Goal: Entertainment & Leisure: Browse casually

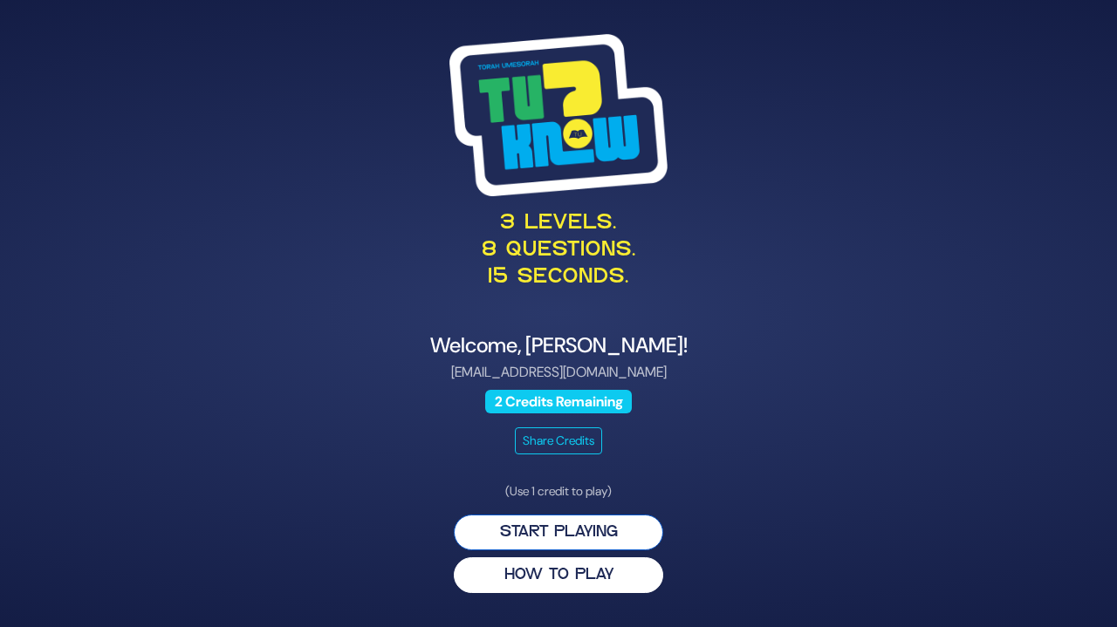
click at [610, 531] on button "Start Playing" at bounding box center [558, 533] width 209 height 36
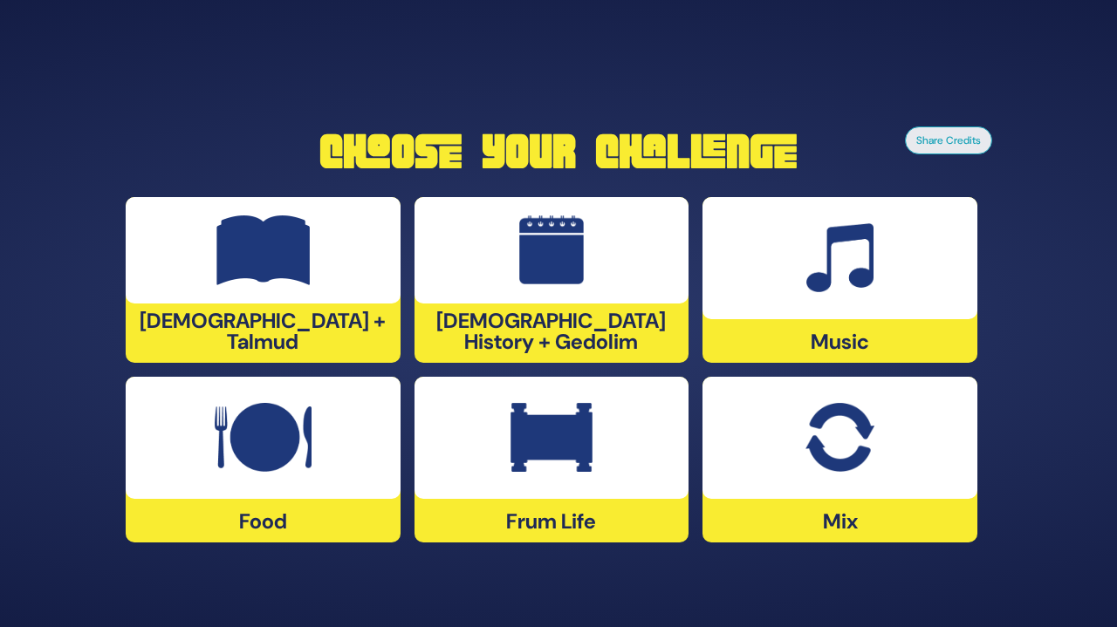
click at [855, 240] on img at bounding box center [839, 258] width 67 height 70
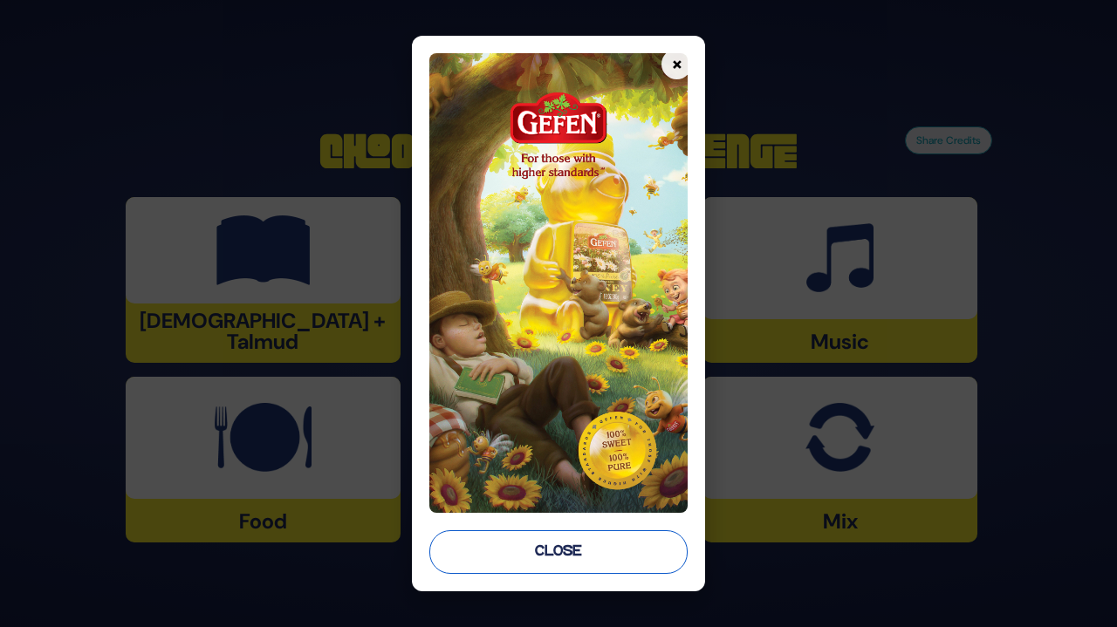
click at [621, 541] on button "Close" at bounding box center [558, 552] width 258 height 44
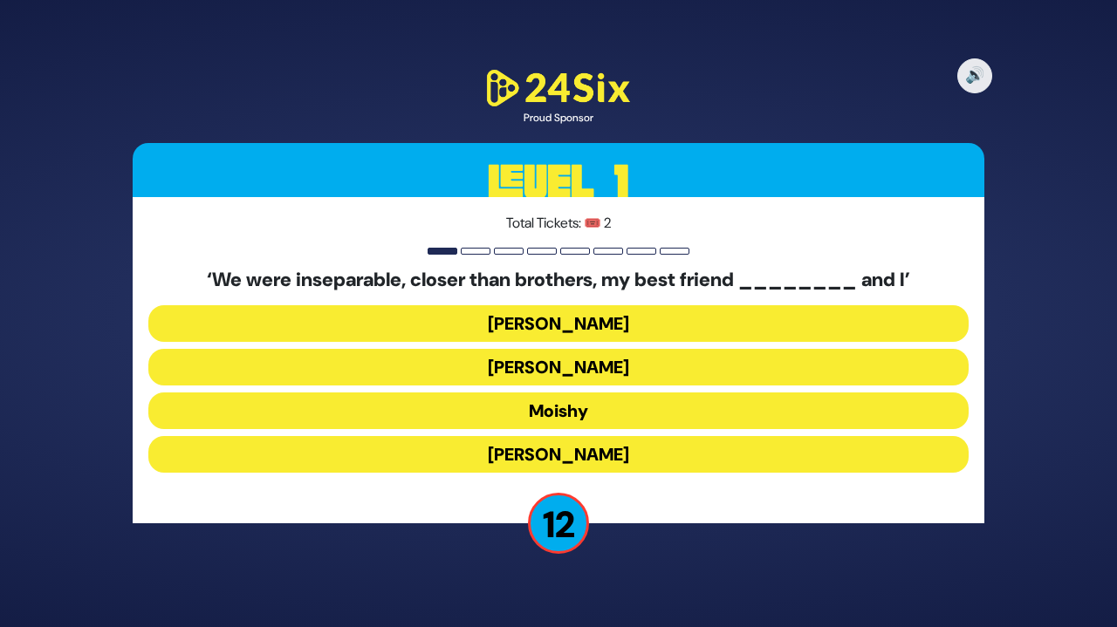
click at [584, 449] on button "[PERSON_NAME]" at bounding box center [558, 454] width 820 height 37
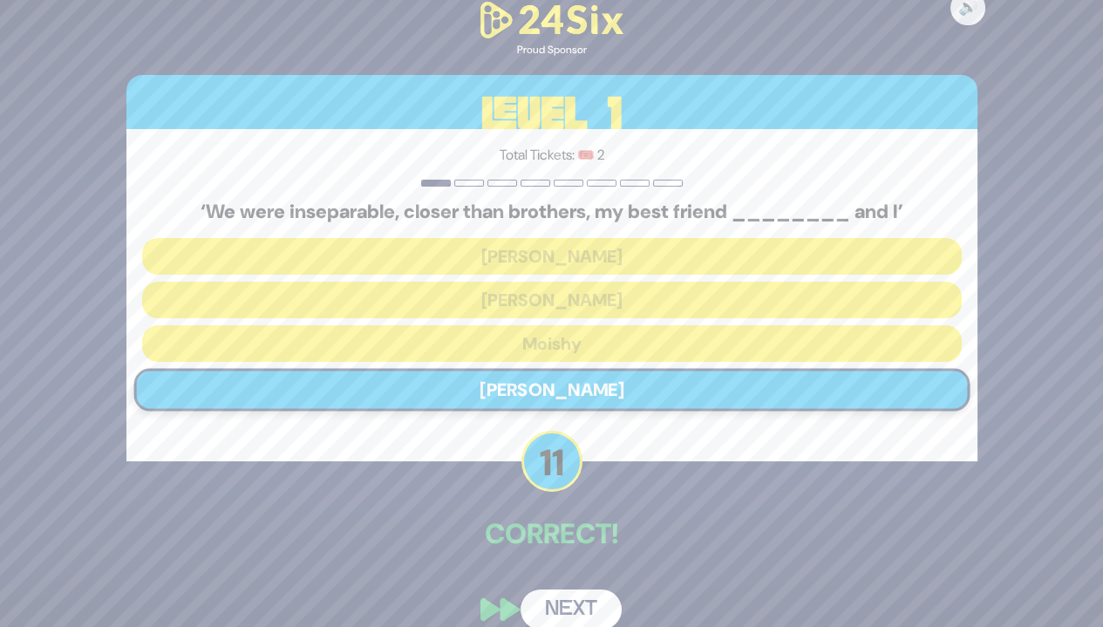
click at [597, 605] on button "Next" at bounding box center [571, 610] width 101 height 40
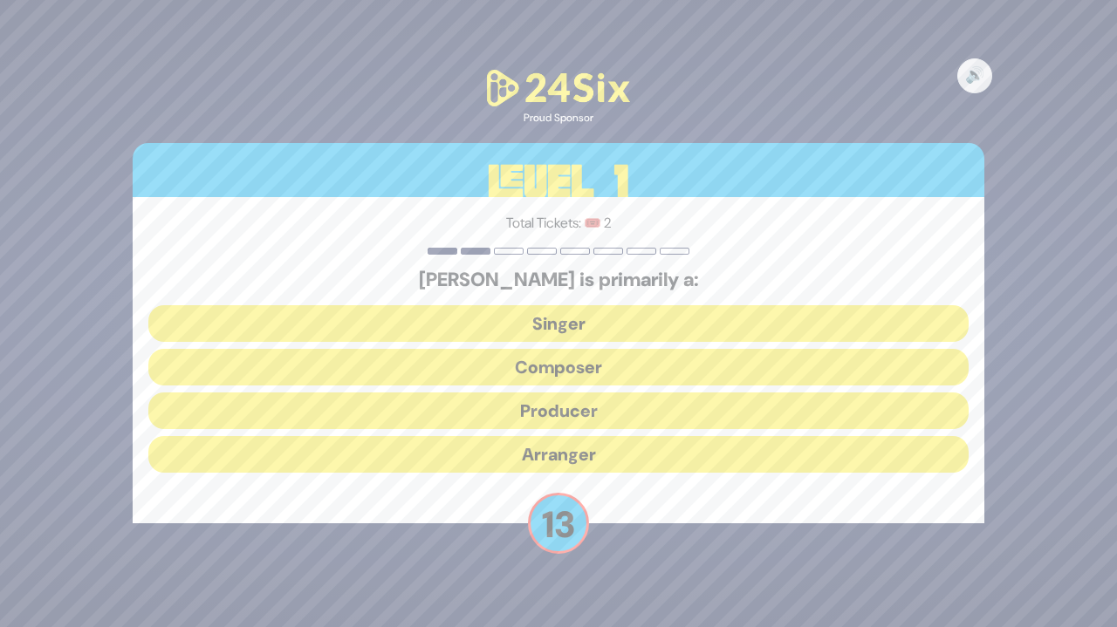
click at [603, 361] on button "Composer" at bounding box center [558, 367] width 820 height 37
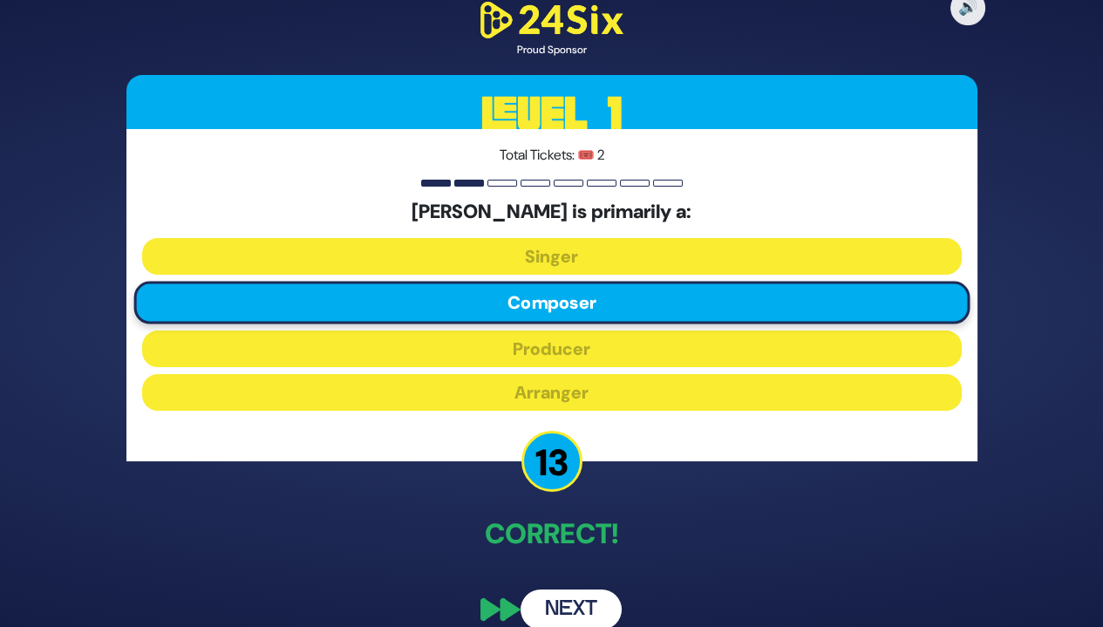
click at [576, 606] on button "Next" at bounding box center [571, 610] width 101 height 40
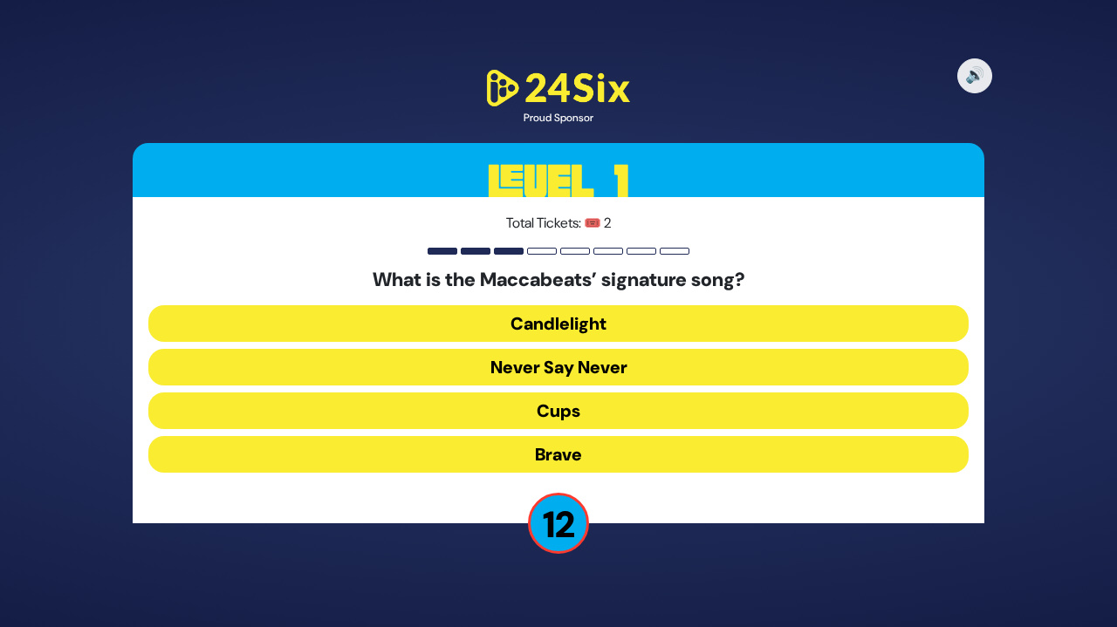
click at [601, 321] on button "Candlelight" at bounding box center [558, 323] width 820 height 37
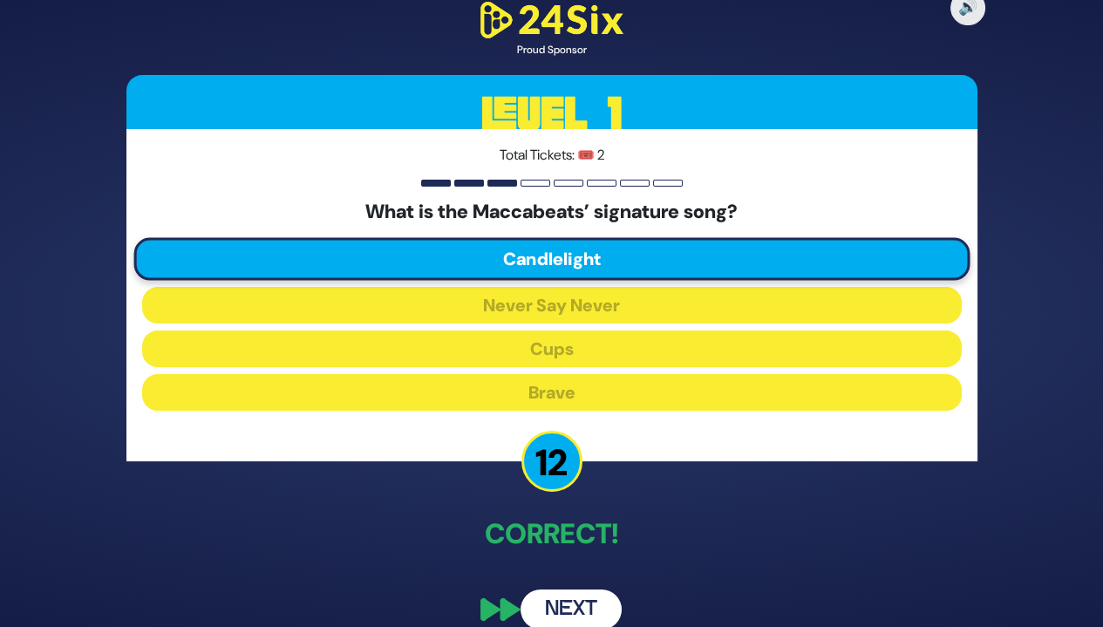
click at [597, 603] on button "Next" at bounding box center [571, 610] width 101 height 40
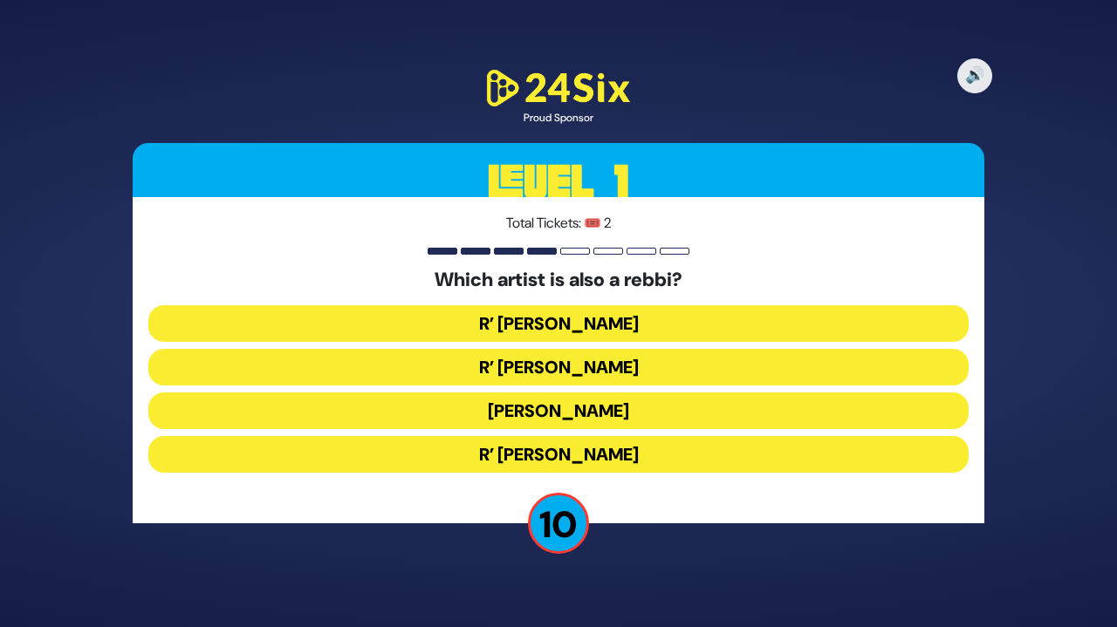
click at [618, 451] on button "R’ [PERSON_NAME]" at bounding box center [558, 454] width 820 height 37
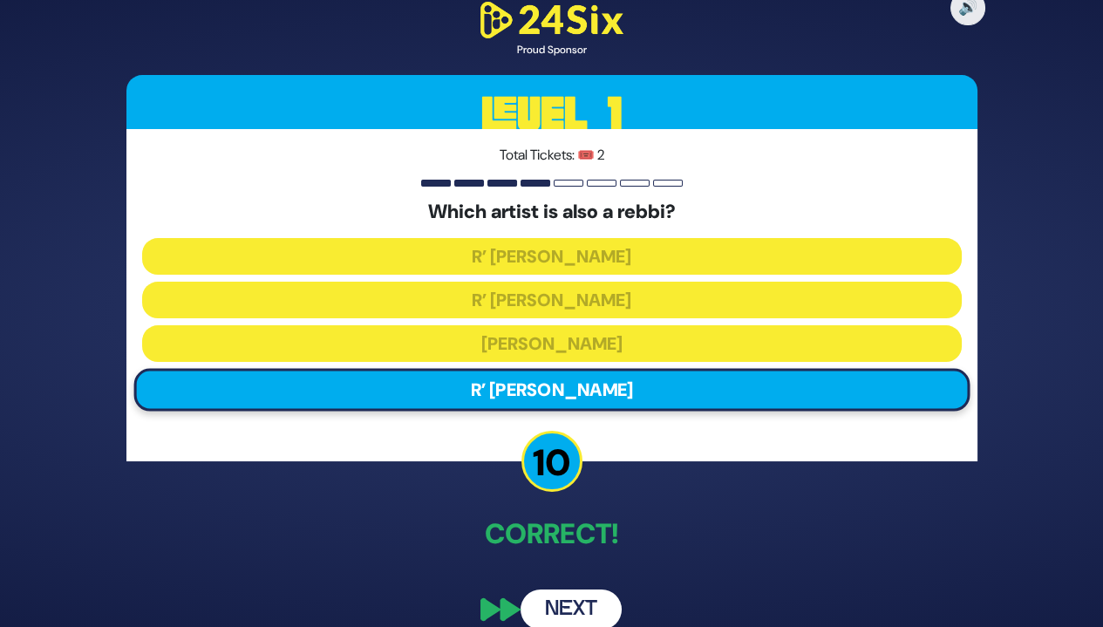
click at [576, 612] on button "Next" at bounding box center [571, 610] width 101 height 40
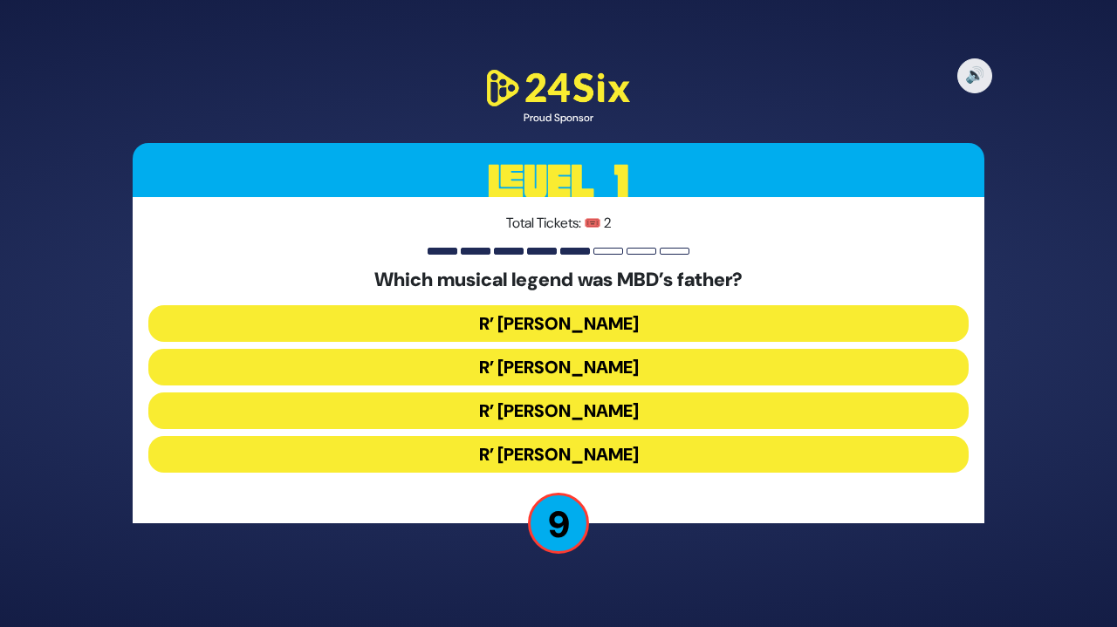
click at [630, 360] on button "R’ [PERSON_NAME]" at bounding box center [558, 367] width 820 height 37
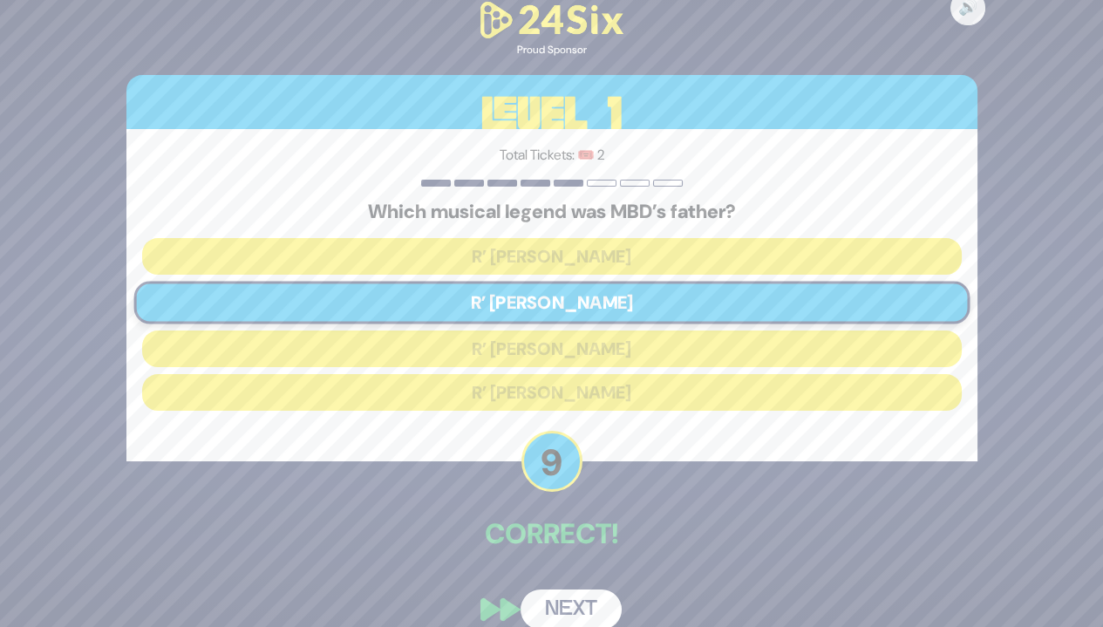
click at [579, 601] on button "Next" at bounding box center [571, 610] width 101 height 40
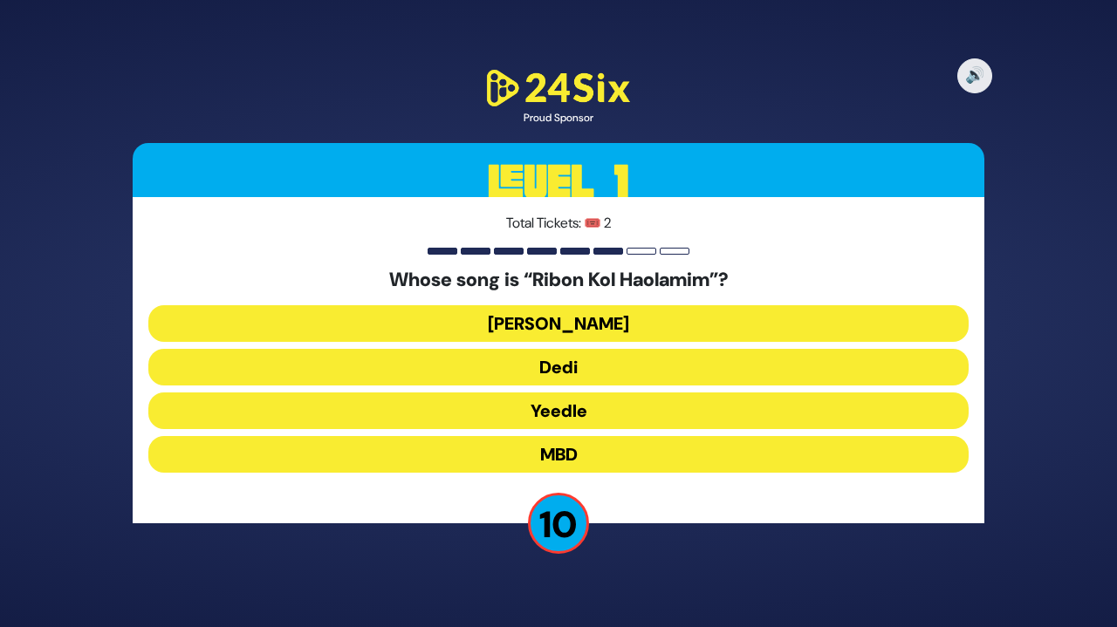
click at [639, 316] on button "[PERSON_NAME]" at bounding box center [558, 323] width 820 height 37
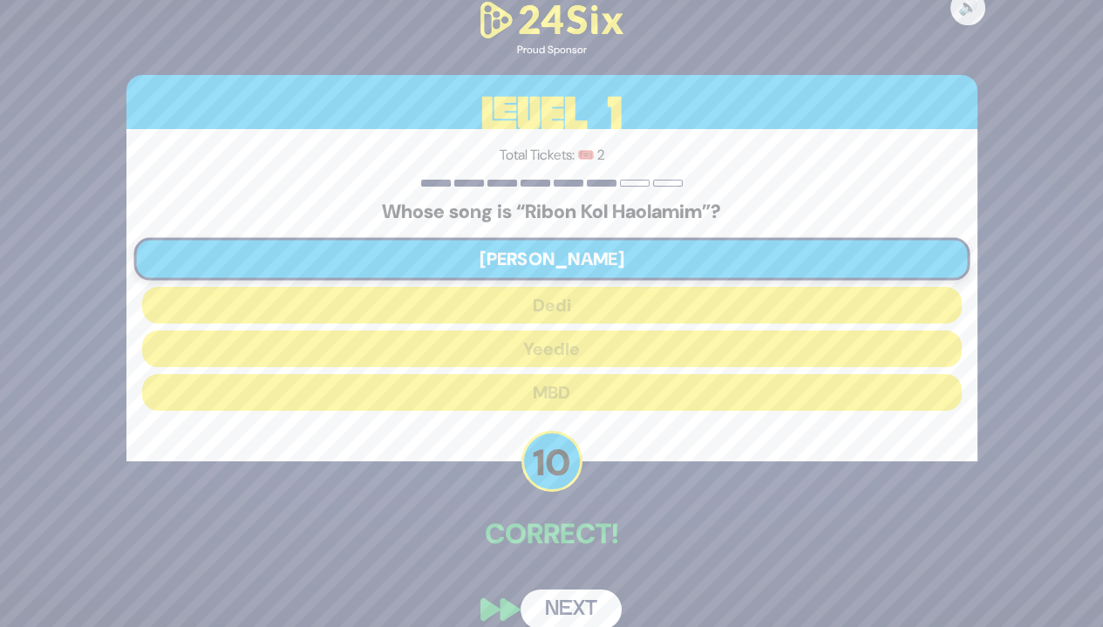
click at [568, 609] on button "Next" at bounding box center [571, 610] width 101 height 40
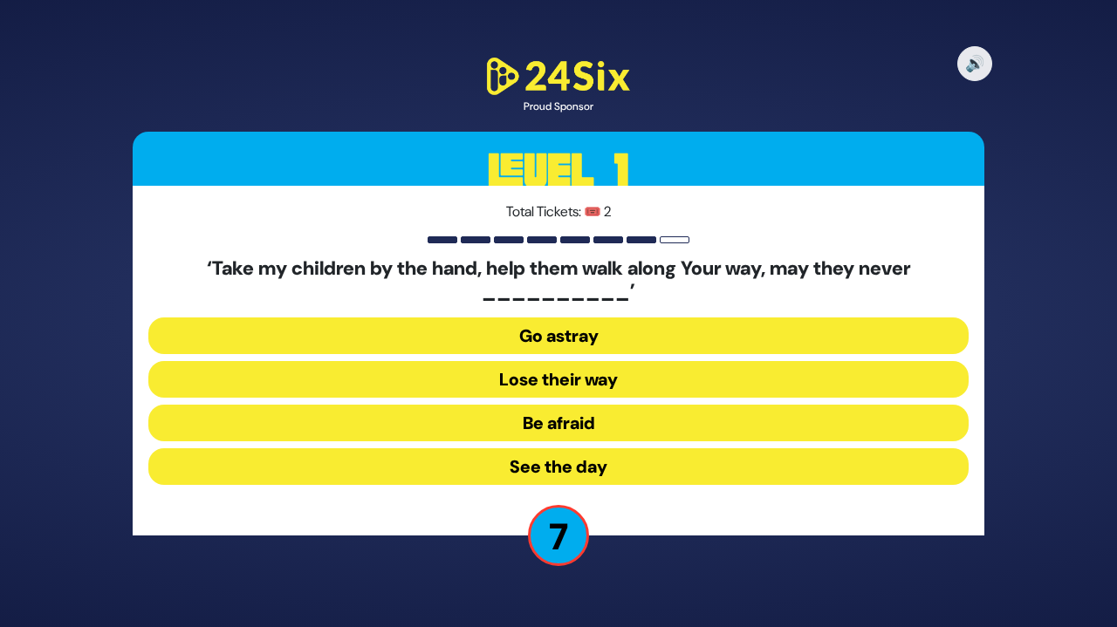
click at [579, 338] on button "Go astray" at bounding box center [558, 336] width 820 height 37
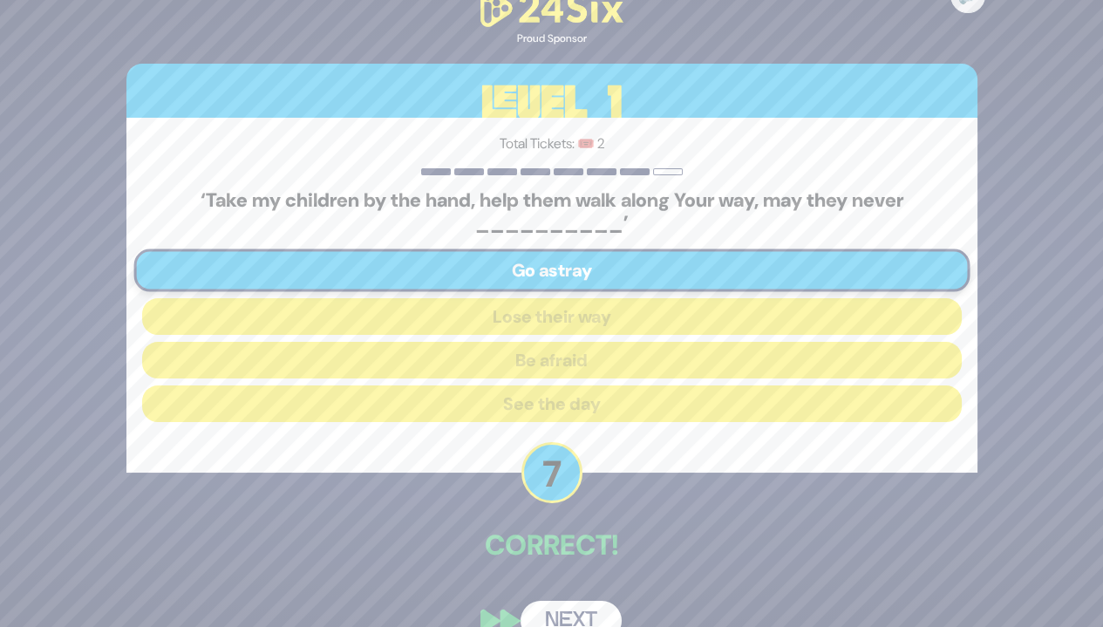
click at [569, 611] on button "Next" at bounding box center [571, 621] width 101 height 40
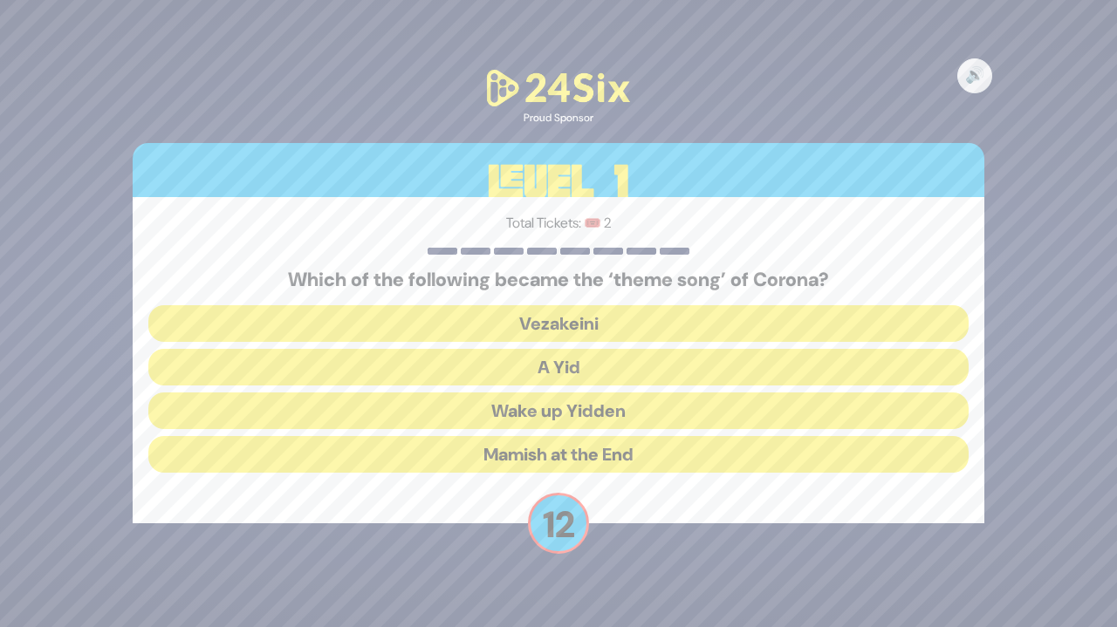
click at [664, 361] on button "A Yid" at bounding box center [558, 367] width 820 height 37
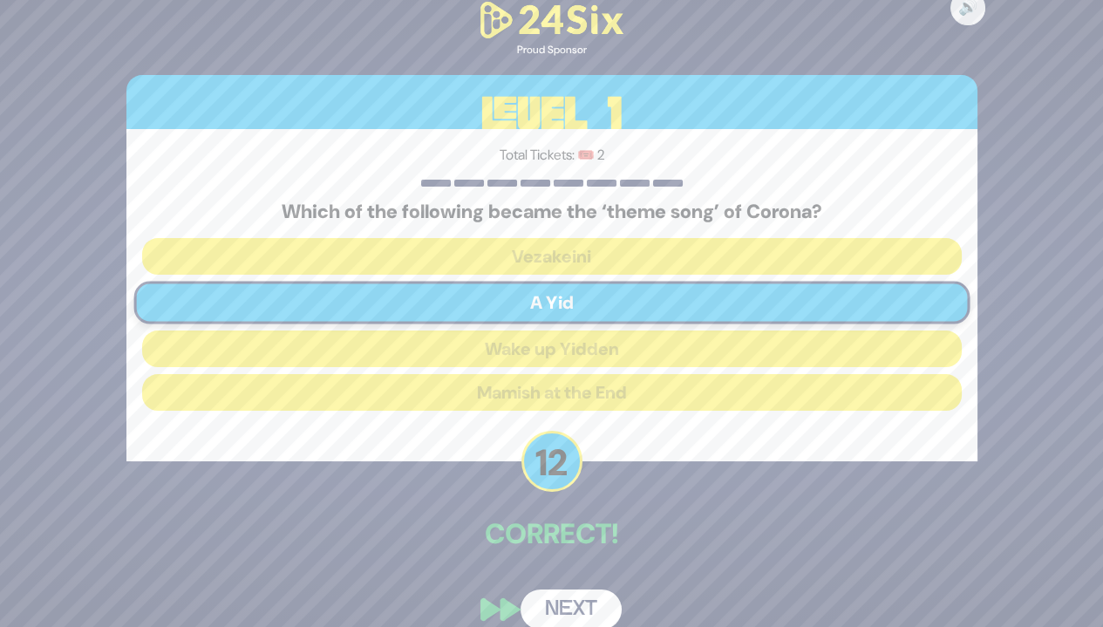
click at [582, 599] on button "Next" at bounding box center [571, 610] width 101 height 40
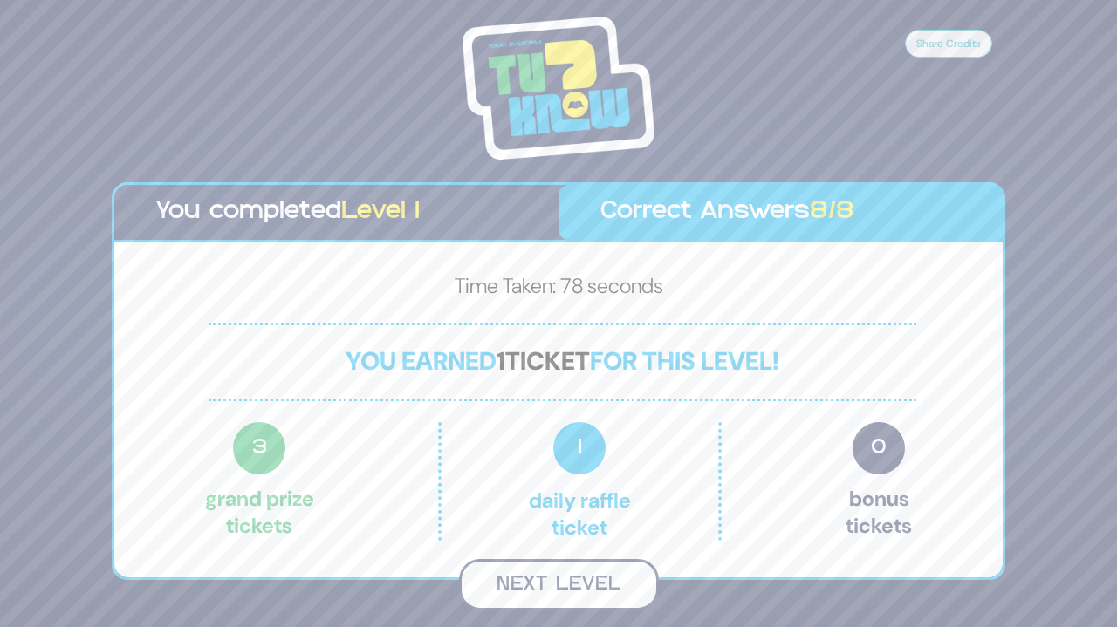
click at [609, 575] on button "Next Level" at bounding box center [559, 584] width 200 height 51
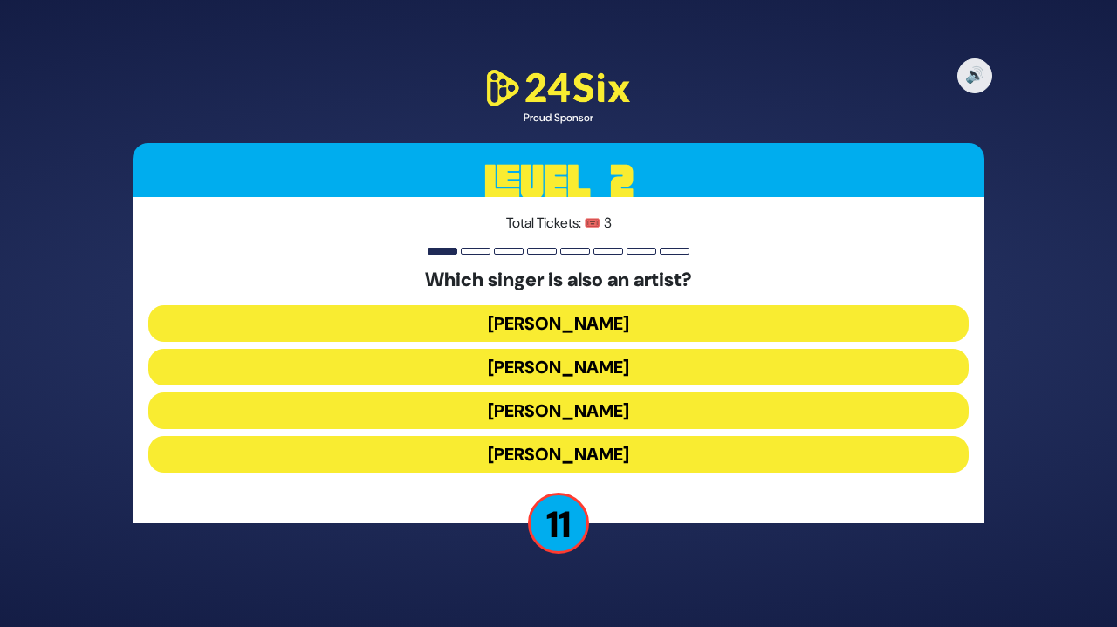
click at [638, 410] on button "[PERSON_NAME]" at bounding box center [558, 411] width 820 height 37
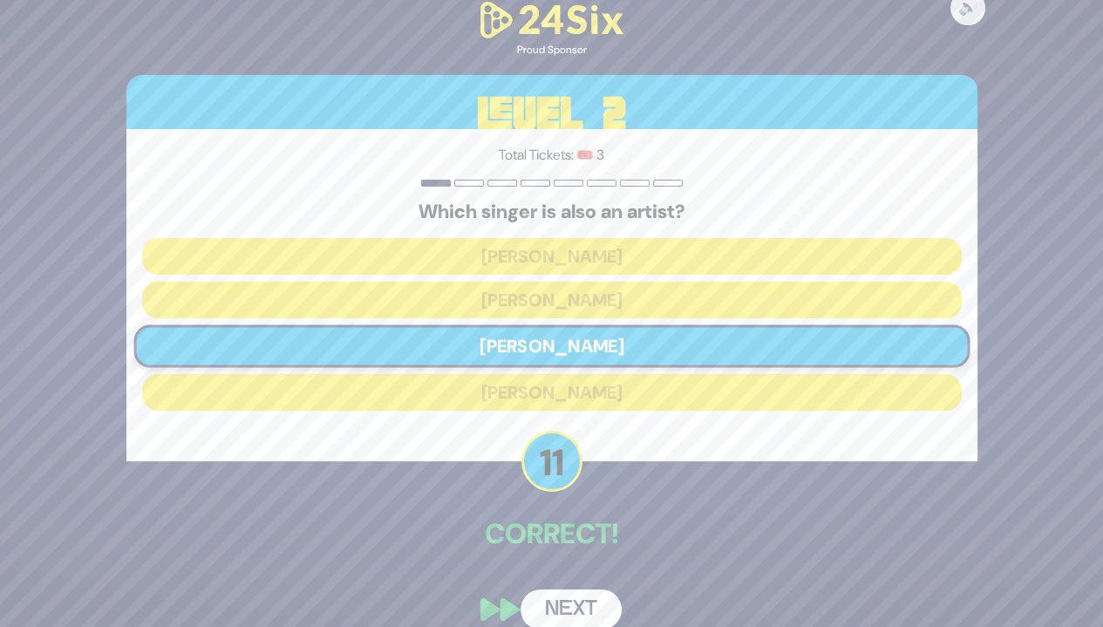
click at [560, 607] on button "Next" at bounding box center [571, 610] width 101 height 40
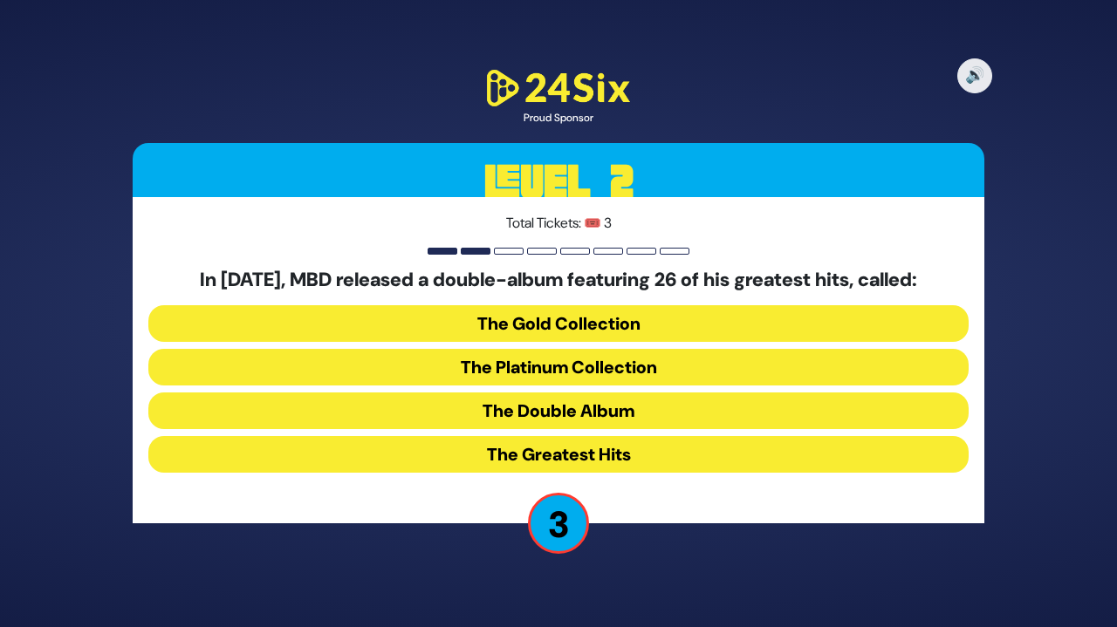
click at [672, 363] on button "The Platinum Collection" at bounding box center [558, 367] width 820 height 37
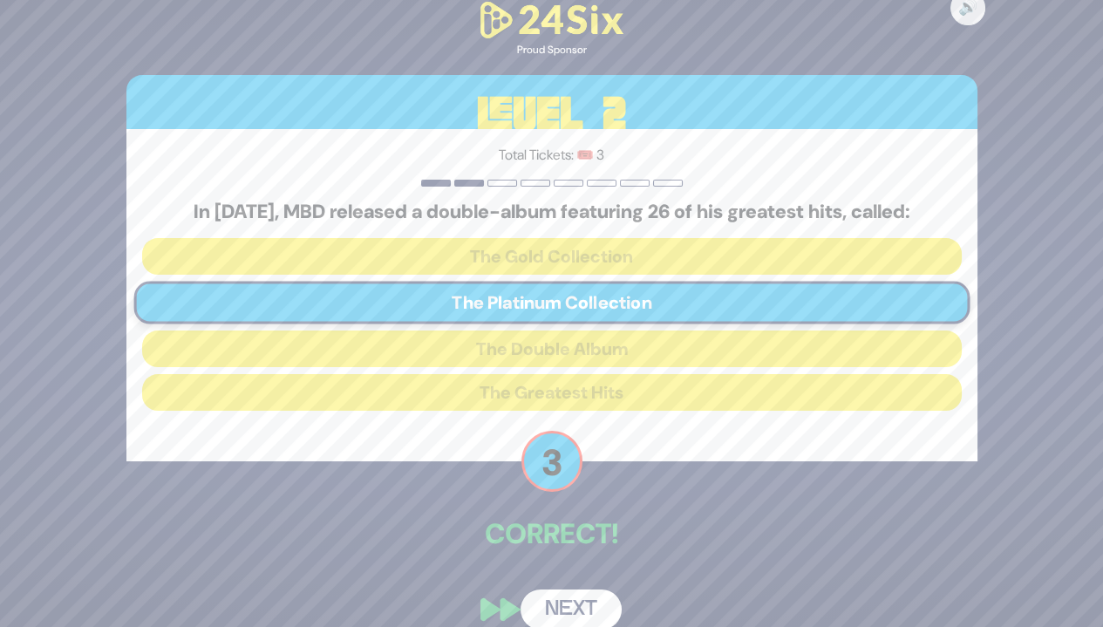
click at [575, 601] on button "Next" at bounding box center [571, 610] width 101 height 40
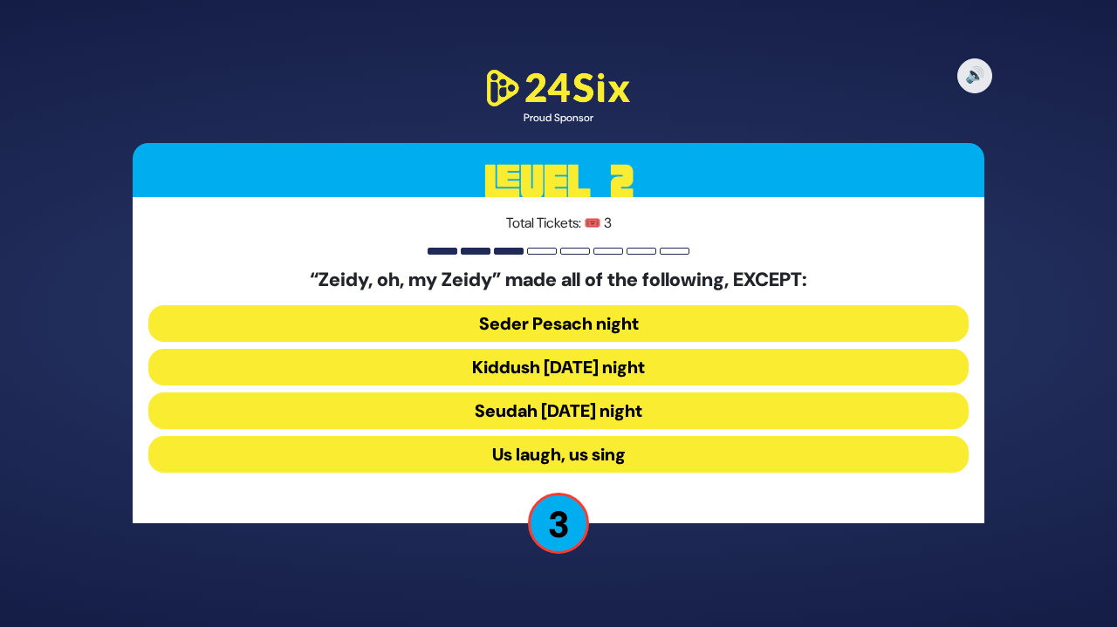
click at [661, 402] on button "Seudah [DATE] night" at bounding box center [558, 411] width 820 height 37
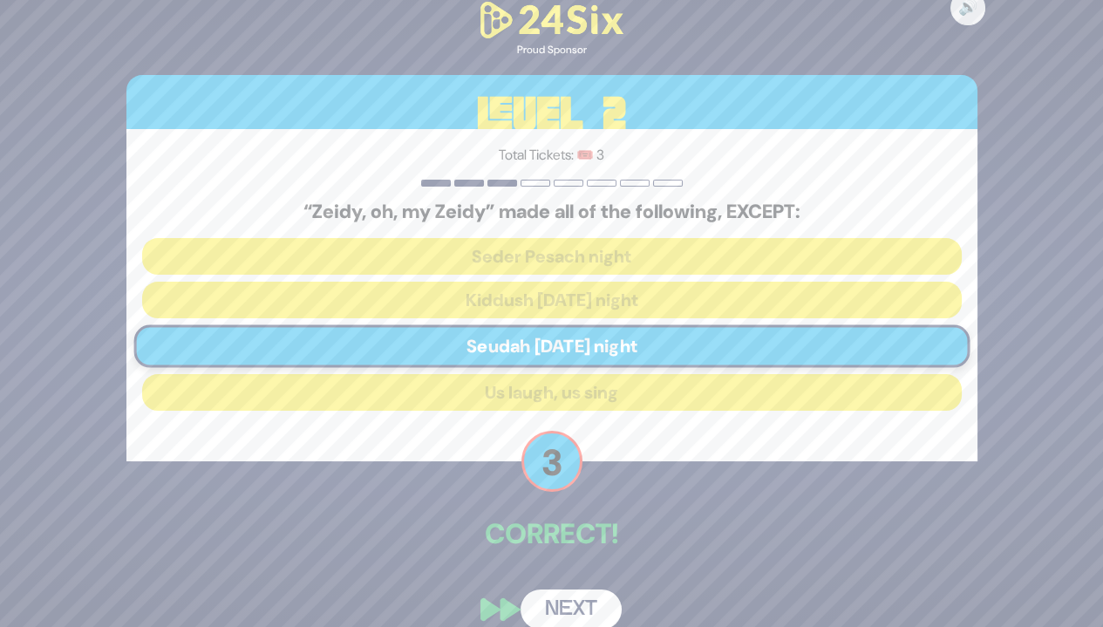
click at [578, 605] on button "Next" at bounding box center [571, 610] width 101 height 40
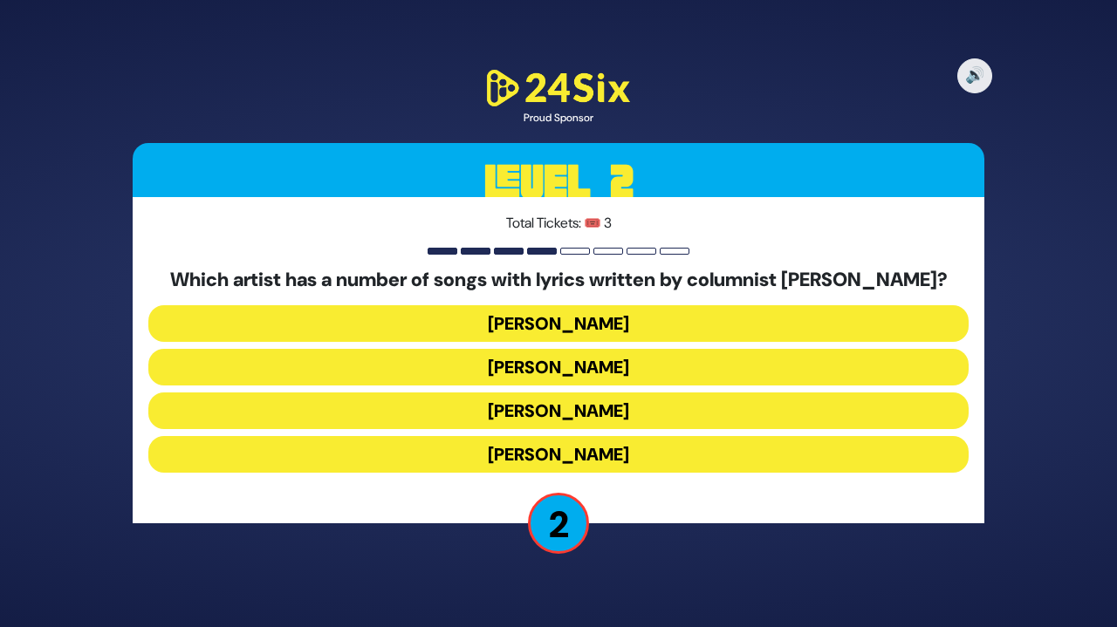
click at [667, 459] on button "[PERSON_NAME]" at bounding box center [558, 454] width 820 height 37
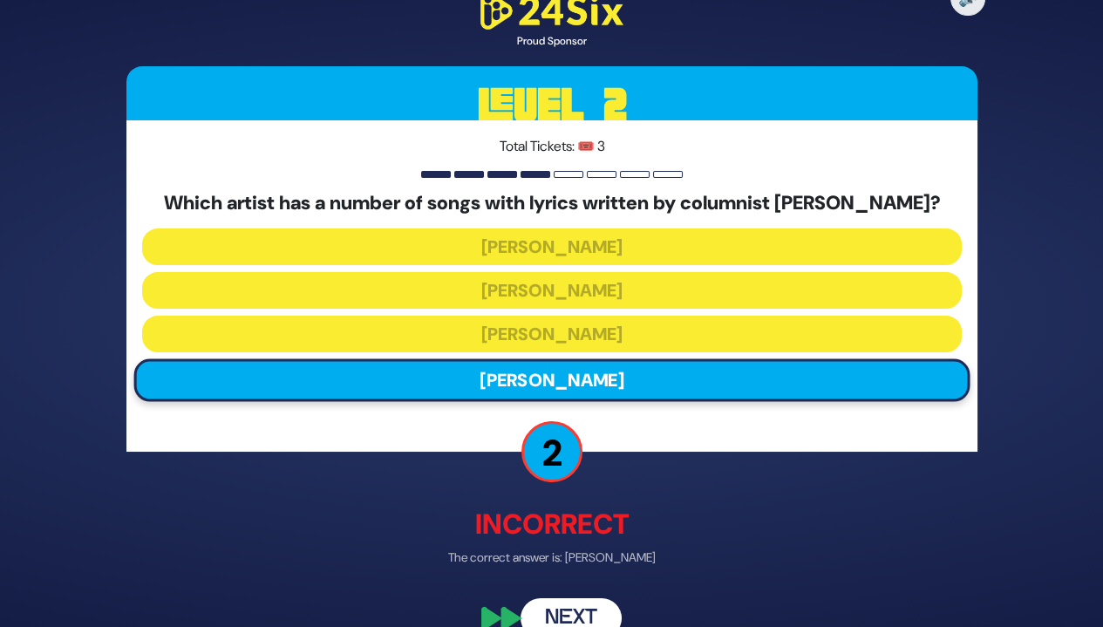
click at [589, 608] on button "Next" at bounding box center [571, 618] width 101 height 40
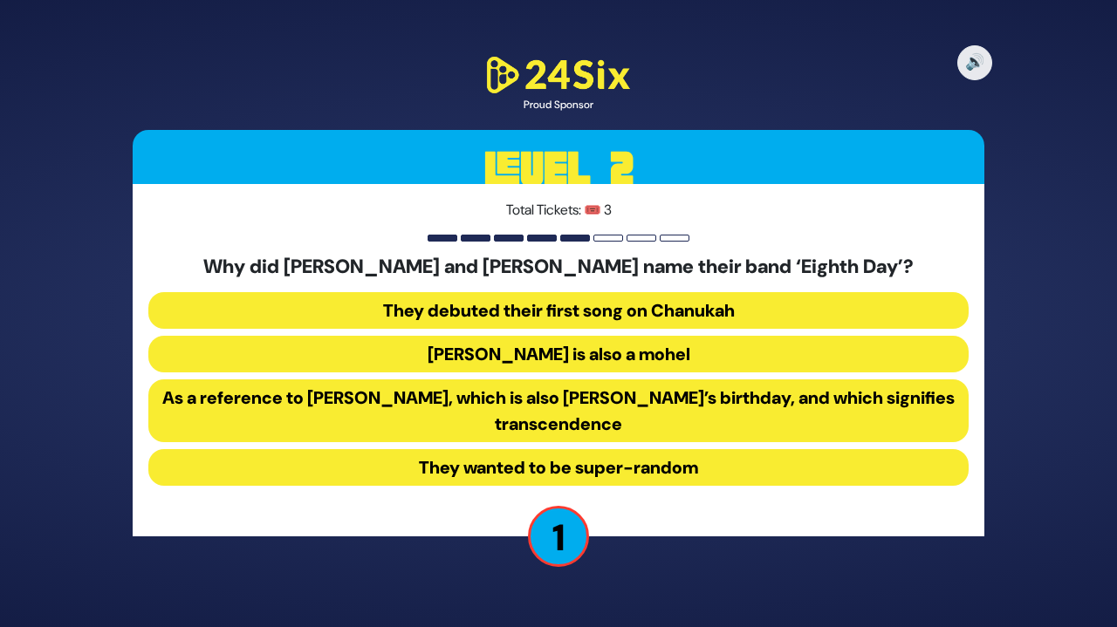
click at [692, 407] on button "As a reference to [PERSON_NAME], which is also [PERSON_NAME]’s birthday, and wh…" at bounding box center [558, 410] width 820 height 63
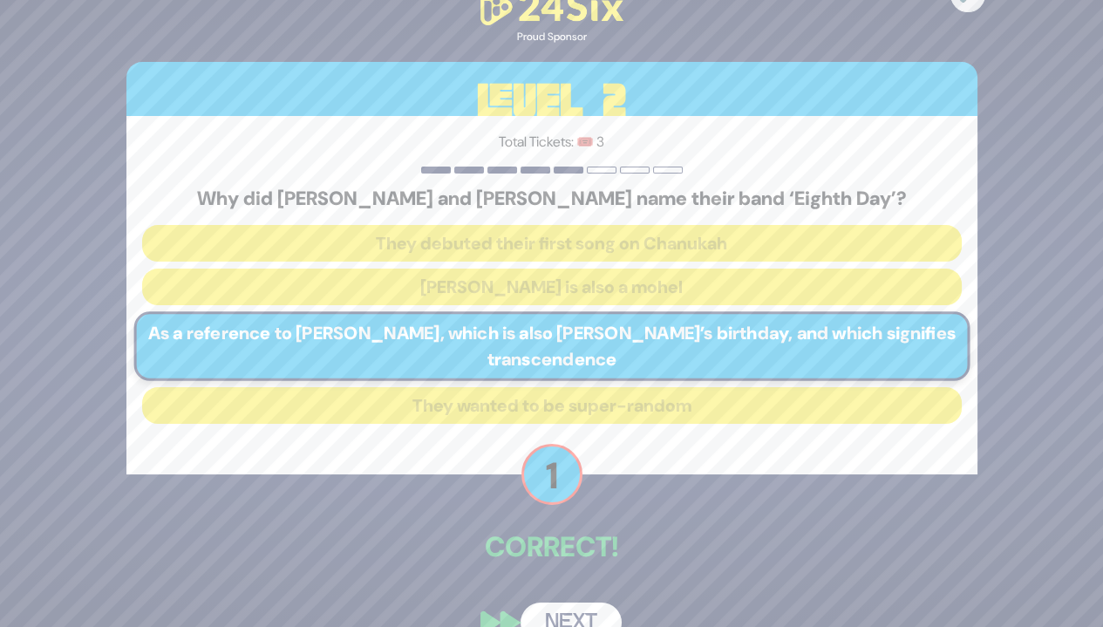
click at [587, 606] on button "Next" at bounding box center [571, 623] width 101 height 40
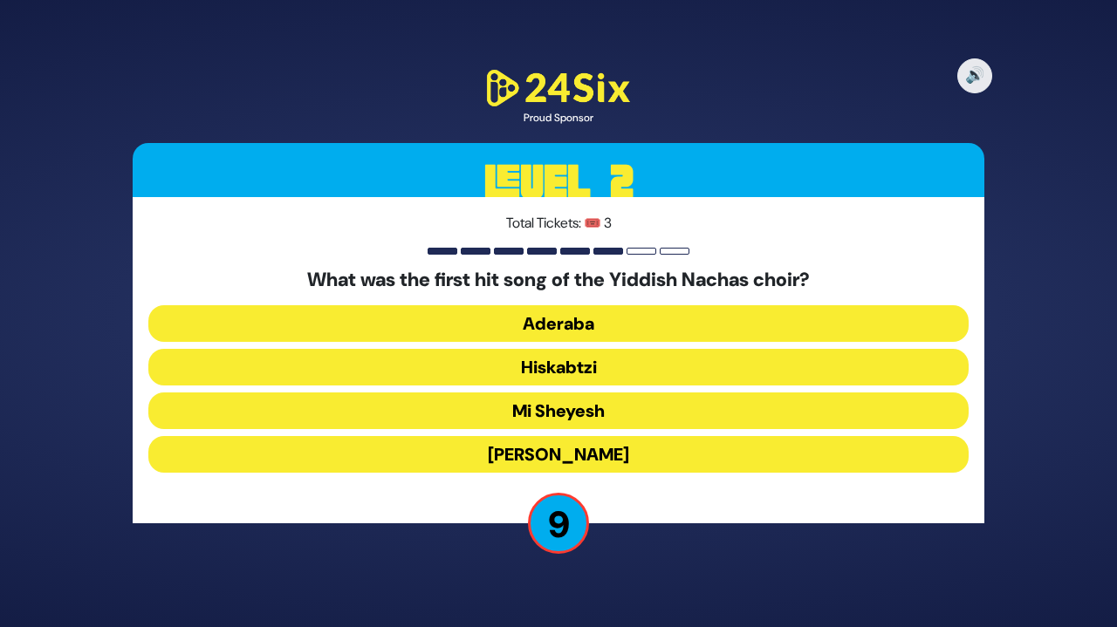
click at [571, 362] on button "Hiskabtzi" at bounding box center [558, 367] width 820 height 37
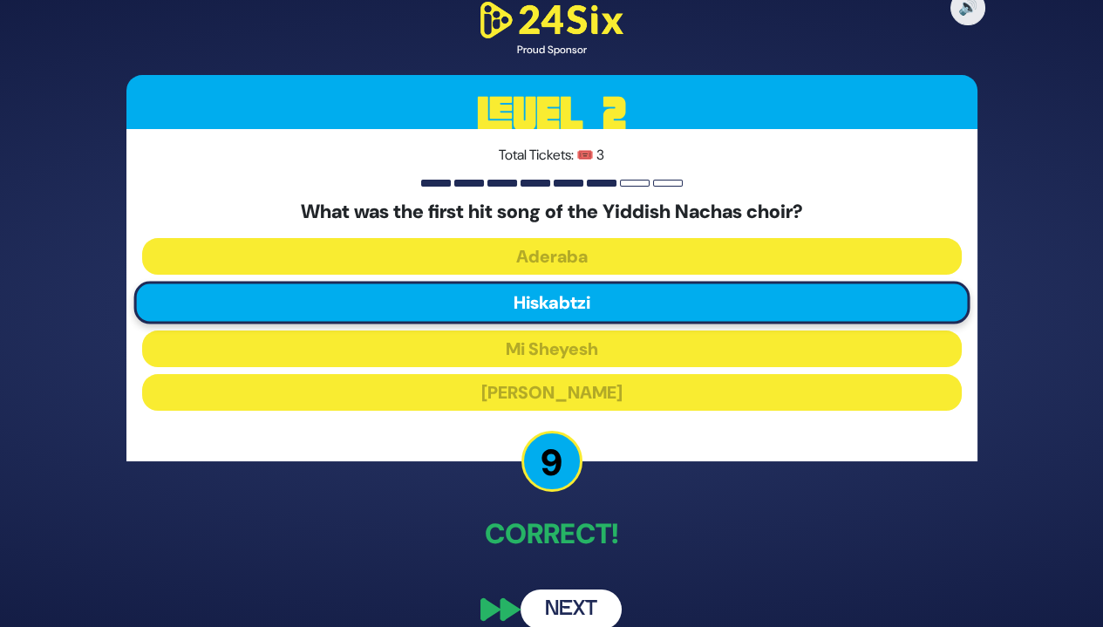
click at [577, 601] on button "Next" at bounding box center [571, 610] width 101 height 40
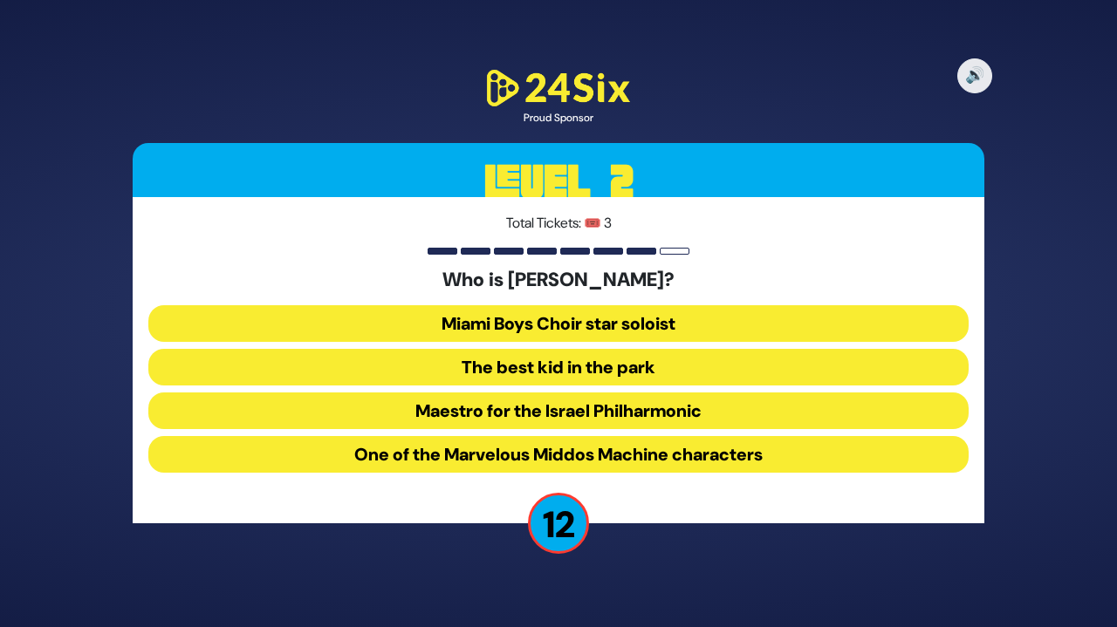
click at [666, 358] on button "The best kid in the park" at bounding box center [558, 367] width 820 height 37
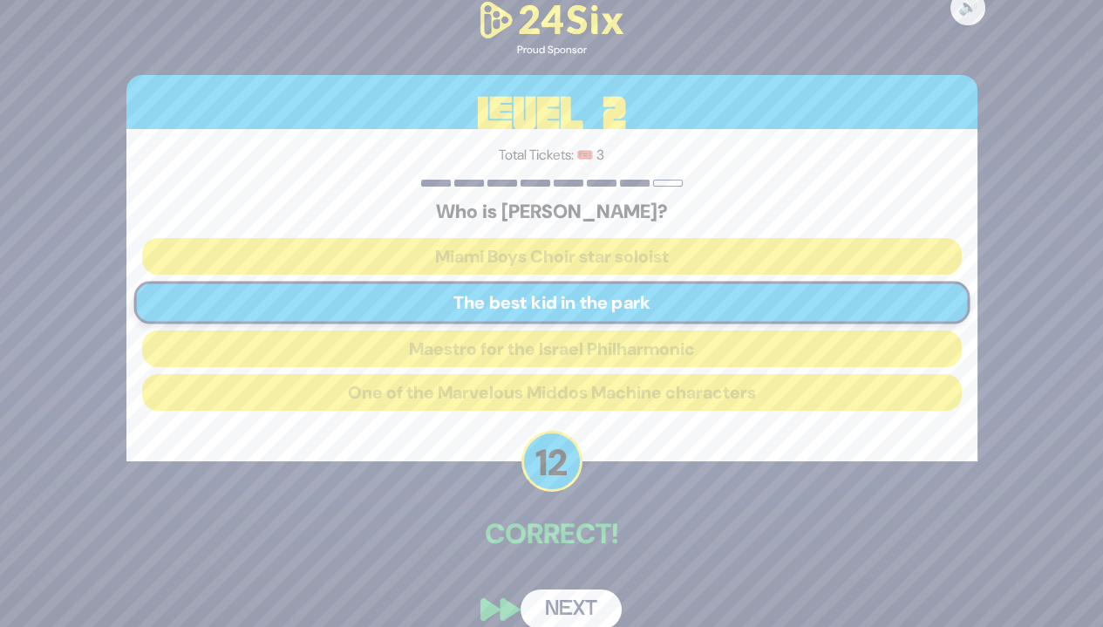
click at [587, 608] on button "Next" at bounding box center [571, 610] width 101 height 40
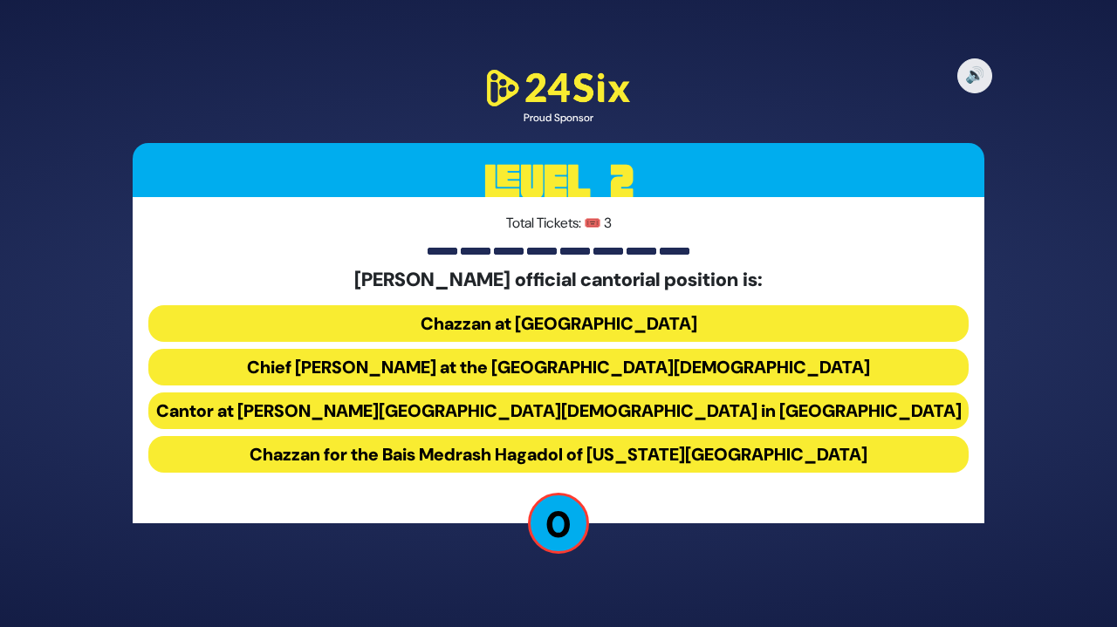
click at [676, 312] on button "Chazzan at [GEOGRAPHIC_DATA]" at bounding box center [558, 323] width 820 height 37
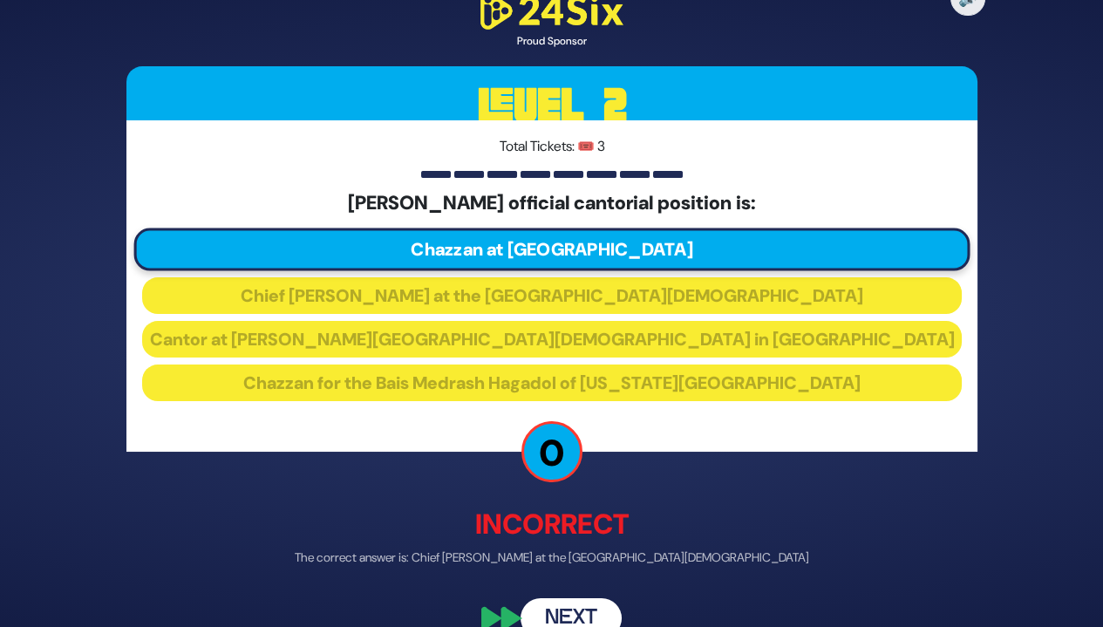
click at [579, 613] on button "Next" at bounding box center [571, 618] width 101 height 40
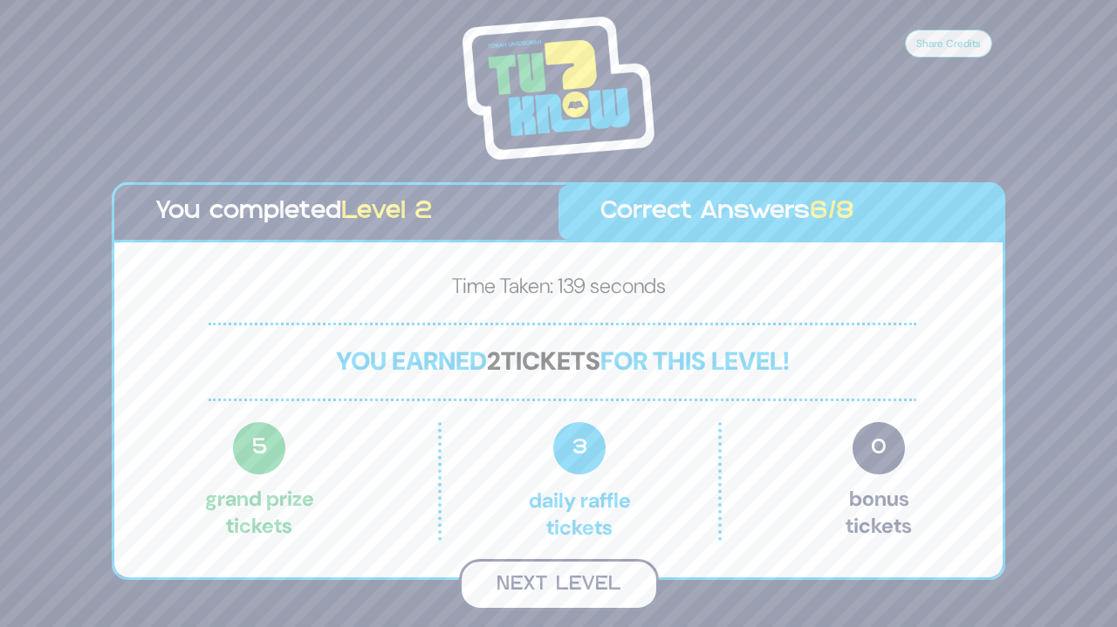
click at [558, 588] on button "Next Level" at bounding box center [559, 584] width 200 height 51
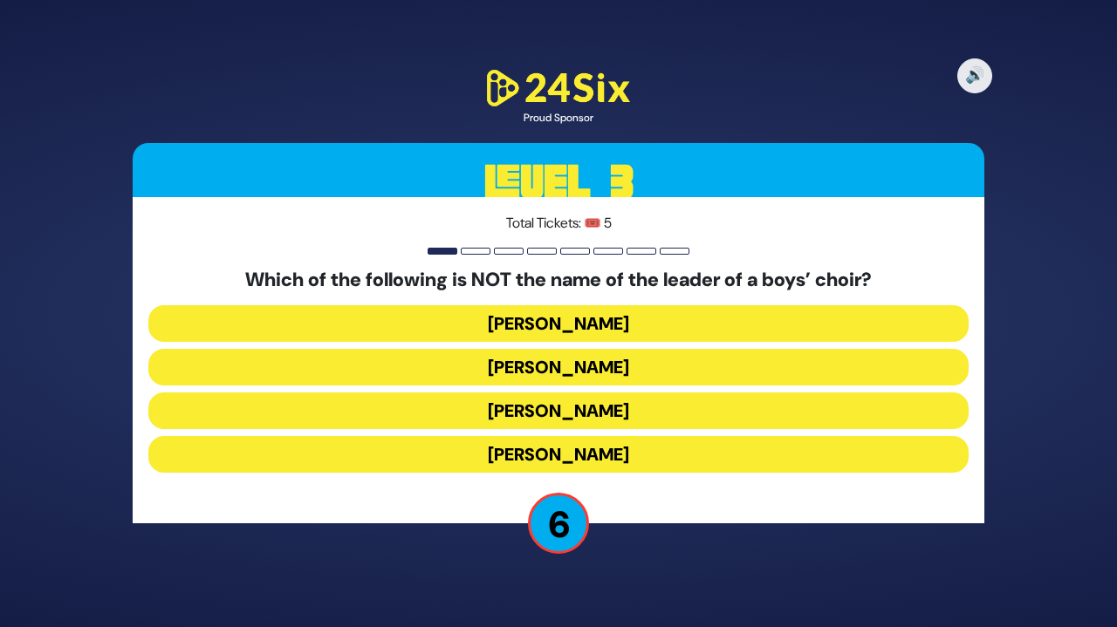
click at [652, 363] on button "[PERSON_NAME]" at bounding box center [558, 367] width 820 height 37
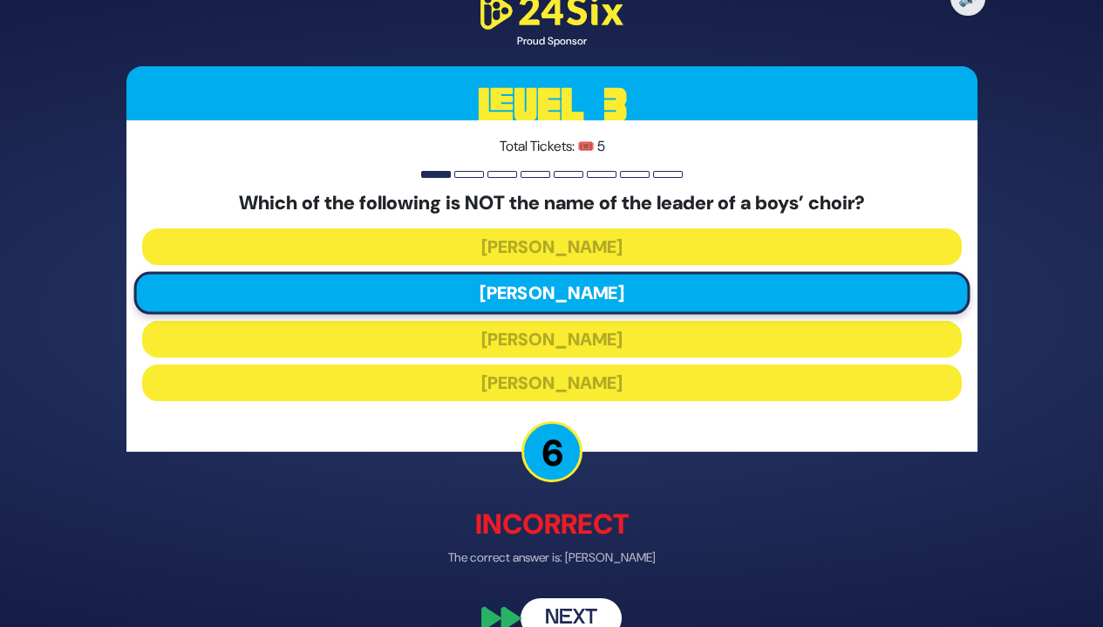
click at [580, 609] on button "Next" at bounding box center [571, 618] width 101 height 40
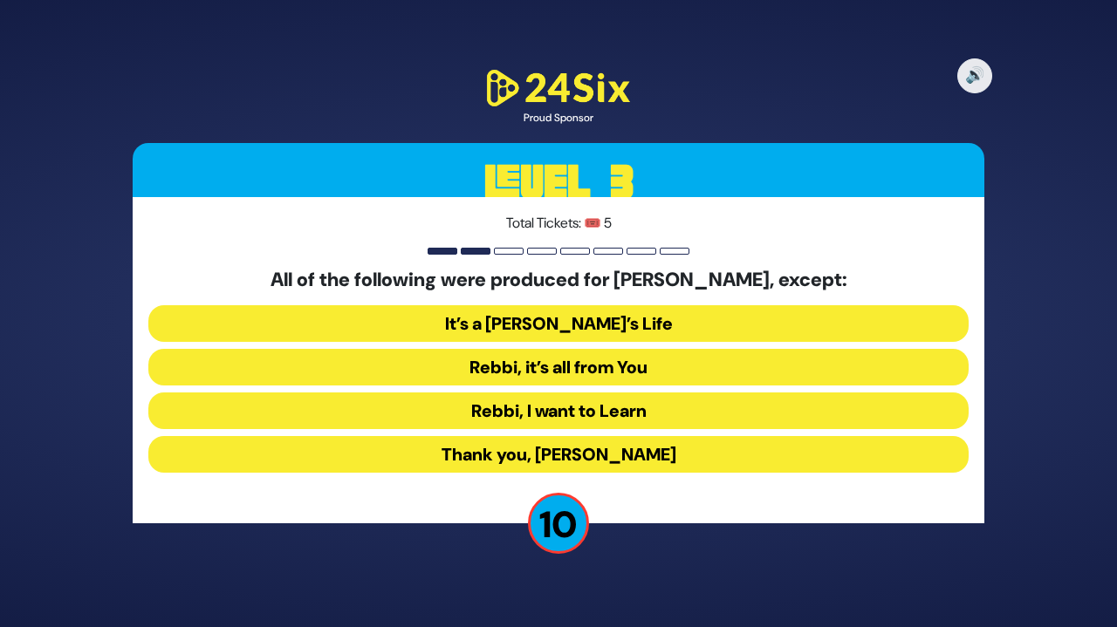
click at [663, 415] on button "Rebbi, I want to Learn" at bounding box center [558, 411] width 820 height 37
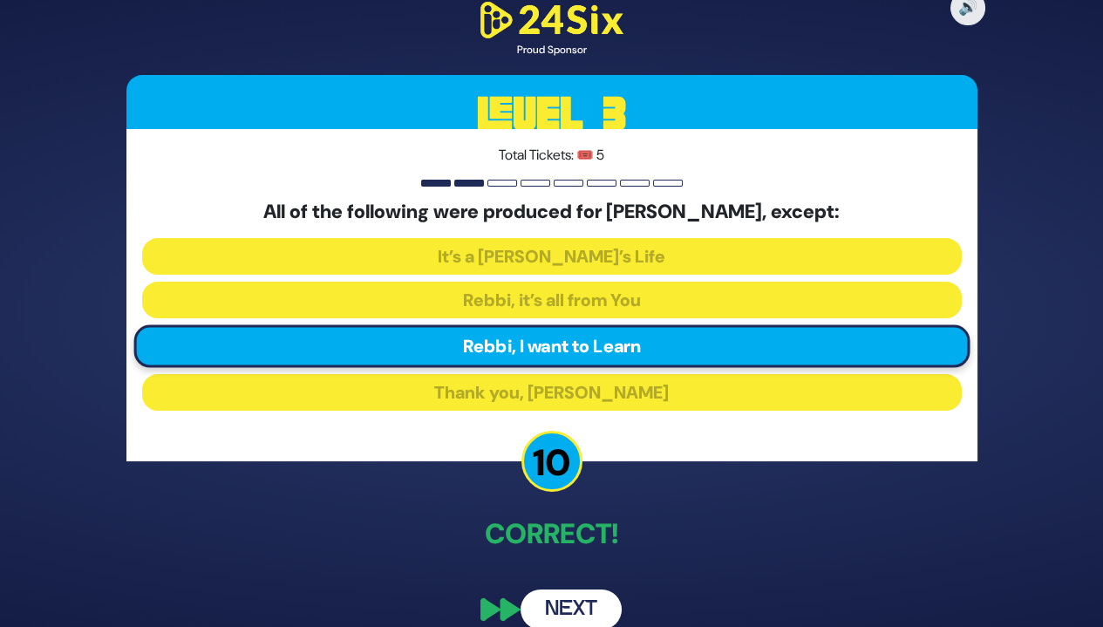
scroll to position [23, 0]
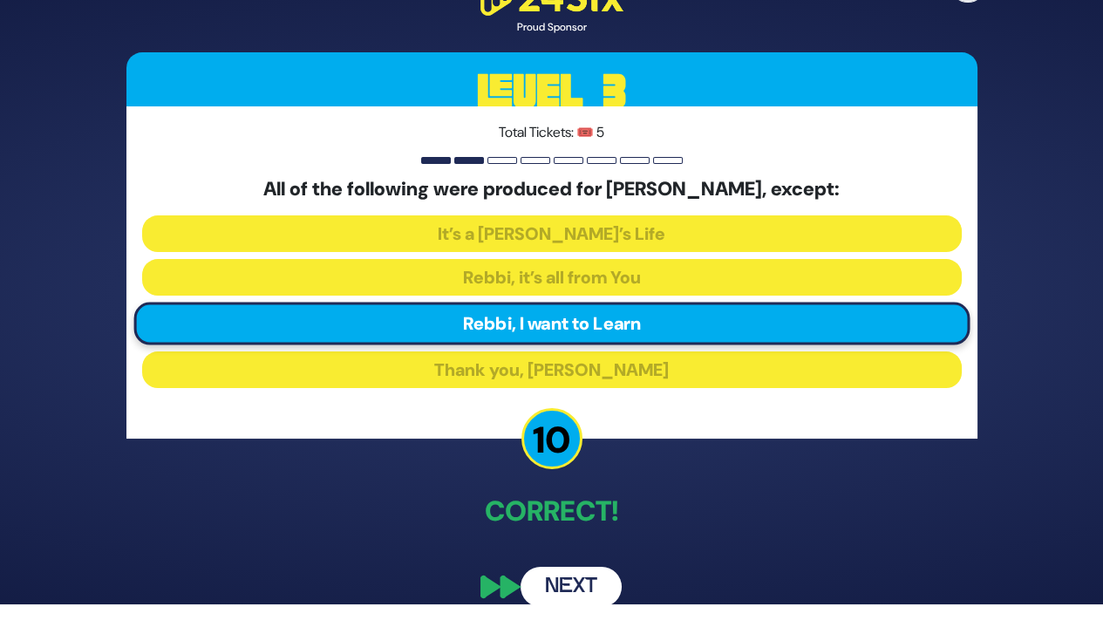
click at [589, 577] on button "Next" at bounding box center [571, 587] width 101 height 40
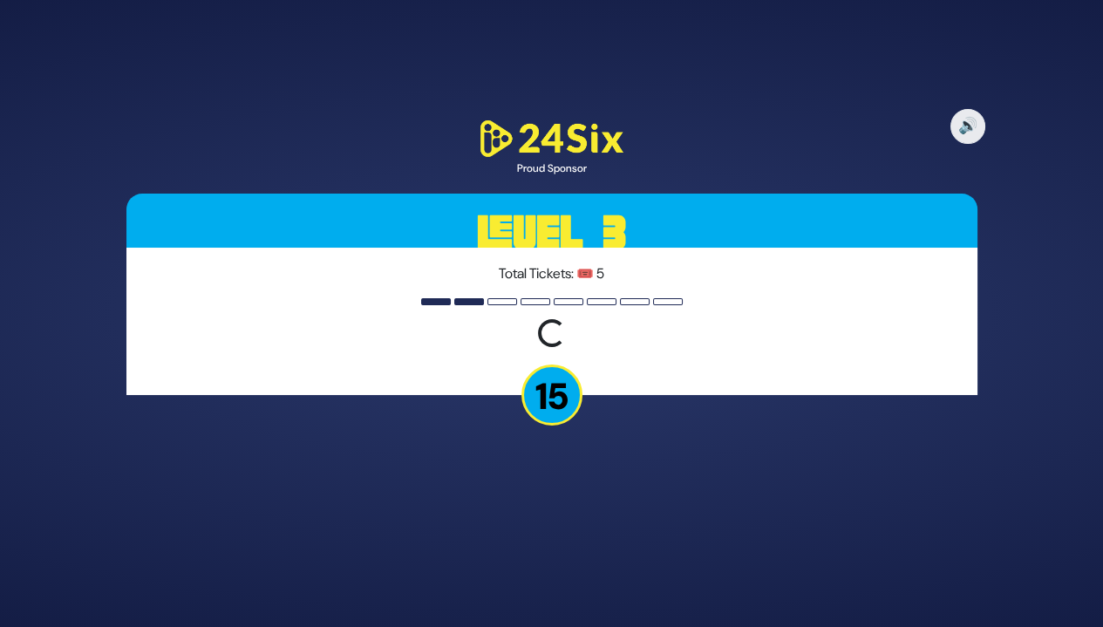
scroll to position [0, 0]
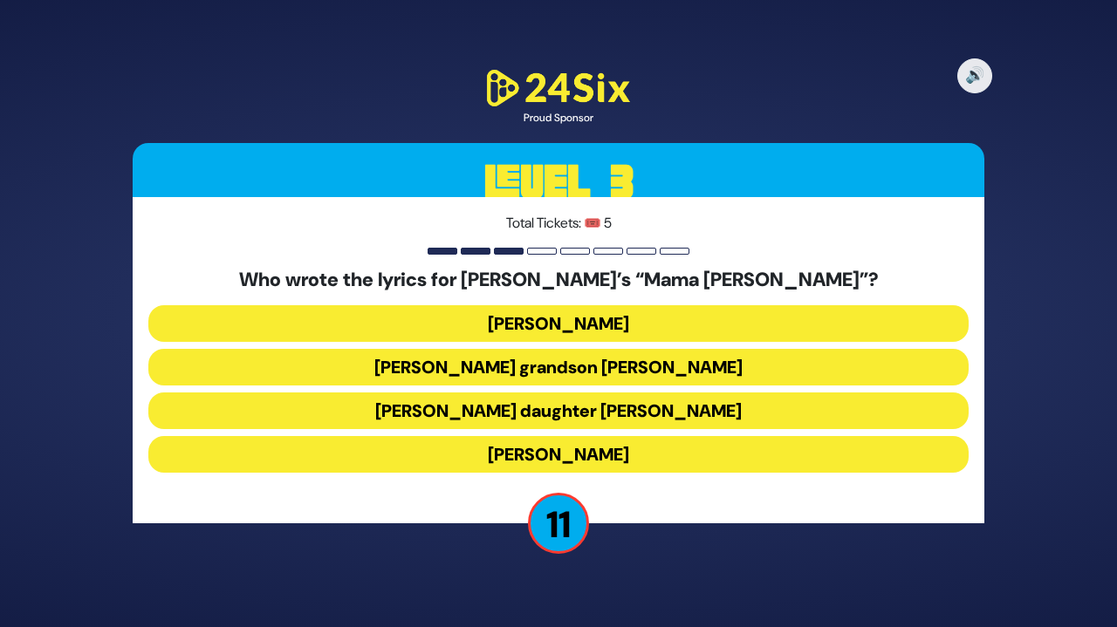
click at [736, 408] on button "[PERSON_NAME] daughter [PERSON_NAME]" at bounding box center [558, 411] width 820 height 37
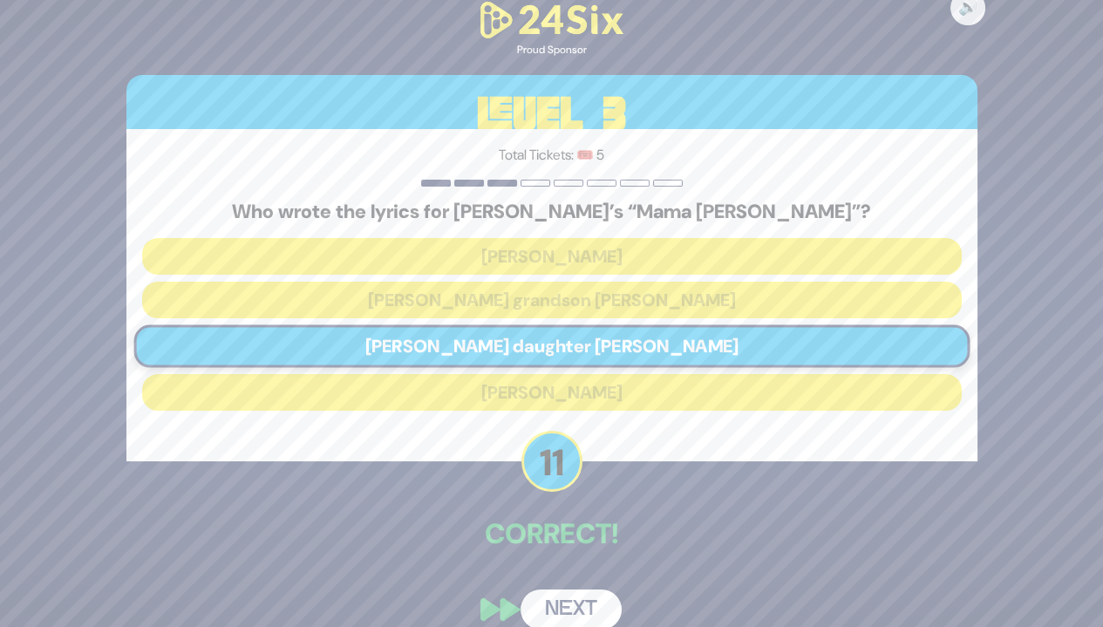
click at [593, 601] on button "Next" at bounding box center [571, 610] width 101 height 40
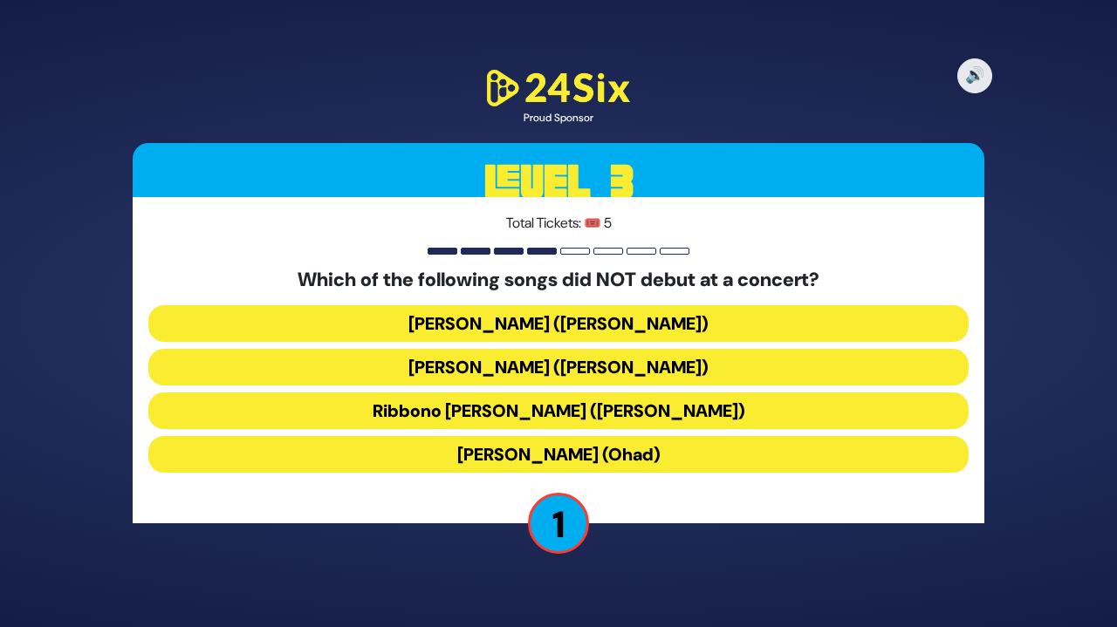
click at [647, 451] on button "[PERSON_NAME] (Ohad)" at bounding box center [558, 454] width 820 height 37
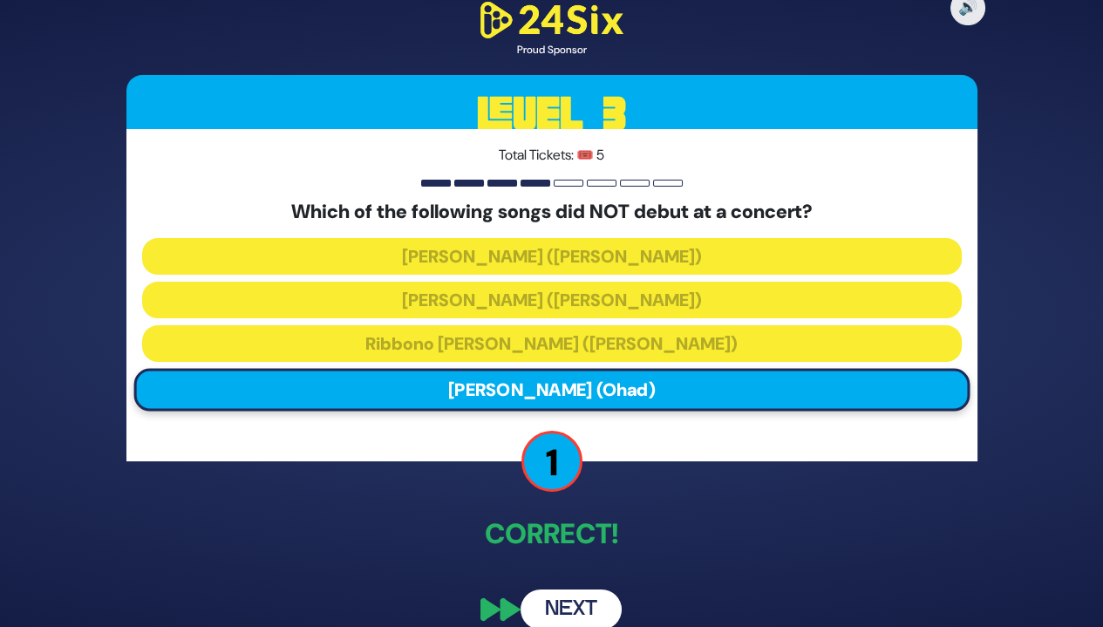
click at [580, 606] on button "Next" at bounding box center [571, 610] width 101 height 40
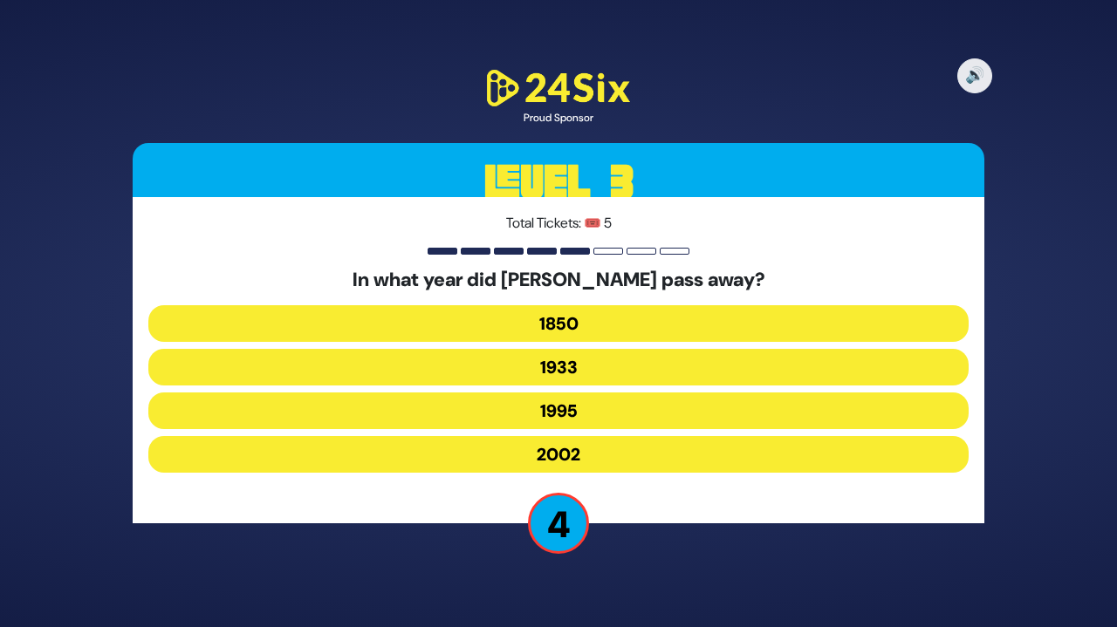
click at [590, 406] on button "1995" at bounding box center [558, 411] width 820 height 37
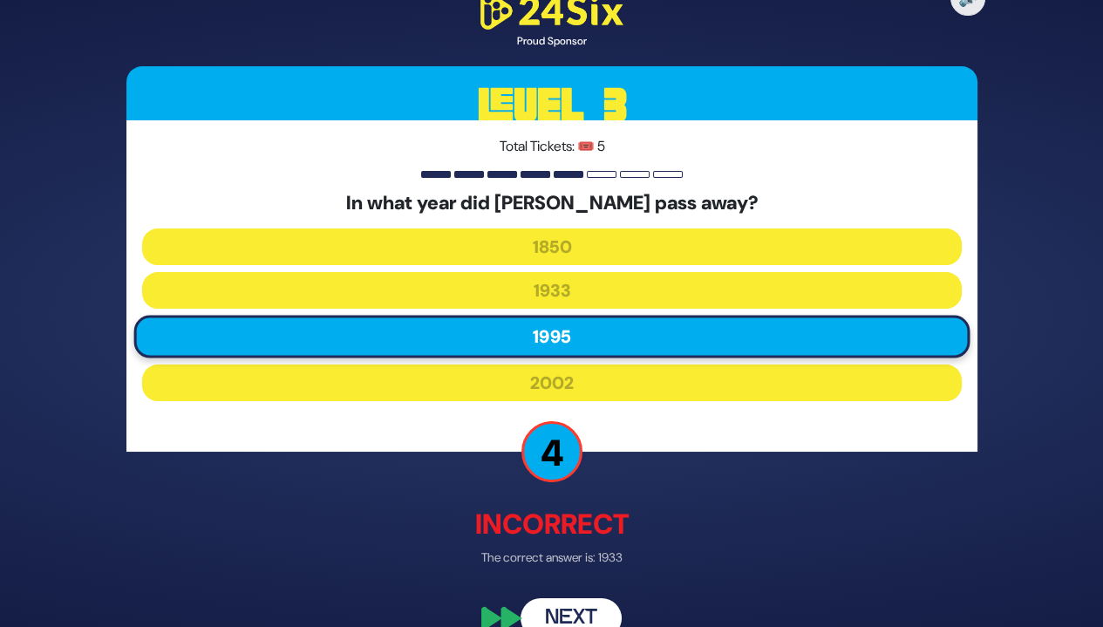
click at [569, 613] on button "Next" at bounding box center [571, 618] width 101 height 40
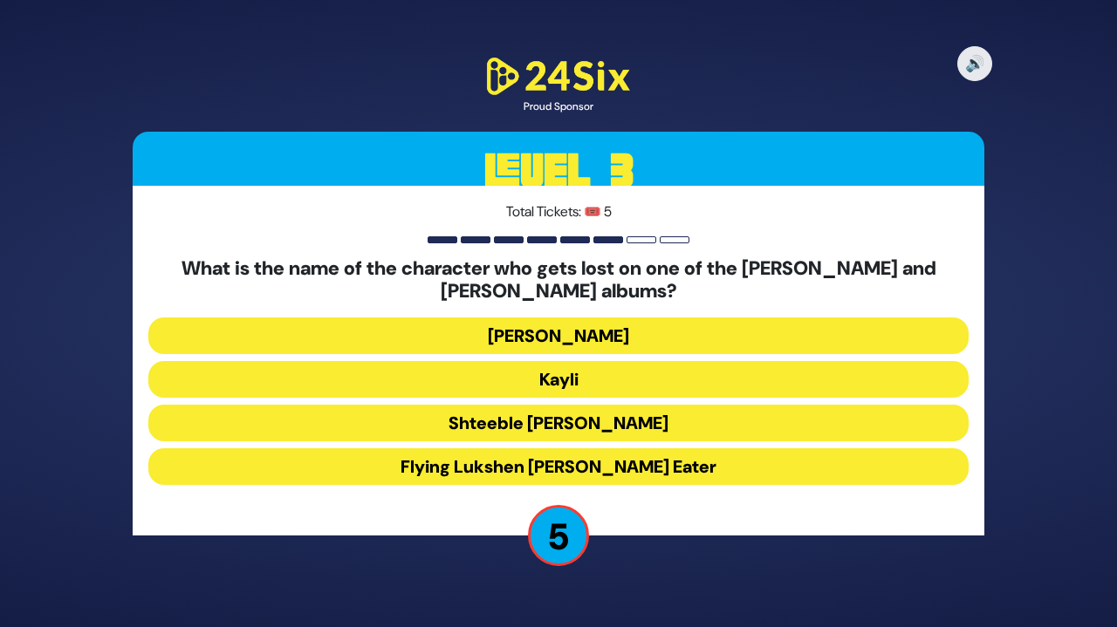
click at [686, 364] on button "Kayli" at bounding box center [558, 379] width 820 height 37
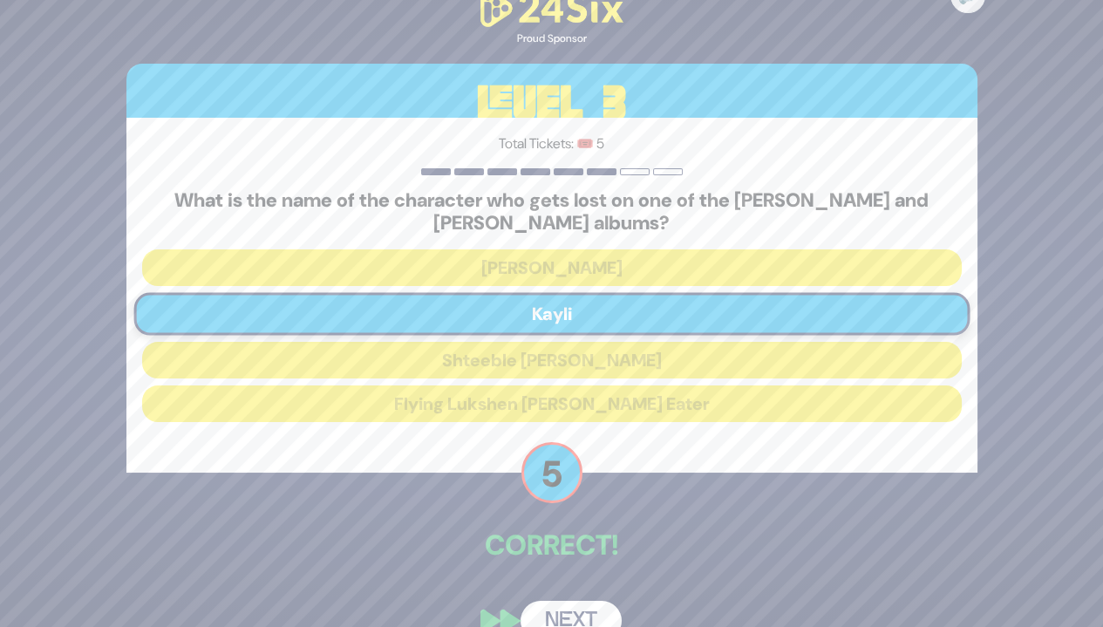
click at [569, 601] on button "Next" at bounding box center [571, 621] width 101 height 40
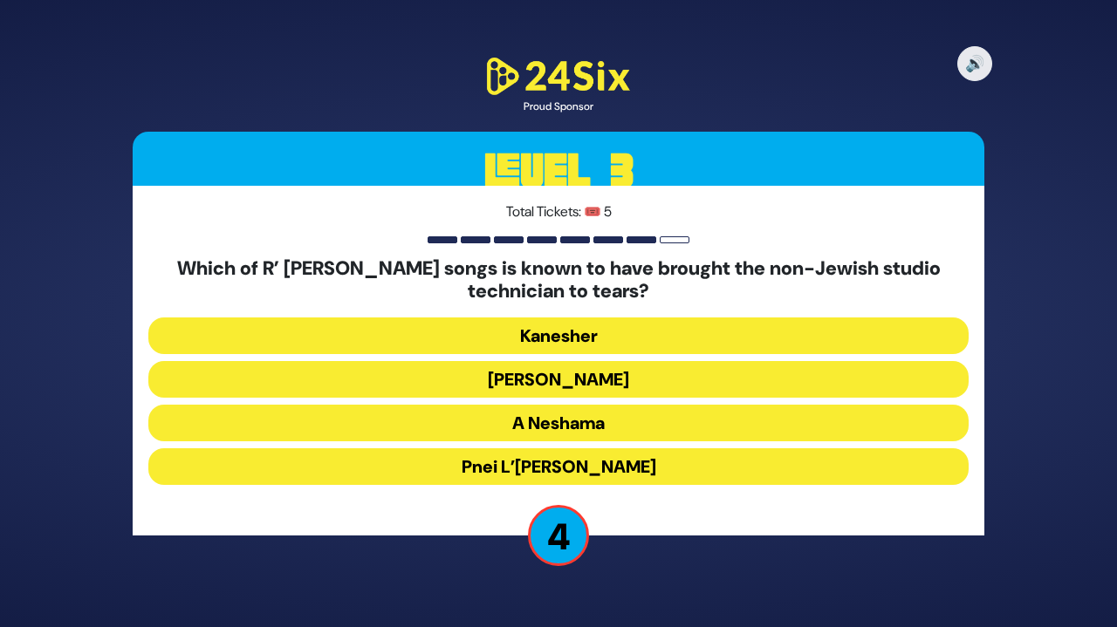
click at [702, 463] on button "Pnei L’[PERSON_NAME]" at bounding box center [558, 466] width 820 height 37
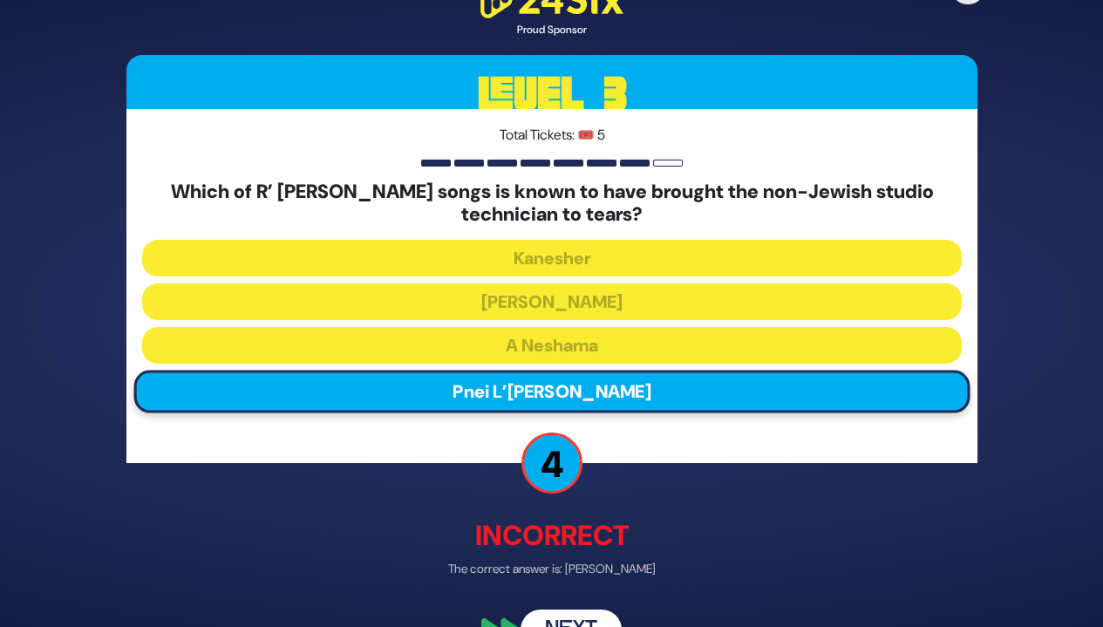
scroll to position [40, 0]
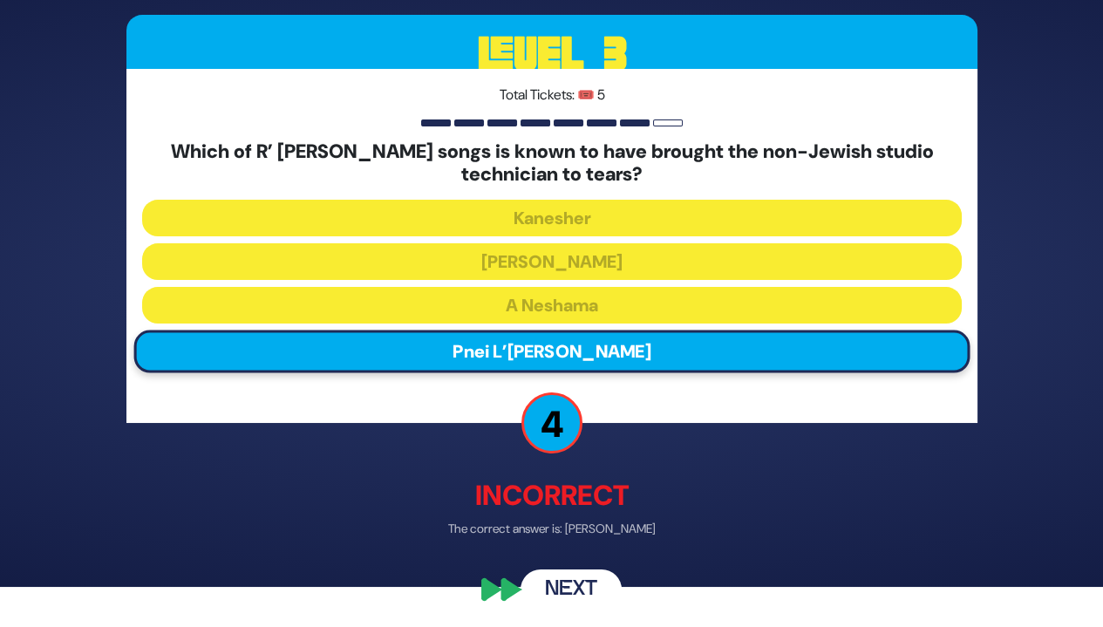
click at [589, 581] on button "Next" at bounding box center [571, 590] width 101 height 40
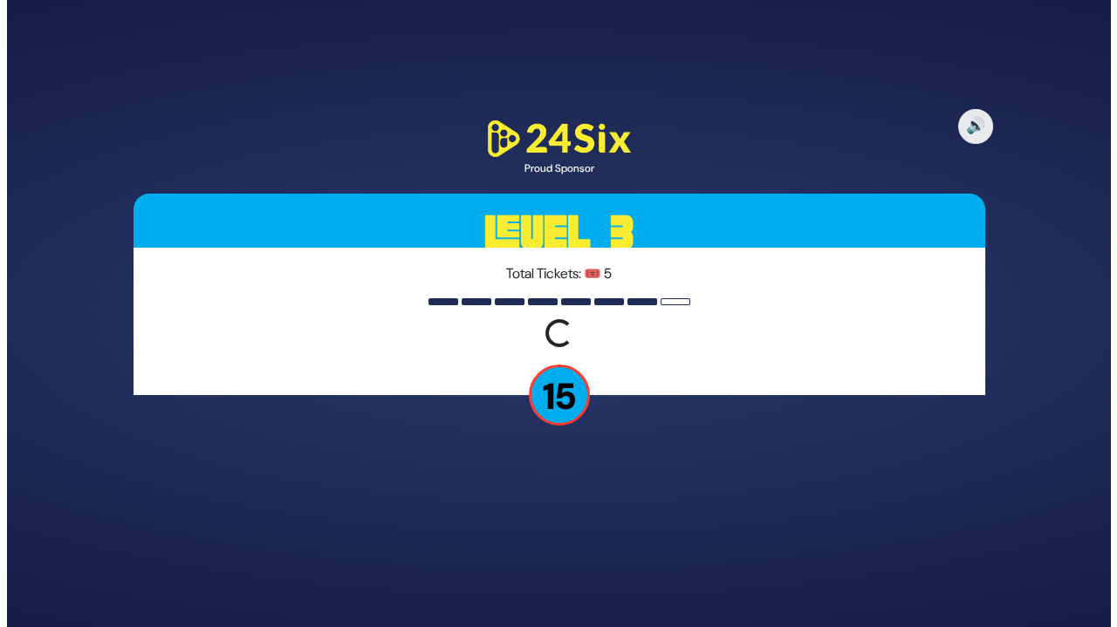
scroll to position [0, 0]
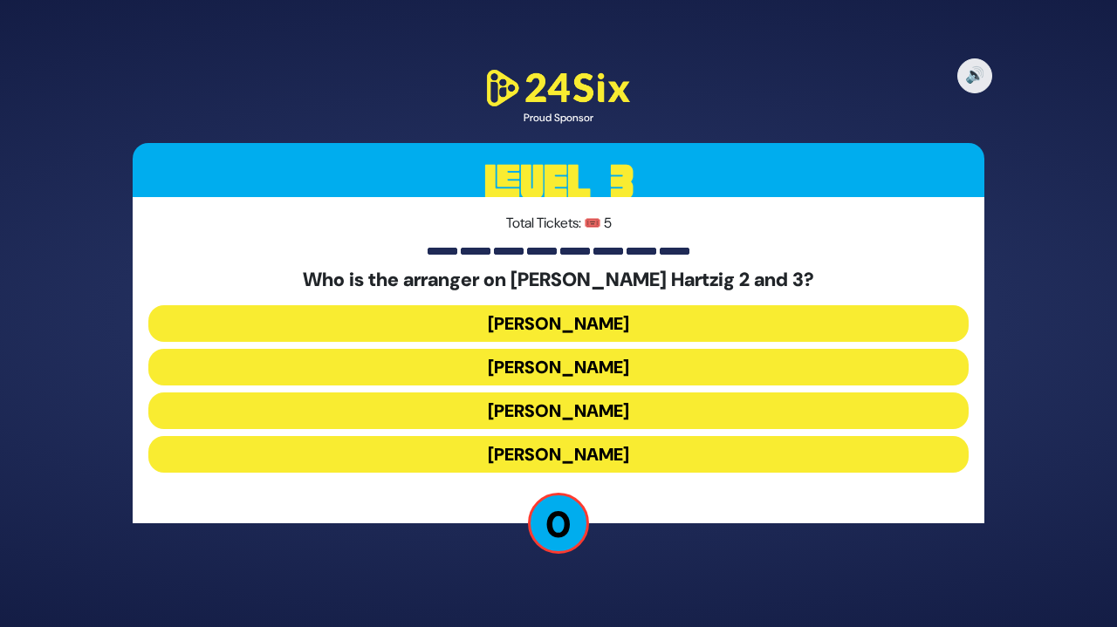
click at [632, 445] on button "[PERSON_NAME]" at bounding box center [558, 454] width 820 height 37
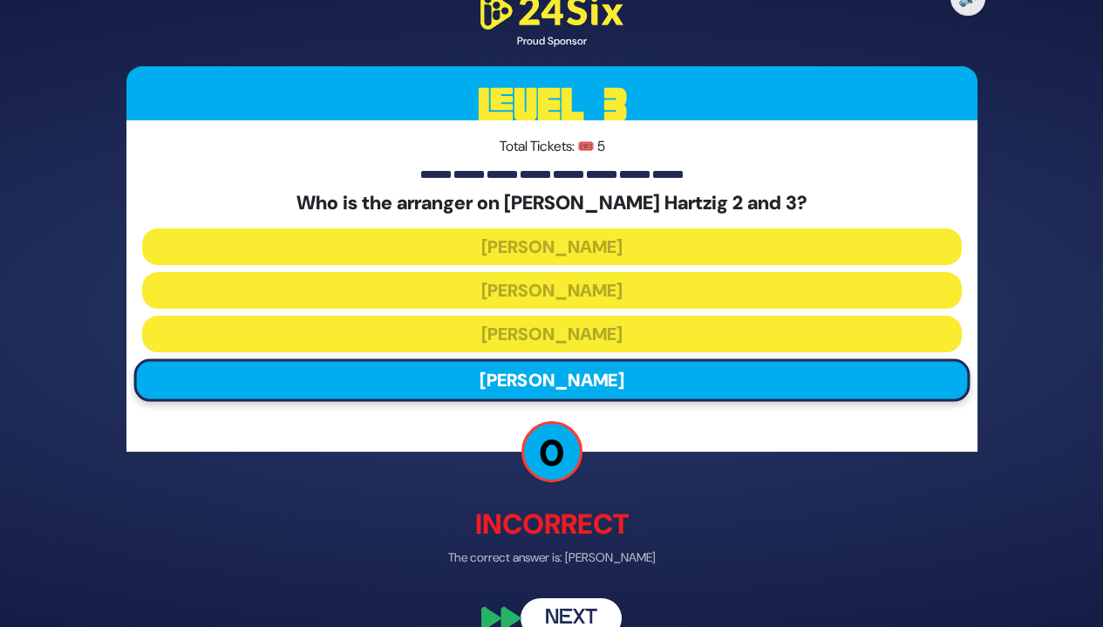
click at [582, 612] on button "Next" at bounding box center [571, 618] width 101 height 40
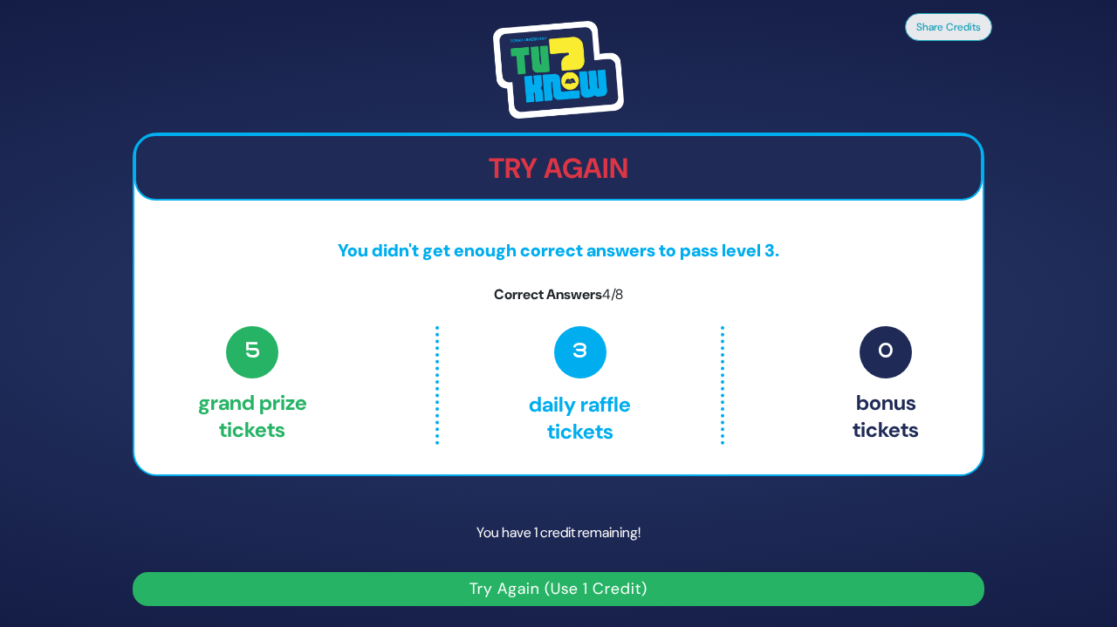
click at [627, 590] on button "Try Again (Use 1 Credit)" at bounding box center [558, 589] width 851 height 34
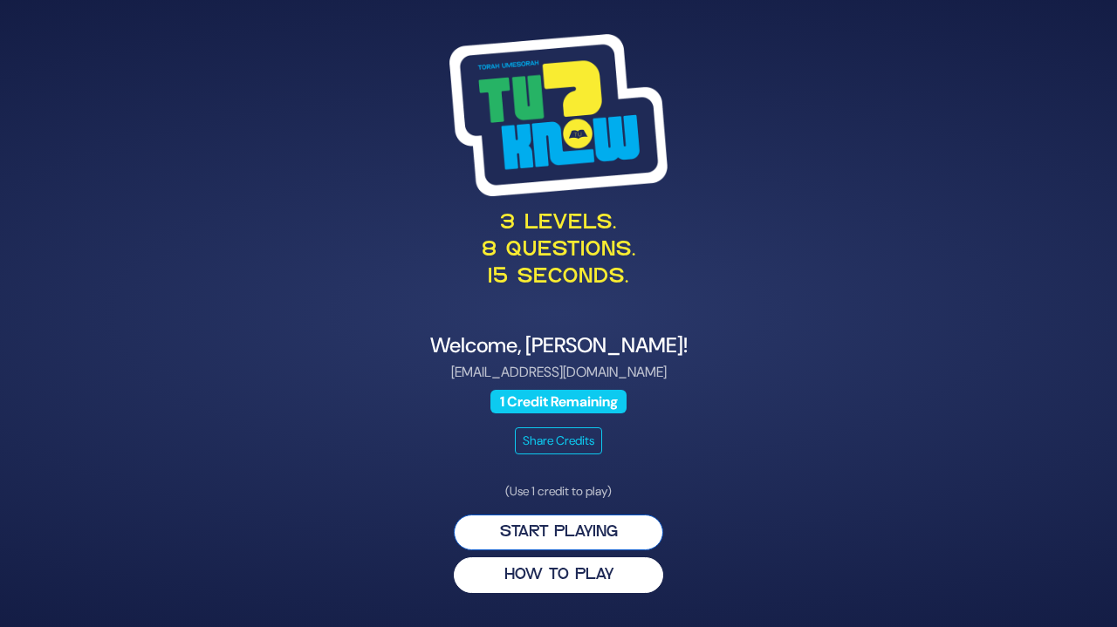
click at [607, 526] on button "Start Playing" at bounding box center [558, 533] width 209 height 36
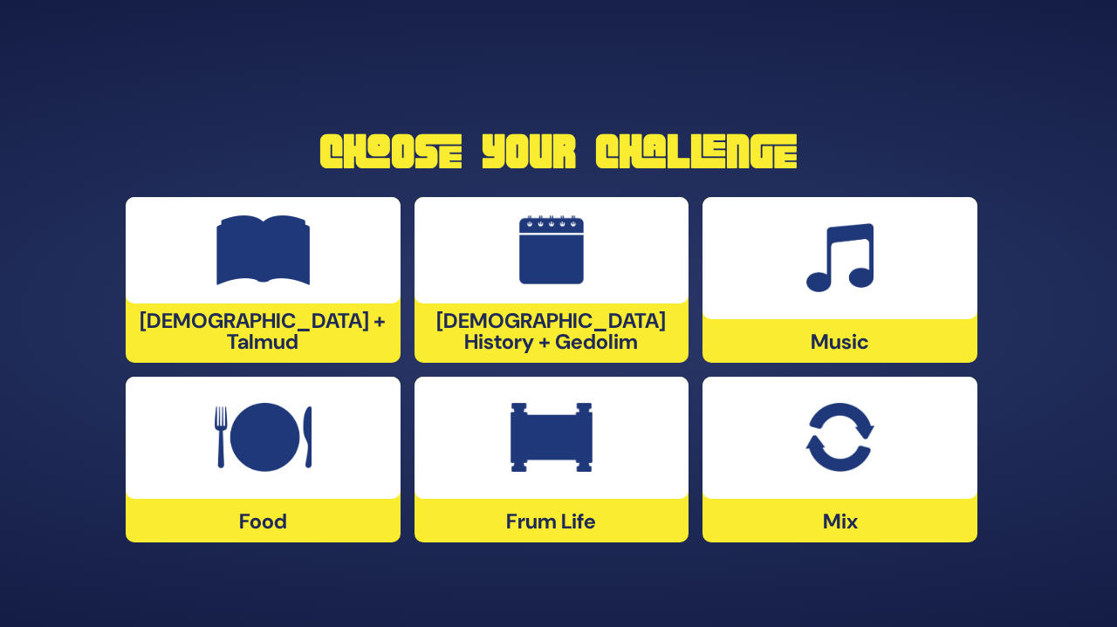
click at [828, 294] on div at bounding box center [839, 258] width 275 height 122
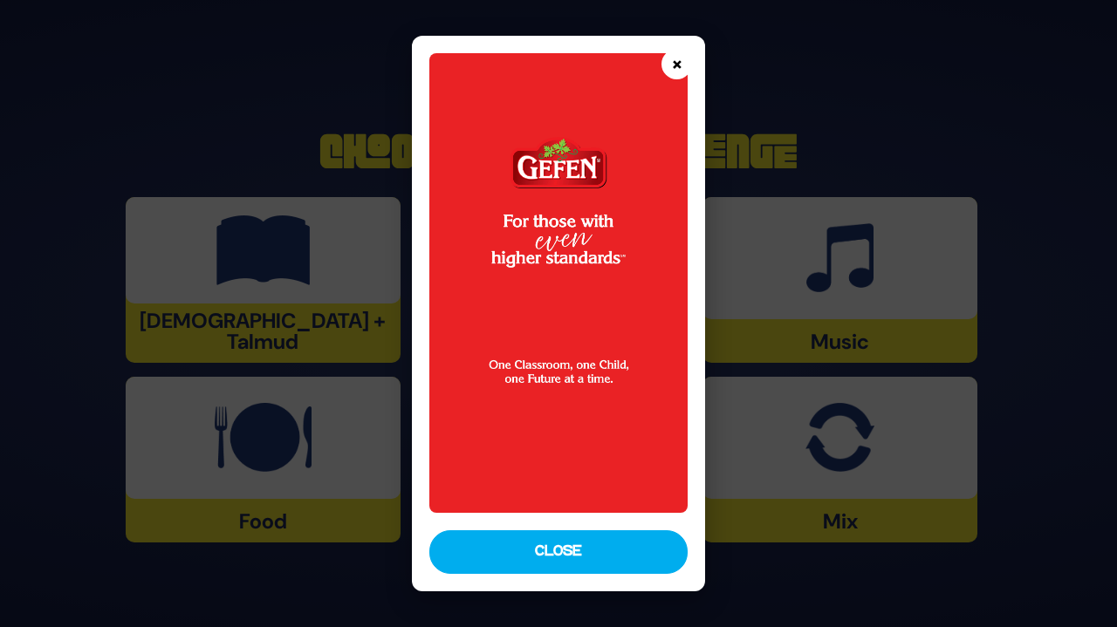
click at [680, 59] on button "×" at bounding box center [676, 64] width 31 height 31
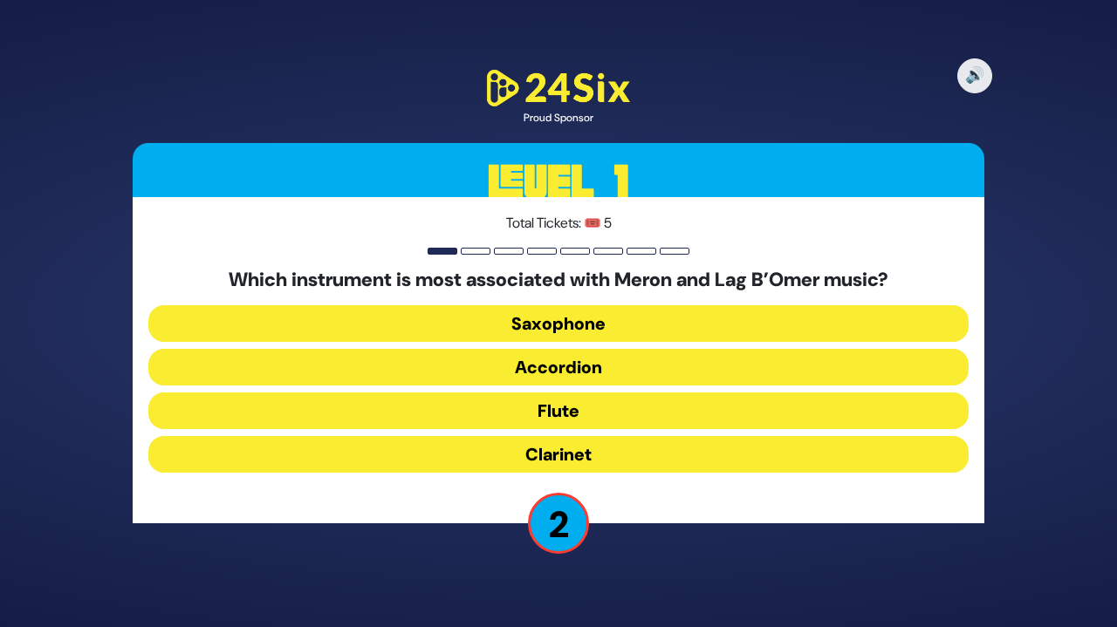
click at [802, 453] on button "Clarinet" at bounding box center [558, 454] width 820 height 37
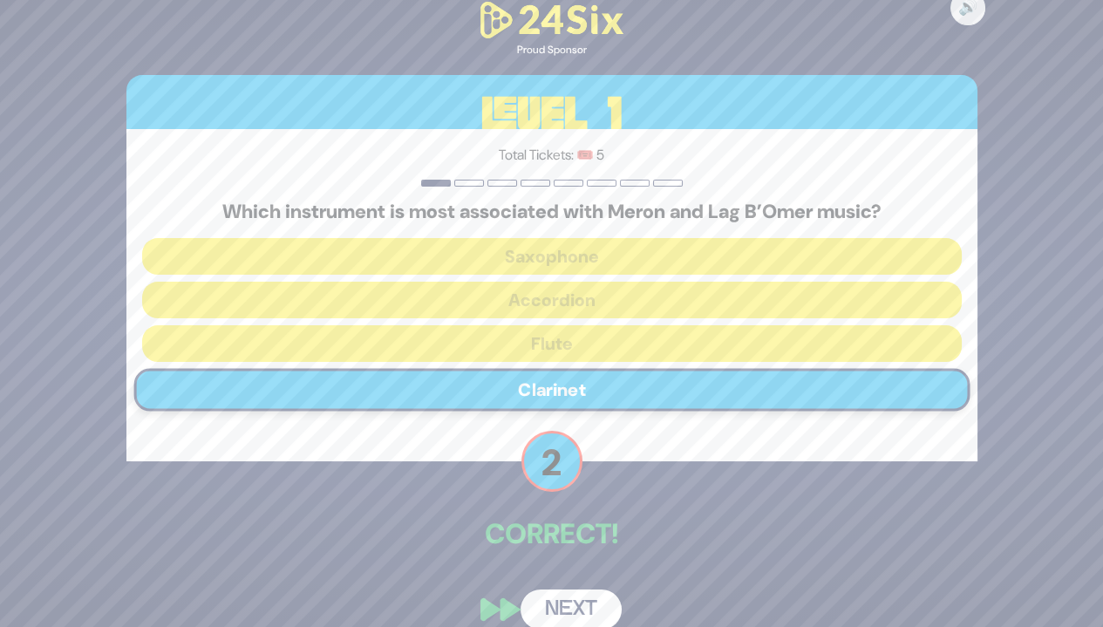
click at [579, 605] on button "Next" at bounding box center [571, 610] width 101 height 40
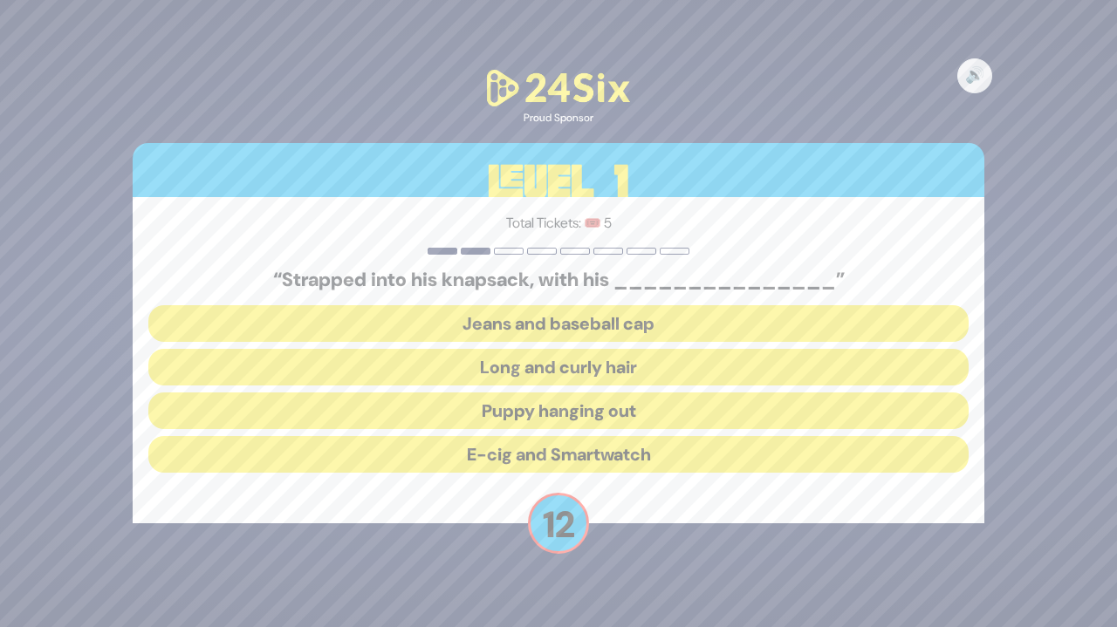
click at [723, 362] on button "Long and curly hair" at bounding box center [558, 367] width 820 height 37
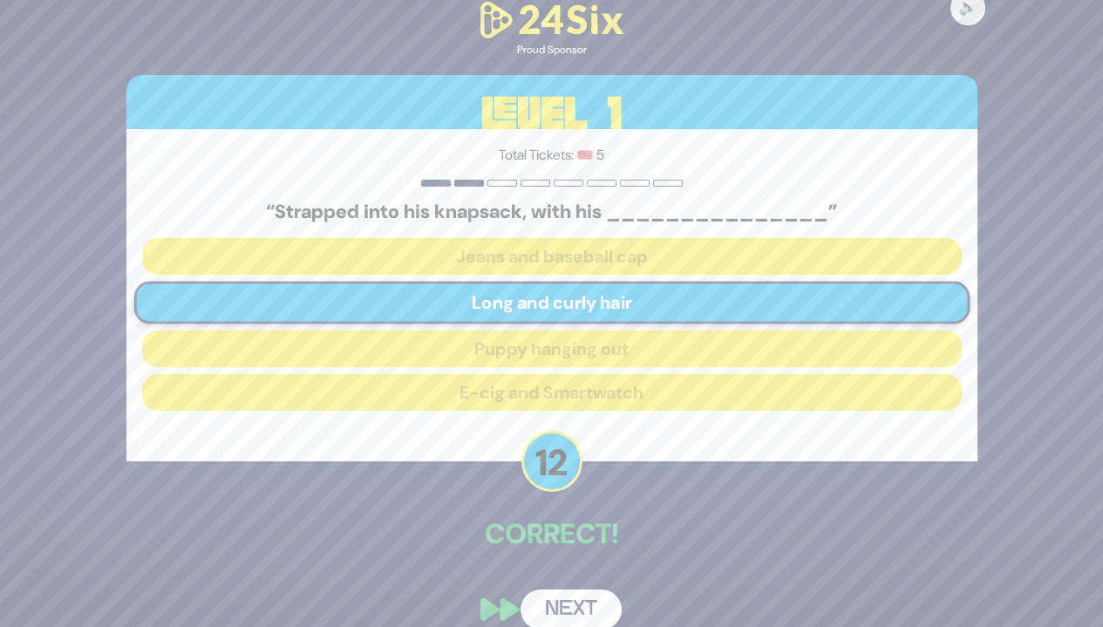
click at [587, 598] on button "Next" at bounding box center [571, 610] width 101 height 40
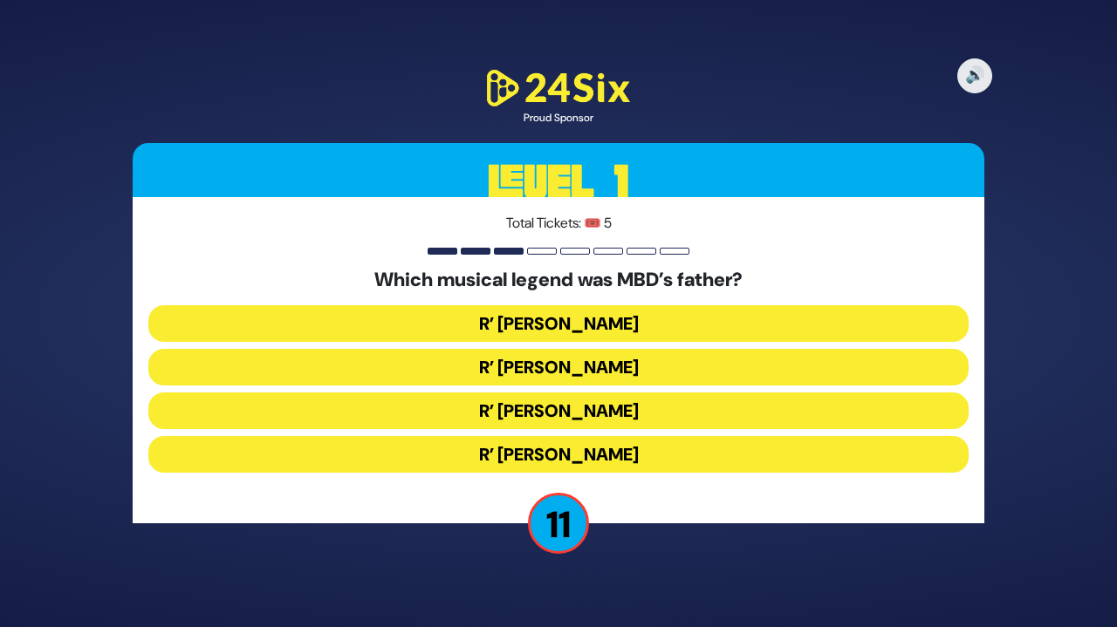
click at [723, 359] on button "R’ [PERSON_NAME]" at bounding box center [558, 367] width 820 height 37
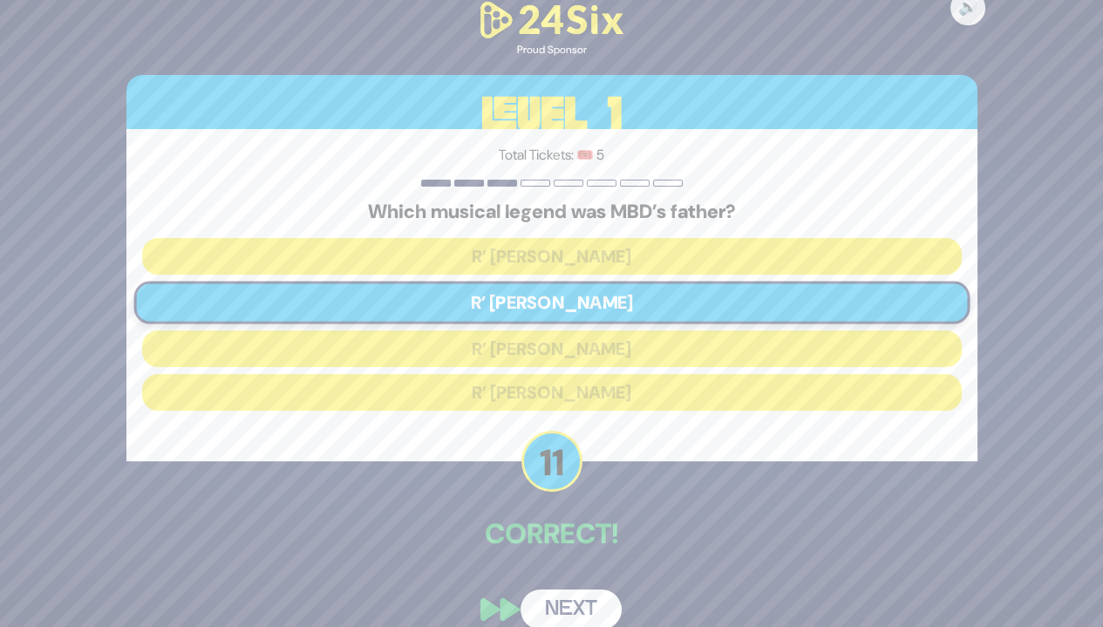
click at [589, 605] on button "Next" at bounding box center [571, 610] width 101 height 40
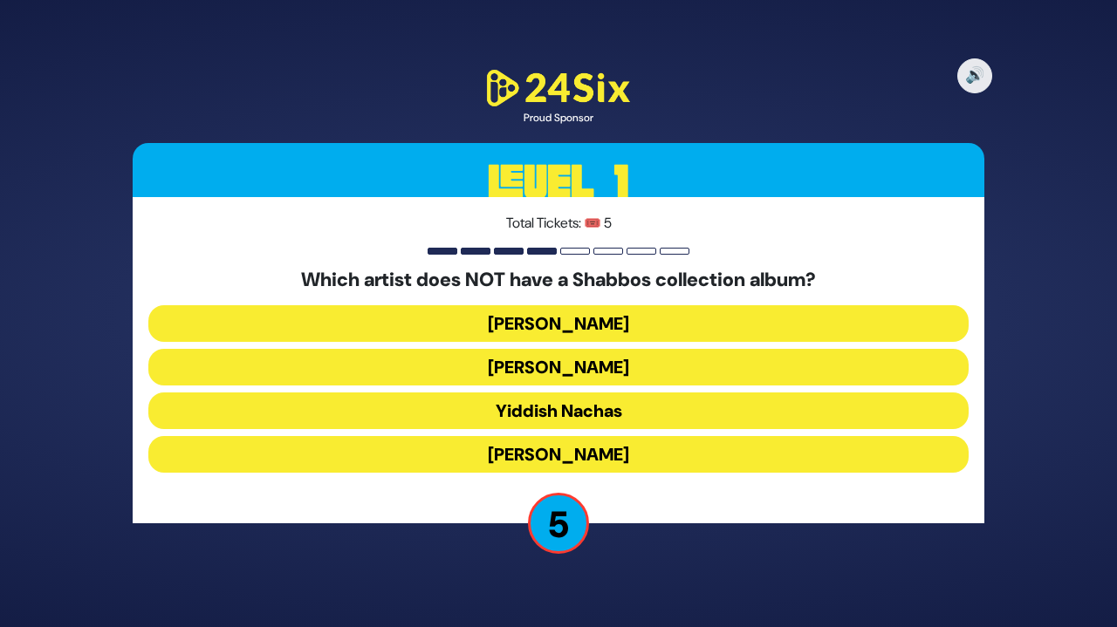
click at [677, 362] on button "[PERSON_NAME]" at bounding box center [558, 367] width 820 height 37
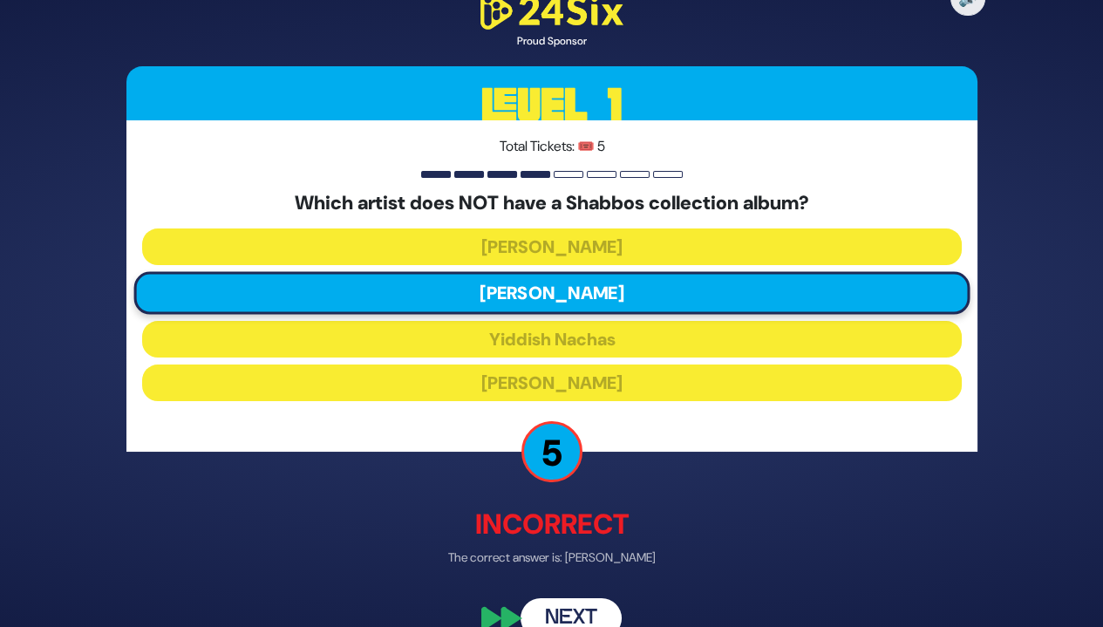
click at [575, 607] on button "Next" at bounding box center [571, 618] width 101 height 40
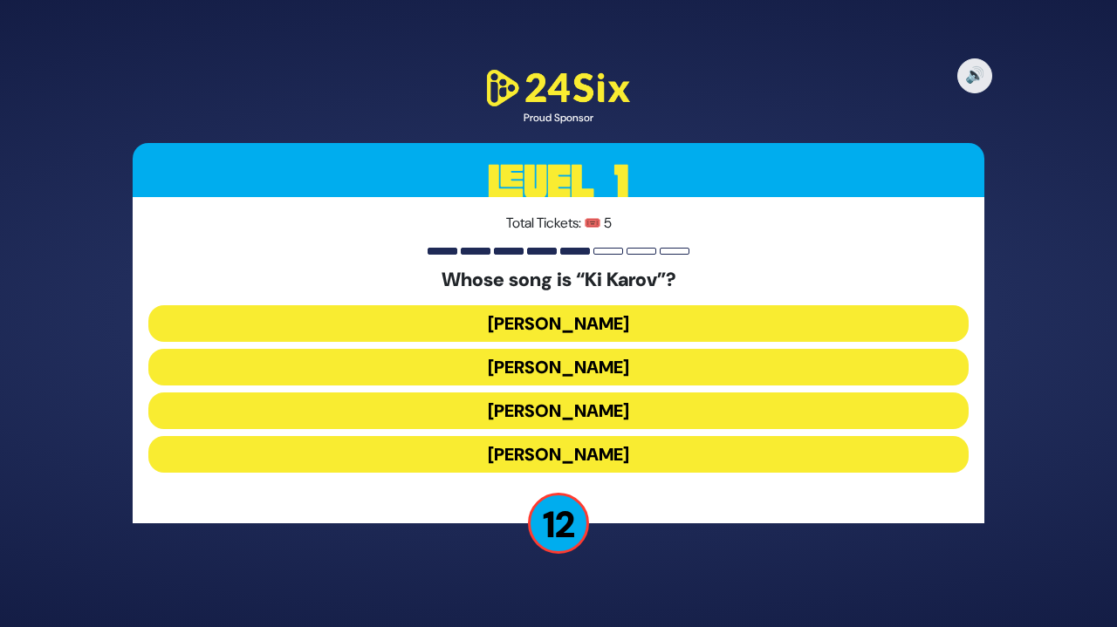
click at [657, 366] on button "Eitan Katz" at bounding box center [558, 367] width 820 height 37
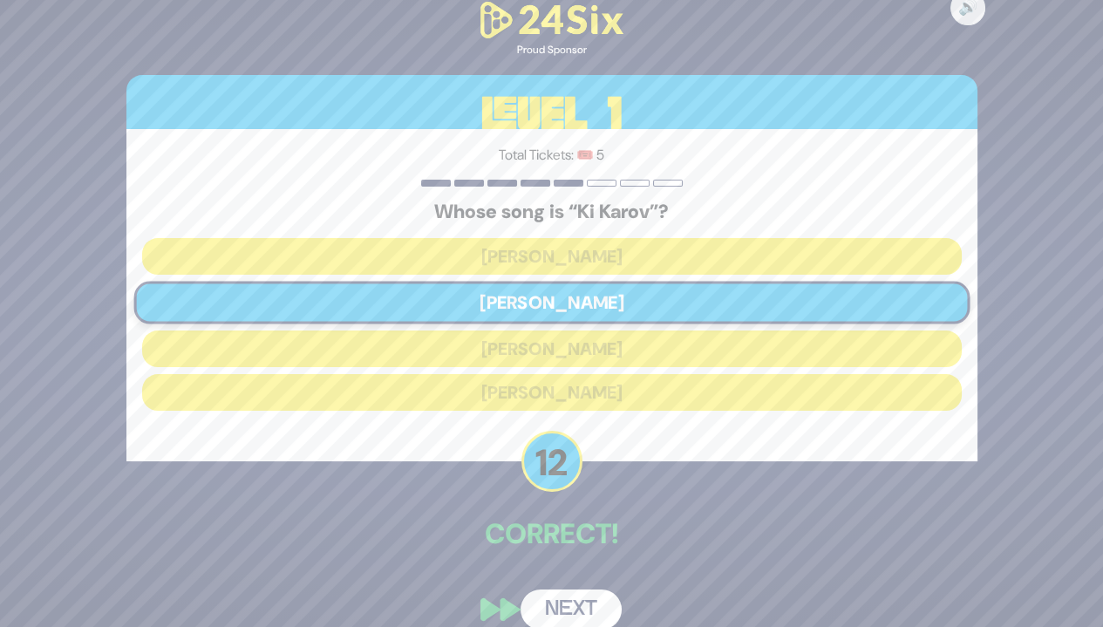
click at [577, 606] on button "Next" at bounding box center [571, 610] width 101 height 40
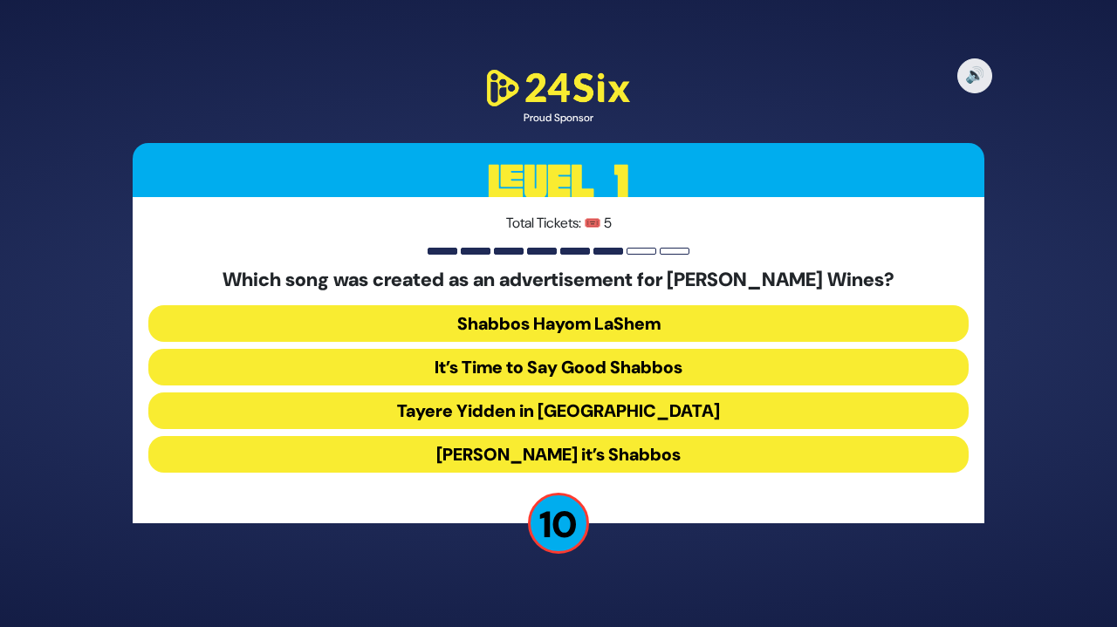
click at [652, 445] on button "Baruch Hashem it’s Shabbos" at bounding box center [558, 454] width 820 height 37
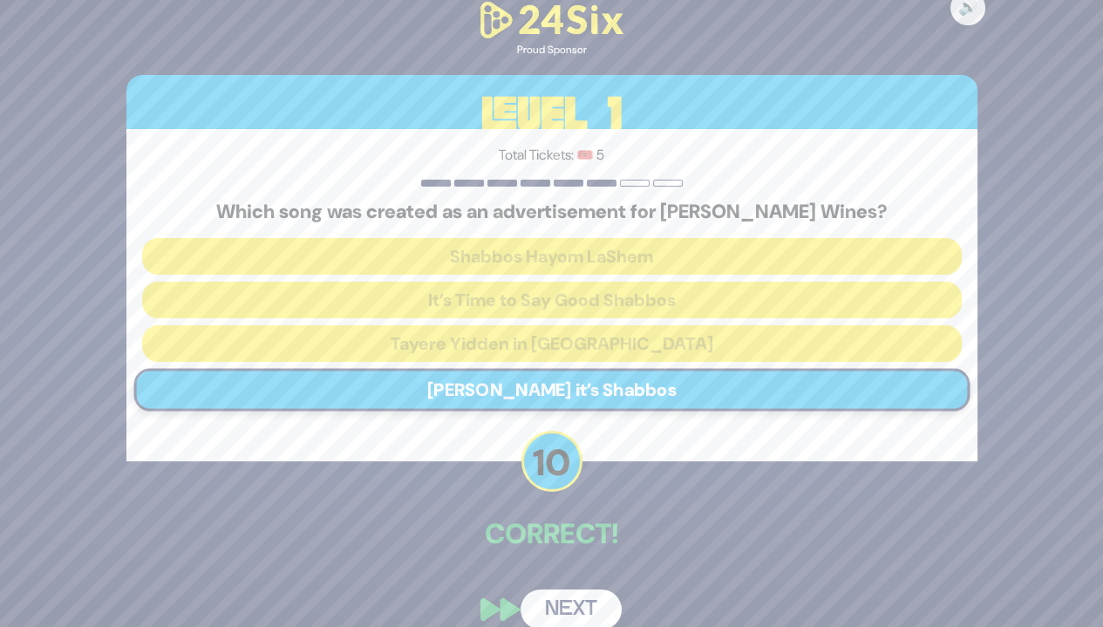
click at [573, 603] on button "Next" at bounding box center [571, 610] width 101 height 40
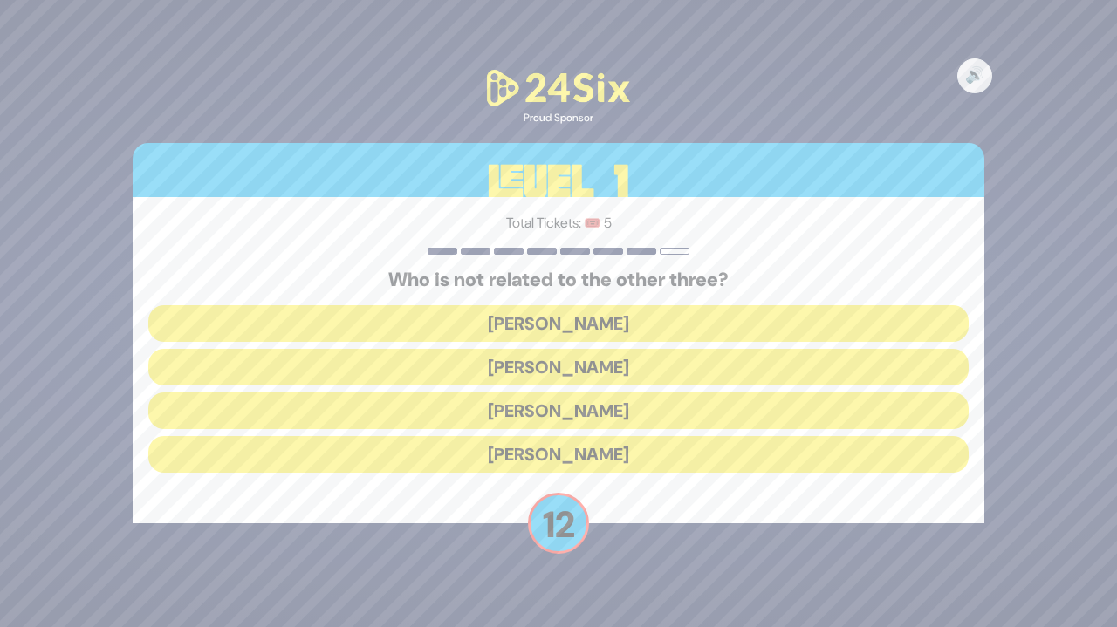
click at [620, 455] on button "Shie Fried" at bounding box center [558, 454] width 820 height 37
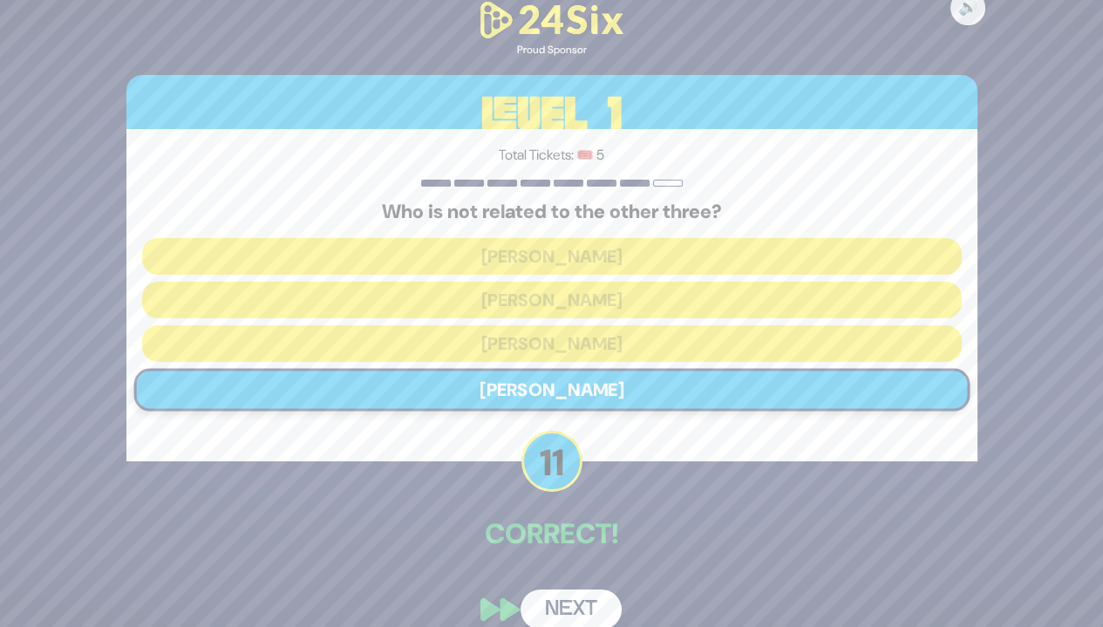
click at [592, 599] on button "Next" at bounding box center [571, 610] width 101 height 40
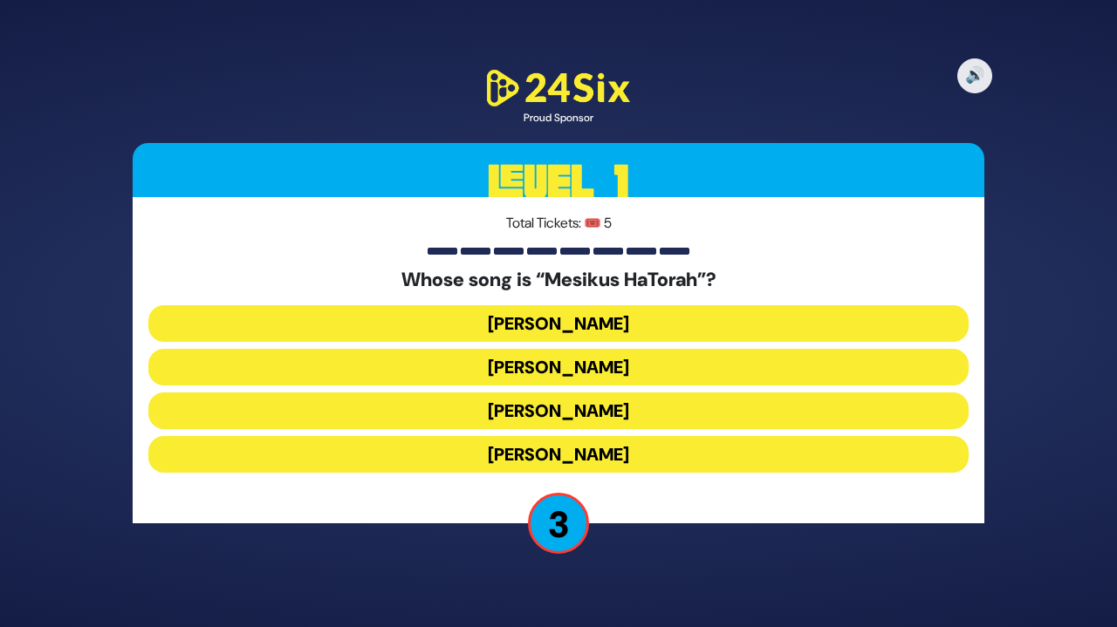
click at [650, 412] on button "Yisroel Werdyger" at bounding box center [558, 411] width 820 height 37
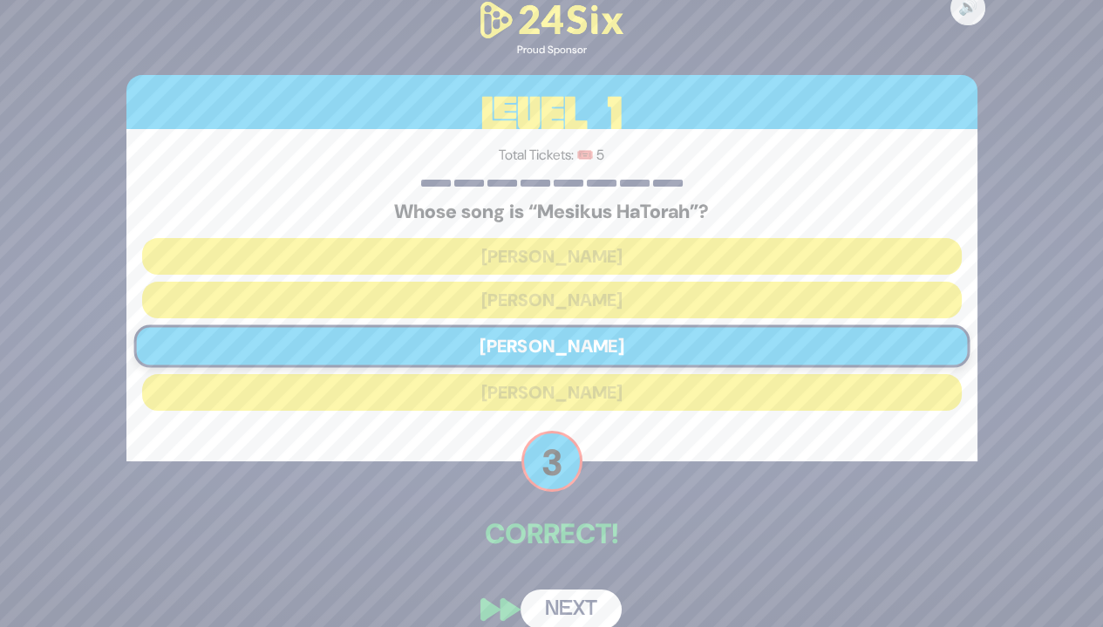
click at [569, 610] on button "Next" at bounding box center [571, 610] width 101 height 40
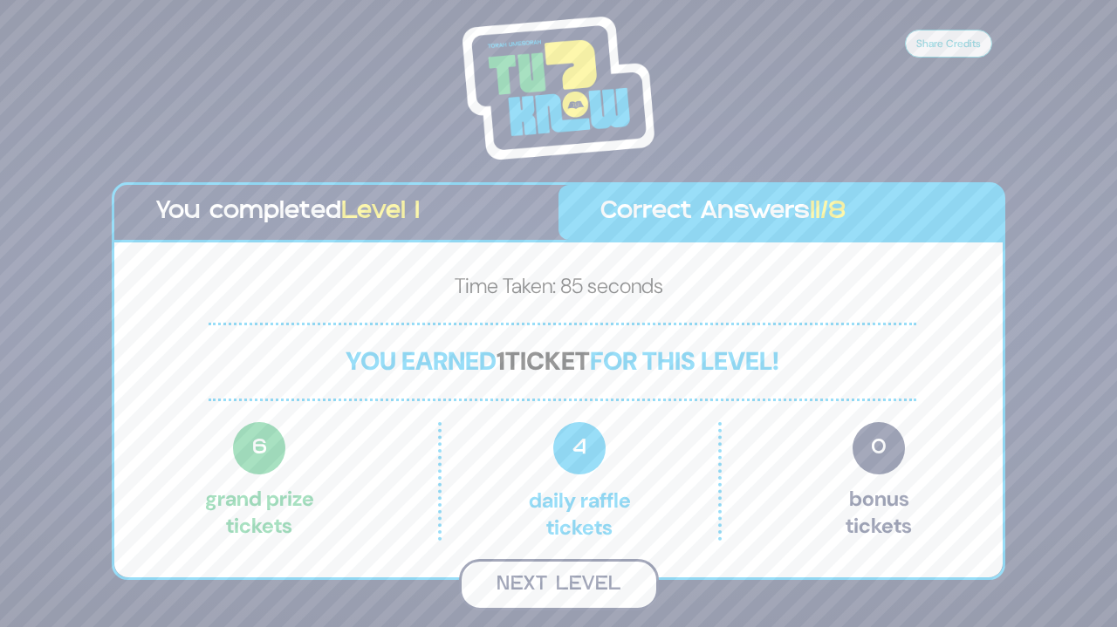
click at [603, 598] on button "Next Level" at bounding box center [559, 584] width 200 height 51
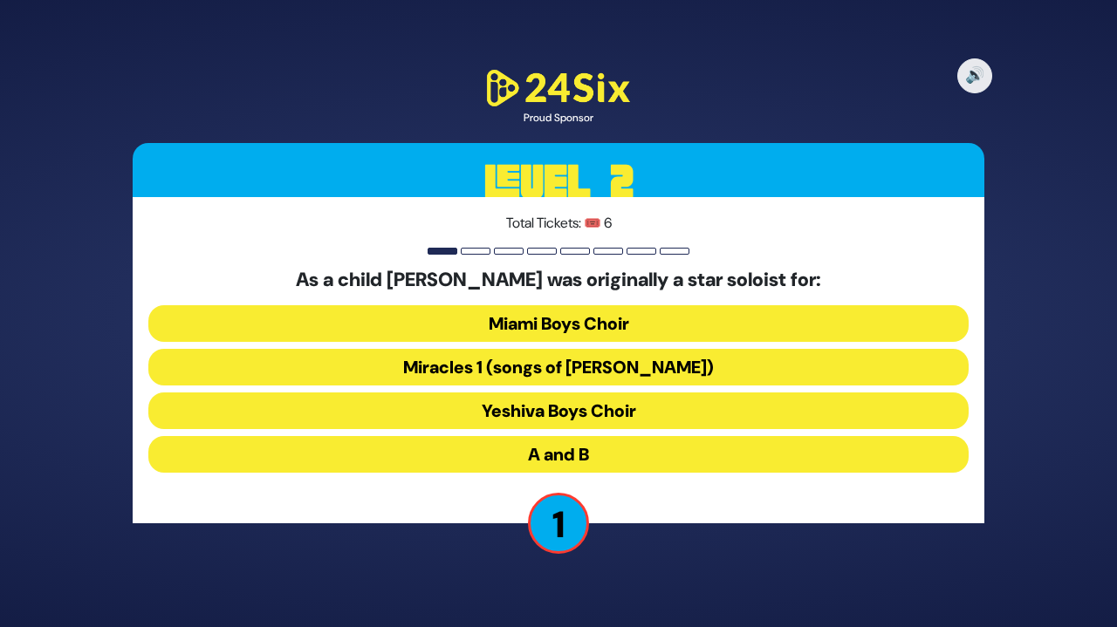
click at [631, 360] on button "Miracles 1 (songs of C. Neuhaus)" at bounding box center [558, 367] width 820 height 37
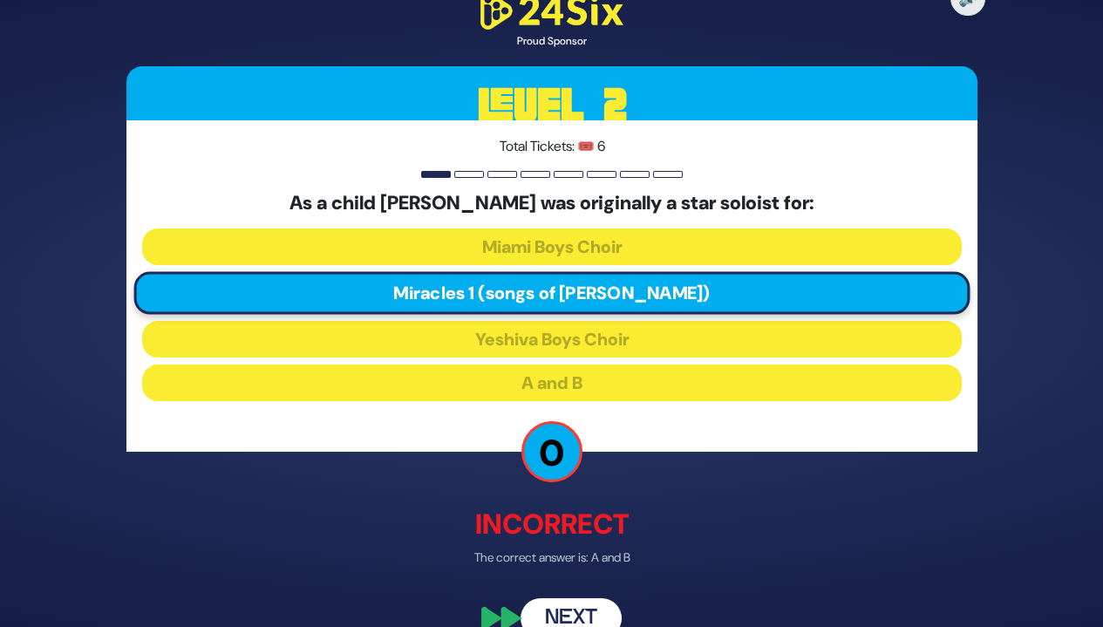
click at [591, 612] on button "Next" at bounding box center [571, 618] width 101 height 40
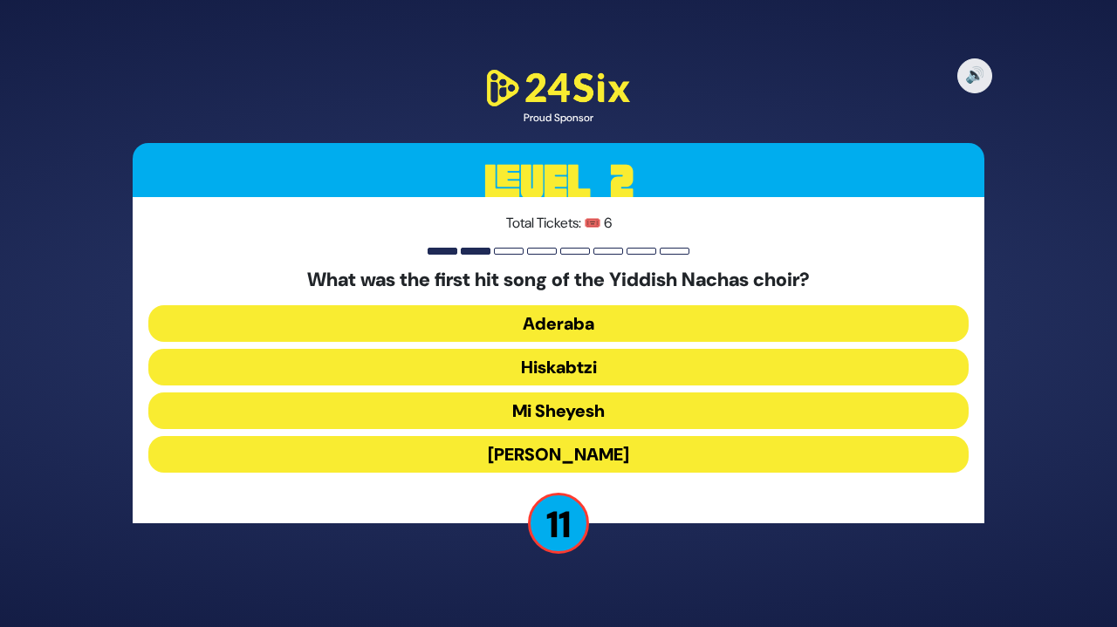
click at [708, 367] on button "Hiskabtzi" at bounding box center [558, 367] width 820 height 37
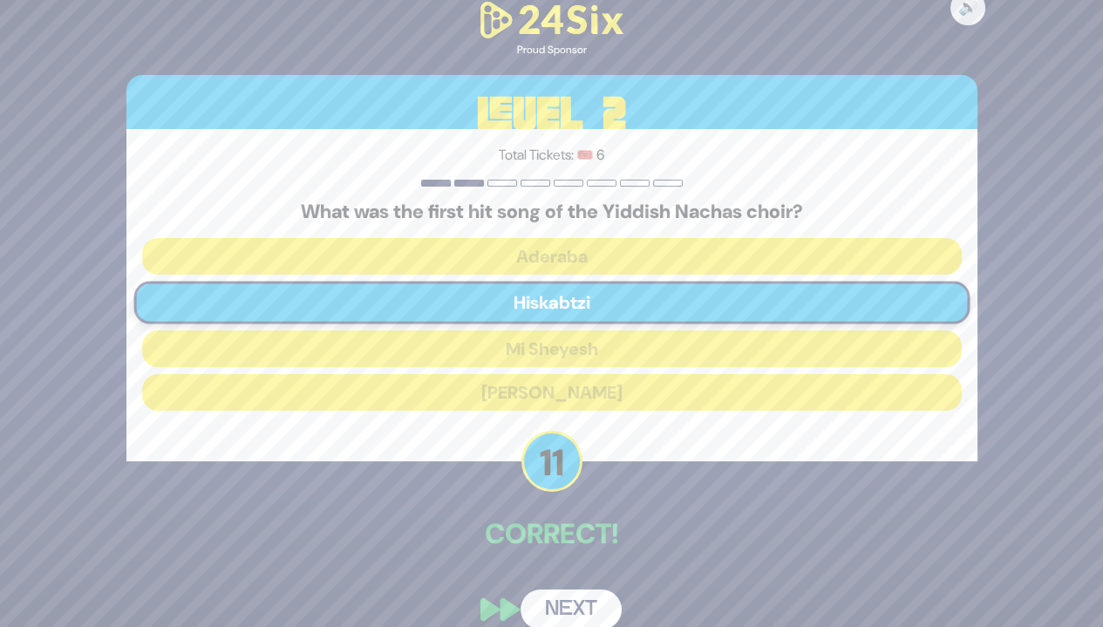
click at [591, 604] on button "Next" at bounding box center [571, 610] width 101 height 40
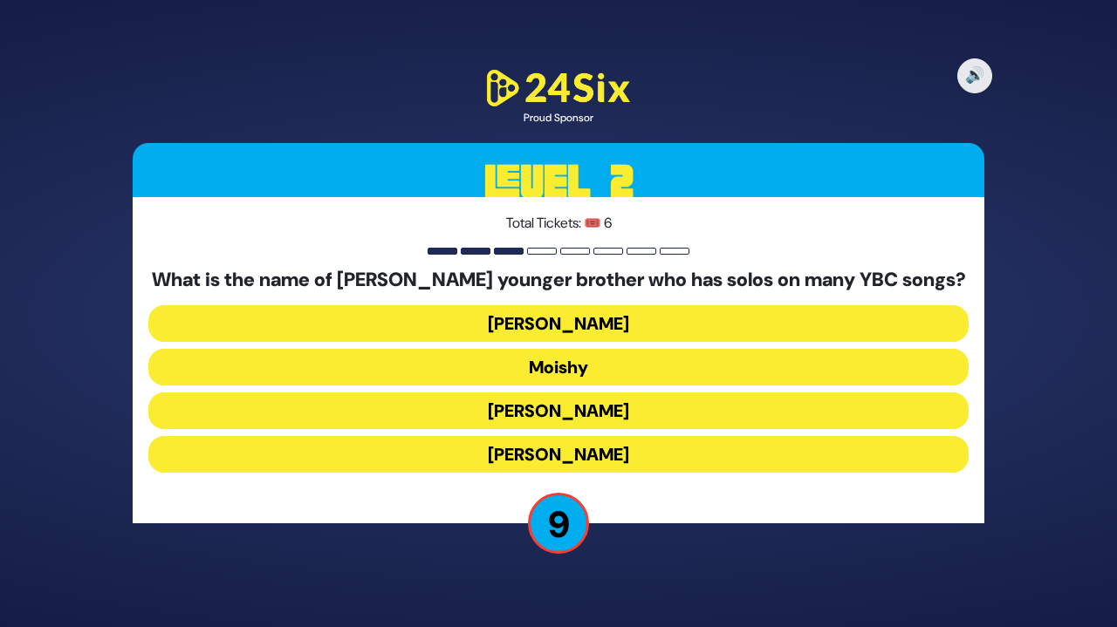
click at [728, 453] on button "Yaakov Mordechai" at bounding box center [558, 454] width 820 height 37
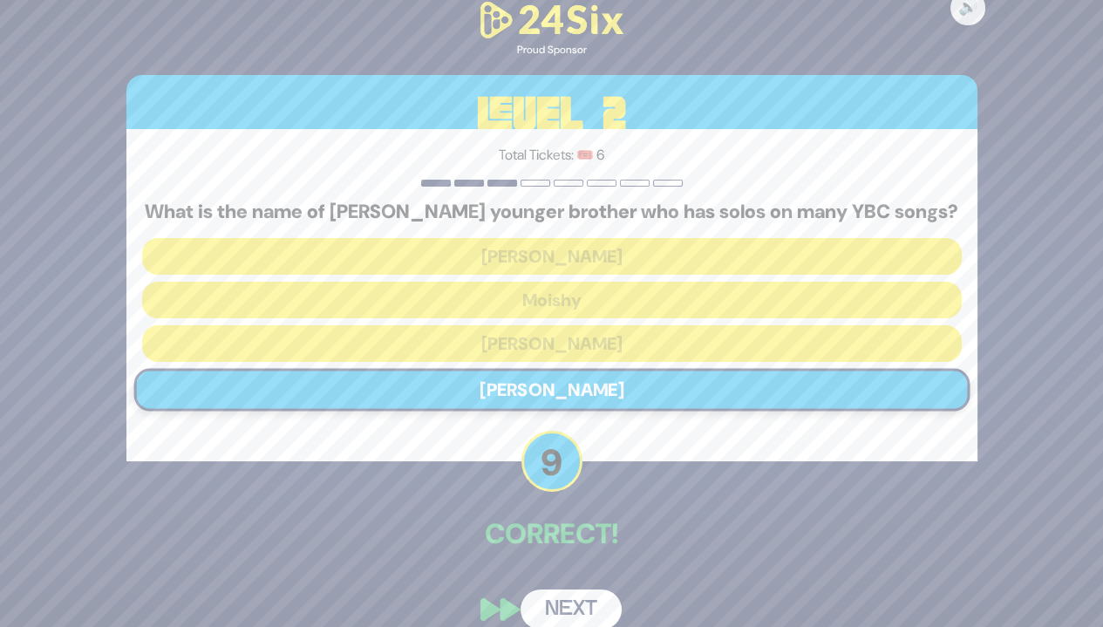
click at [584, 600] on button "Next" at bounding box center [571, 610] width 101 height 40
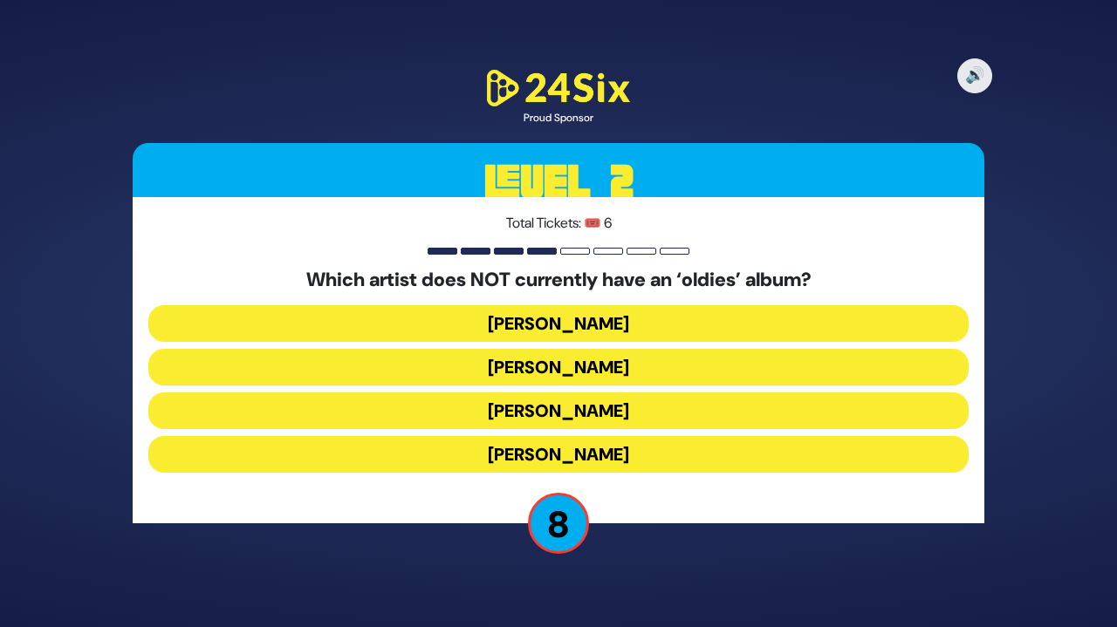
click at [646, 366] on button "[PERSON_NAME]" at bounding box center [558, 367] width 820 height 37
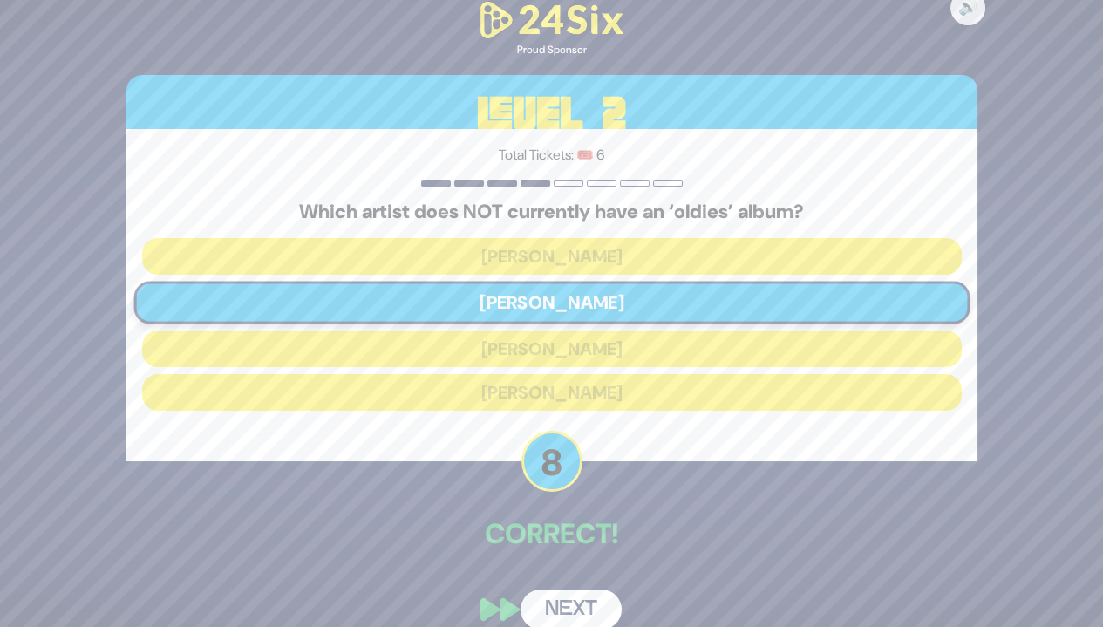
click at [588, 600] on button "Next" at bounding box center [571, 610] width 101 height 40
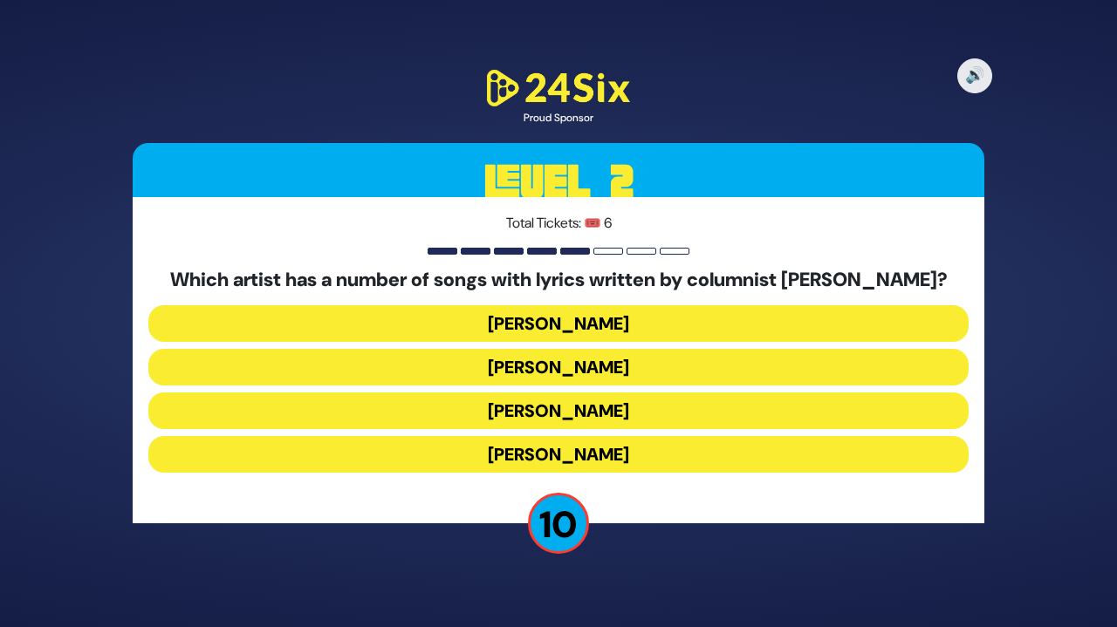
click at [697, 411] on button "[PERSON_NAME]" at bounding box center [558, 411] width 820 height 37
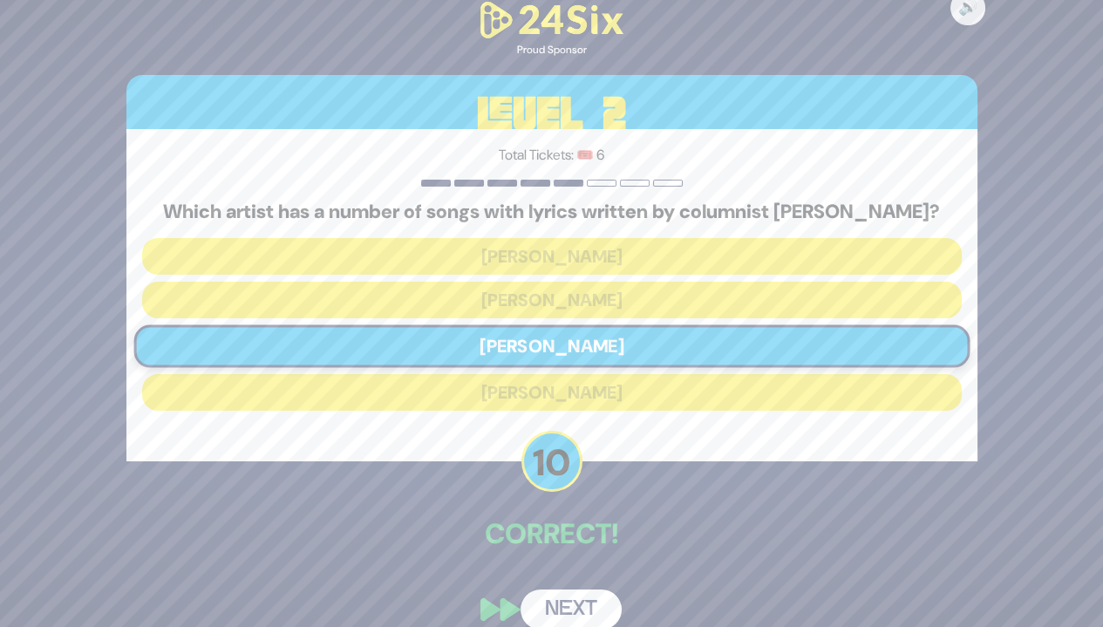
click at [584, 603] on button "Next" at bounding box center [571, 610] width 101 height 40
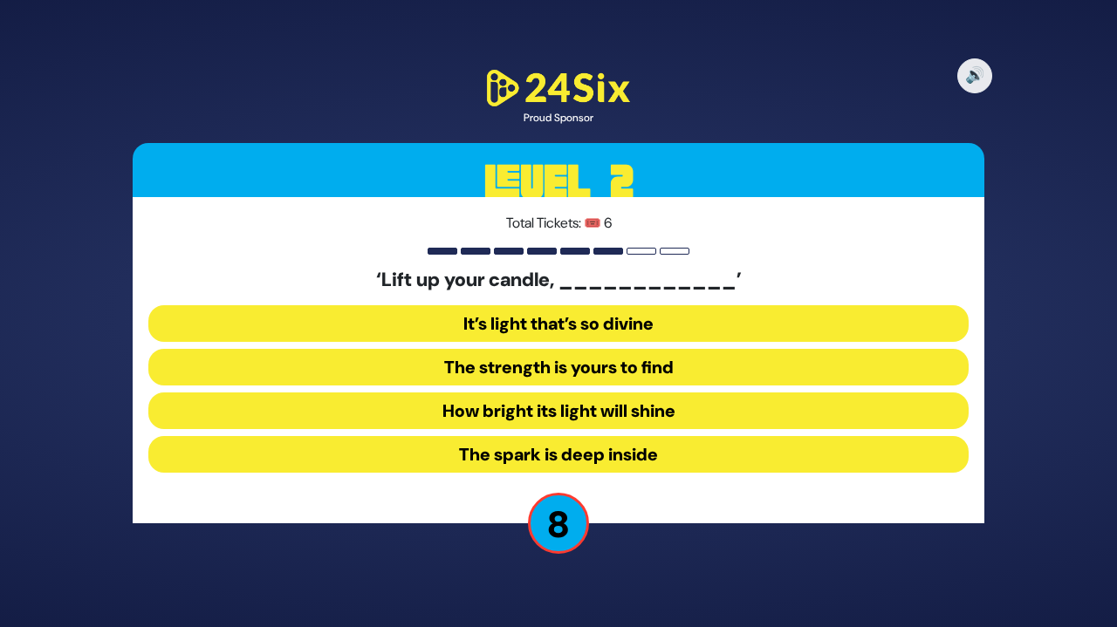
click at [701, 453] on button "The spark is deep inside" at bounding box center [558, 454] width 820 height 37
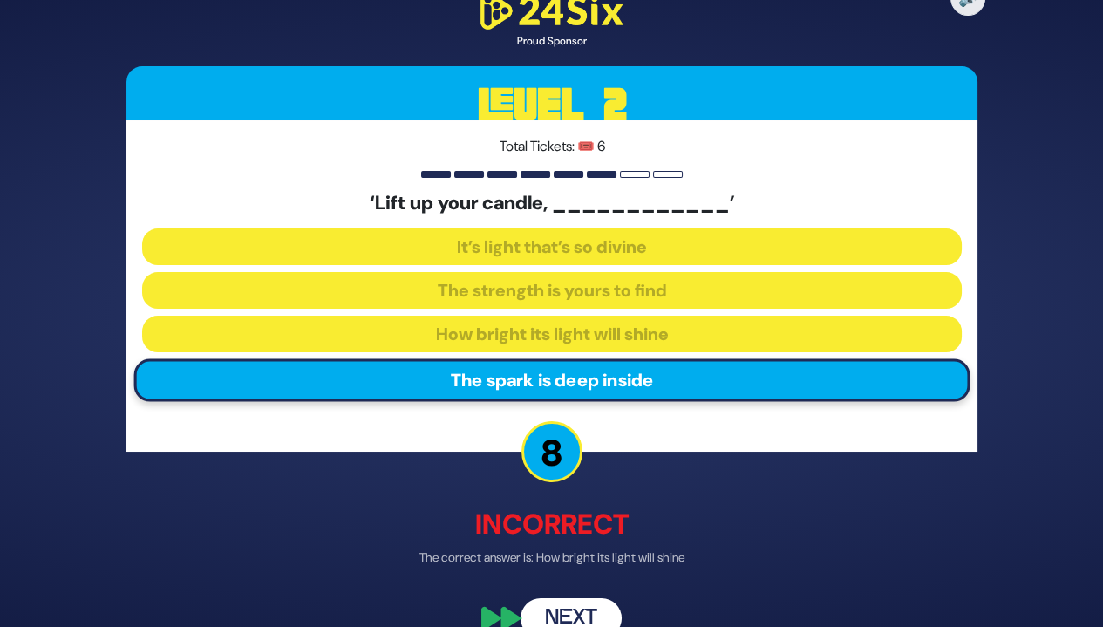
click at [576, 608] on button "Next" at bounding box center [571, 618] width 101 height 40
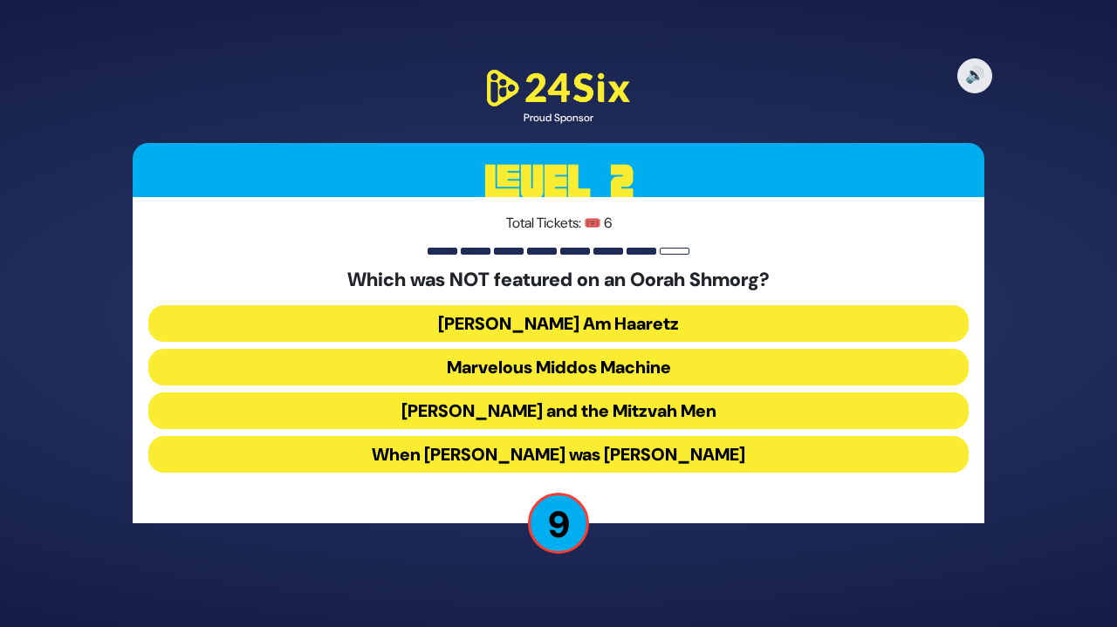
click at [726, 401] on button "Uncle Moishy and the Mitzvah Men" at bounding box center [558, 411] width 820 height 37
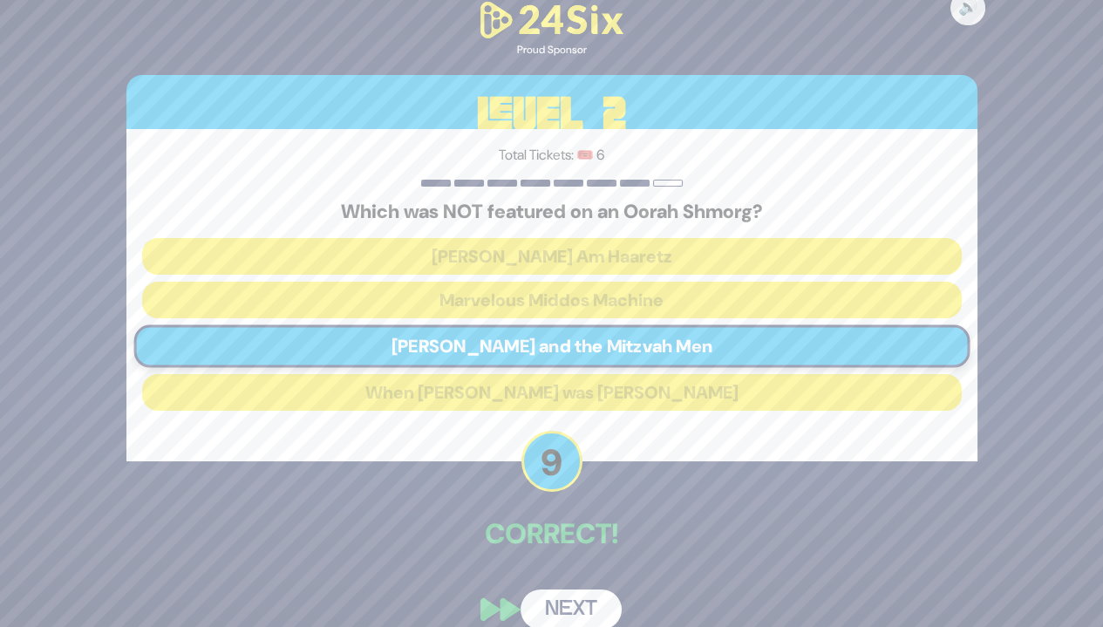
click at [582, 605] on button "Next" at bounding box center [571, 610] width 101 height 40
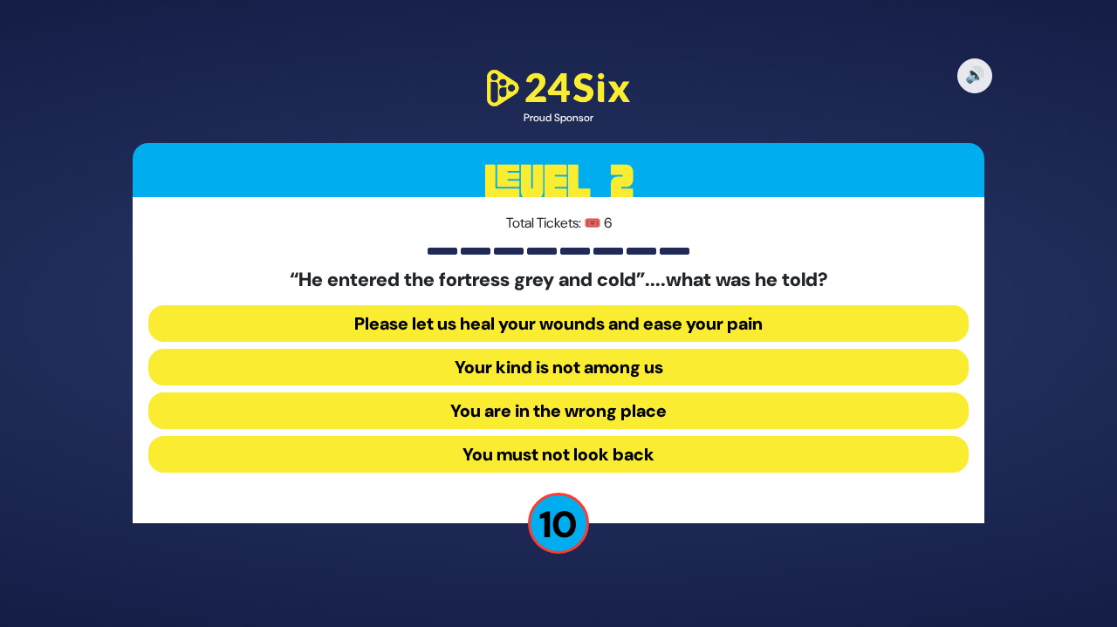
click at [745, 364] on button "Your kind is not among us" at bounding box center [558, 367] width 820 height 37
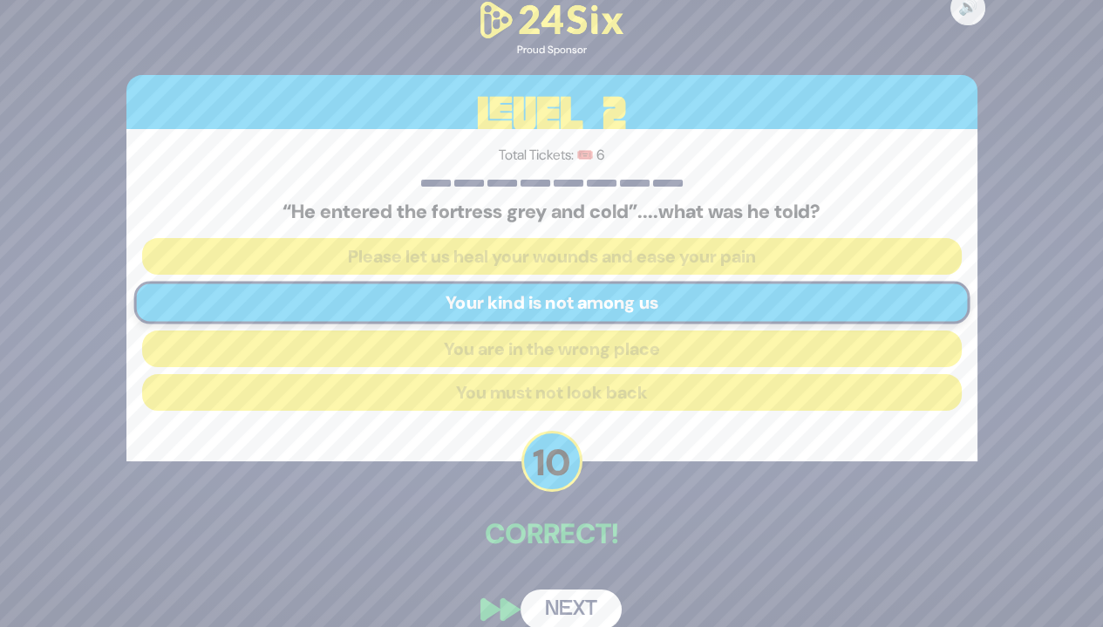
click at [590, 610] on button "Next" at bounding box center [571, 610] width 101 height 40
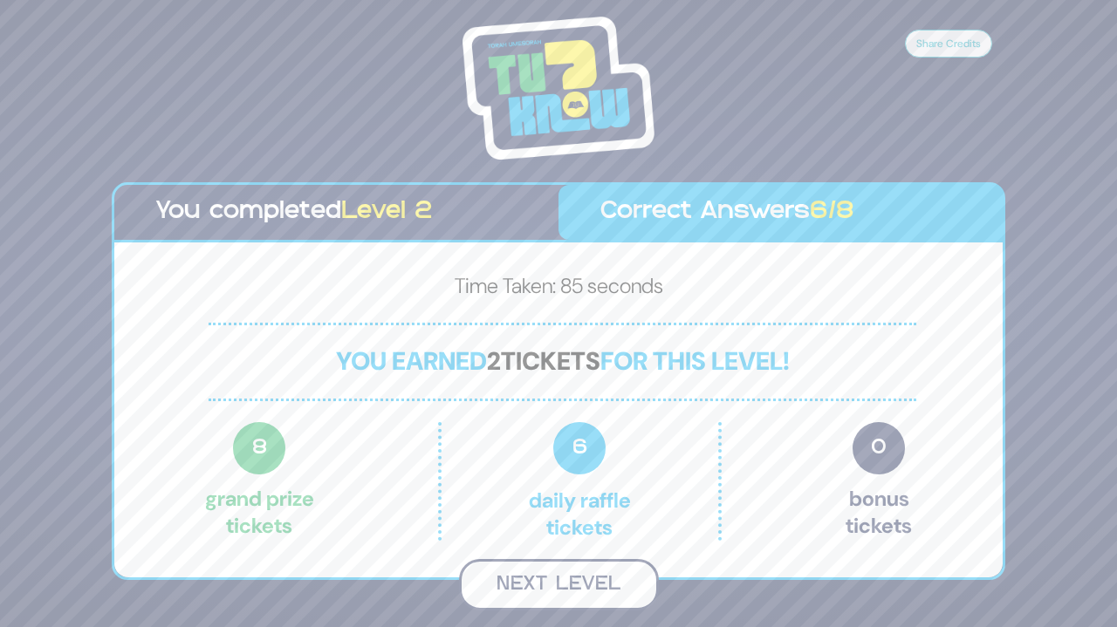
click at [620, 588] on button "Next Level" at bounding box center [559, 584] width 200 height 51
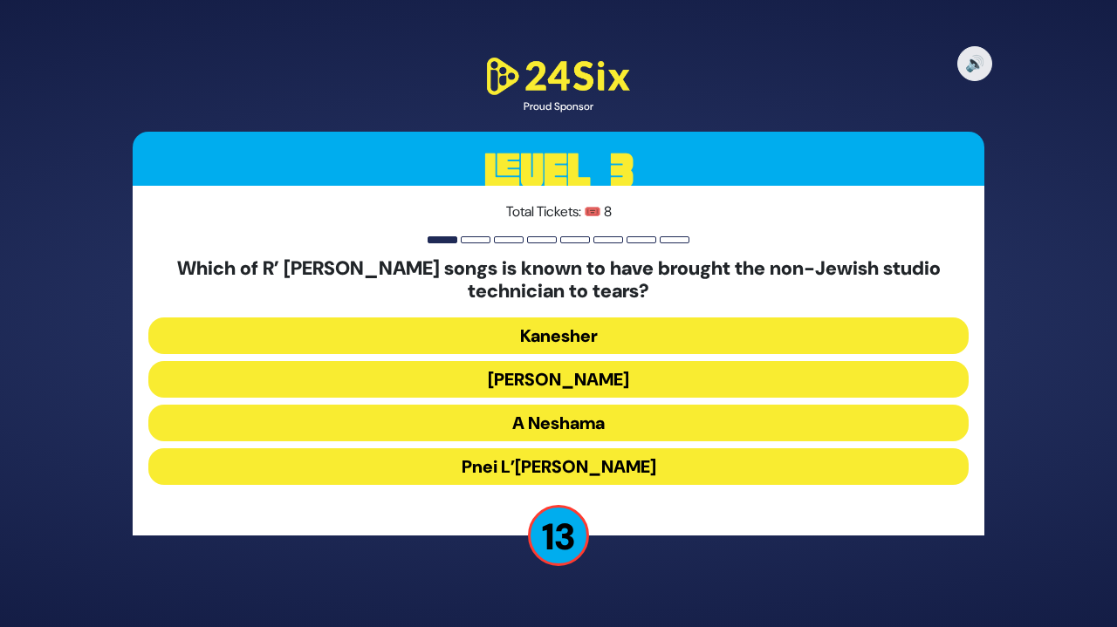
click at [702, 379] on button "[PERSON_NAME]" at bounding box center [558, 379] width 820 height 37
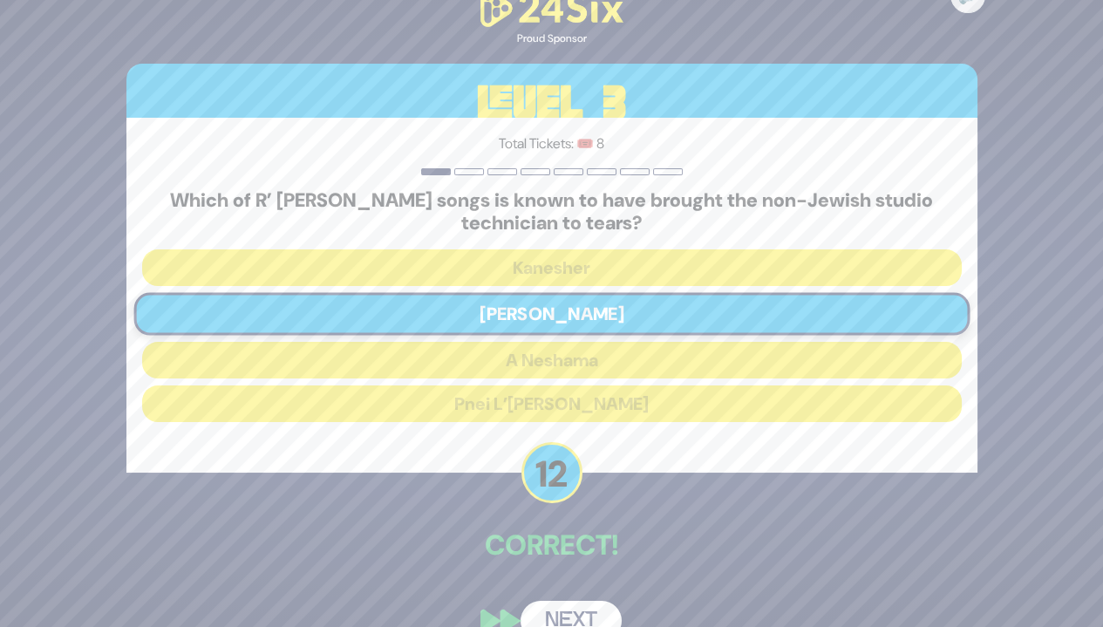
click at [582, 609] on button "Next" at bounding box center [571, 621] width 101 height 40
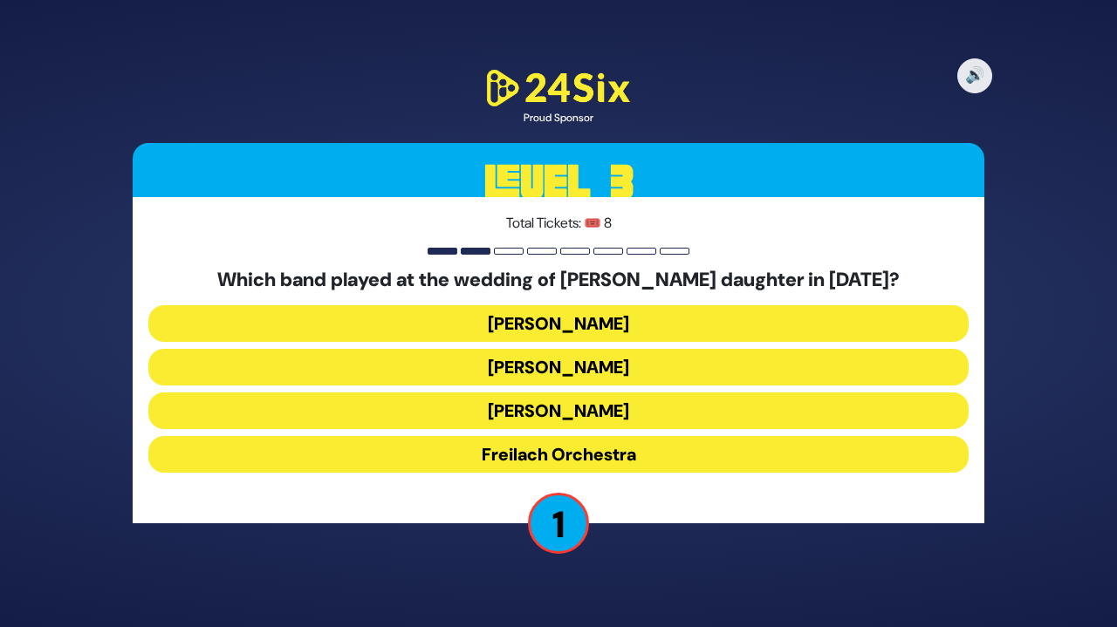
click at [663, 398] on button "Mendy Hershkowitz" at bounding box center [558, 411] width 820 height 37
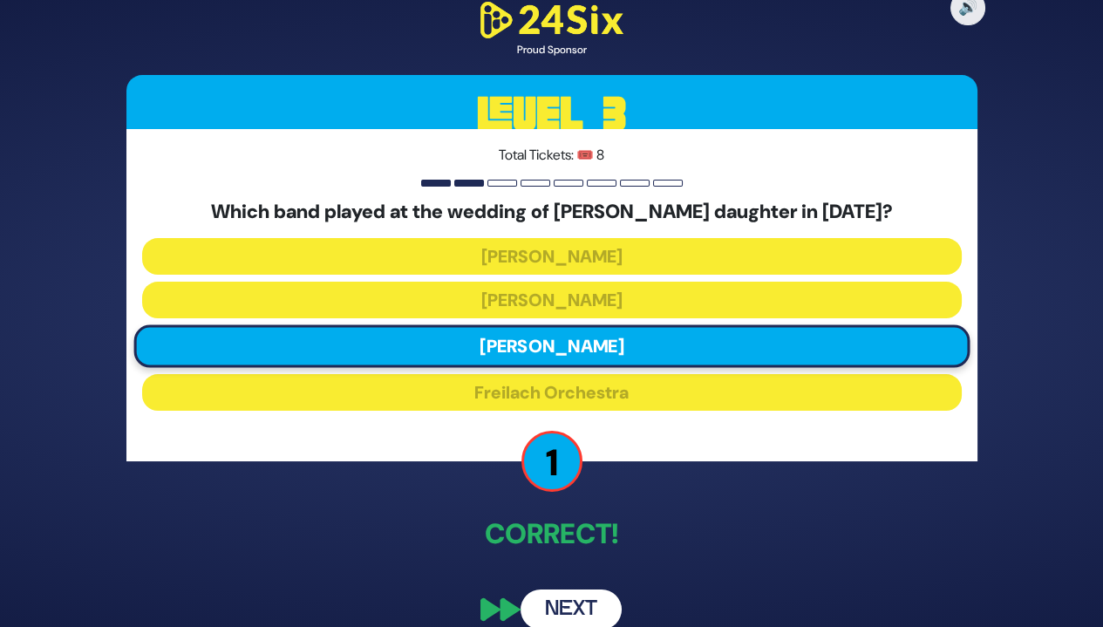
click at [589, 604] on button "Next" at bounding box center [571, 610] width 101 height 40
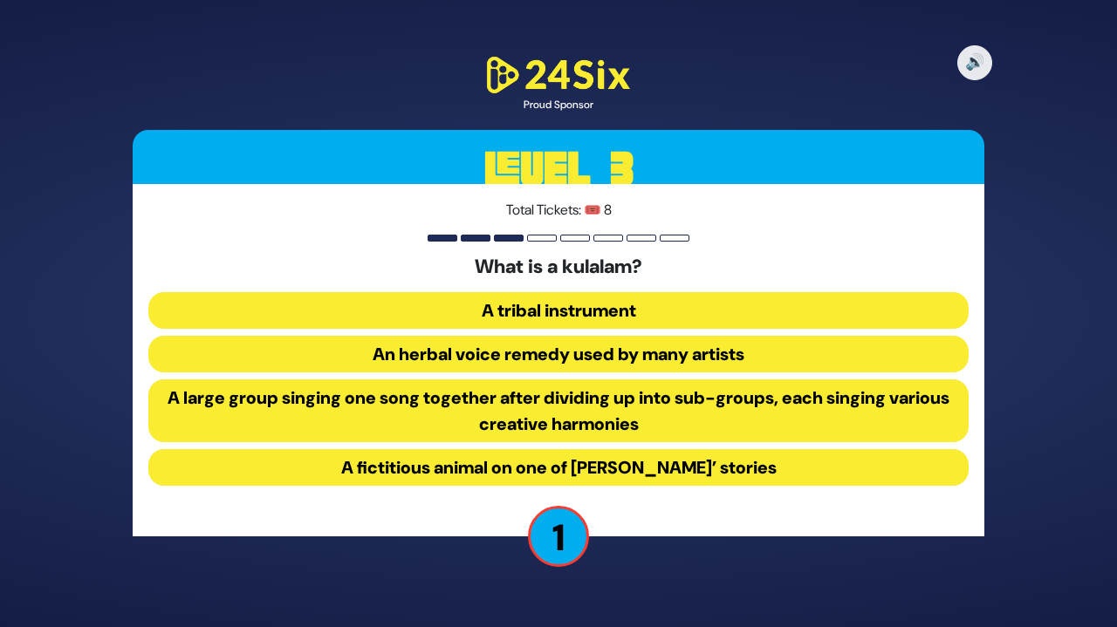
click at [589, 418] on button "A large group singing one song together after dividing up into sub-groups, each…" at bounding box center [558, 410] width 820 height 63
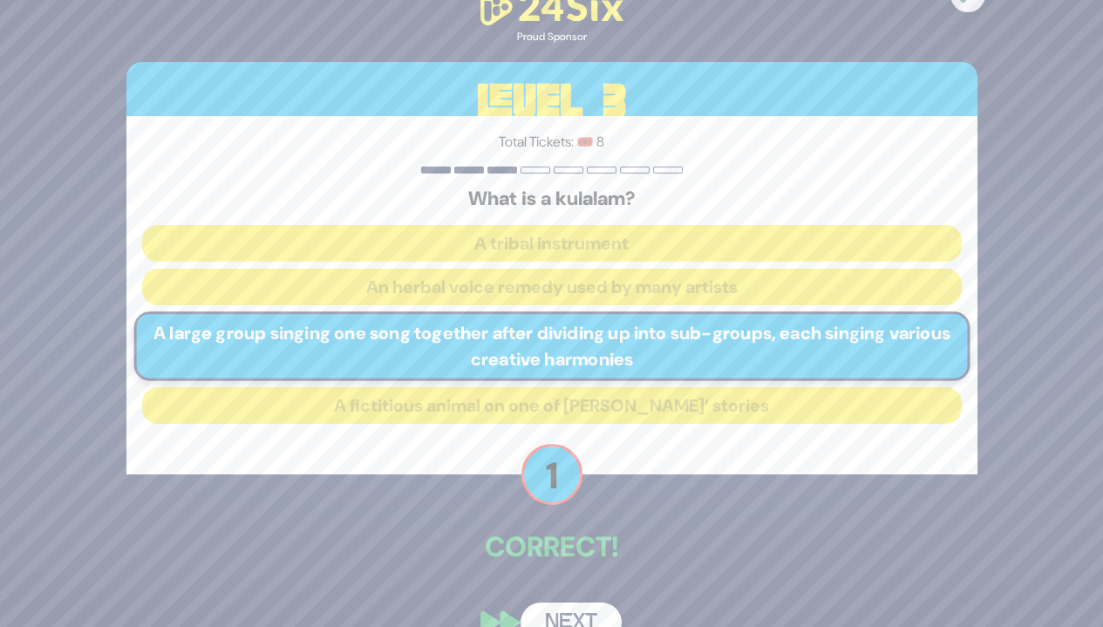
click at [570, 612] on button "Next" at bounding box center [571, 623] width 101 height 40
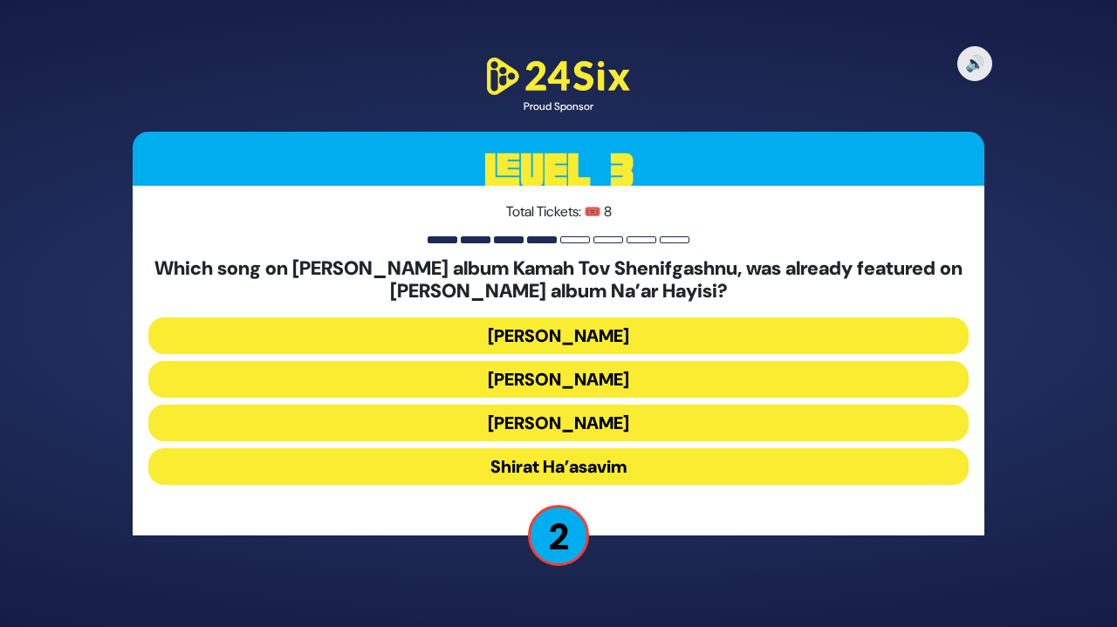
click at [715, 368] on button "Achim Banefesh" at bounding box center [558, 379] width 820 height 37
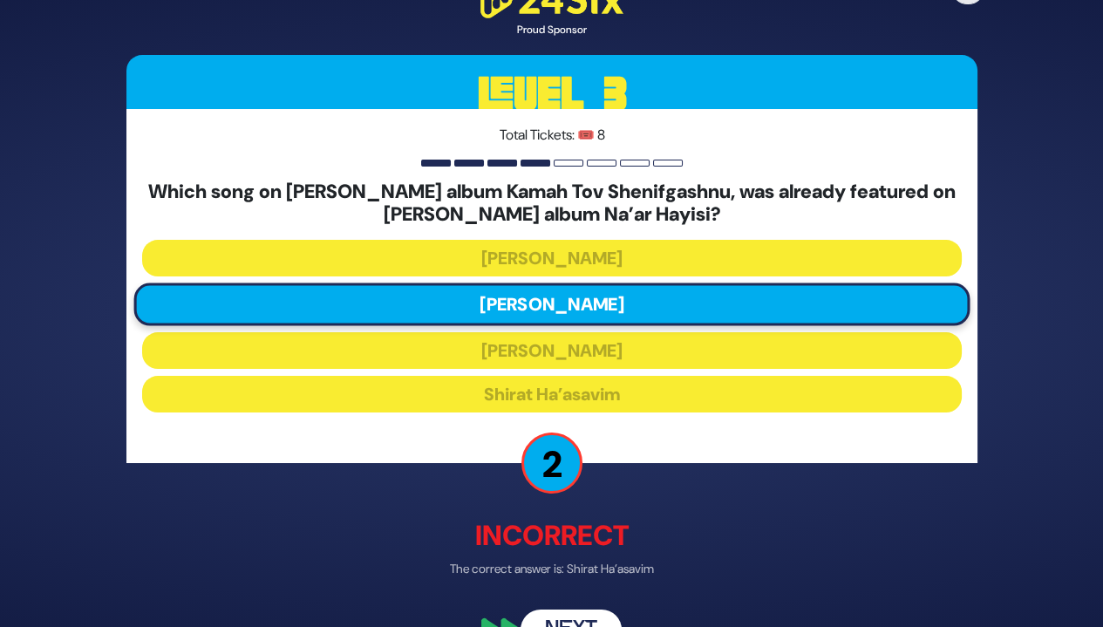
click at [577, 613] on button "Next" at bounding box center [571, 630] width 101 height 40
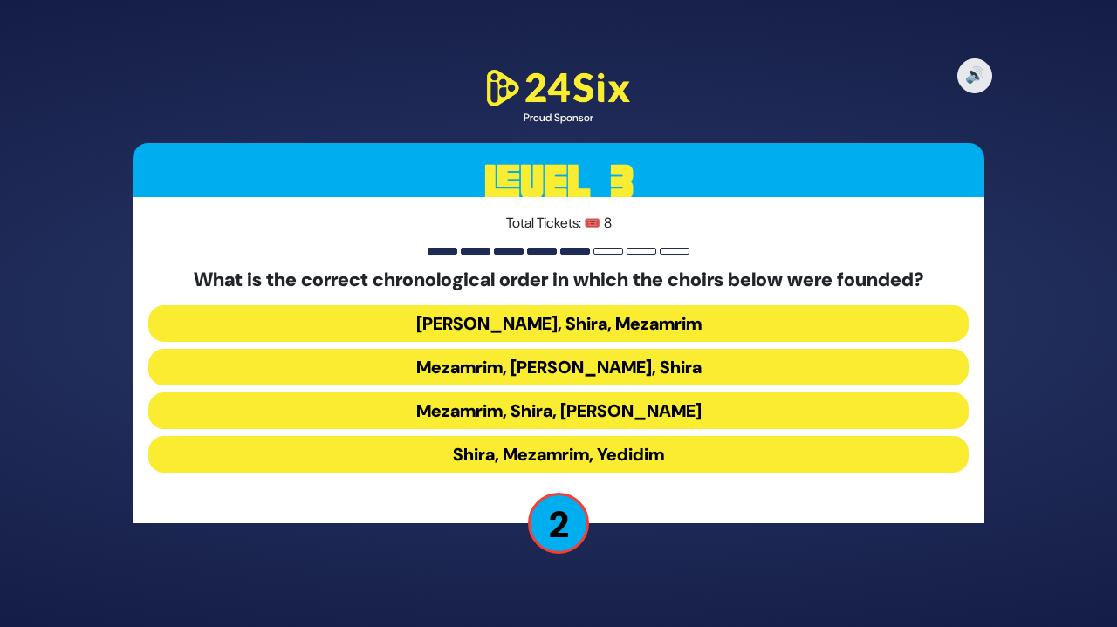
click at [584, 359] on button "Mezamrim, Yedidim, Shira" at bounding box center [558, 367] width 820 height 37
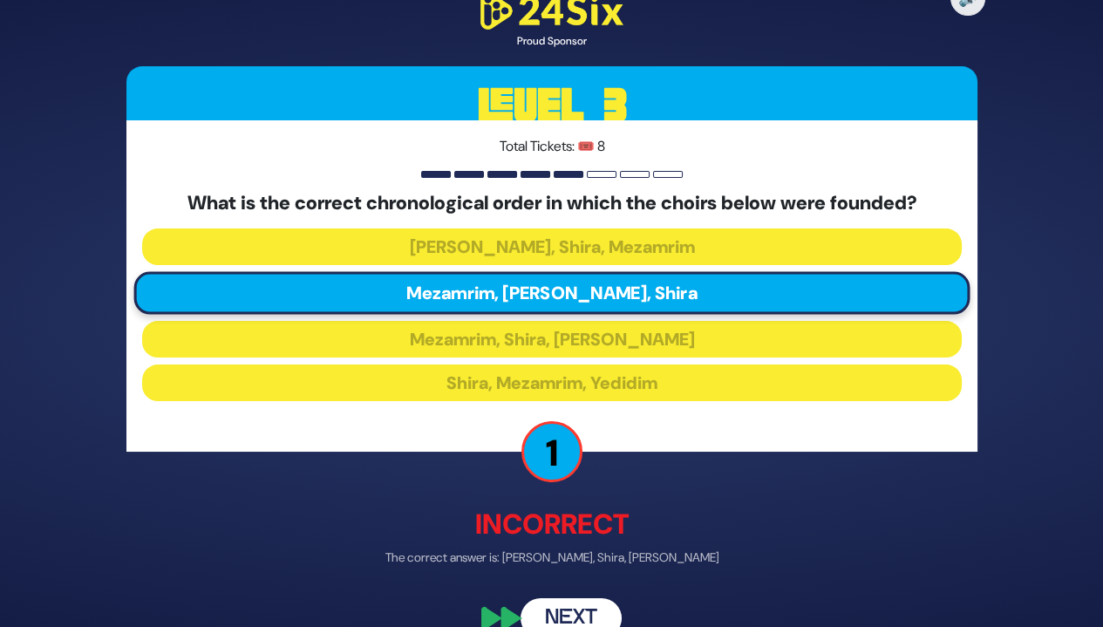
click at [564, 612] on button "Next" at bounding box center [571, 618] width 101 height 40
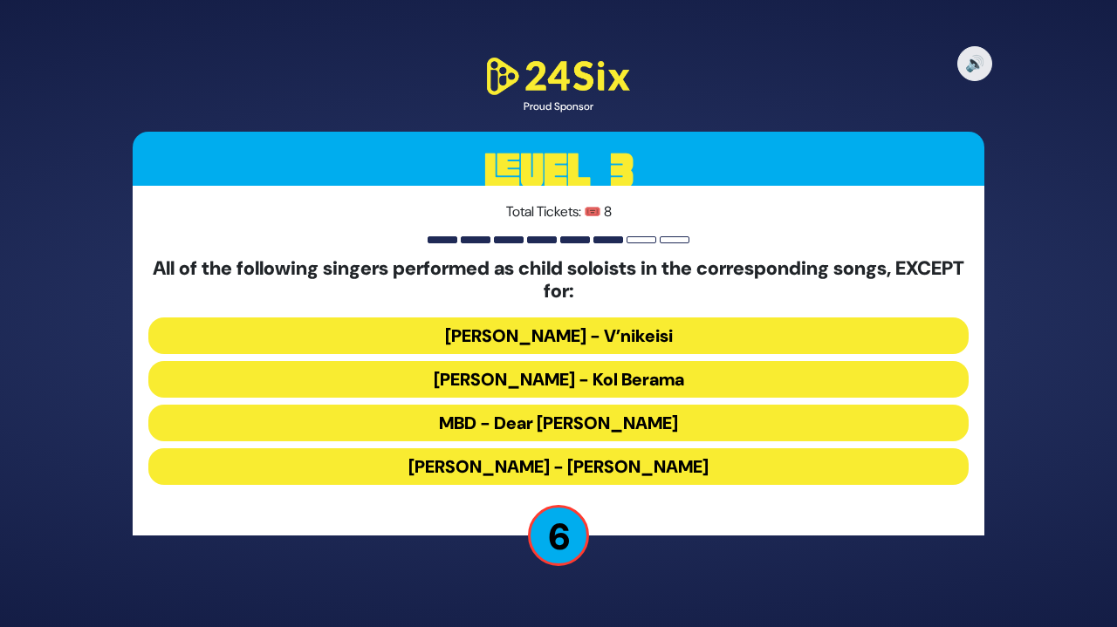
click at [804, 411] on button "MBD - Dear Nikolai" at bounding box center [558, 423] width 820 height 37
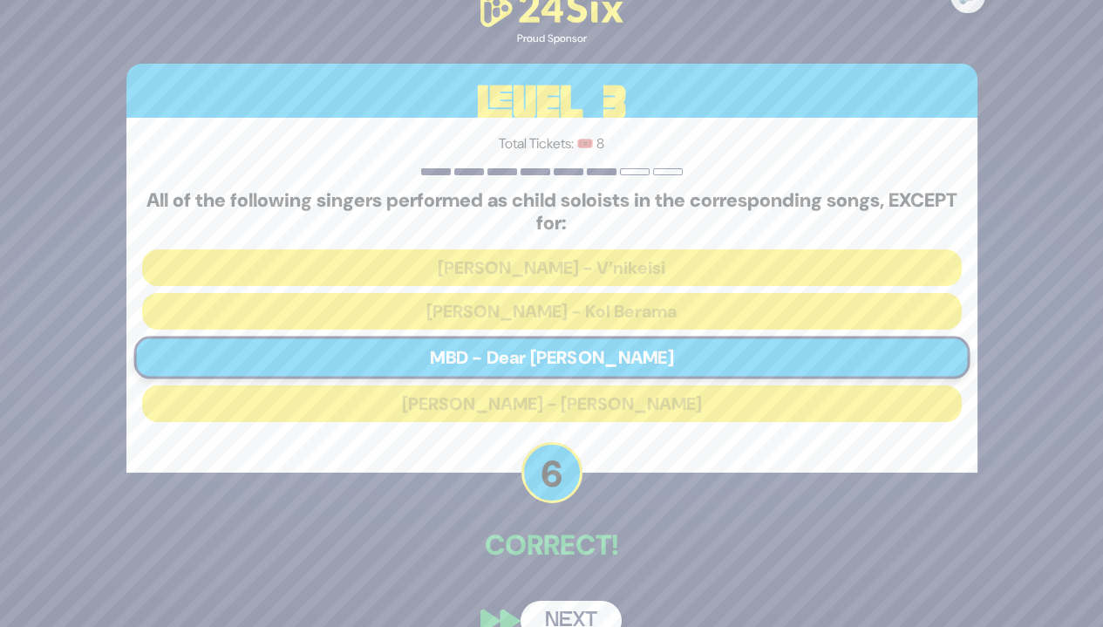
click at [579, 614] on button "Next" at bounding box center [571, 621] width 101 height 40
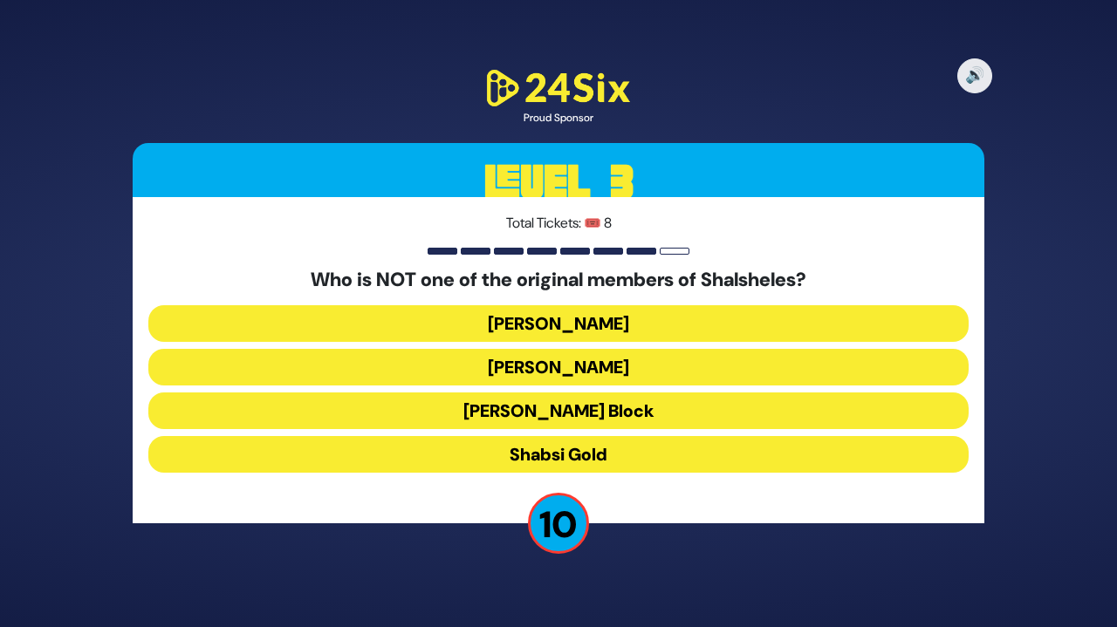
click at [693, 460] on button "Shabsi Gold" at bounding box center [558, 454] width 820 height 37
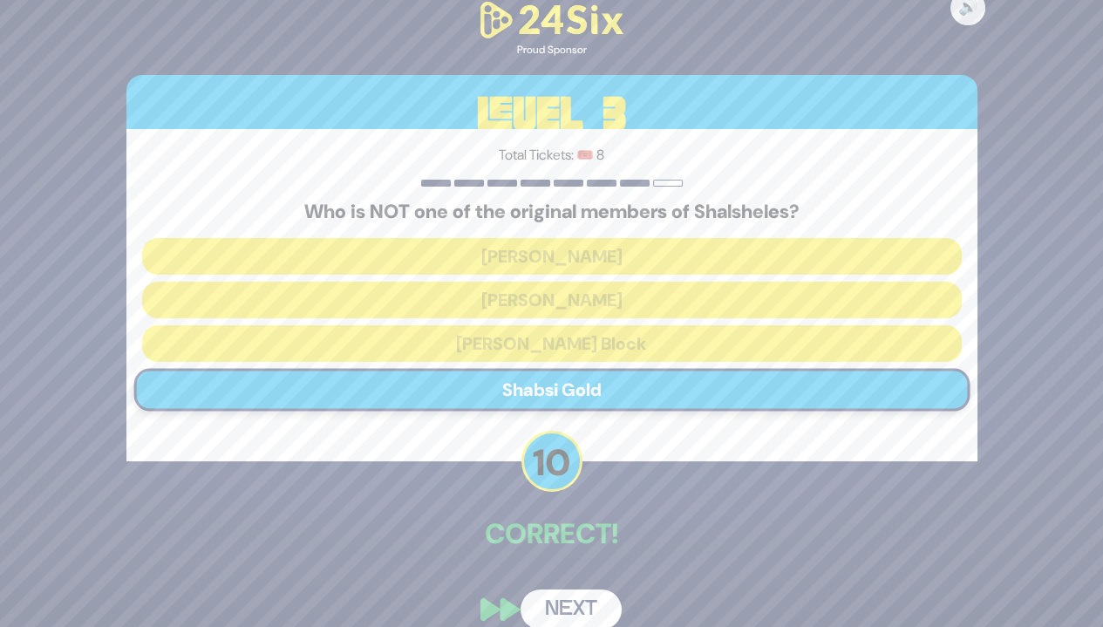
click at [584, 605] on button "Next" at bounding box center [571, 610] width 101 height 40
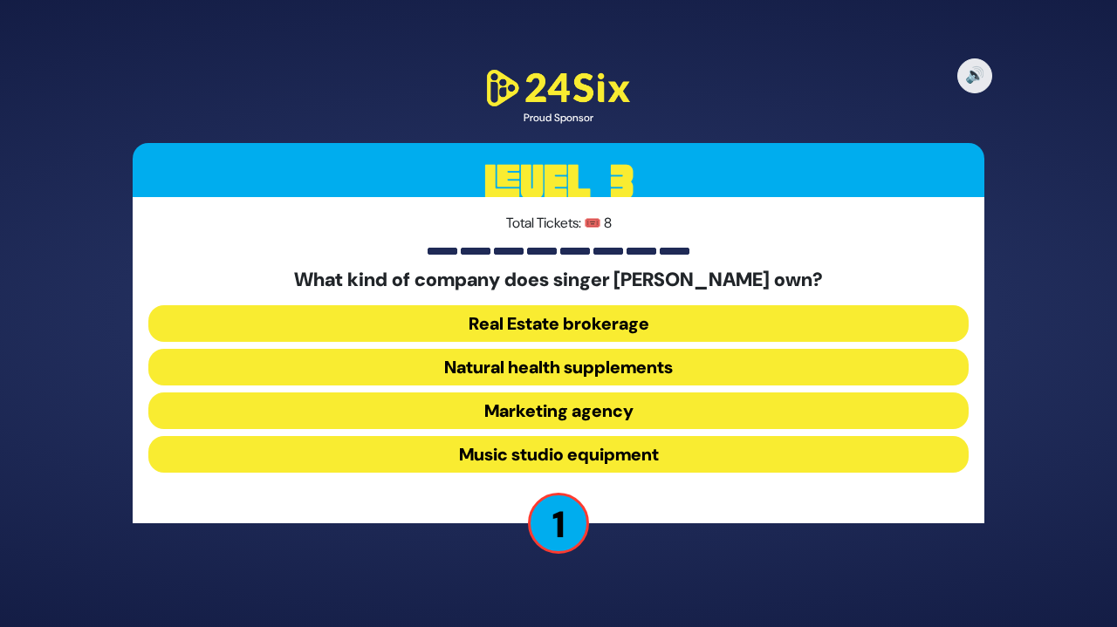
click at [713, 331] on button "Real Estate brokerage" at bounding box center [558, 323] width 820 height 37
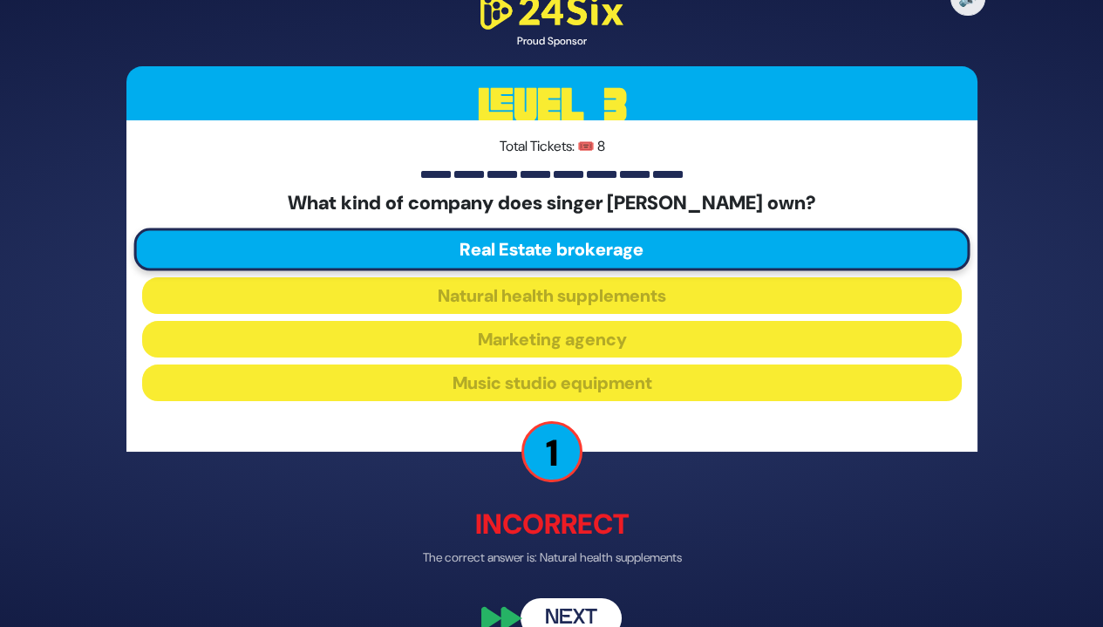
click at [572, 610] on button "Next" at bounding box center [571, 618] width 101 height 40
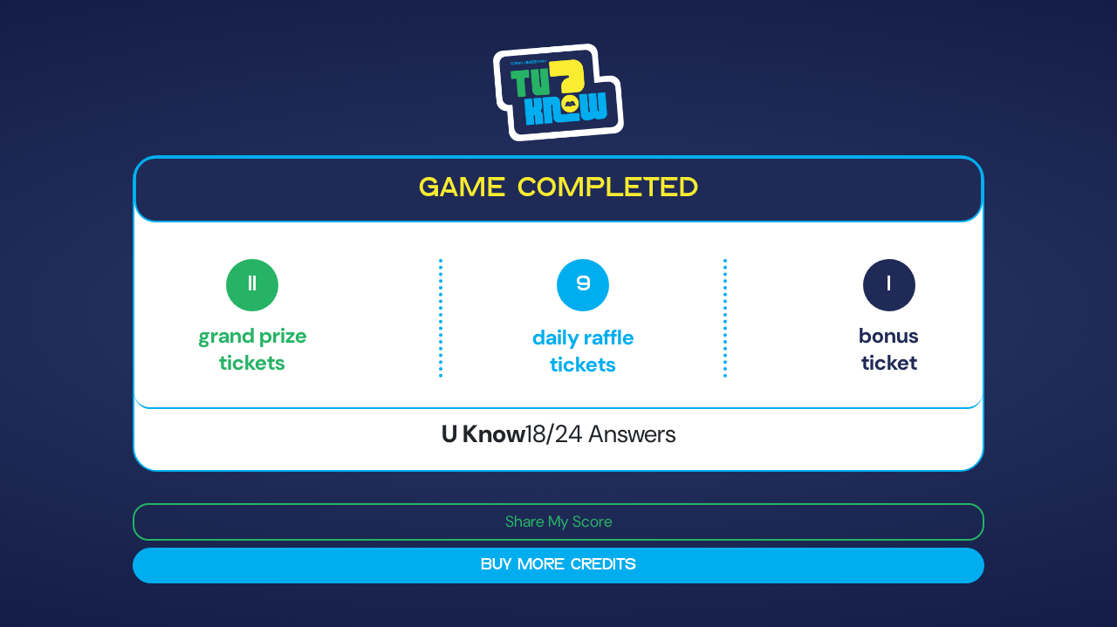
click at [754, 430] on h3 "U Know 18/24 Answers" at bounding box center [558, 435] width 848 height 30
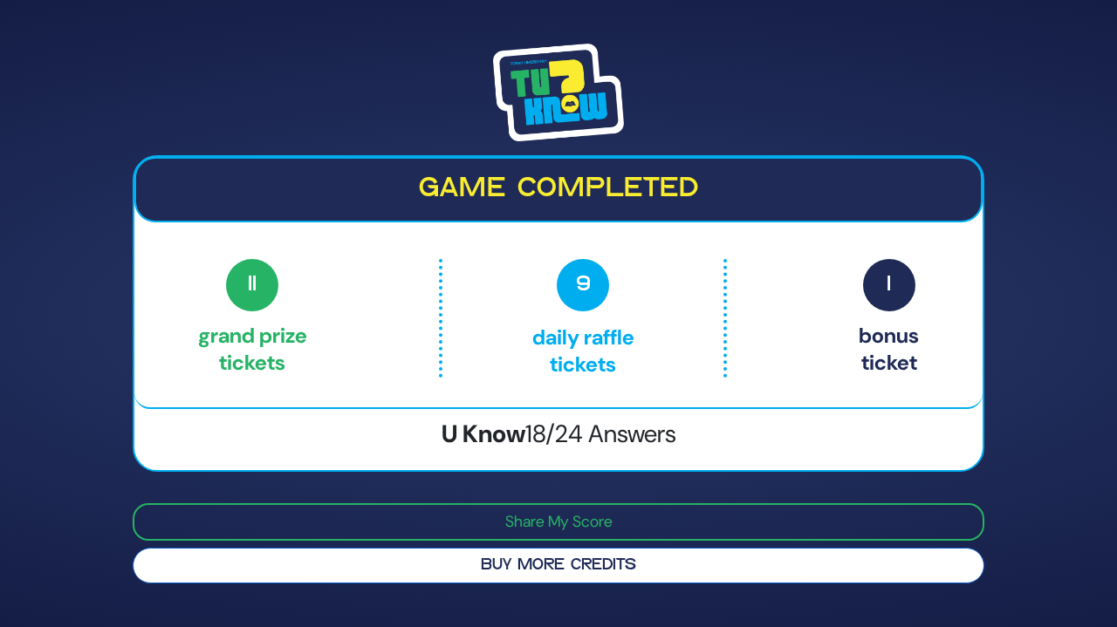
click at [728, 577] on button "Buy More Credits" at bounding box center [558, 566] width 851 height 36
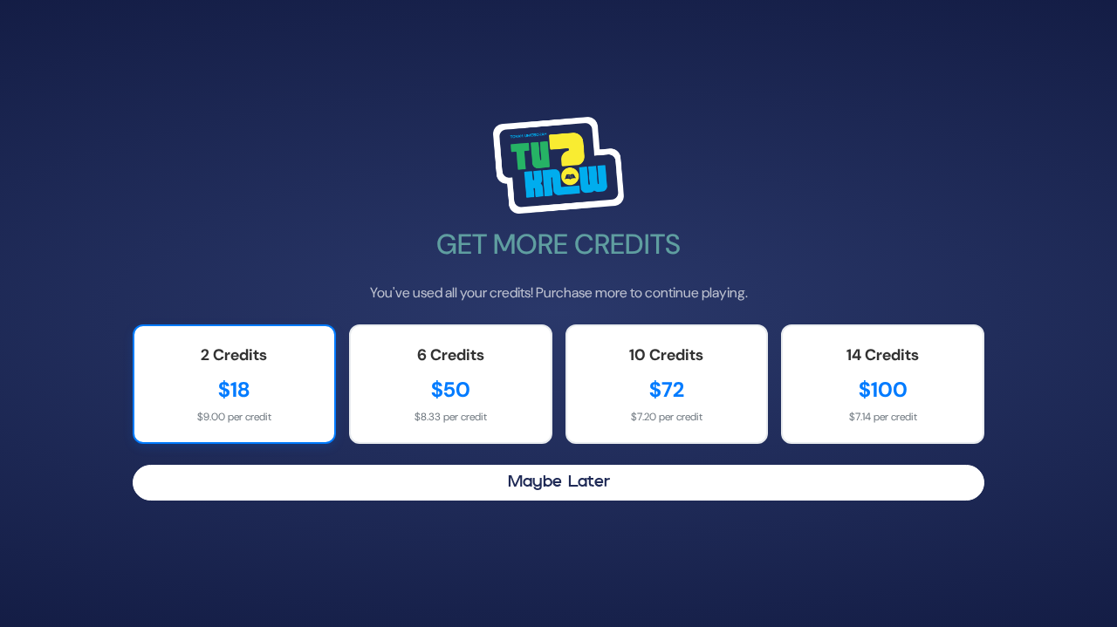
click at [223, 391] on div "$18" at bounding box center [234, 389] width 165 height 31
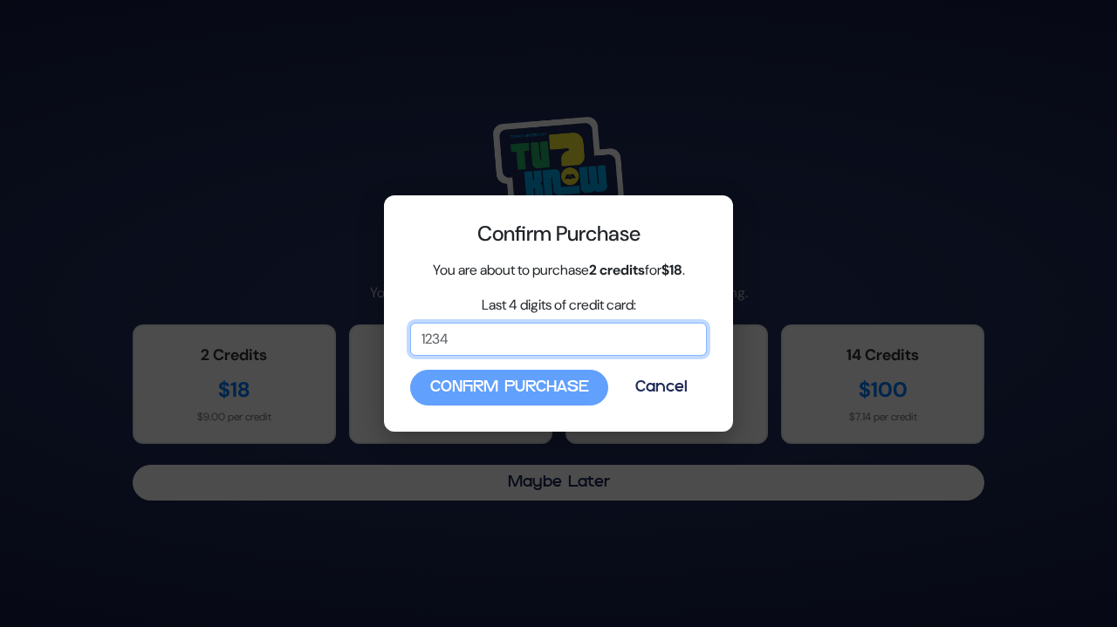
click at [522, 338] on input "Last 4 digits of credit card:" at bounding box center [558, 339] width 297 height 33
type input "4724"
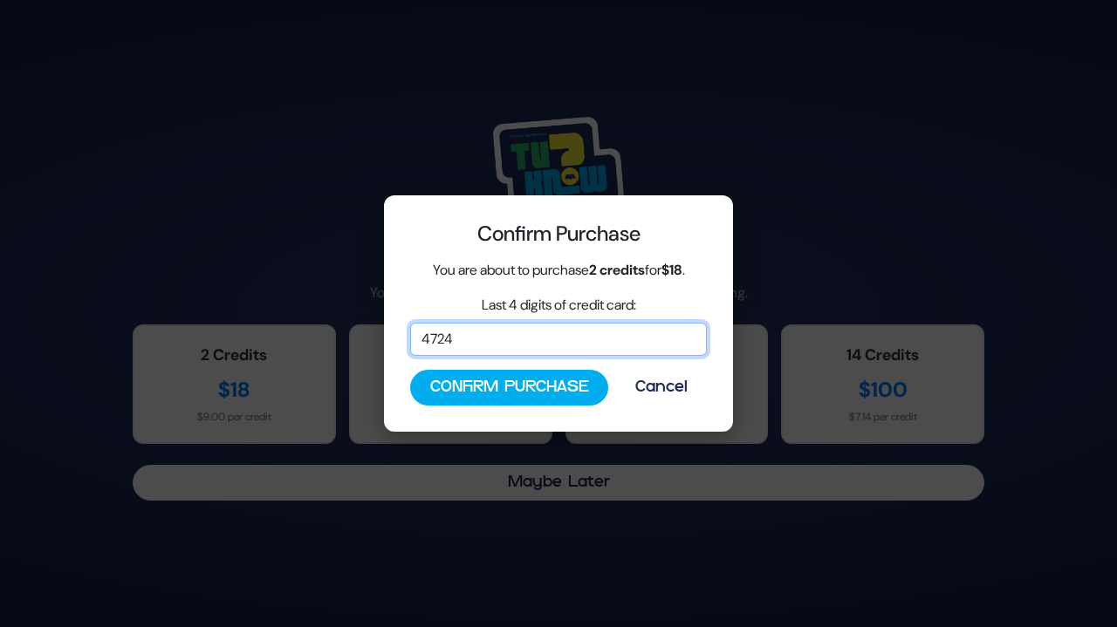
click at [542, 331] on input "4724" at bounding box center [558, 339] width 297 height 33
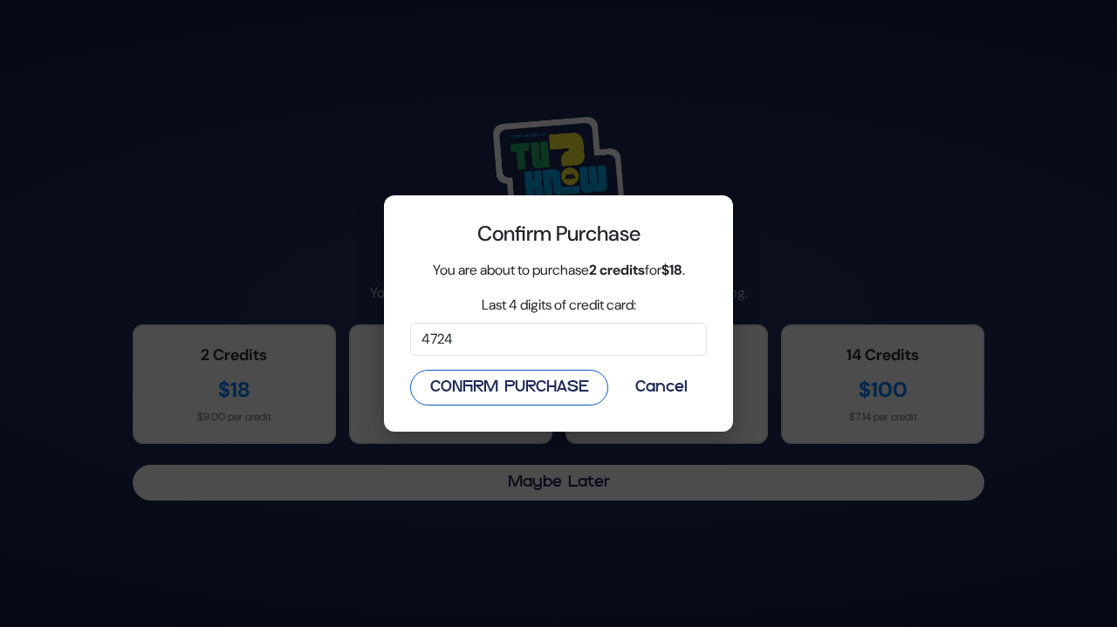
click at [565, 396] on button "Confirm Purchase" at bounding box center [509, 388] width 198 height 36
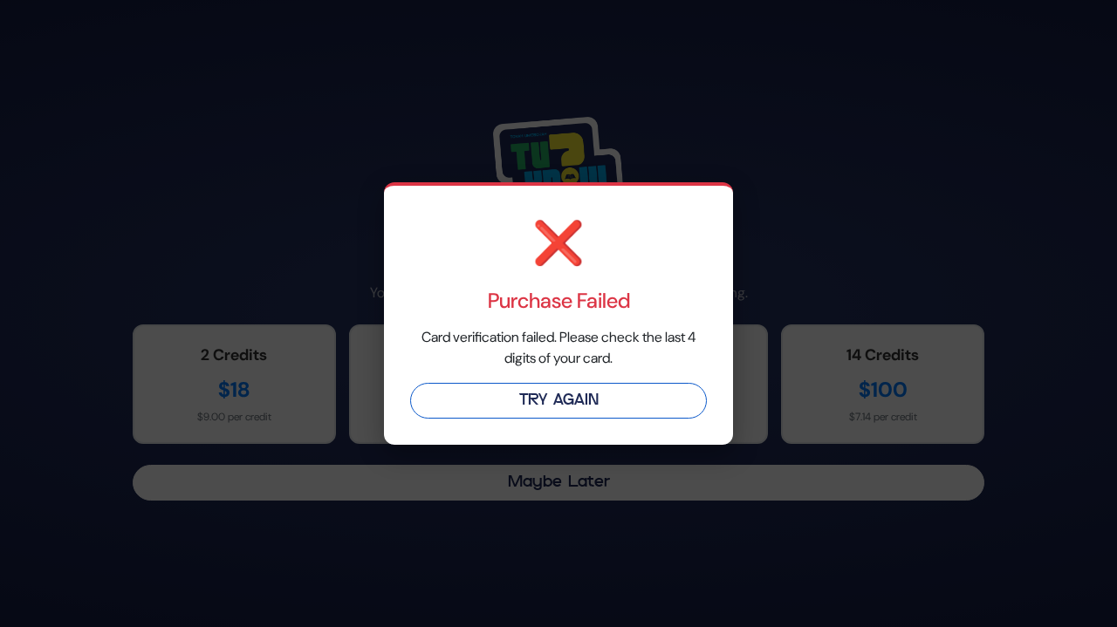
click at [570, 386] on button "Try Again" at bounding box center [558, 401] width 297 height 36
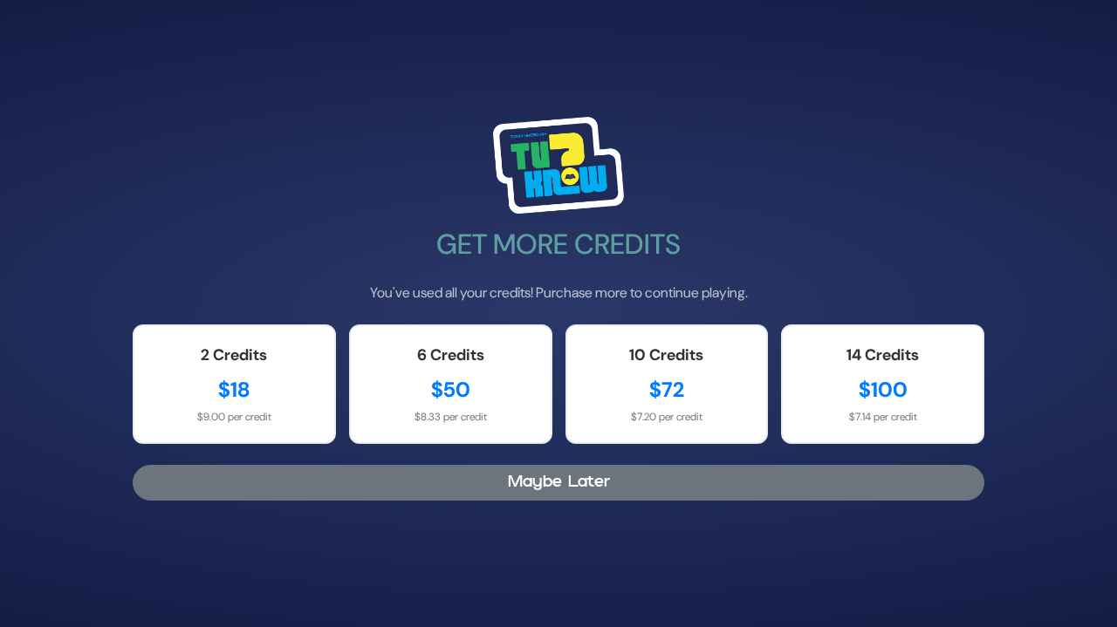
click at [433, 495] on button "Maybe Later" at bounding box center [558, 483] width 851 height 36
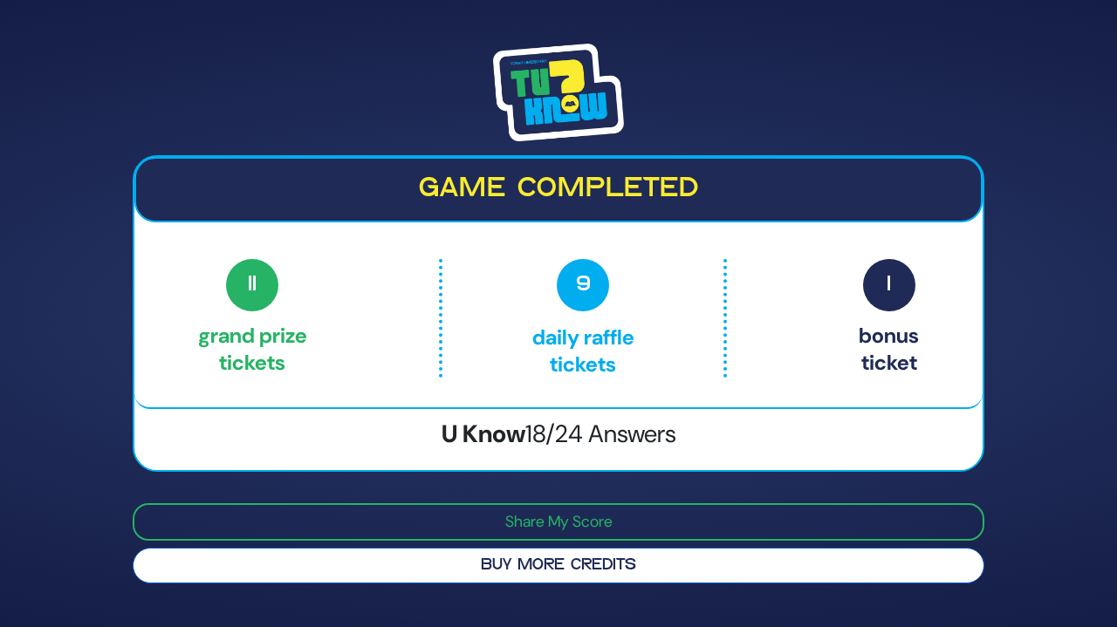
click at [441, 573] on button "Buy More Credits" at bounding box center [558, 566] width 851 height 36
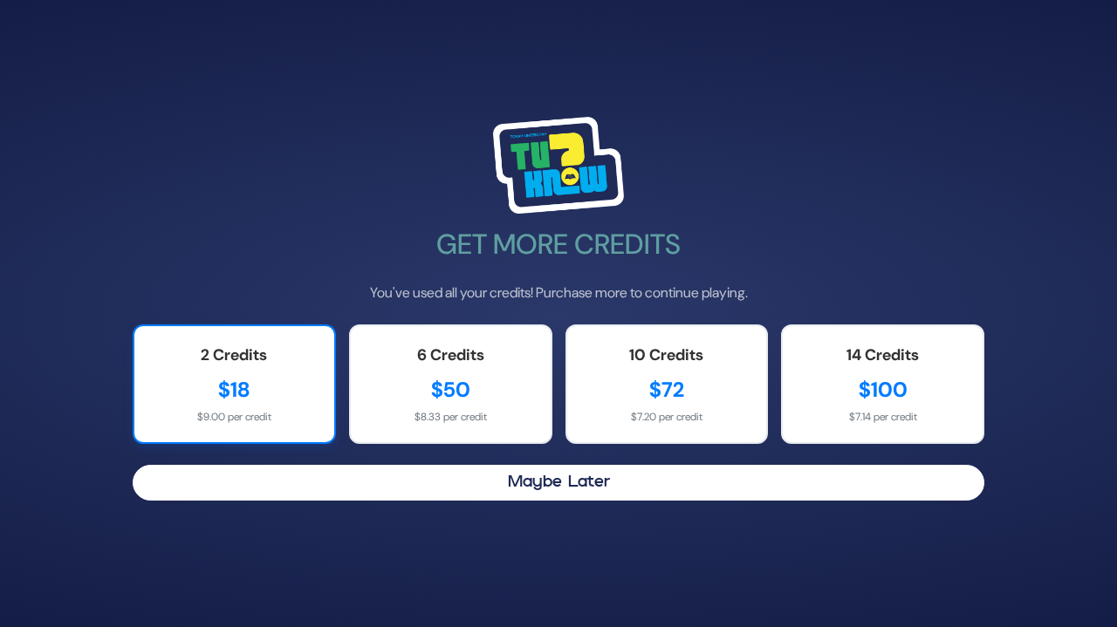
click at [290, 386] on div "$18" at bounding box center [234, 389] width 165 height 31
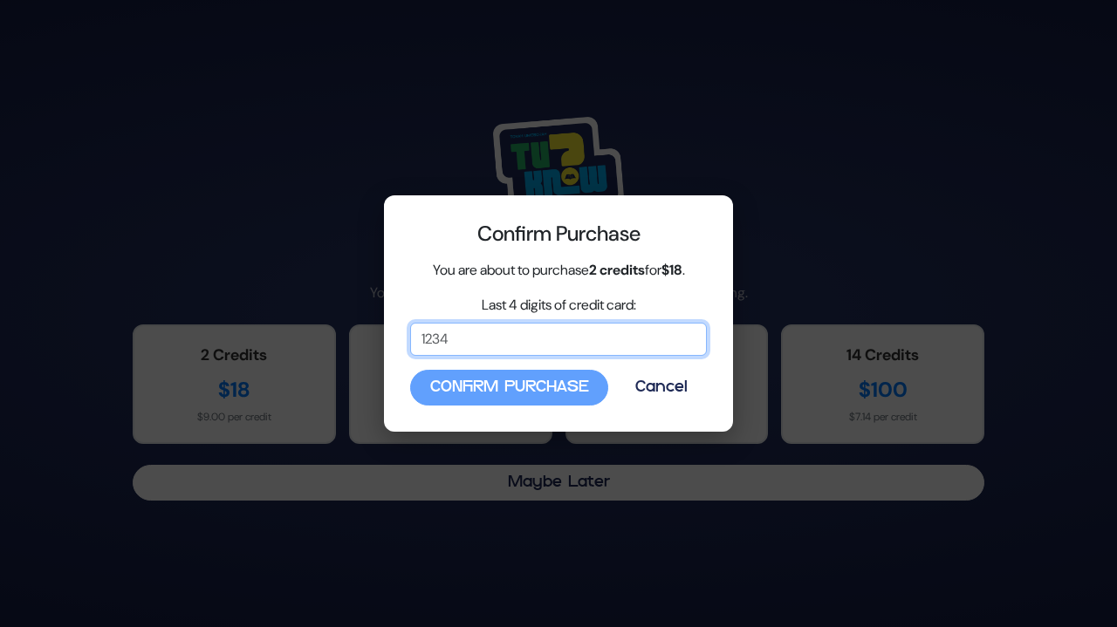
click at [468, 343] on input "Last 4 digits of credit card:" at bounding box center [558, 339] width 297 height 33
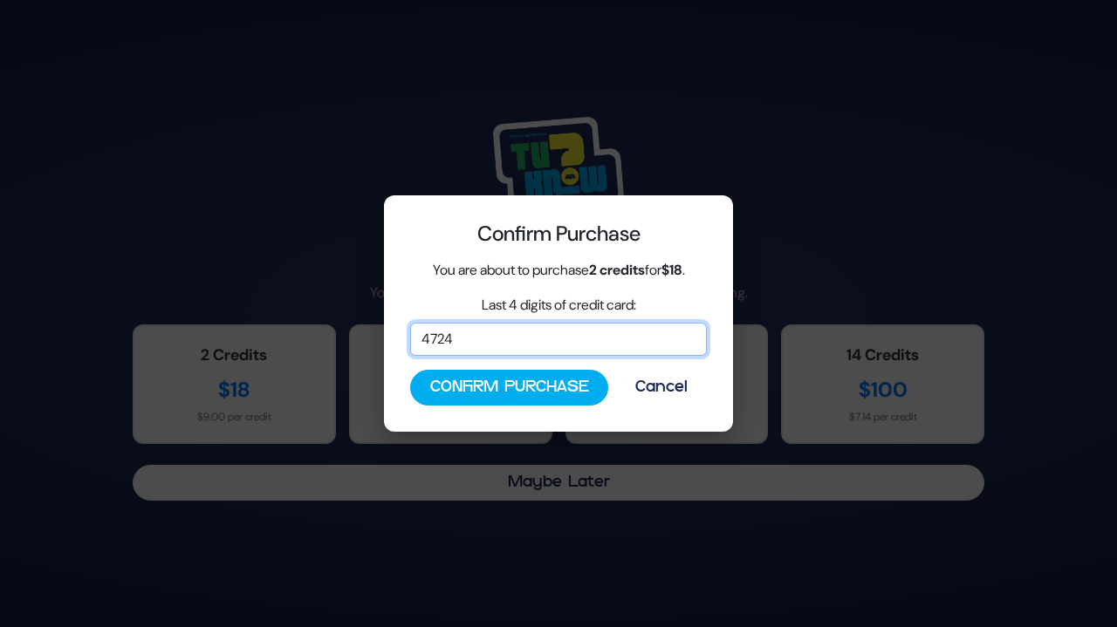
click at [677, 336] on input "4724" at bounding box center [558, 339] width 297 height 33
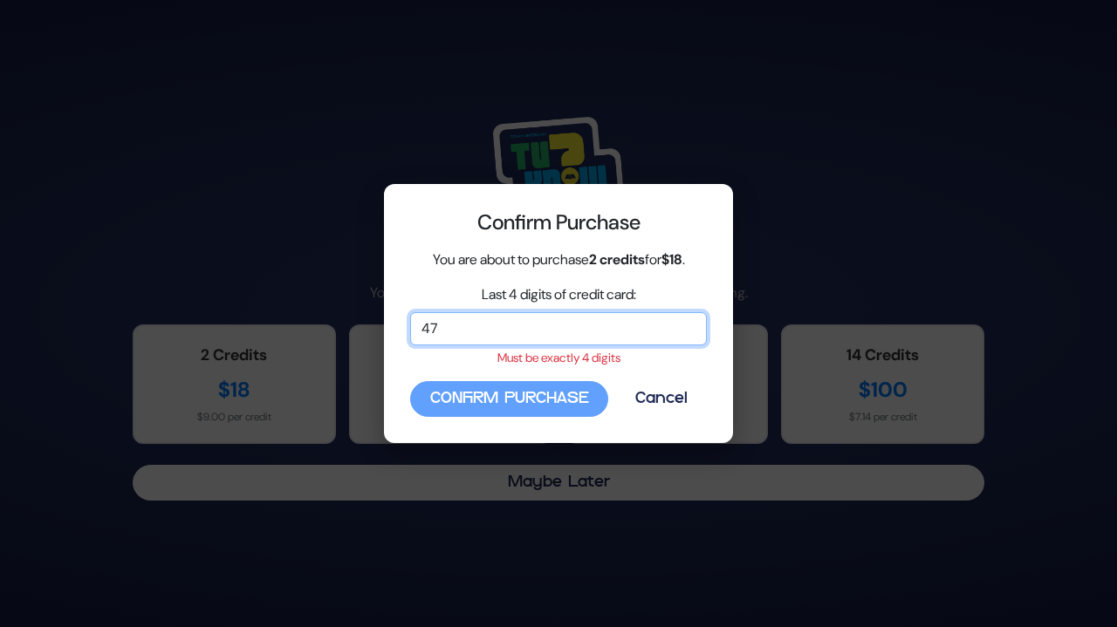
type input "4"
type input "5012"
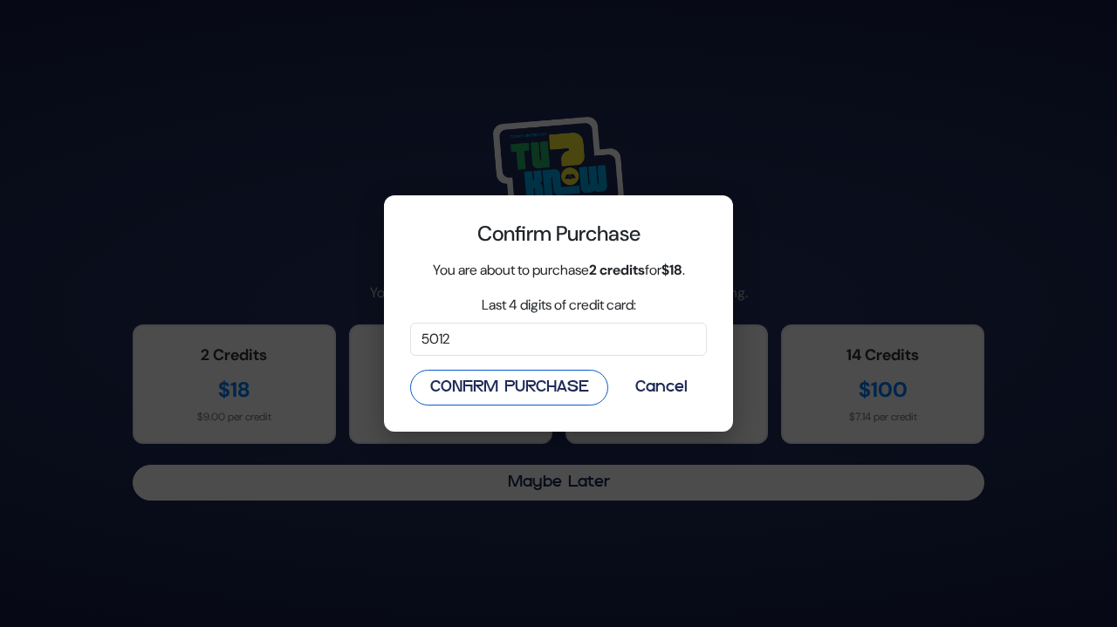
click at [563, 395] on button "Confirm Purchase" at bounding box center [509, 388] width 198 height 36
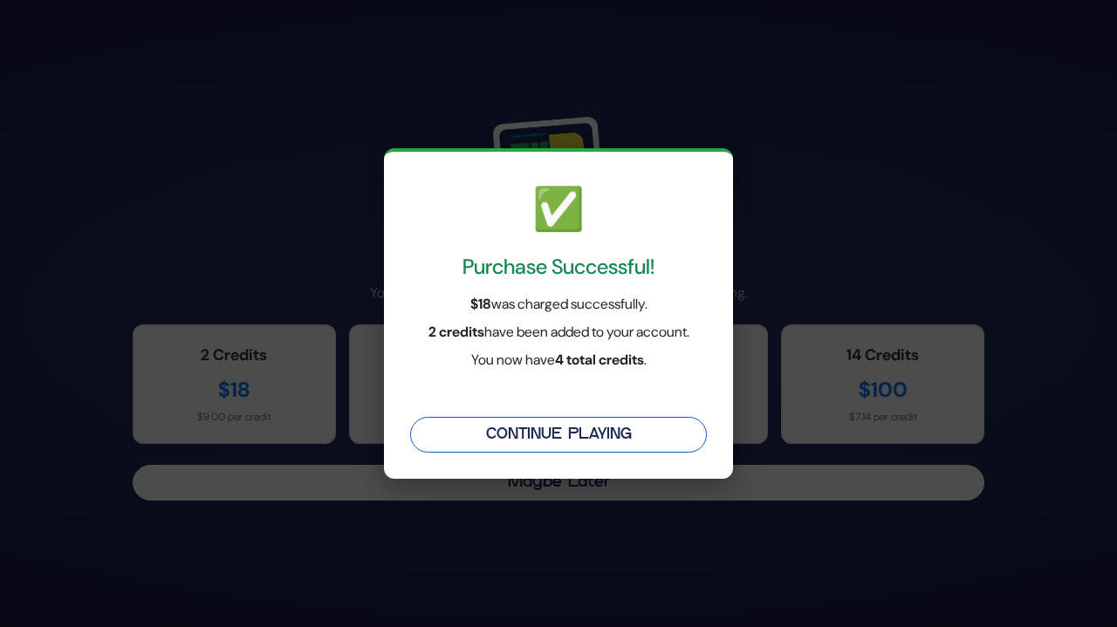
click at [575, 441] on button "Continue Playing" at bounding box center [558, 435] width 297 height 36
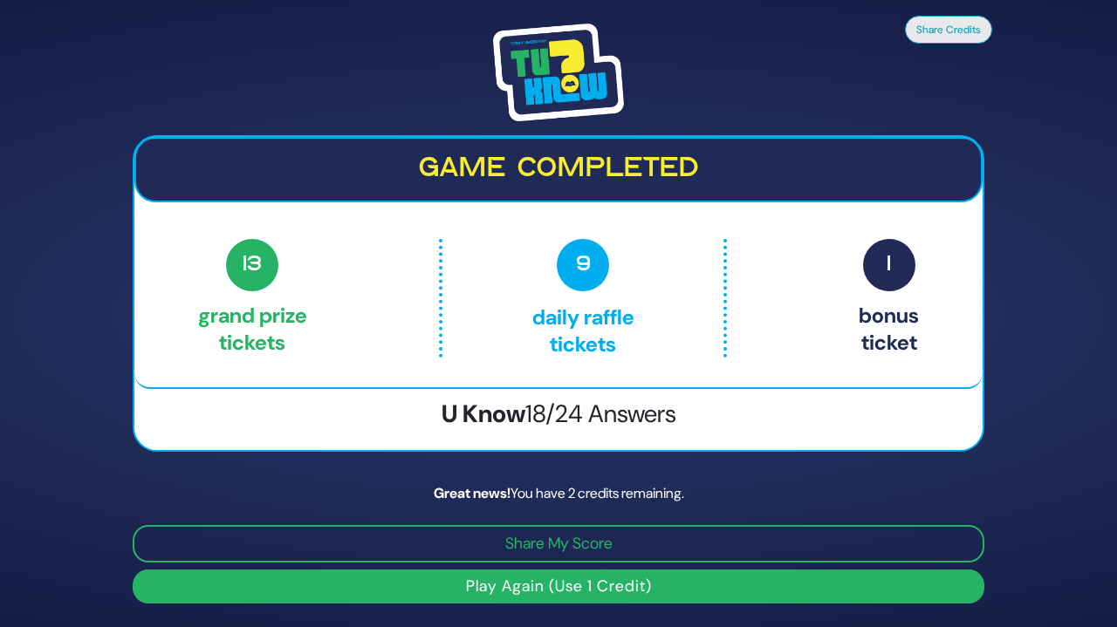
click at [667, 583] on button "Play Again (Use 1 Credit)" at bounding box center [558, 587] width 851 height 34
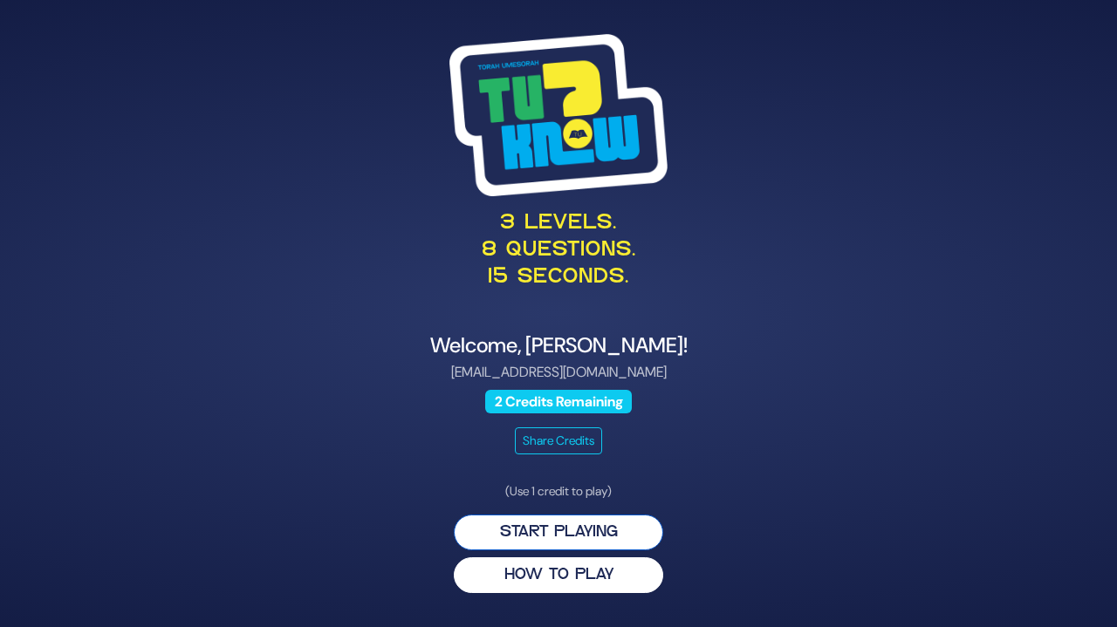
click at [639, 529] on button "Start Playing" at bounding box center [558, 533] width 209 height 36
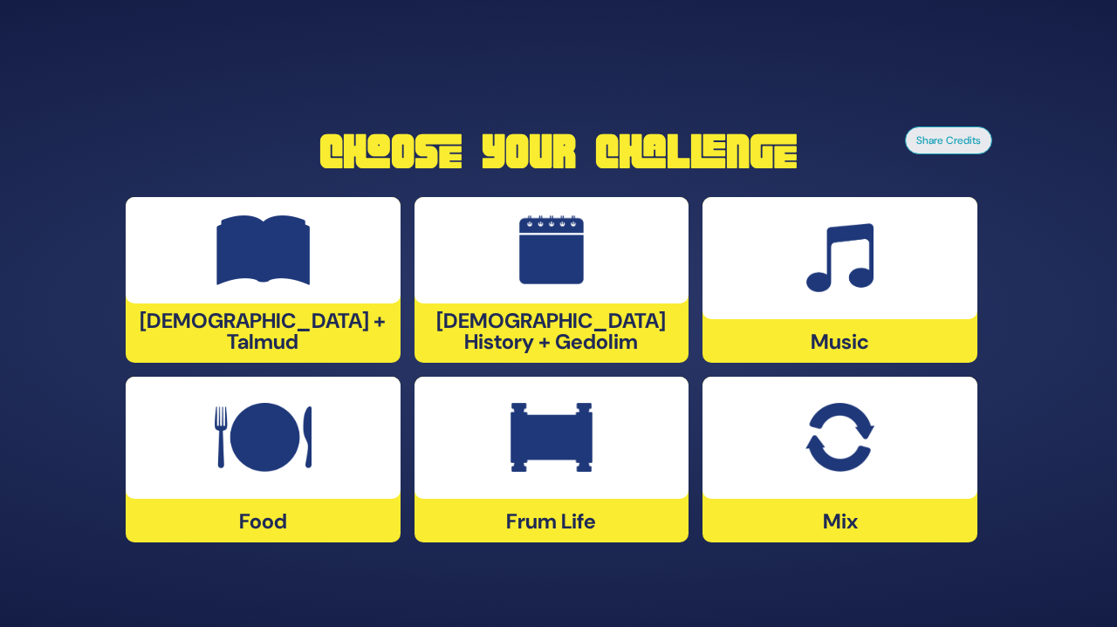
click at [284, 454] on img at bounding box center [263, 438] width 97 height 70
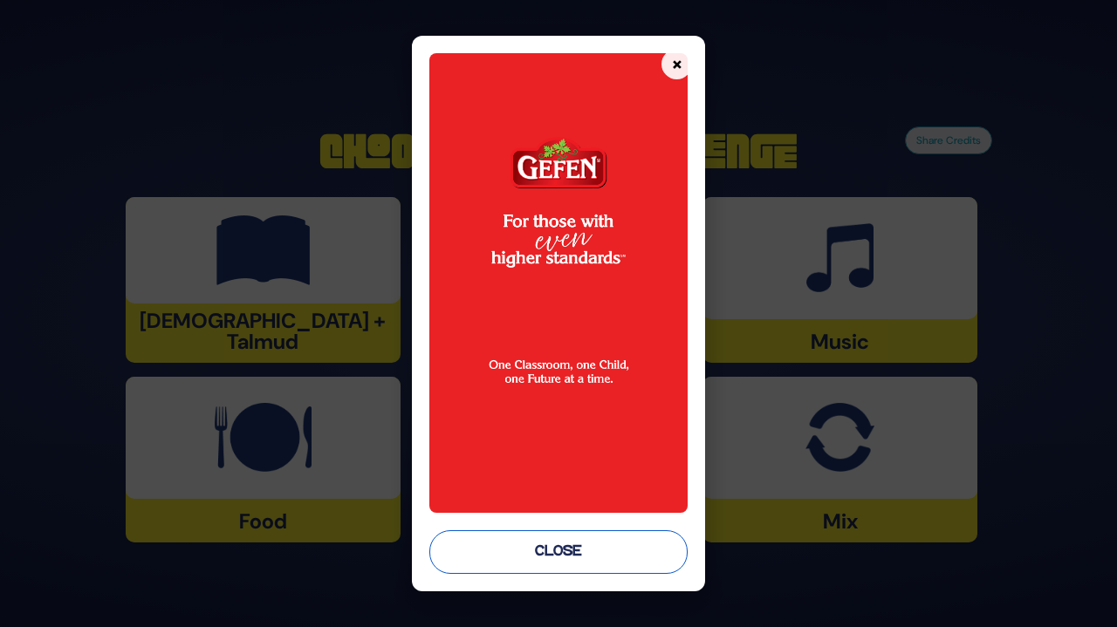
click at [548, 550] on button "Close" at bounding box center [558, 552] width 258 height 44
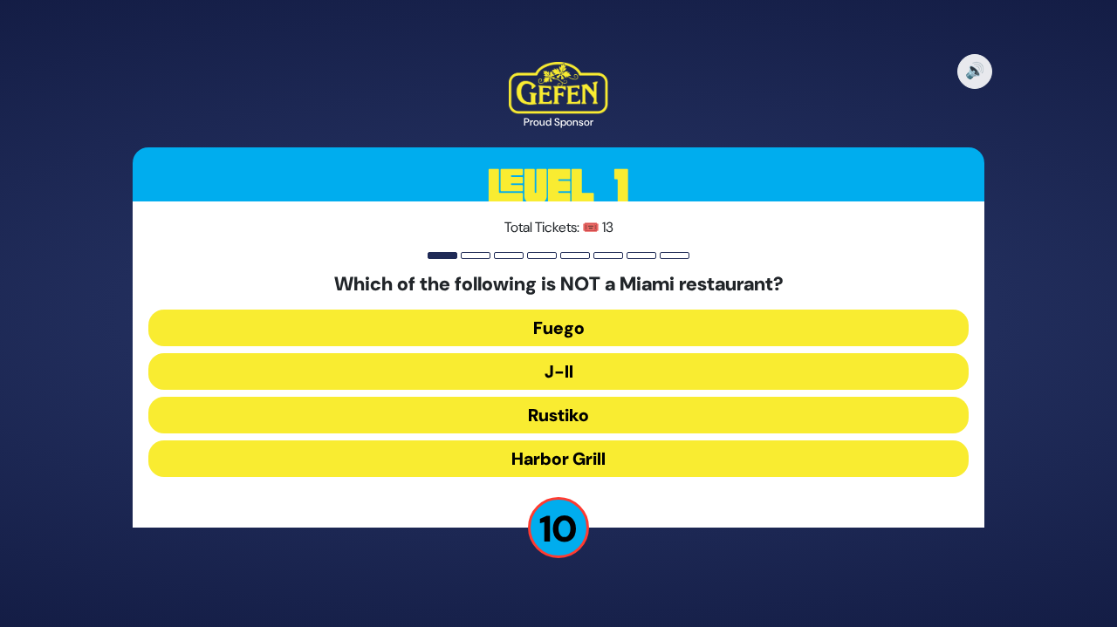
click at [557, 366] on button "J-II" at bounding box center [558, 371] width 820 height 37
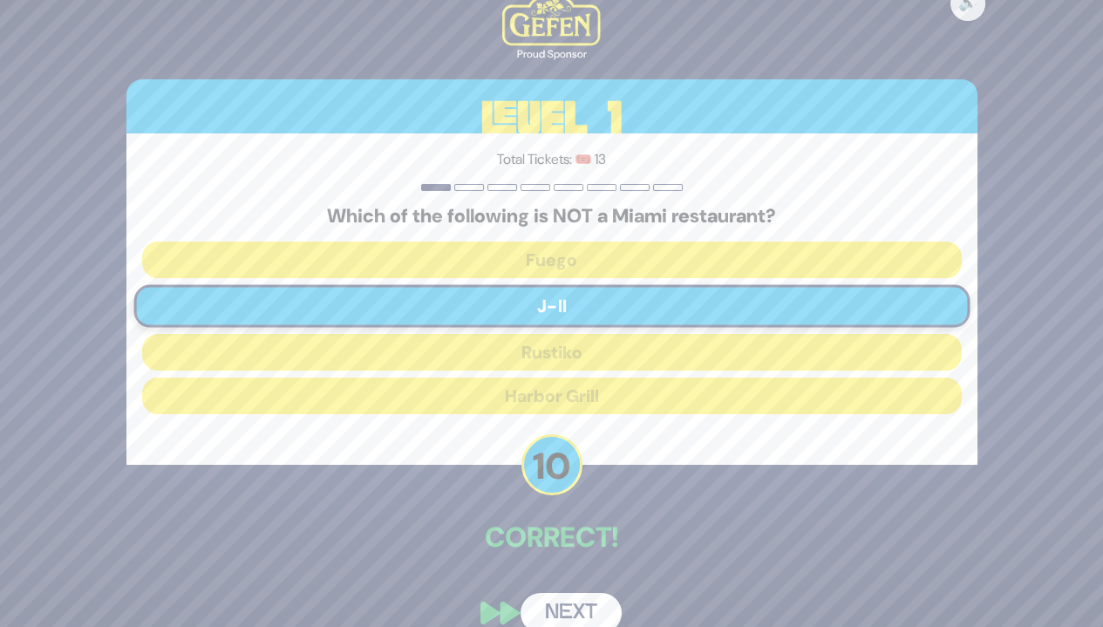
click at [586, 605] on button "Next" at bounding box center [571, 613] width 101 height 40
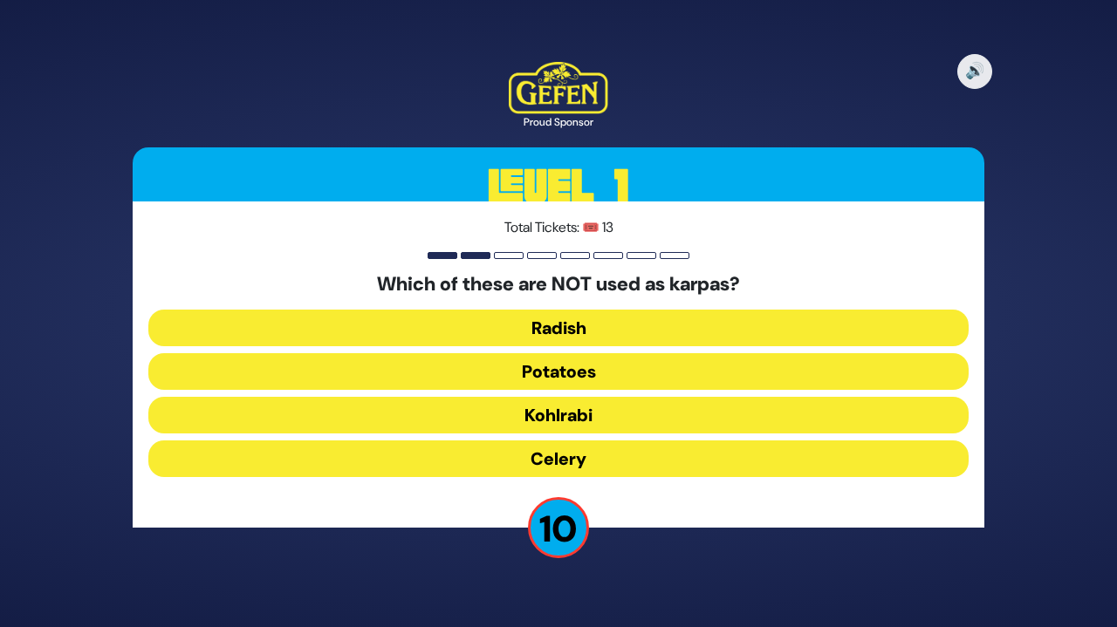
click at [645, 410] on button "Kohlrabi" at bounding box center [558, 415] width 820 height 37
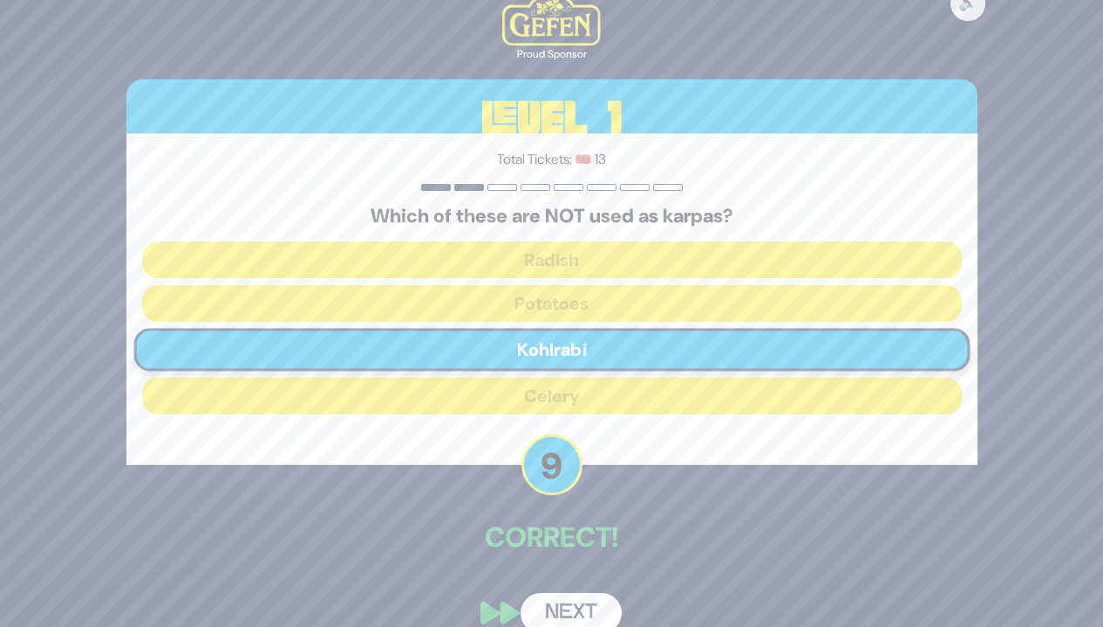
click at [564, 606] on button "Next" at bounding box center [571, 613] width 101 height 40
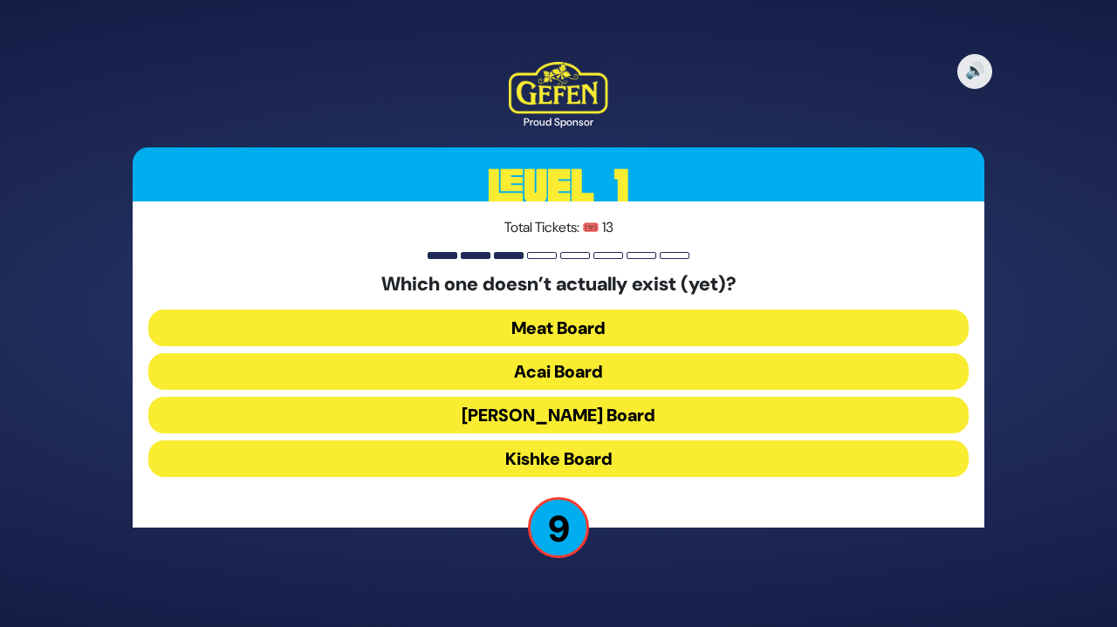
click at [672, 461] on button "Kishke Board" at bounding box center [558, 459] width 820 height 37
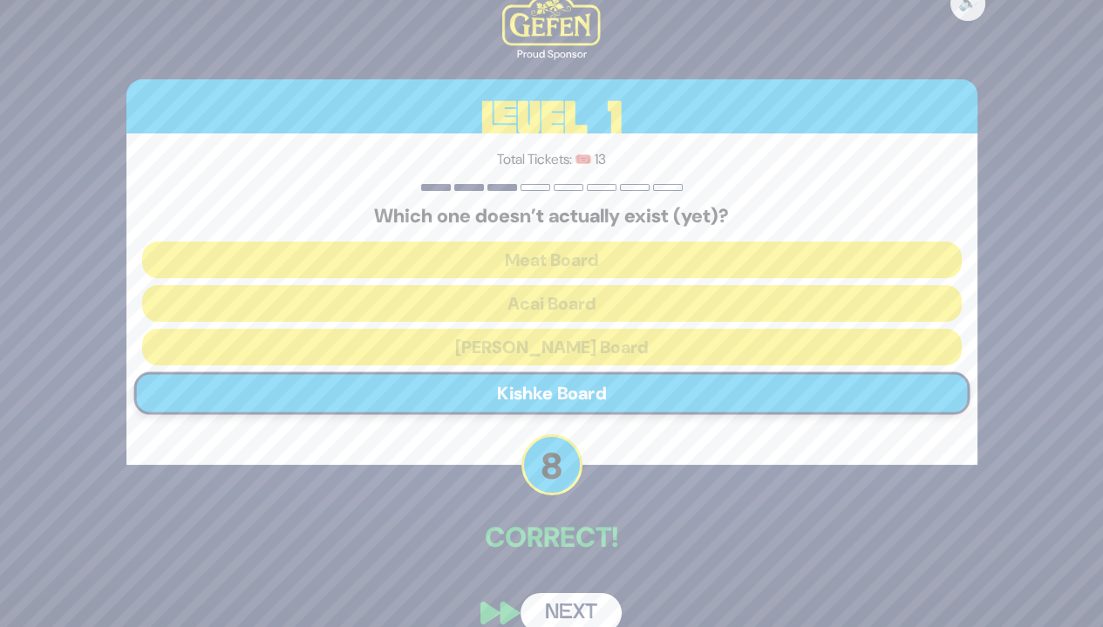
click at [586, 598] on button "Next" at bounding box center [571, 613] width 101 height 40
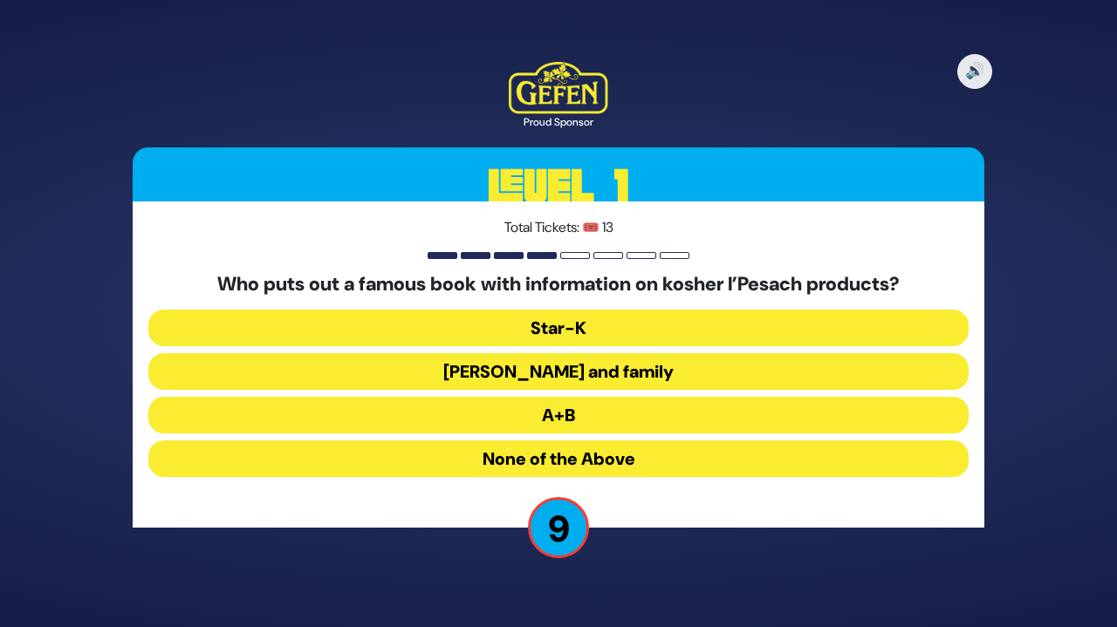
click at [625, 417] on button "A+B" at bounding box center [558, 415] width 820 height 37
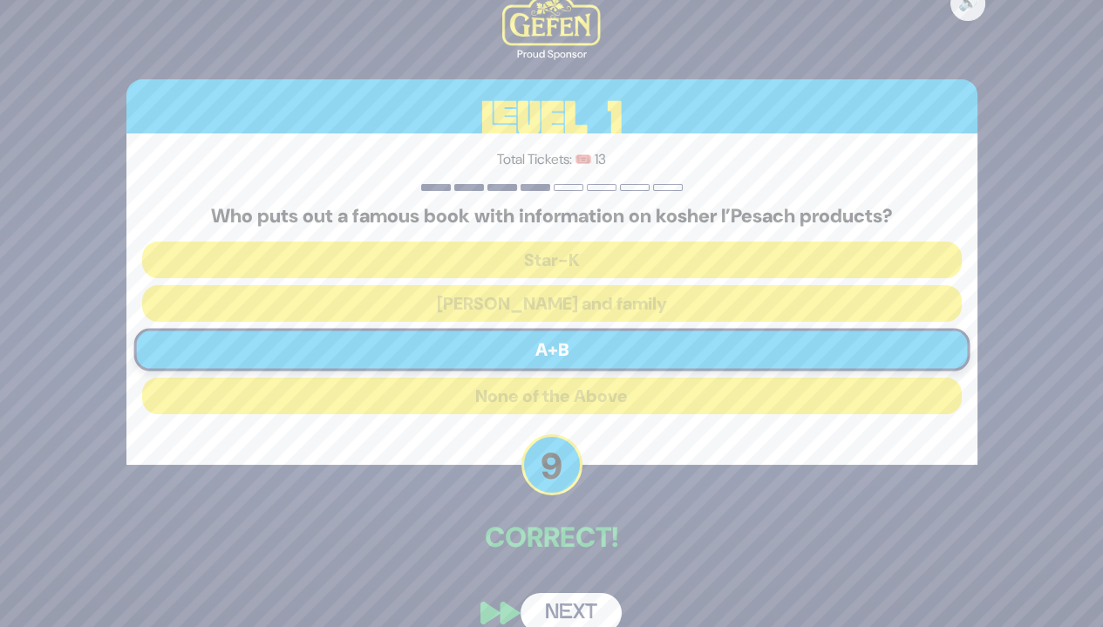
click at [585, 609] on button "Next" at bounding box center [571, 613] width 101 height 40
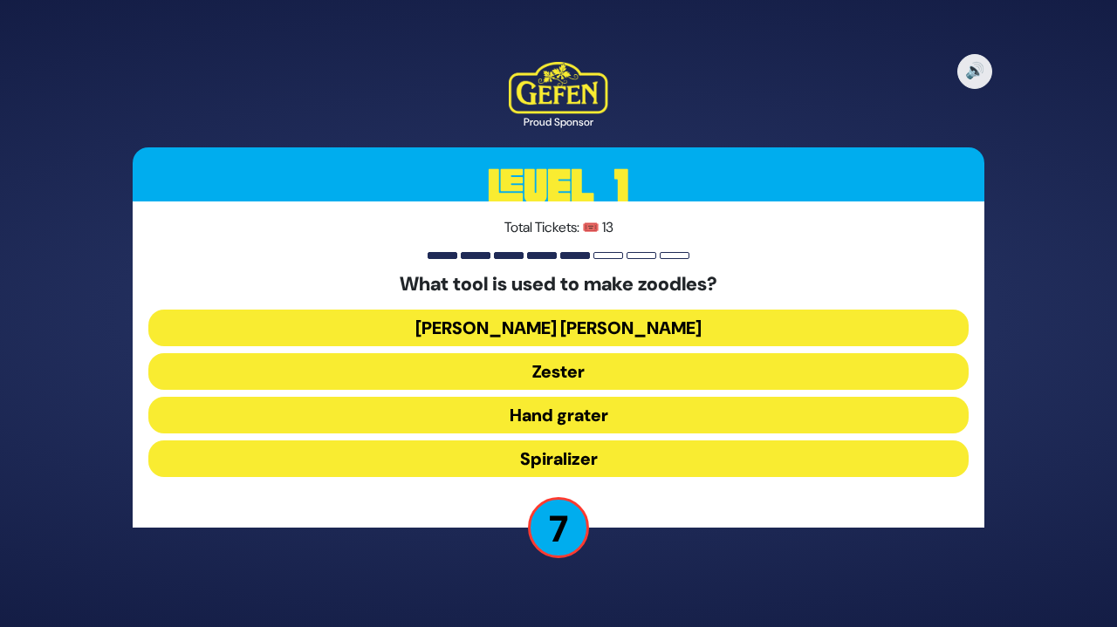
click at [655, 460] on button "Spiralizer" at bounding box center [558, 459] width 820 height 37
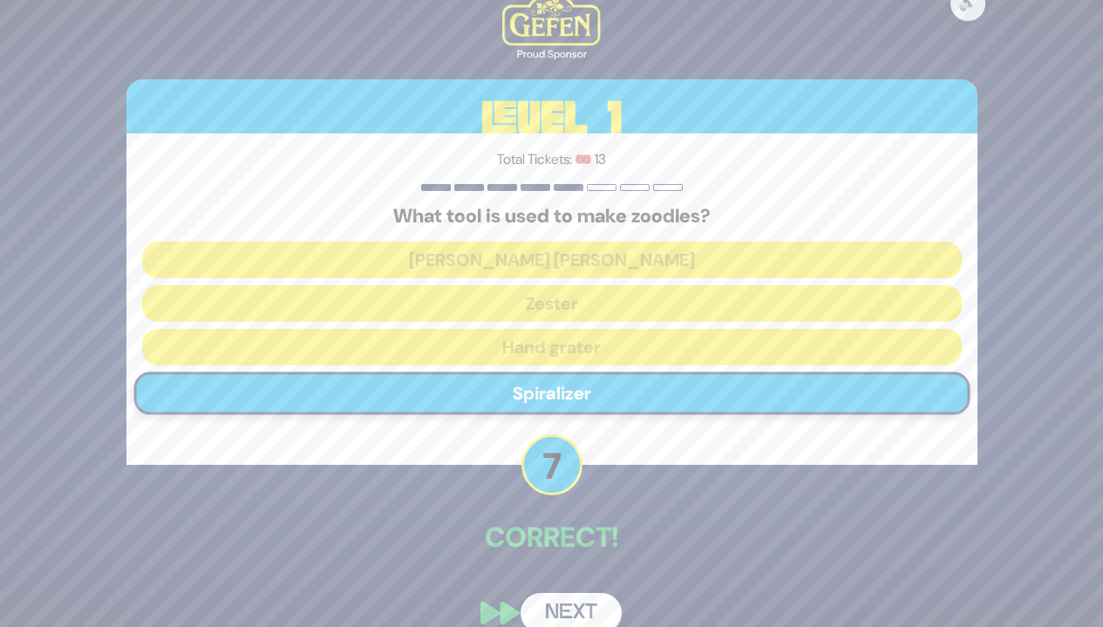
click at [589, 604] on button "Next" at bounding box center [571, 613] width 101 height 40
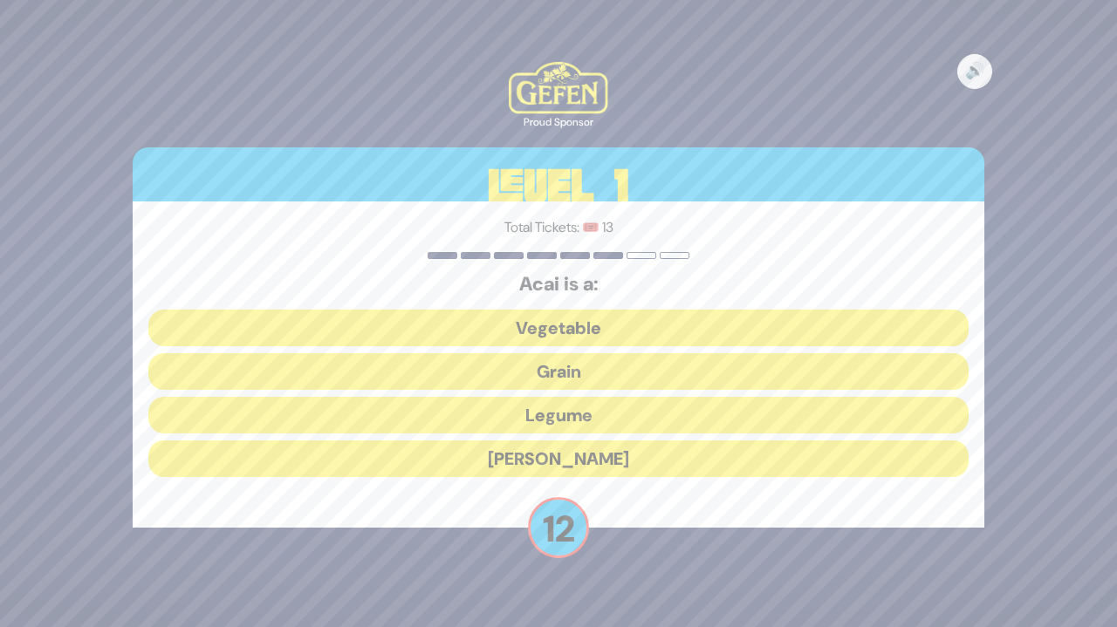
click at [653, 461] on button "Berry" at bounding box center [558, 459] width 820 height 37
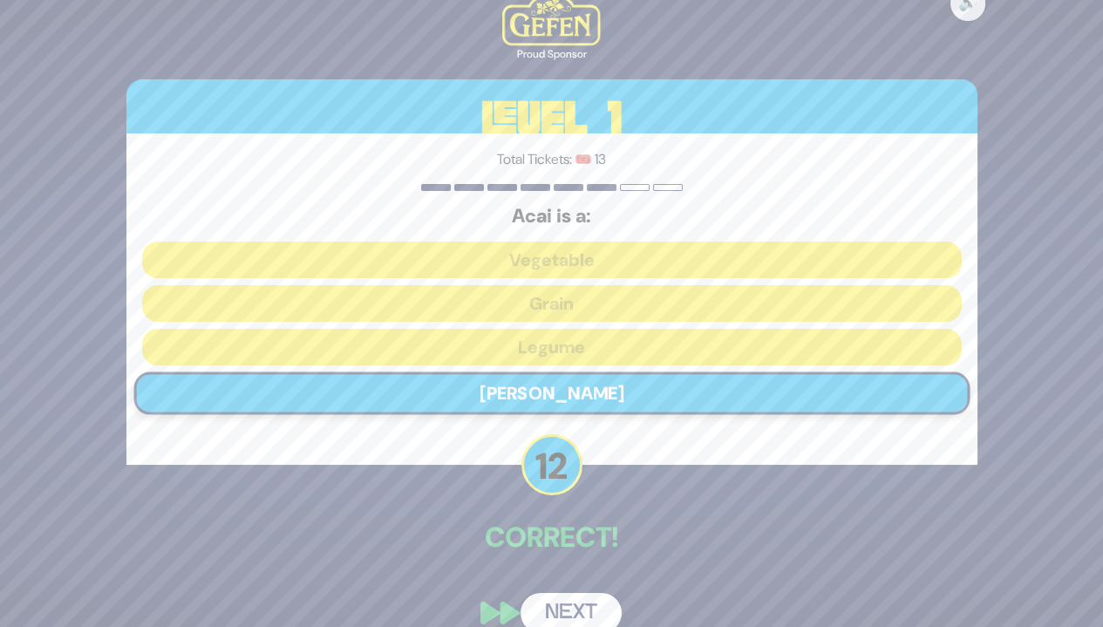
click at [576, 607] on button "Next" at bounding box center [571, 613] width 101 height 40
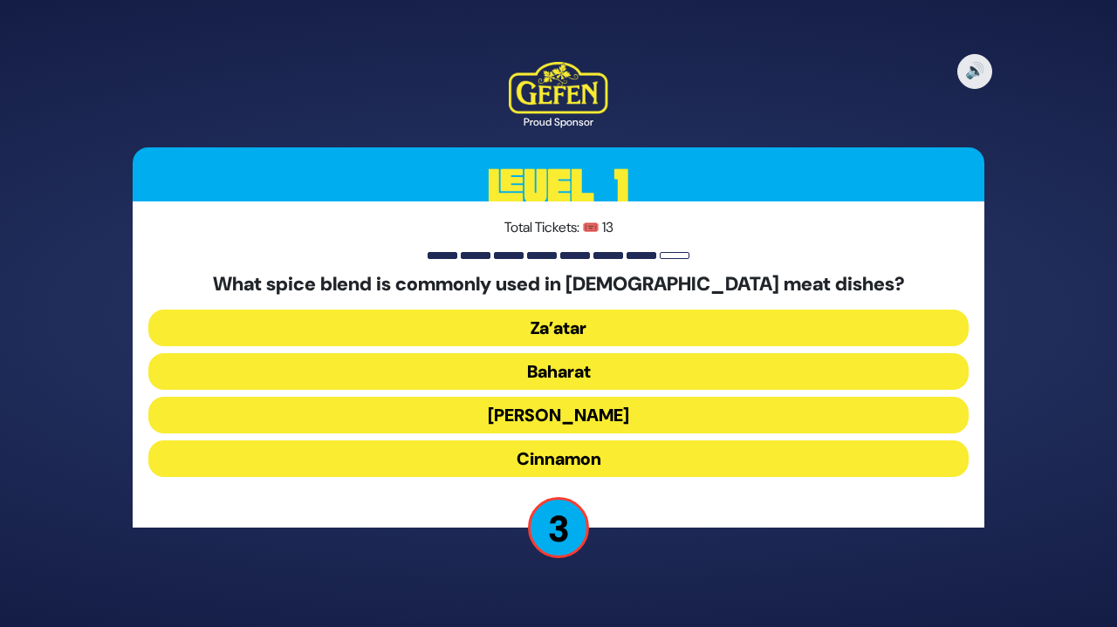
click at [636, 319] on button "Za’atar" at bounding box center [558, 328] width 820 height 37
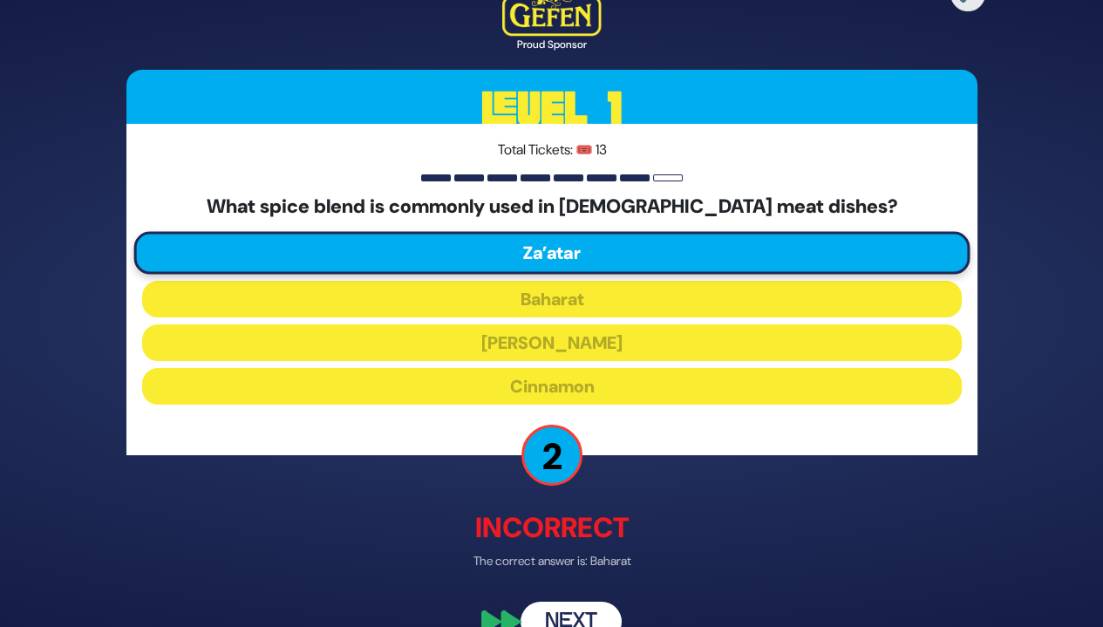
click at [583, 612] on button "Next" at bounding box center [571, 623] width 101 height 40
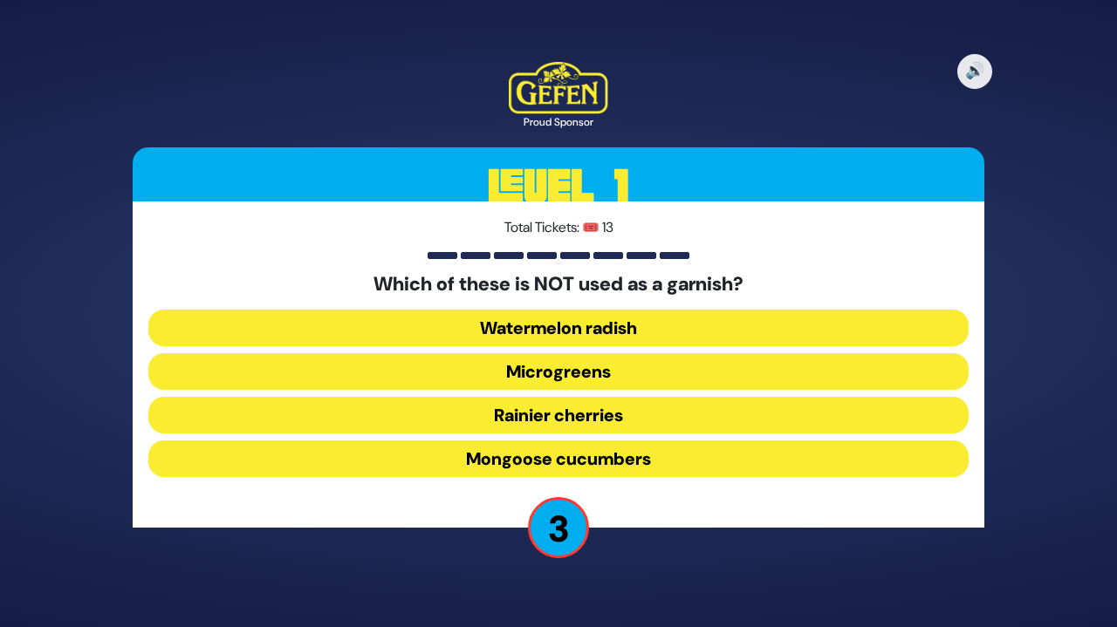
click at [714, 409] on button "Rainier cherries" at bounding box center [558, 415] width 820 height 37
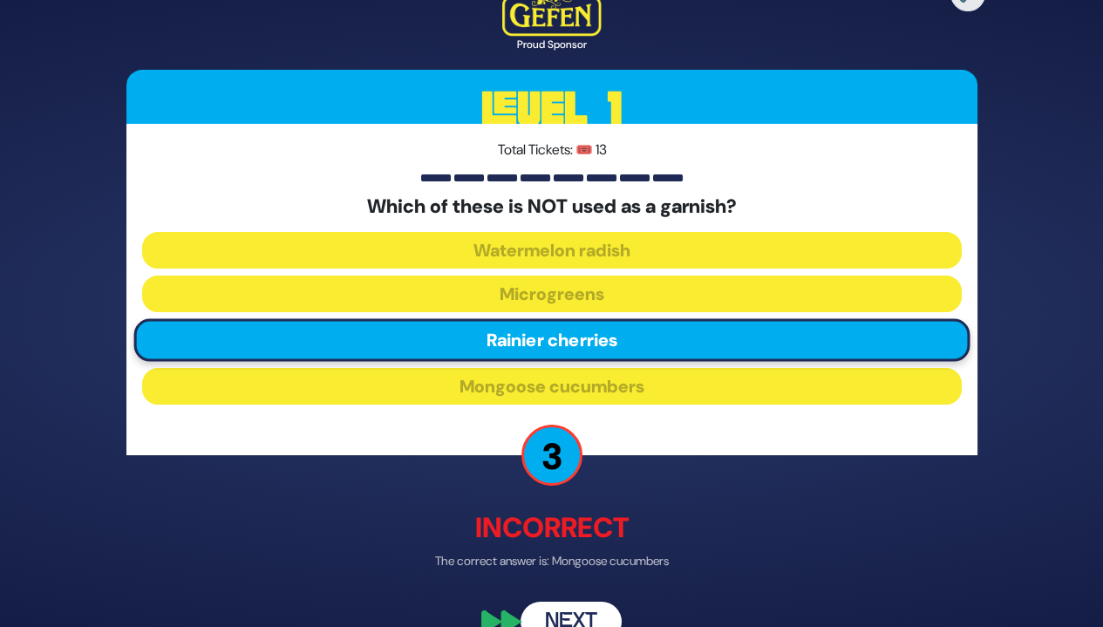
click at [580, 617] on button "Next" at bounding box center [571, 623] width 101 height 40
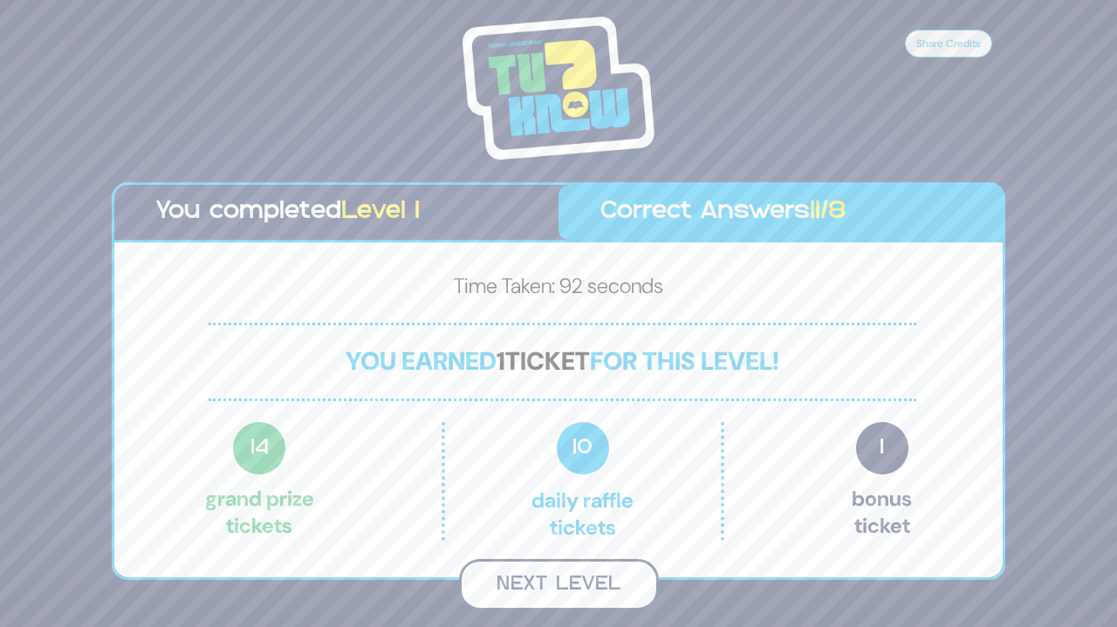
click at [586, 571] on button "Next Level" at bounding box center [559, 584] width 200 height 51
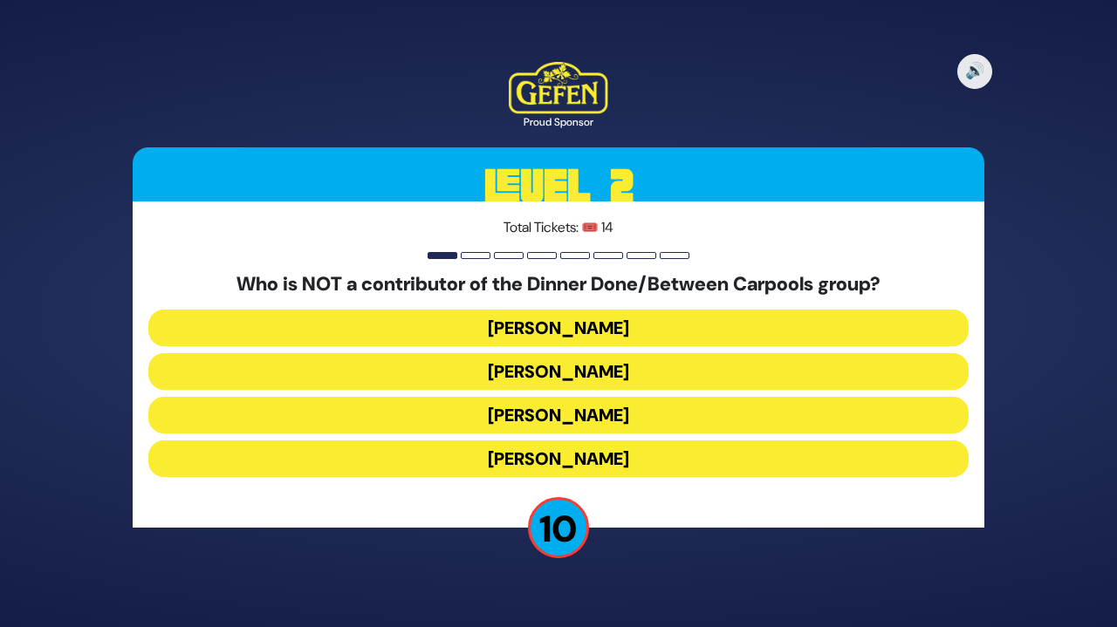
click at [668, 455] on button "Danielle Renov" at bounding box center [558, 459] width 820 height 37
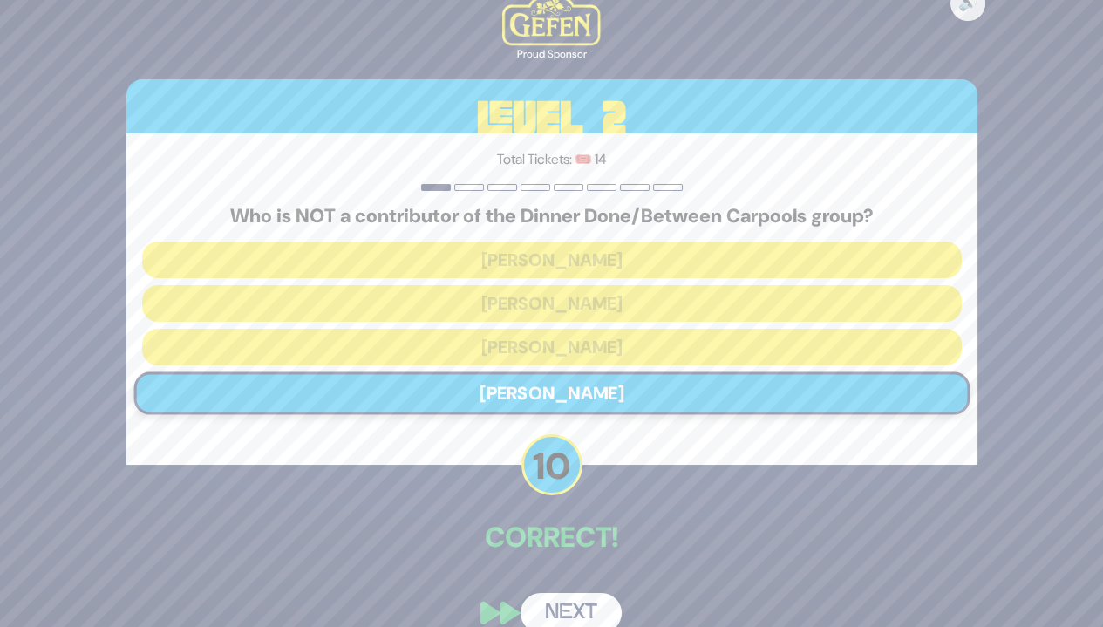
click at [572, 605] on button "Next" at bounding box center [571, 613] width 101 height 40
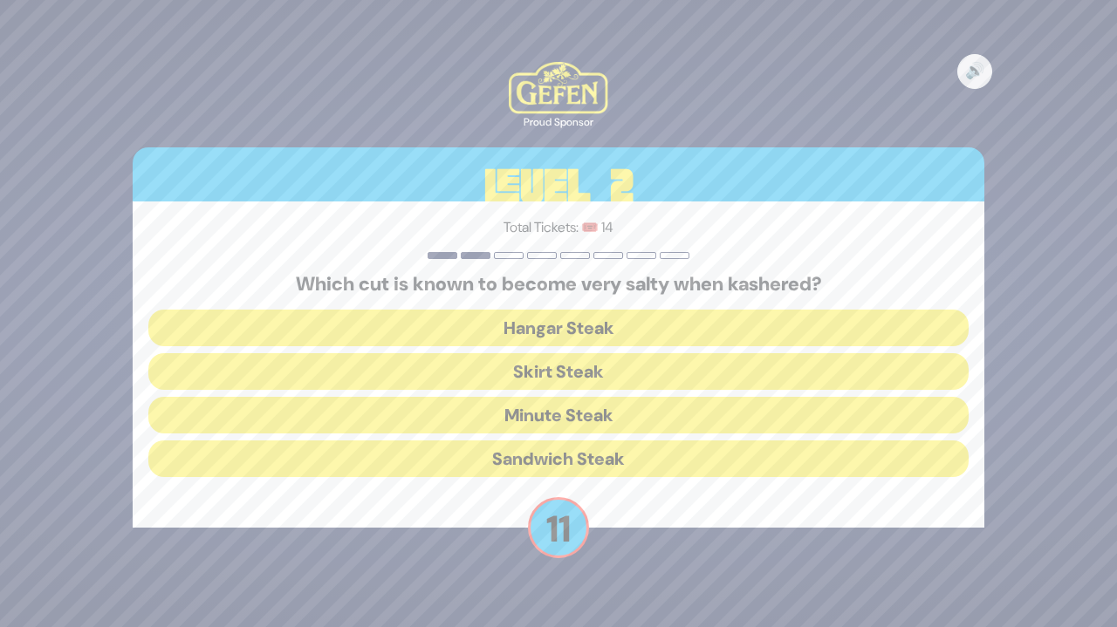
click at [660, 371] on button "Skirt Steak" at bounding box center [558, 371] width 820 height 37
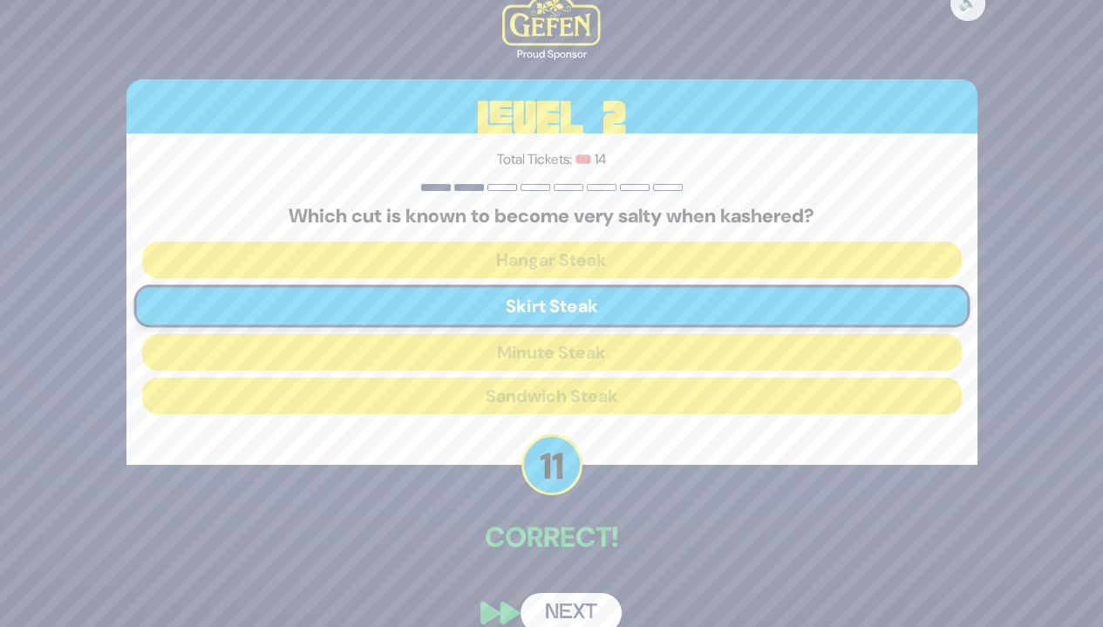
click at [575, 601] on button "Next" at bounding box center [571, 613] width 101 height 40
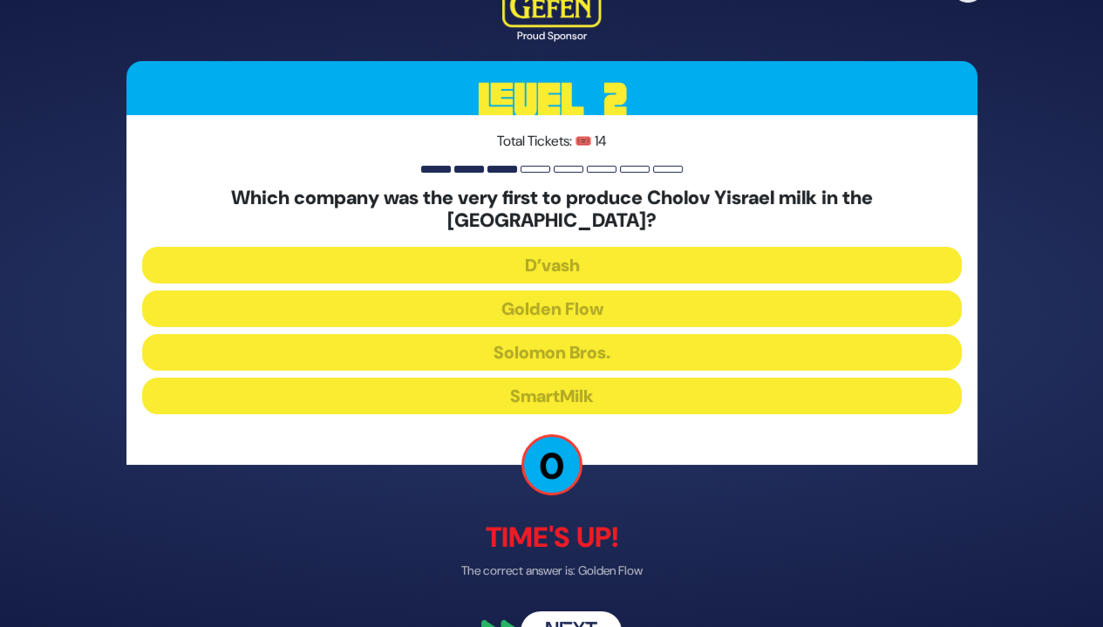
click at [621, 449] on div "Total Tickets: 🎟️ 14 Which company was the very first to produce Cholov Yisrael…" at bounding box center [551, 290] width 851 height 350
click at [563, 612] on button "Next" at bounding box center [571, 632] width 101 height 40
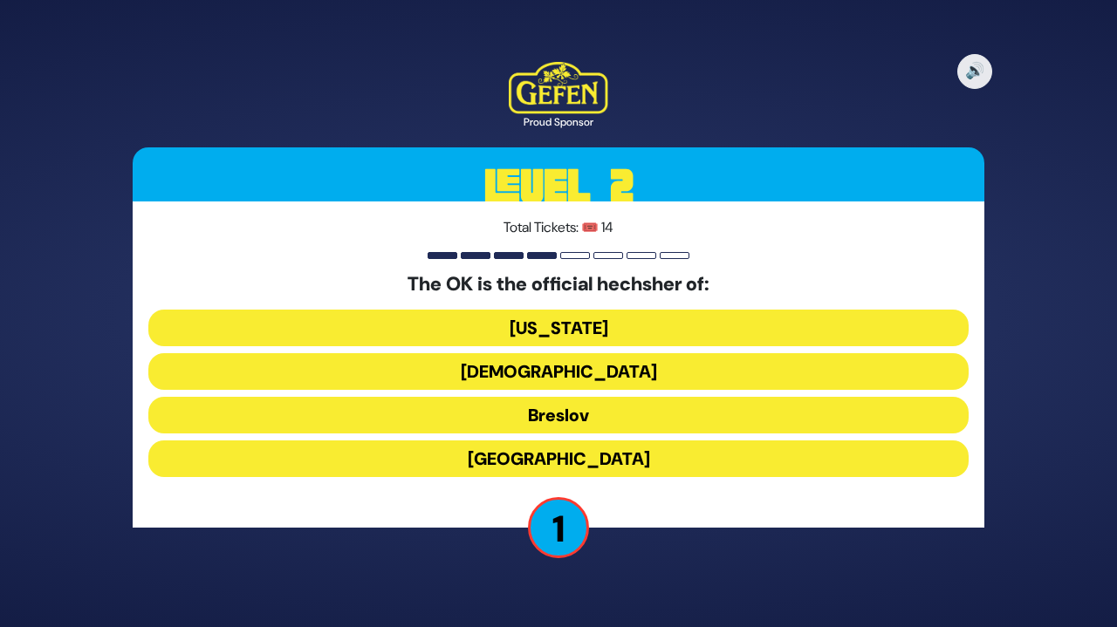
click at [621, 323] on button "New York" at bounding box center [558, 328] width 820 height 37
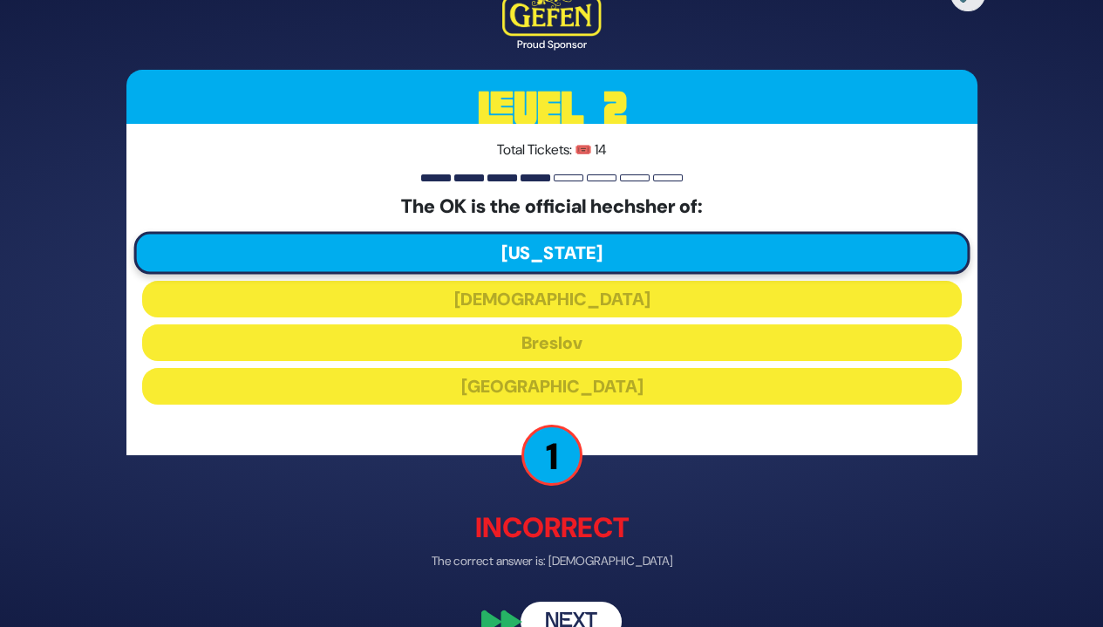
click at [570, 605] on button "Next" at bounding box center [571, 623] width 101 height 40
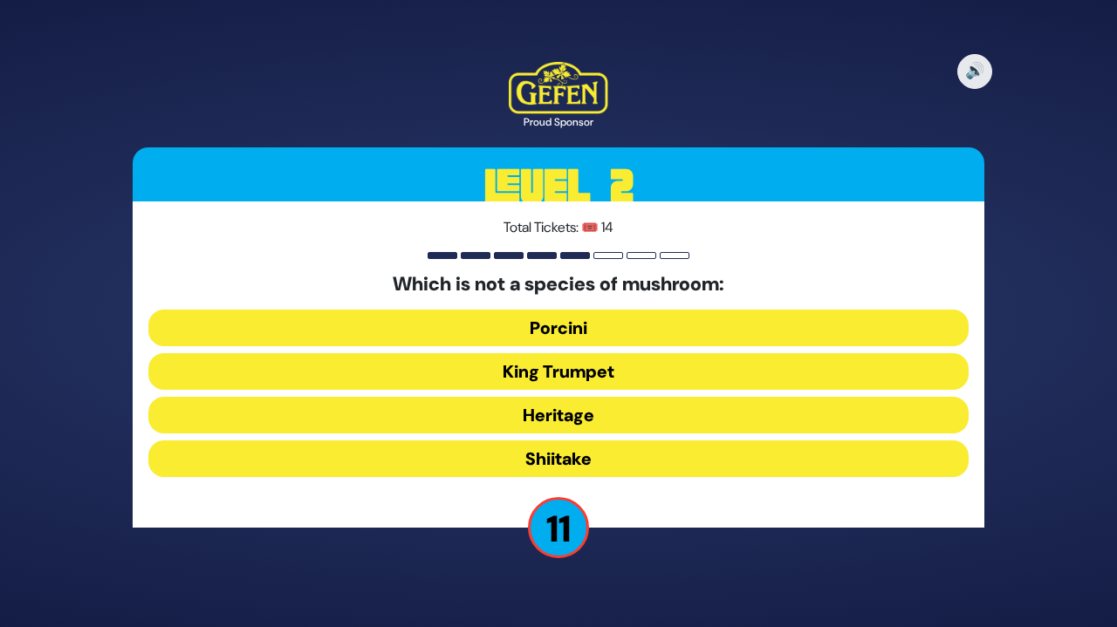
click at [677, 407] on button "Heritage" at bounding box center [558, 415] width 820 height 37
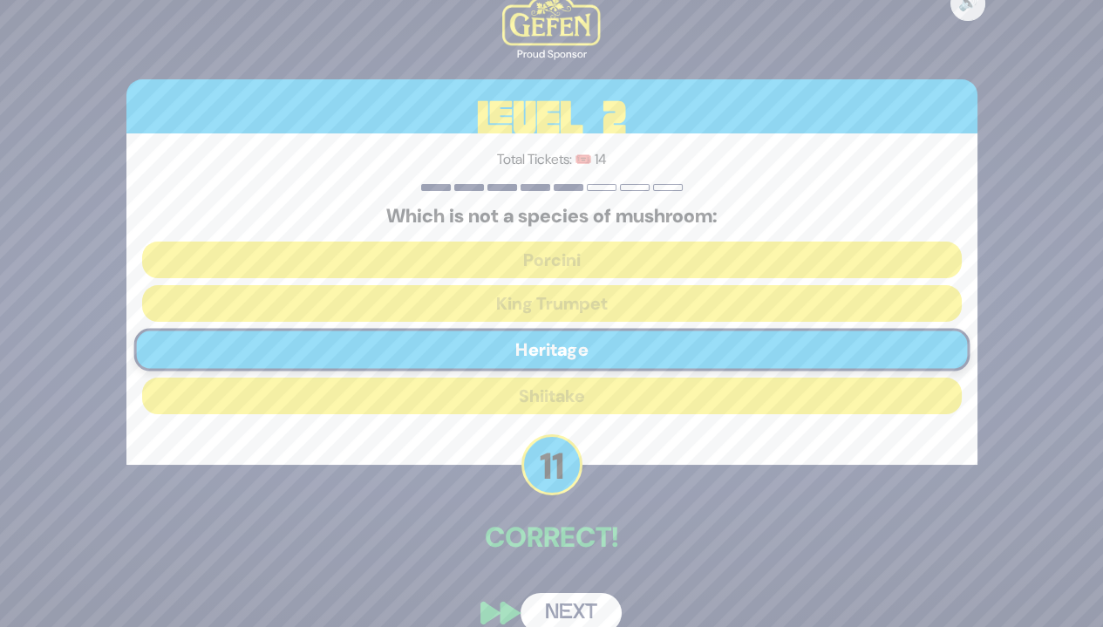
click at [598, 597] on button "Next" at bounding box center [571, 613] width 101 height 40
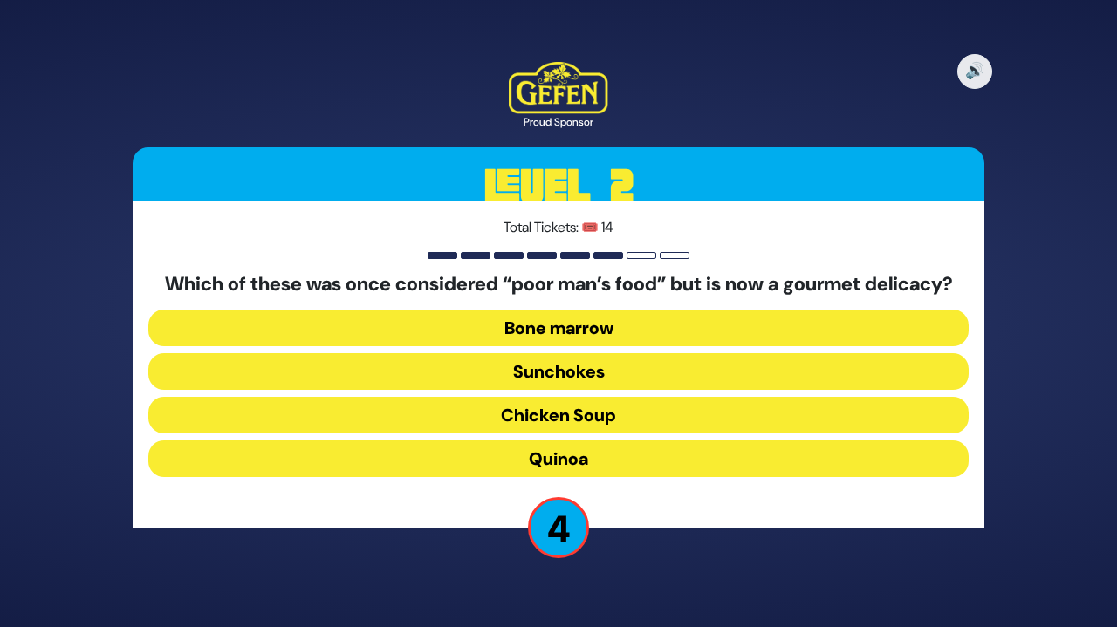
click at [670, 331] on button "Bone marrow" at bounding box center [558, 328] width 820 height 37
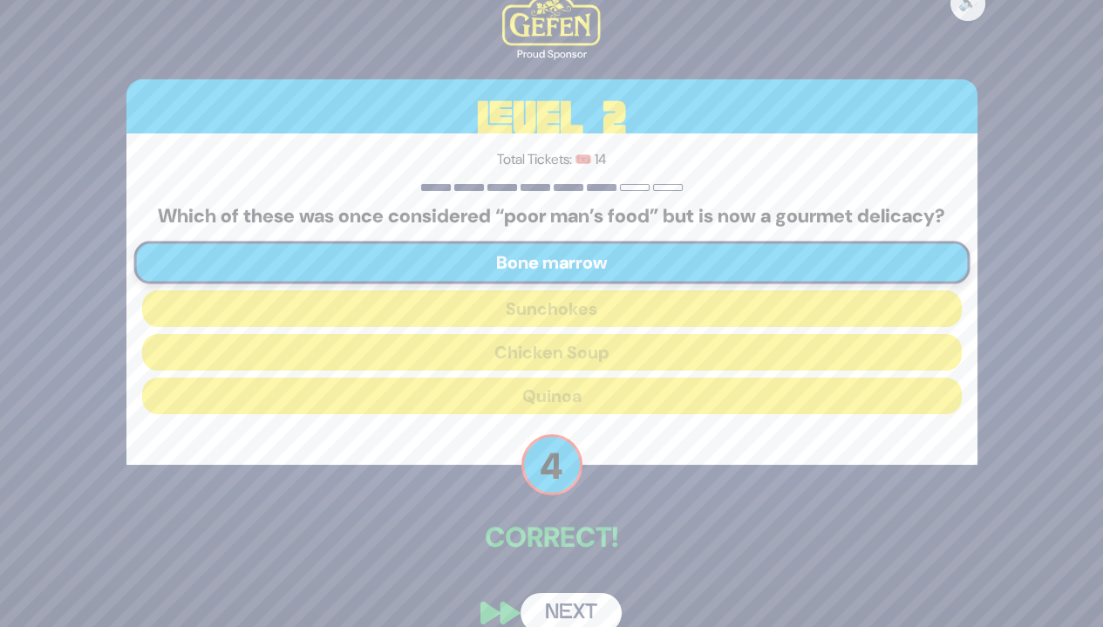
click at [576, 615] on button "Next" at bounding box center [571, 613] width 101 height 40
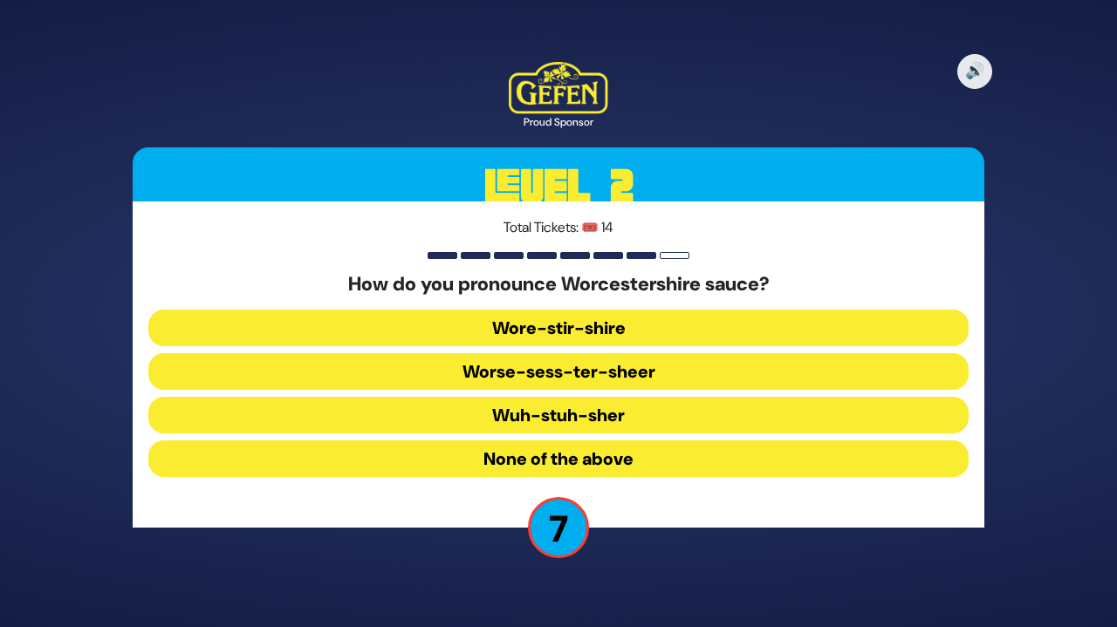
click at [642, 325] on button "Wore-stir-shire" at bounding box center [558, 328] width 820 height 37
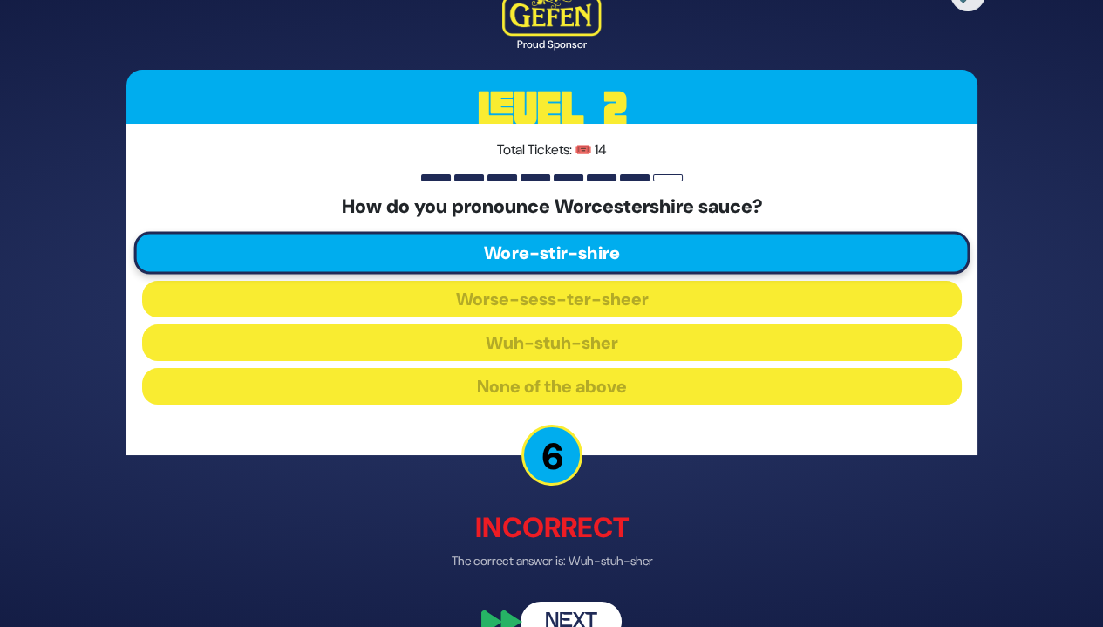
click at [557, 615] on button "Next" at bounding box center [571, 623] width 101 height 40
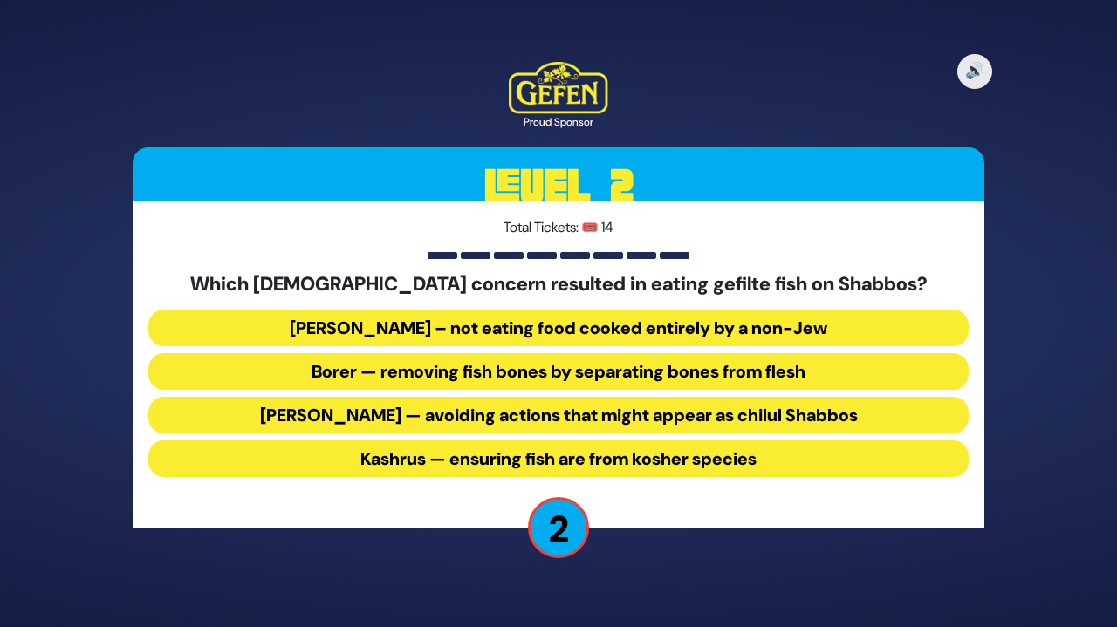
click at [755, 366] on button "Borer — removing fish bones by separating bones from flesh" at bounding box center [558, 371] width 820 height 37
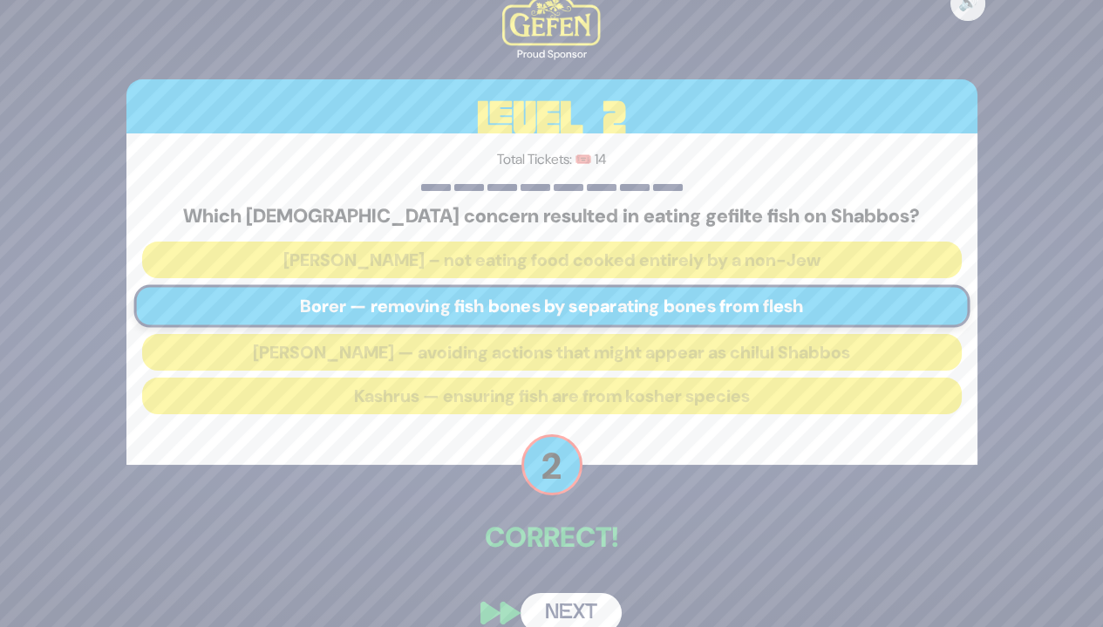
click at [594, 606] on button "Next" at bounding box center [571, 613] width 101 height 40
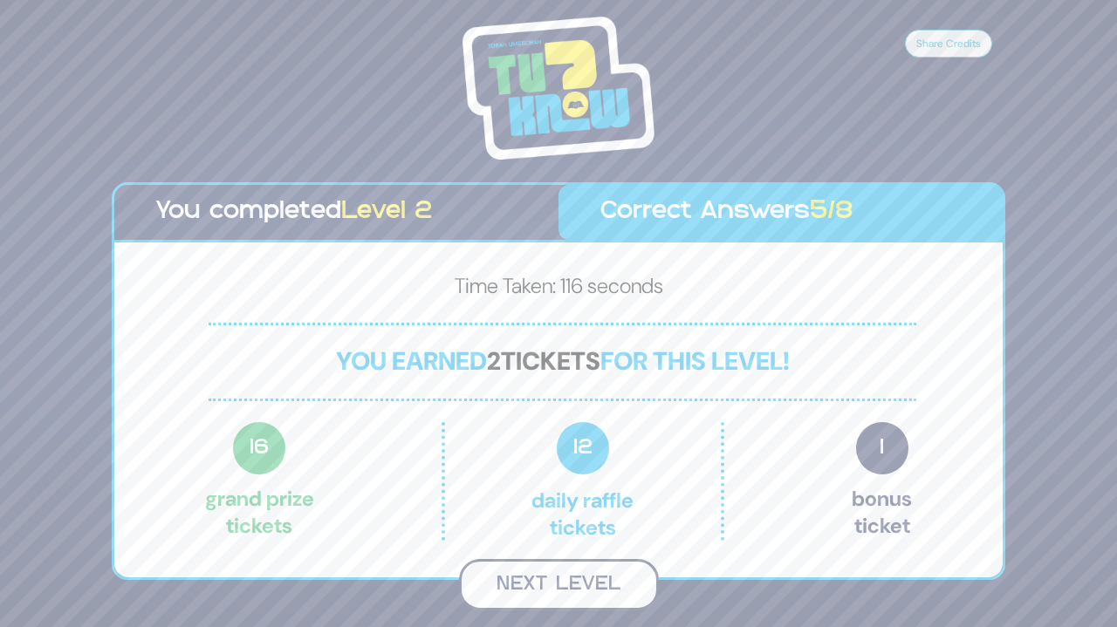
click at [613, 591] on button "Next Level" at bounding box center [559, 584] width 200 height 51
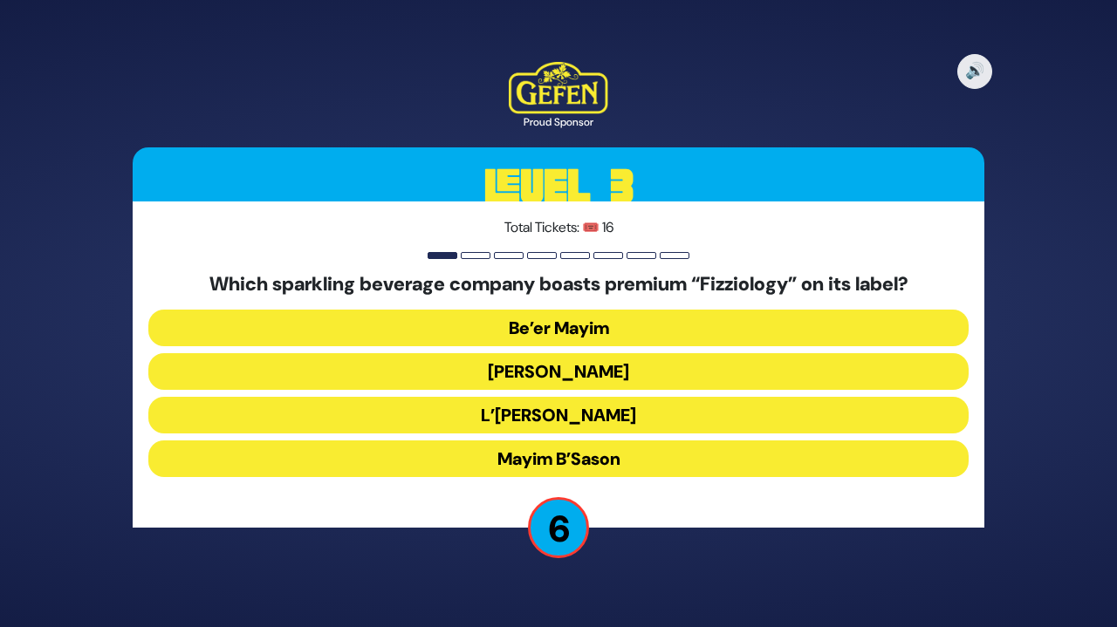
click at [646, 448] on button "Mayim B’Sason" at bounding box center [558, 459] width 820 height 37
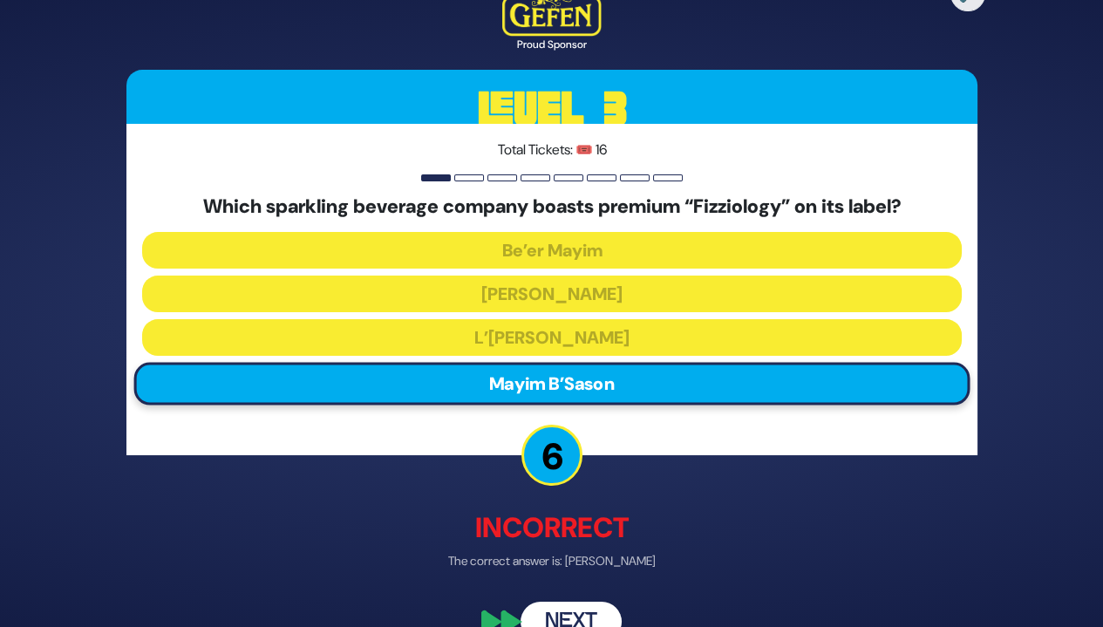
click at [586, 612] on button "Next" at bounding box center [571, 623] width 101 height 40
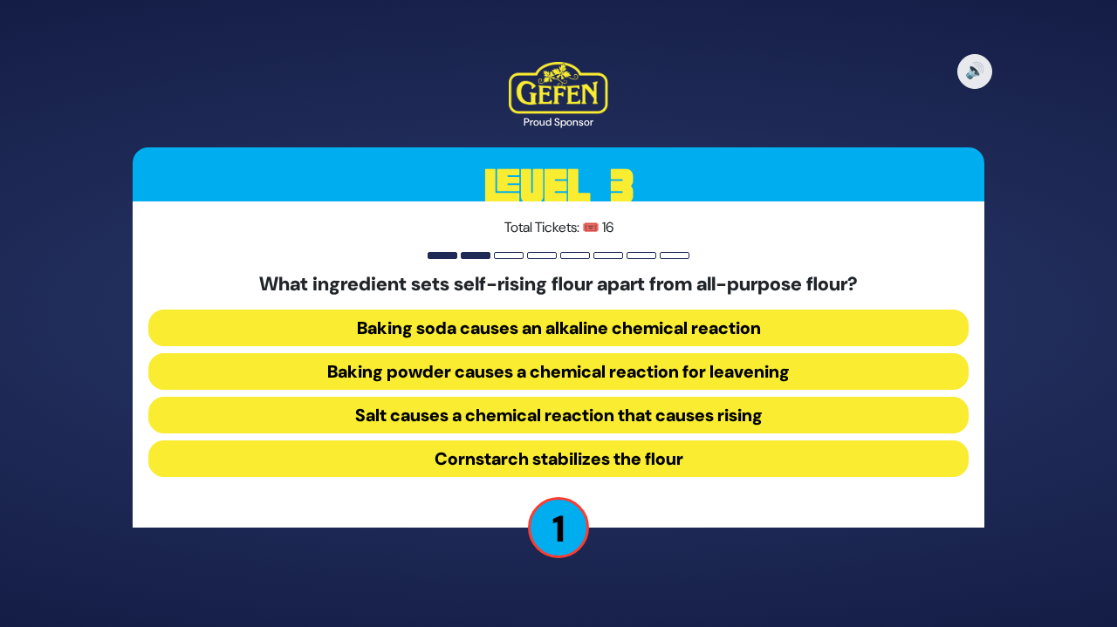
click at [803, 330] on button "Baking soda causes an alkaline chemical reaction" at bounding box center [558, 328] width 820 height 37
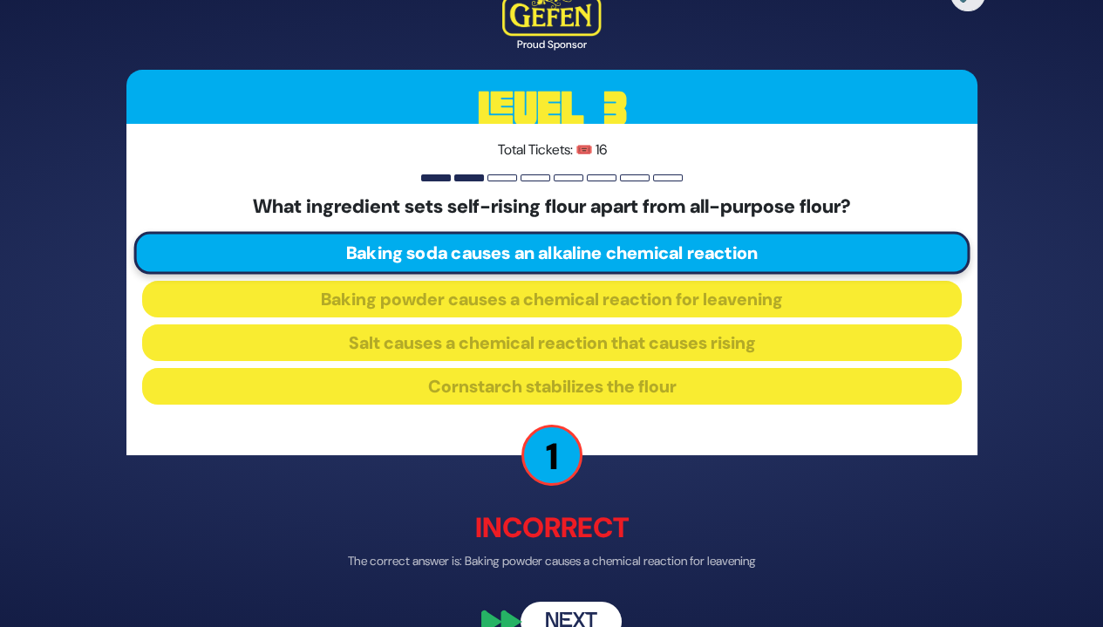
click at [565, 612] on button "Next" at bounding box center [571, 623] width 101 height 40
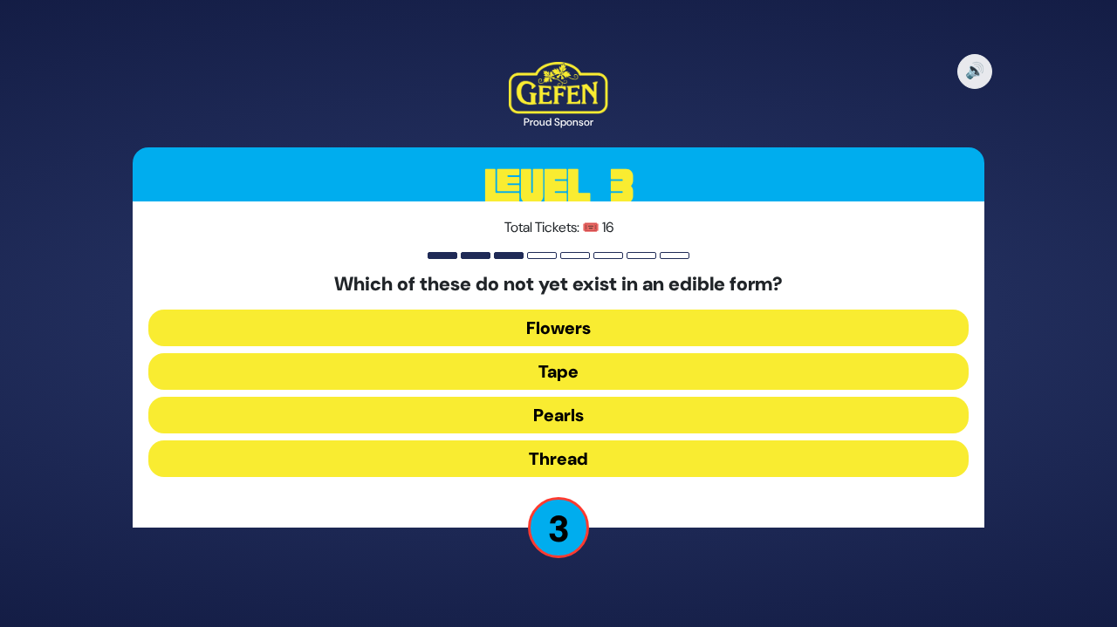
click at [618, 449] on button "Thread" at bounding box center [558, 459] width 820 height 37
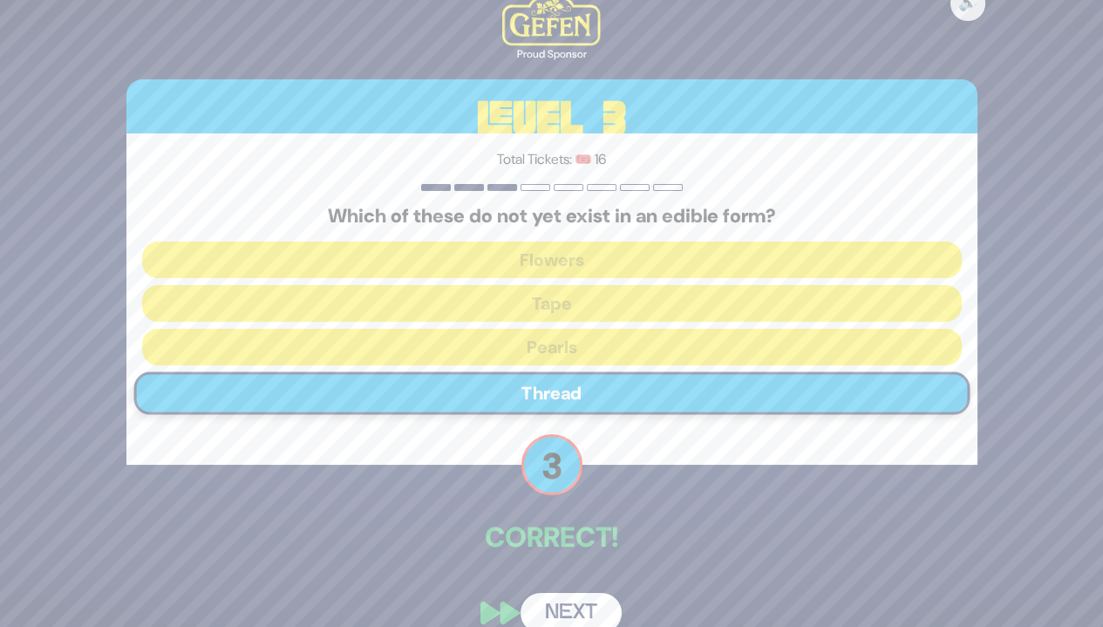
click at [569, 610] on button "Next" at bounding box center [571, 613] width 101 height 40
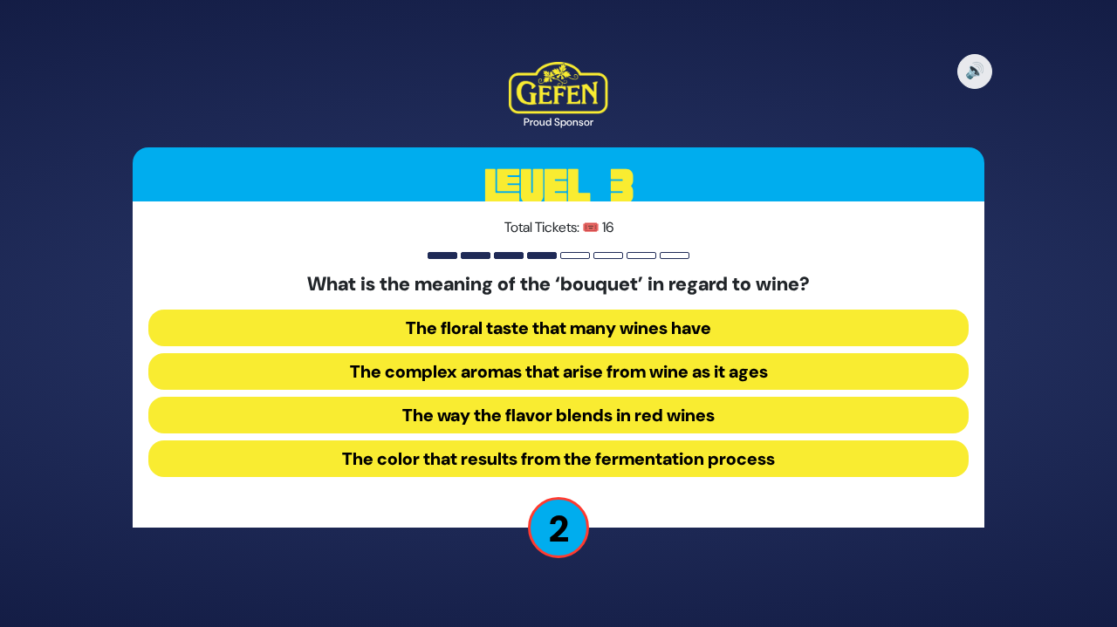
click at [707, 409] on button "The way the flavor blends in red wines" at bounding box center [558, 415] width 820 height 37
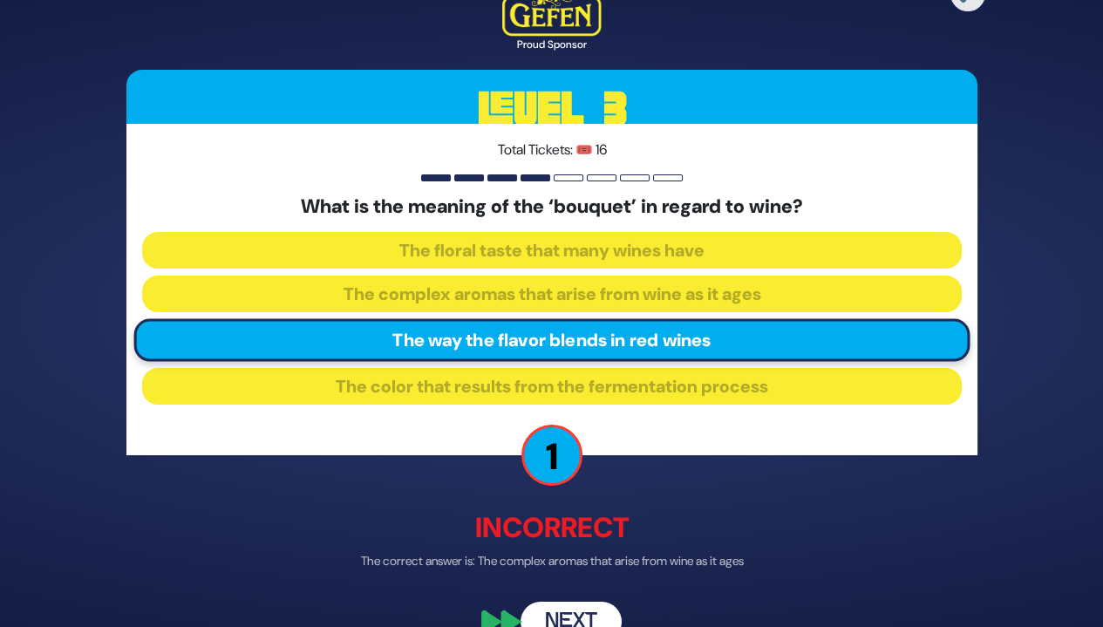
click at [591, 606] on button "Next" at bounding box center [571, 623] width 101 height 40
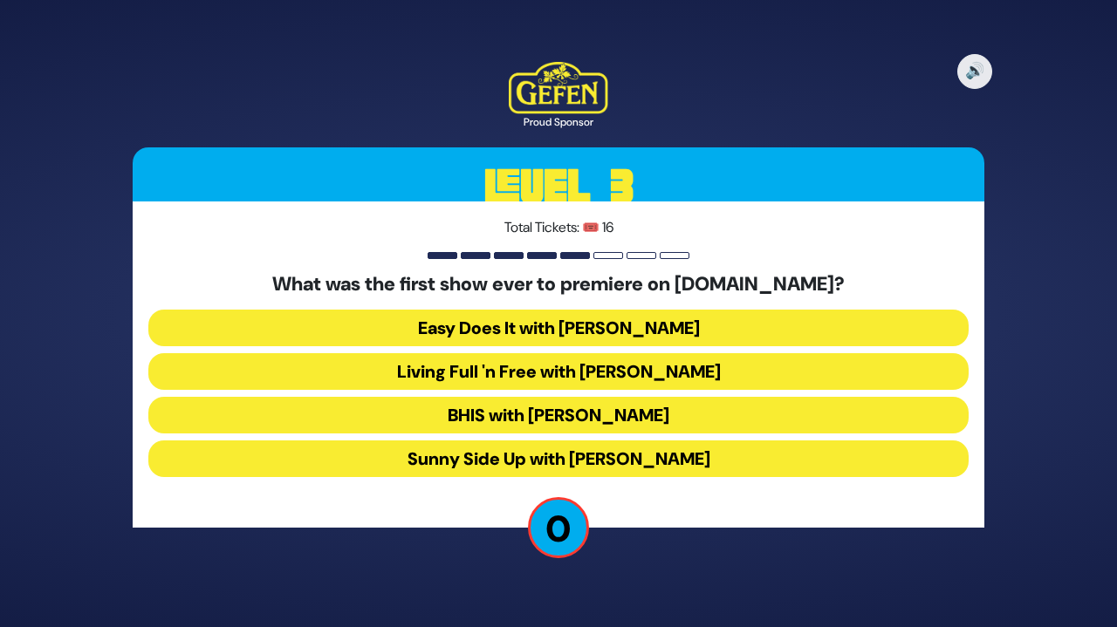
click at [680, 322] on button "Easy Does It with Esty Wolbe" at bounding box center [558, 328] width 820 height 37
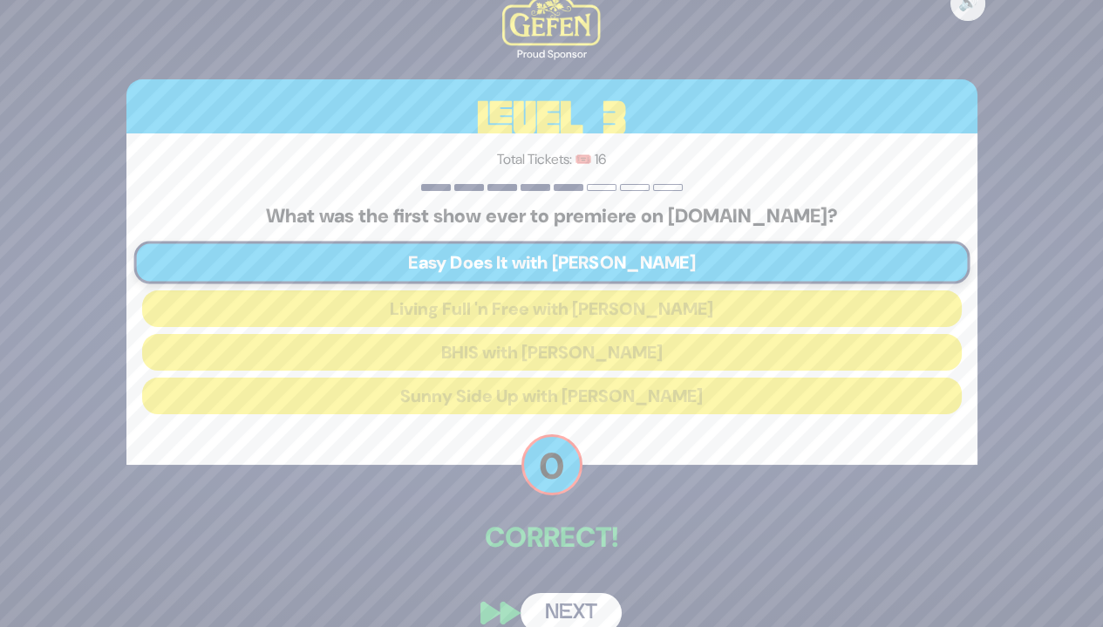
click at [600, 604] on button "Next" at bounding box center [571, 613] width 101 height 40
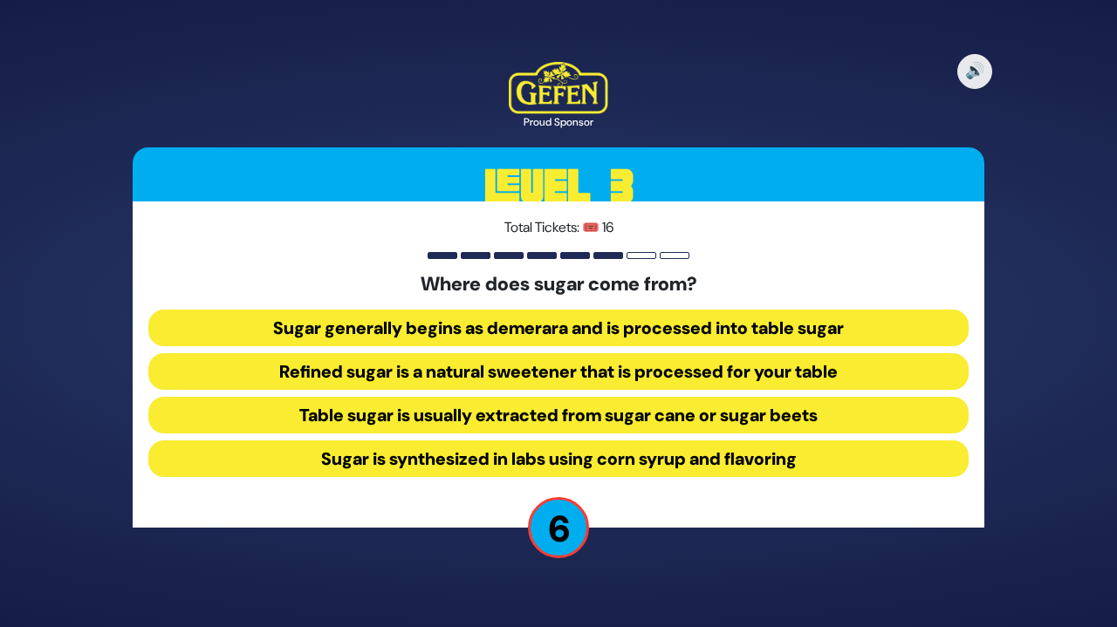
click at [839, 406] on button "Table sugar is usually extracted from sugar cane or sugar beets" at bounding box center [558, 415] width 820 height 37
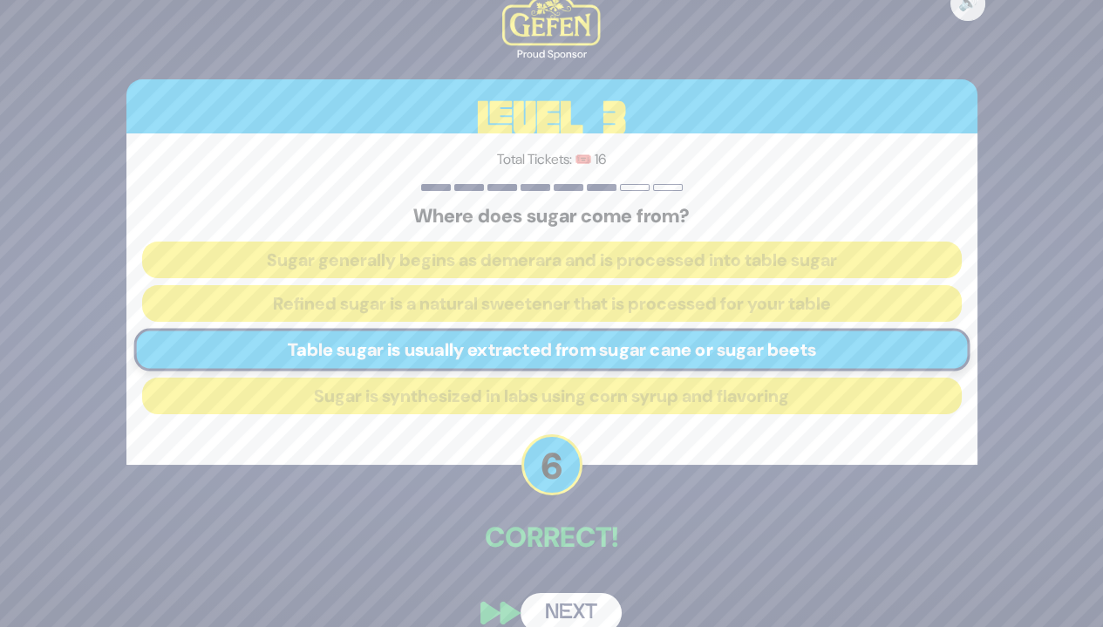
click at [579, 611] on button "Next" at bounding box center [571, 613] width 101 height 40
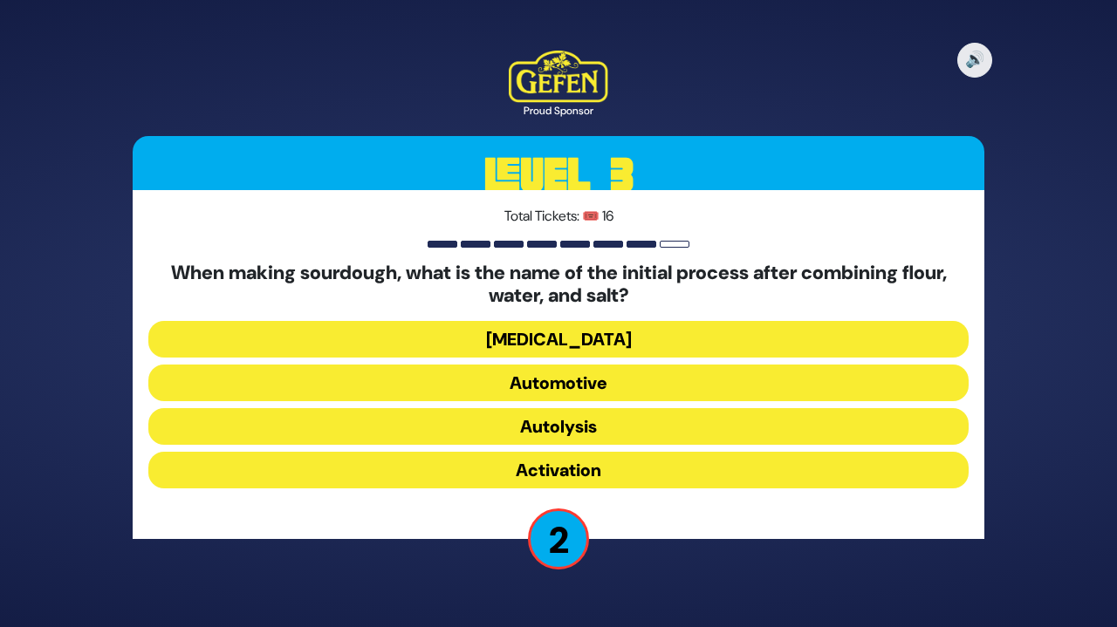
click at [810, 422] on button "Autolysis" at bounding box center [558, 426] width 820 height 37
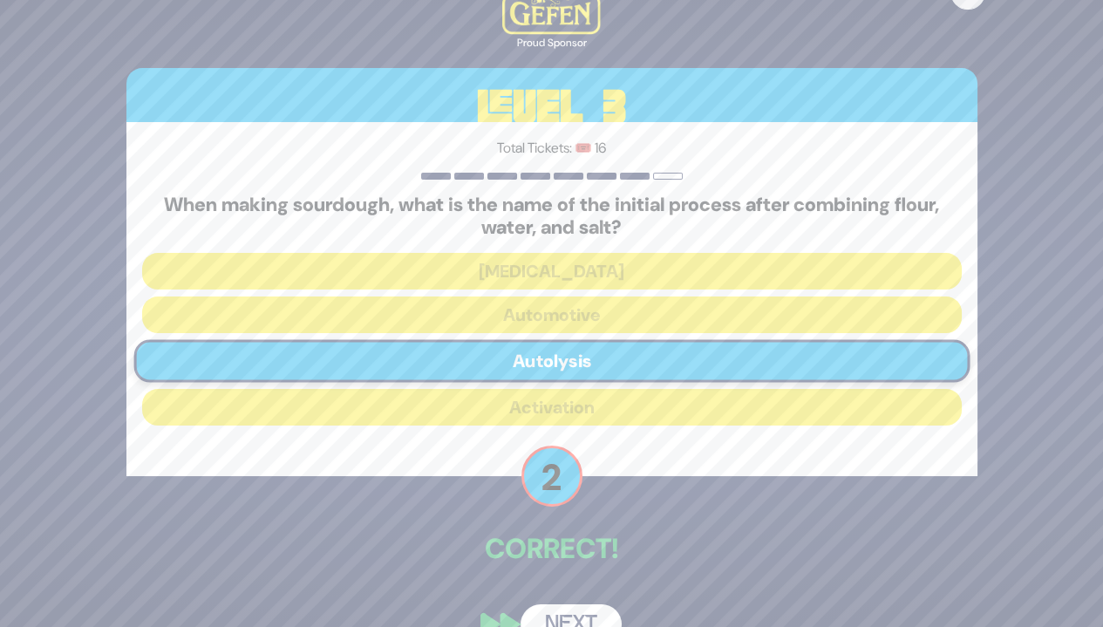
click at [593, 611] on button "Next" at bounding box center [571, 625] width 101 height 40
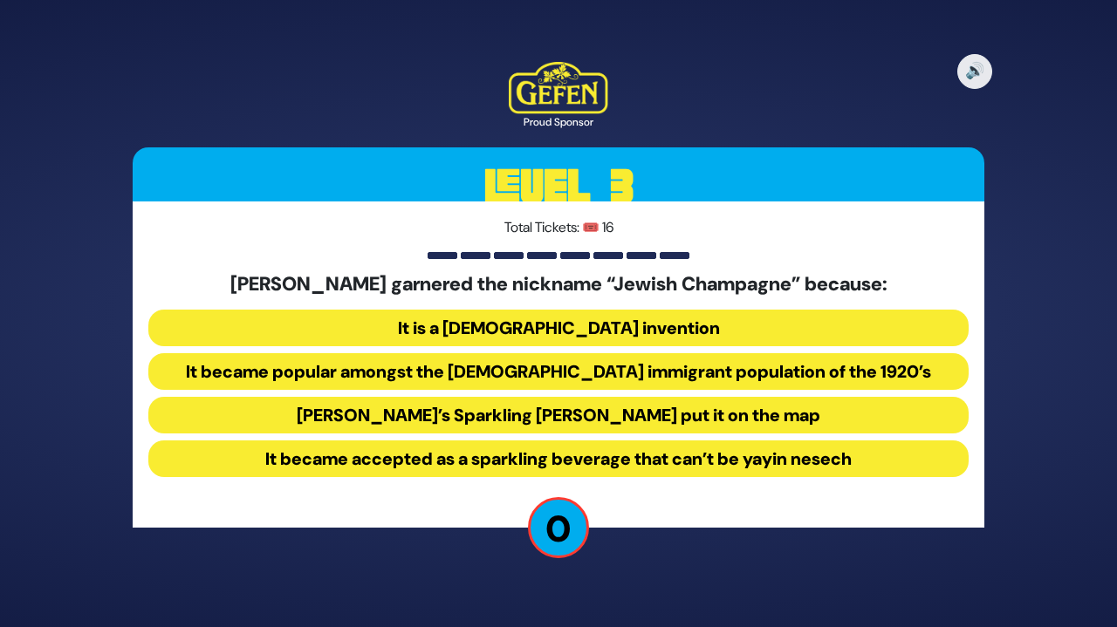
click at [808, 364] on button "It became popular amongst the Jewish immigrant population of the 1920’s" at bounding box center [558, 371] width 820 height 37
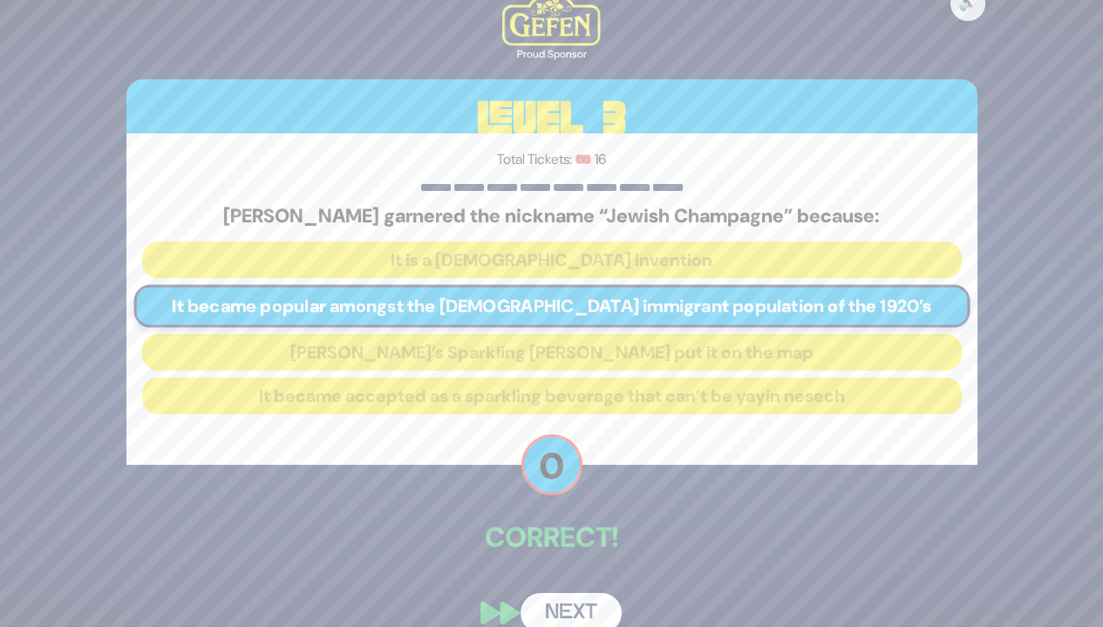
click at [567, 609] on button "Next" at bounding box center [571, 613] width 101 height 40
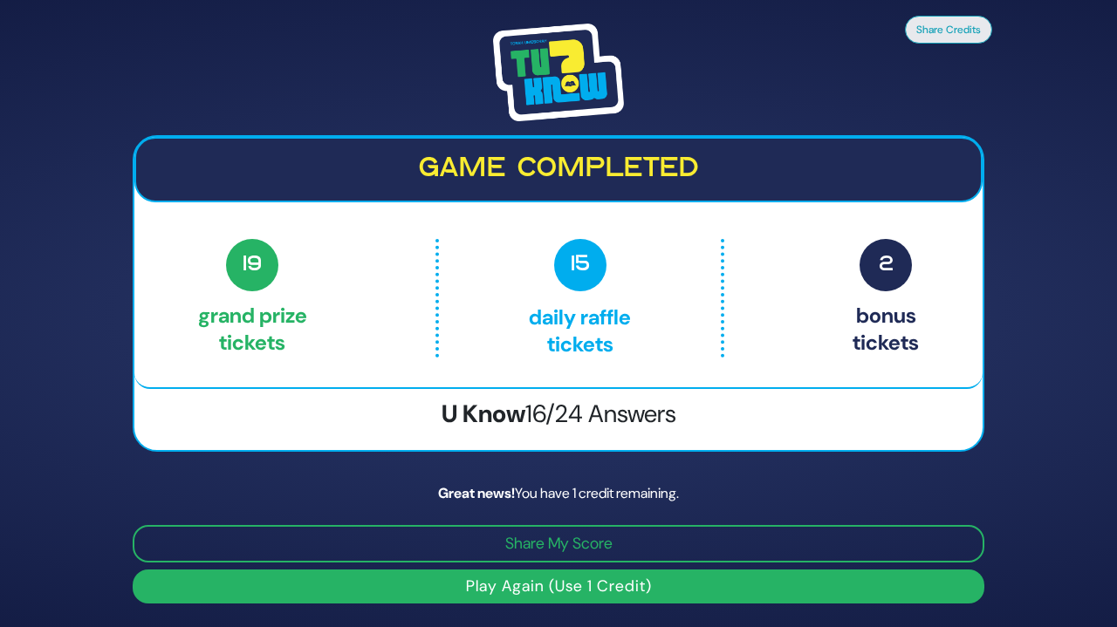
click at [730, 583] on button "Play Again (Use 1 Credit)" at bounding box center [558, 587] width 851 height 34
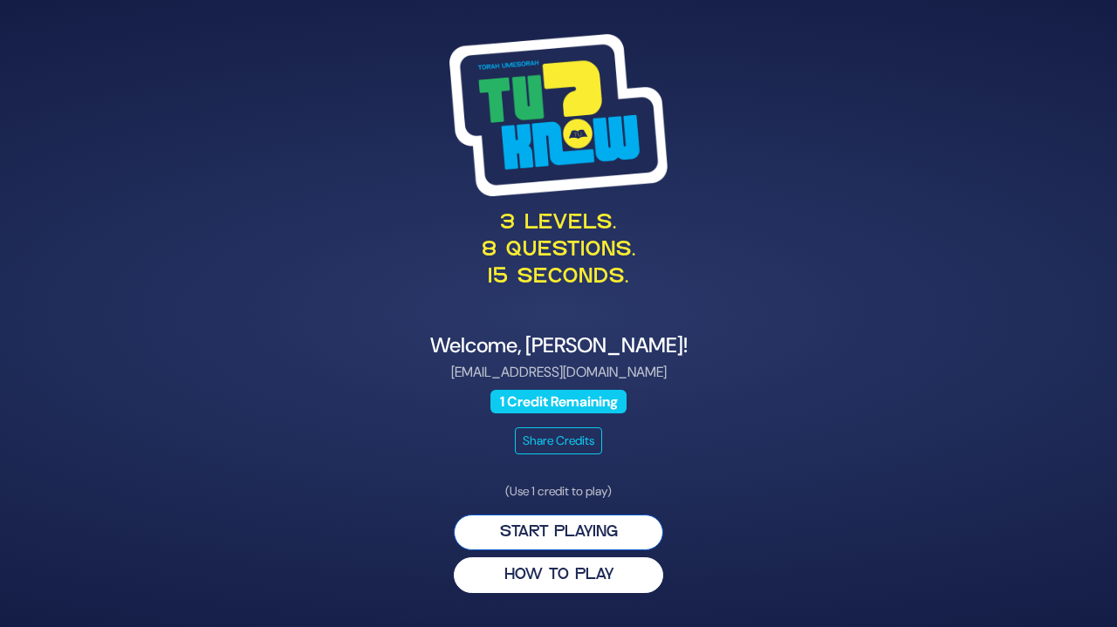
click at [617, 524] on button "Start Playing" at bounding box center [558, 533] width 209 height 36
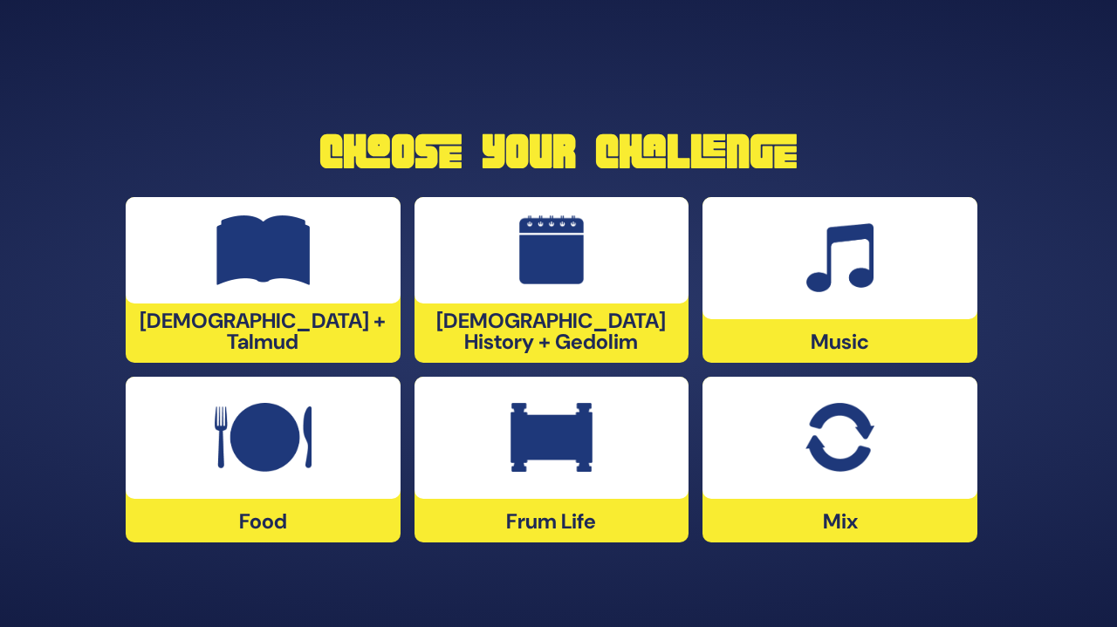
click at [588, 486] on div at bounding box center [551, 438] width 275 height 122
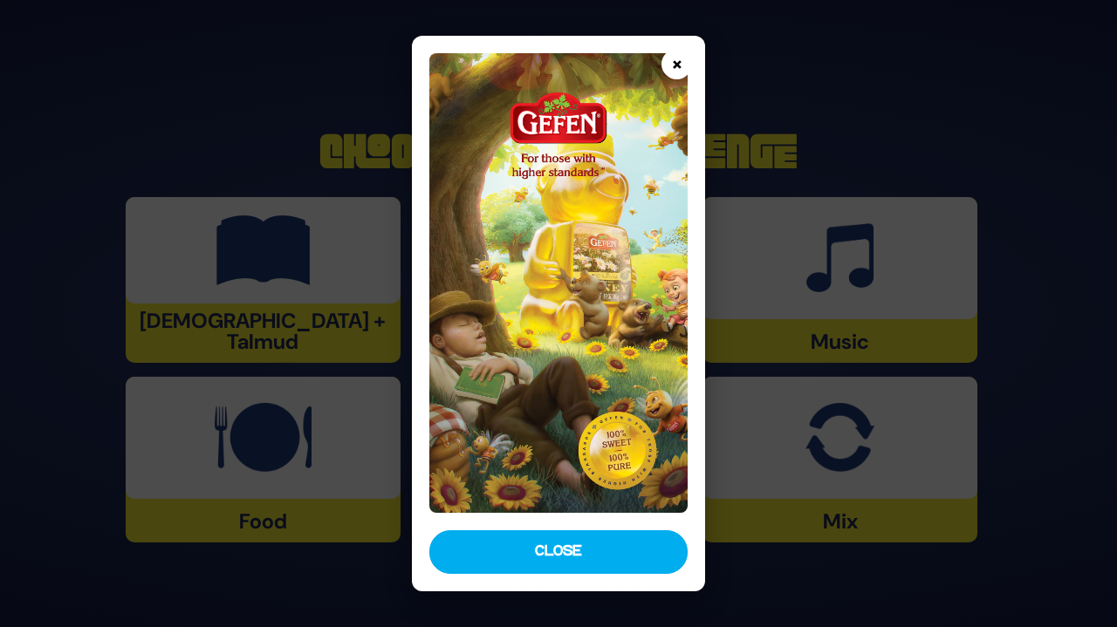
click at [673, 70] on button "×" at bounding box center [676, 64] width 31 height 31
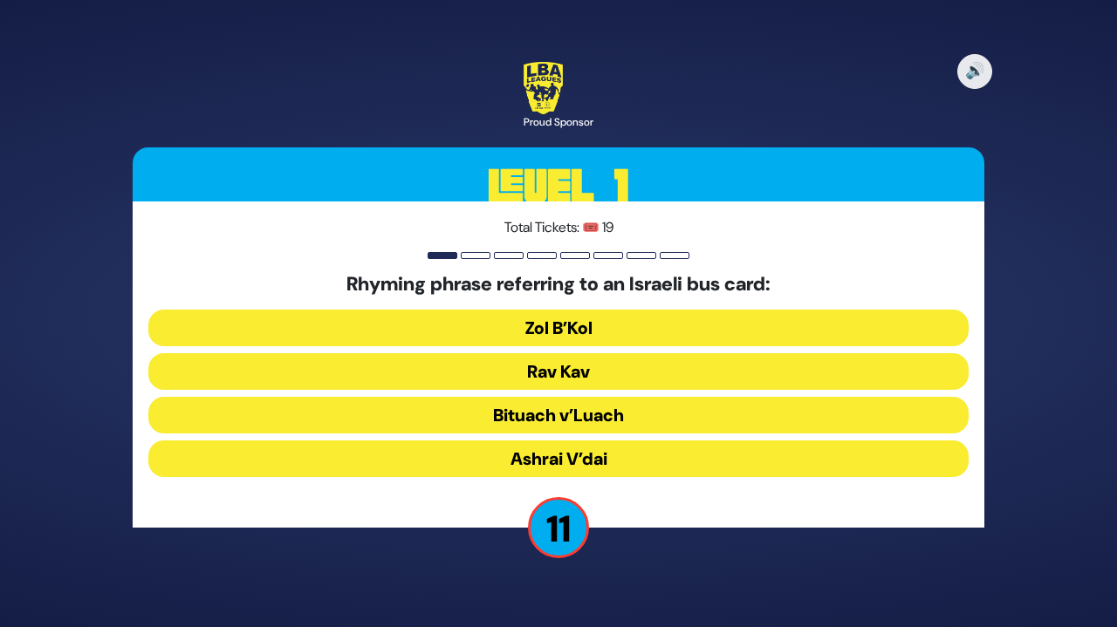
click at [667, 374] on button "Rav Kav" at bounding box center [558, 371] width 820 height 37
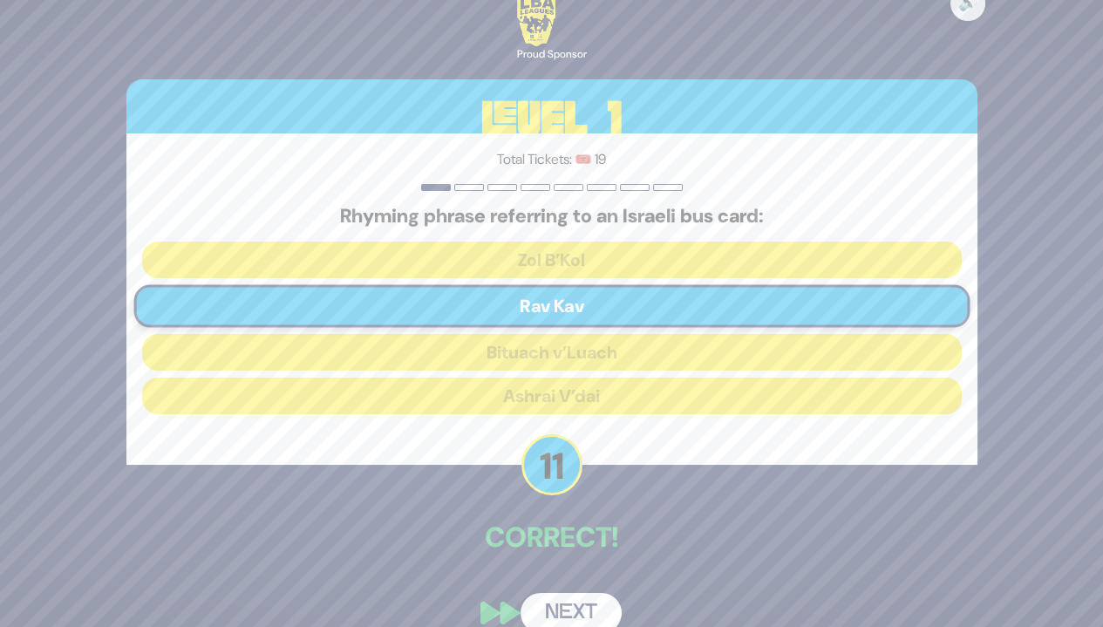
click at [585, 611] on button "Next" at bounding box center [571, 613] width 101 height 40
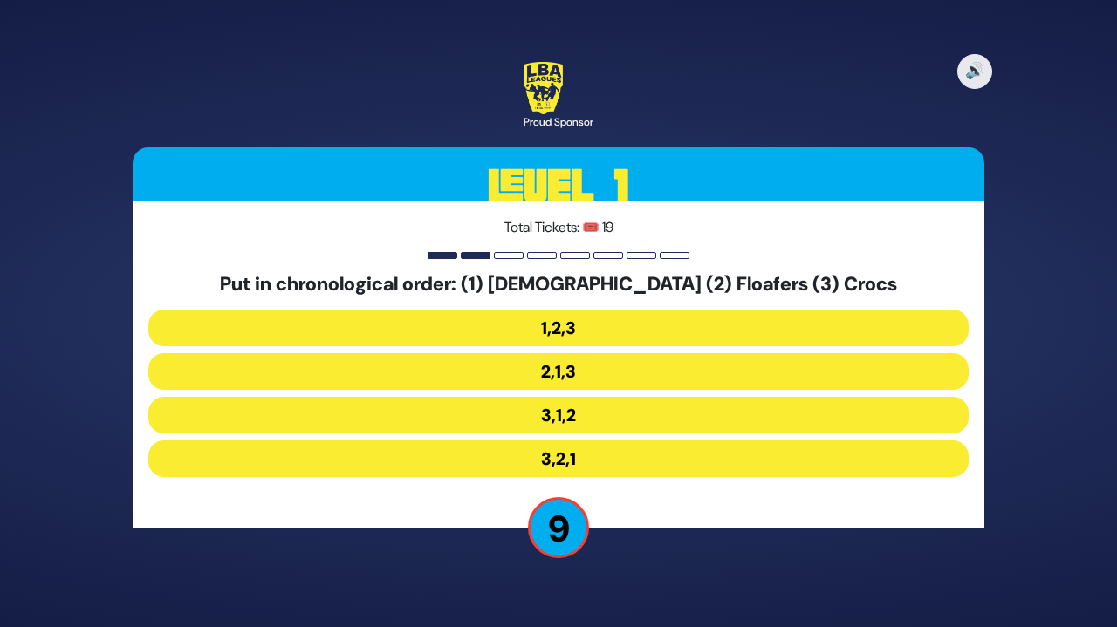
click at [575, 412] on button "3,1,2" at bounding box center [558, 415] width 820 height 37
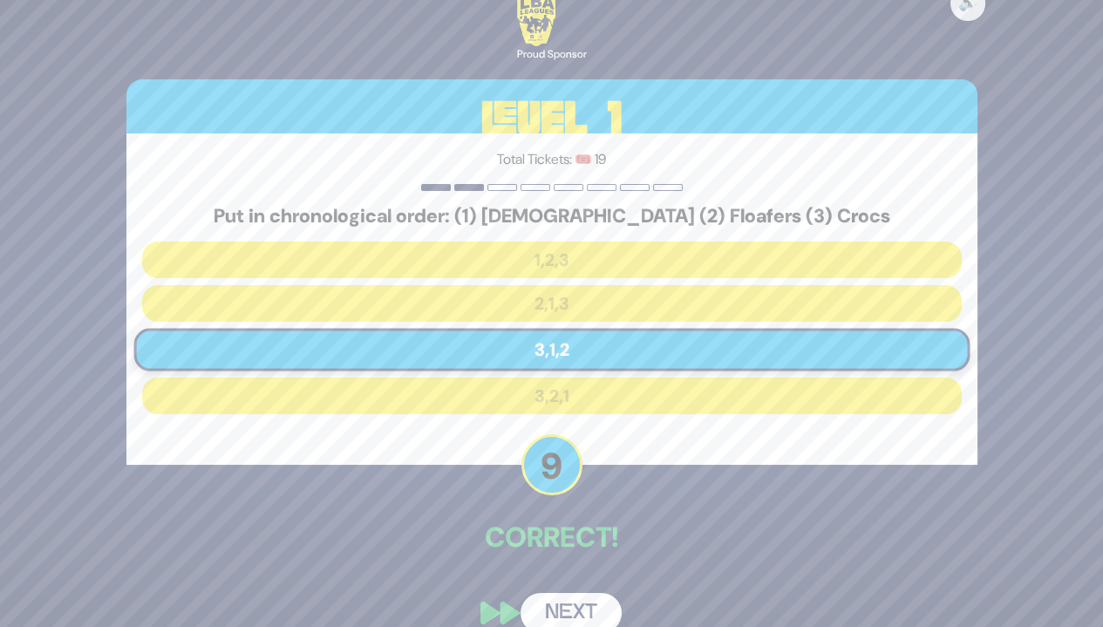
click at [584, 601] on button "Next" at bounding box center [571, 613] width 101 height 40
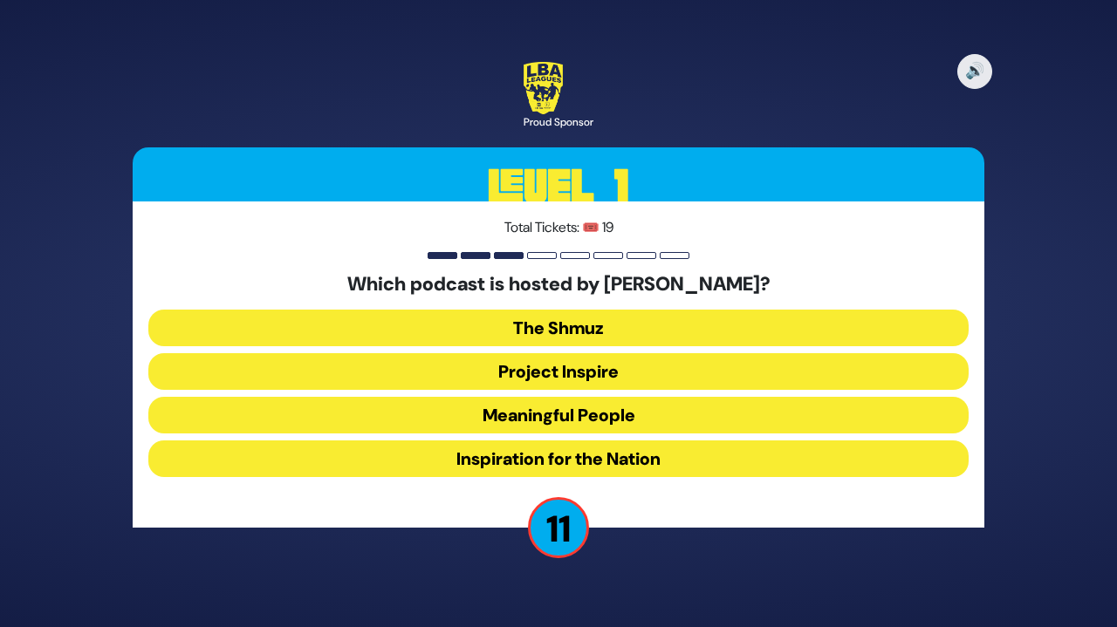
click at [619, 408] on button "Meaningful People" at bounding box center [558, 415] width 820 height 37
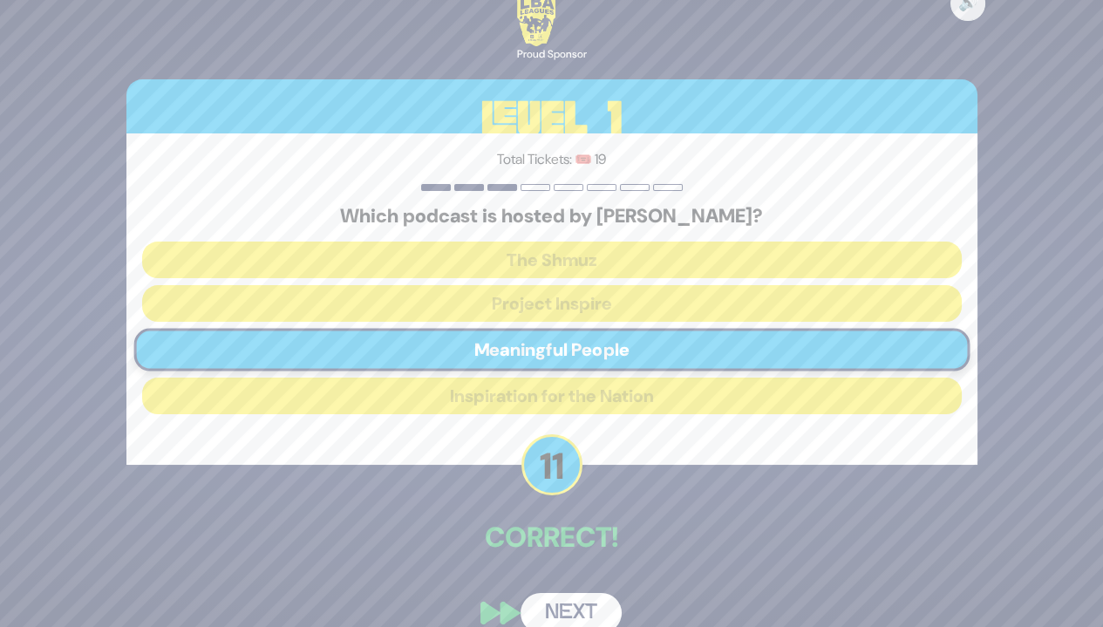
click at [589, 602] on button "Next" at bounding box center [571, 613] width 101 height 40
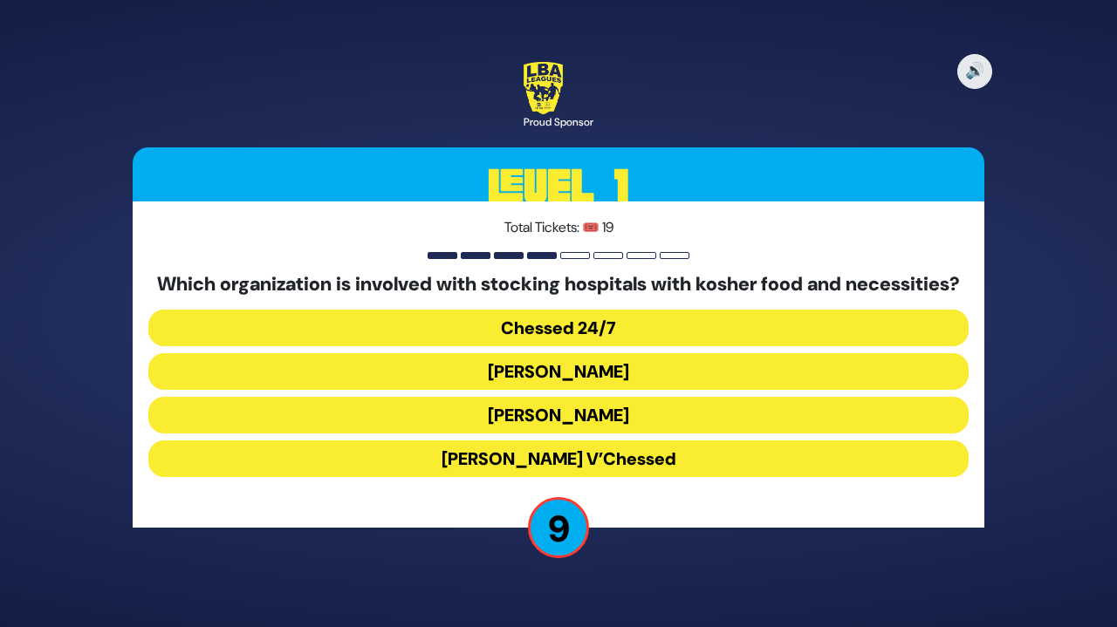
click at [567, 340] on button "Chessed 24/7" at bounding box center [558, 328] width 820 height 37
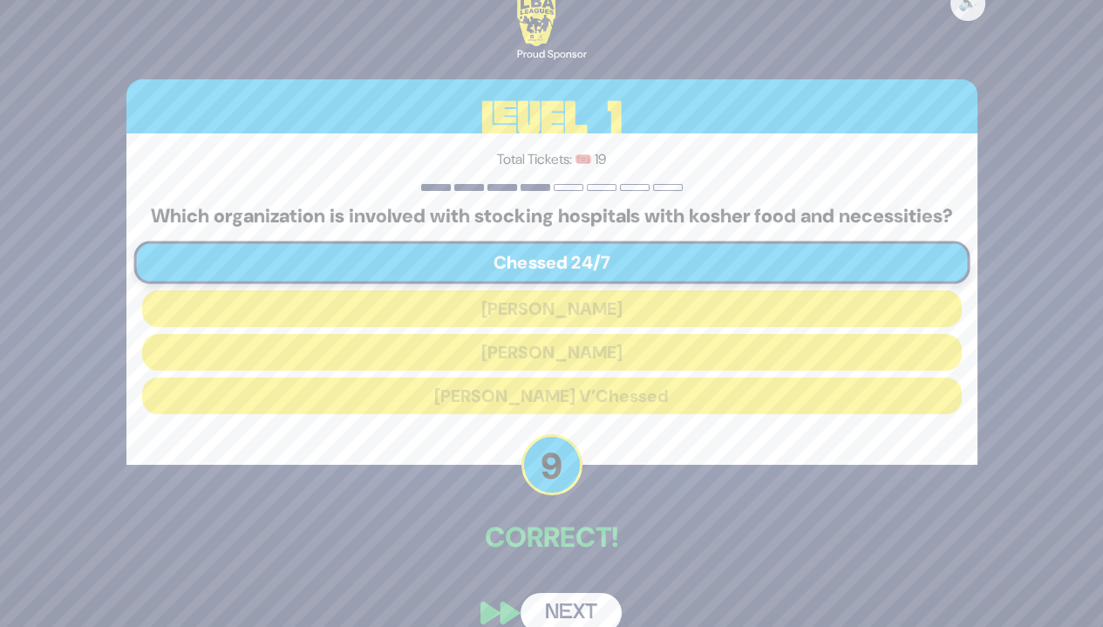
click at [586, 612] on button "Next" at bounding box center [571, 613] width 101 height 40
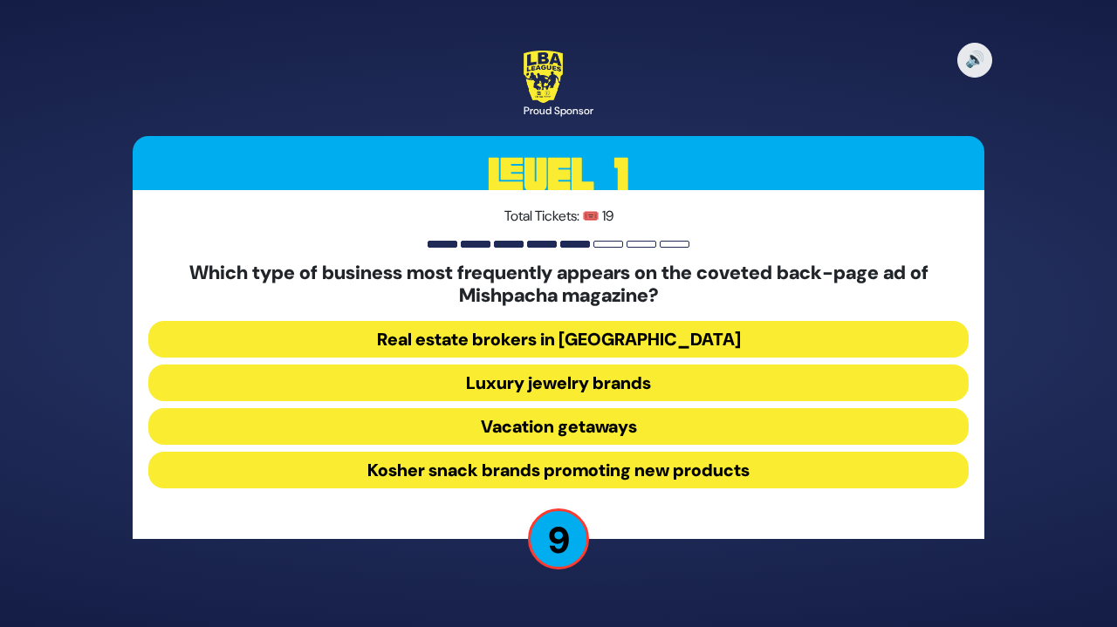
click at [638, 378] on button "Luxury jewelry brands" at bounding box center [558, 383] width 820 height 37
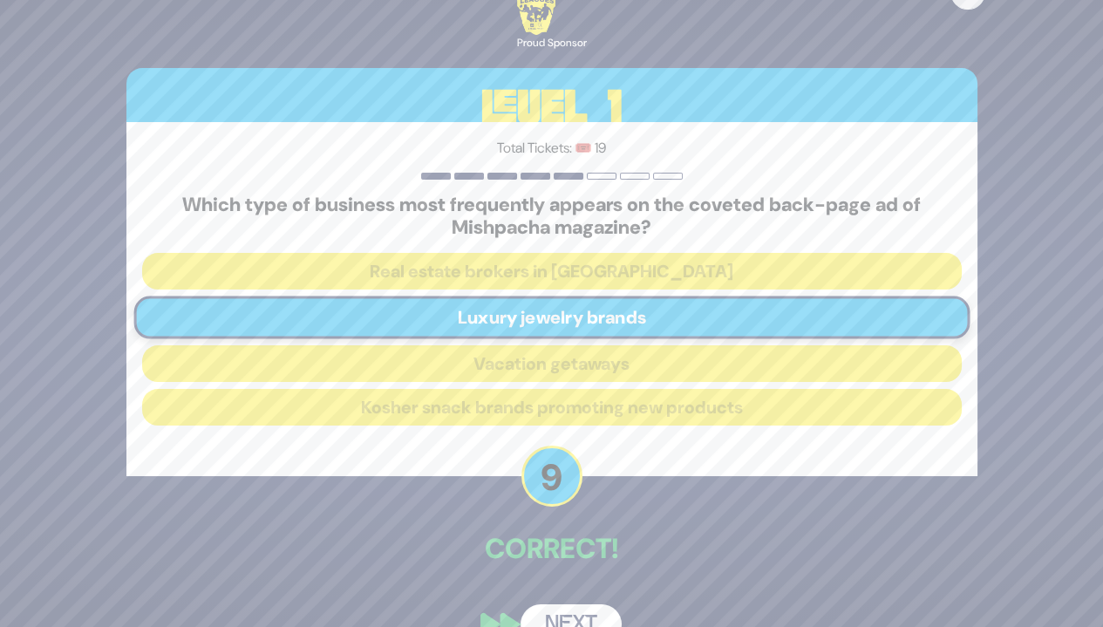
click at [582, 615] on button "Next" at bounding box center [571, 625] width 101 height 40
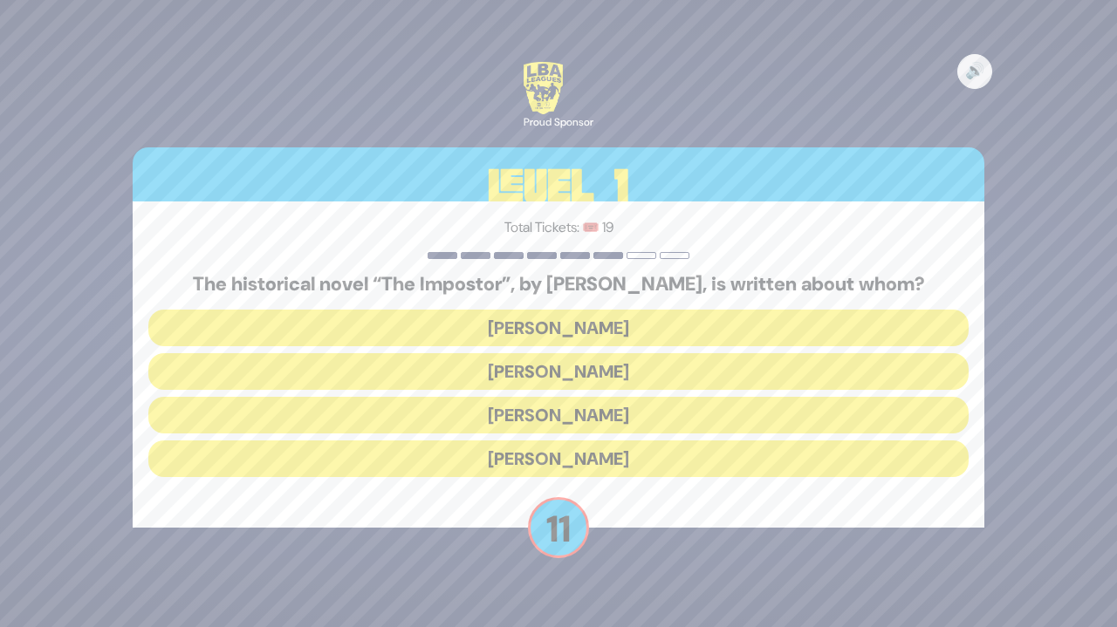
click at [672, 413] on button "Shabbesai Tzvi" at bounding box center [558, 415] width 820 height 37
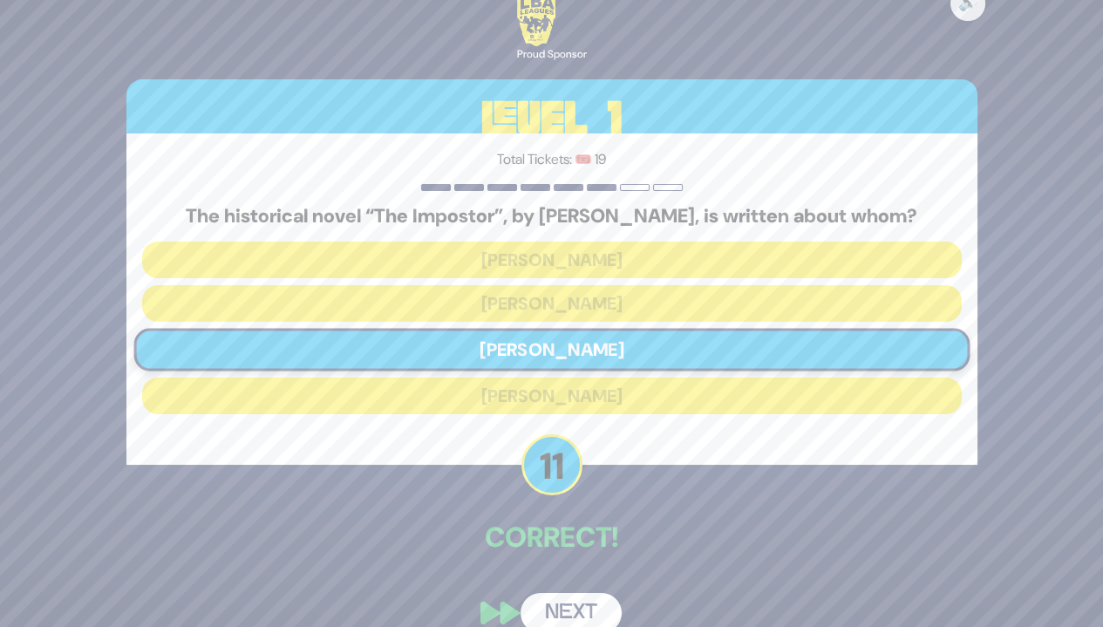
click at [586, 609] on button "Next" at bounding box center [571, 613] width 101 height 40
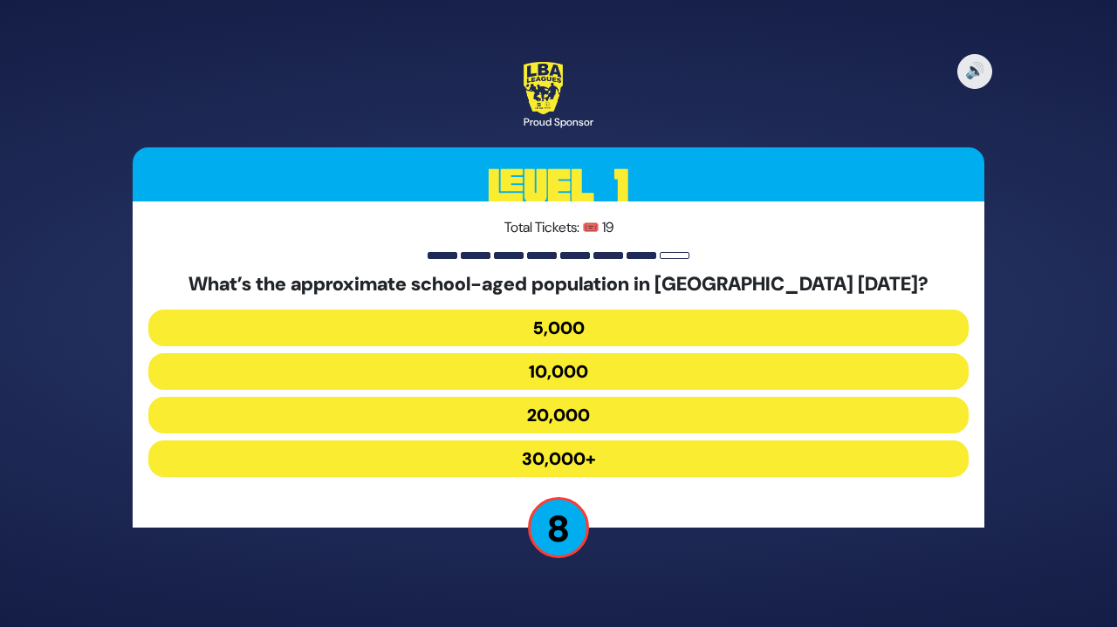
click at [666, 402] on button "20,000" at bounding box center [558, 415] width 820 height 37
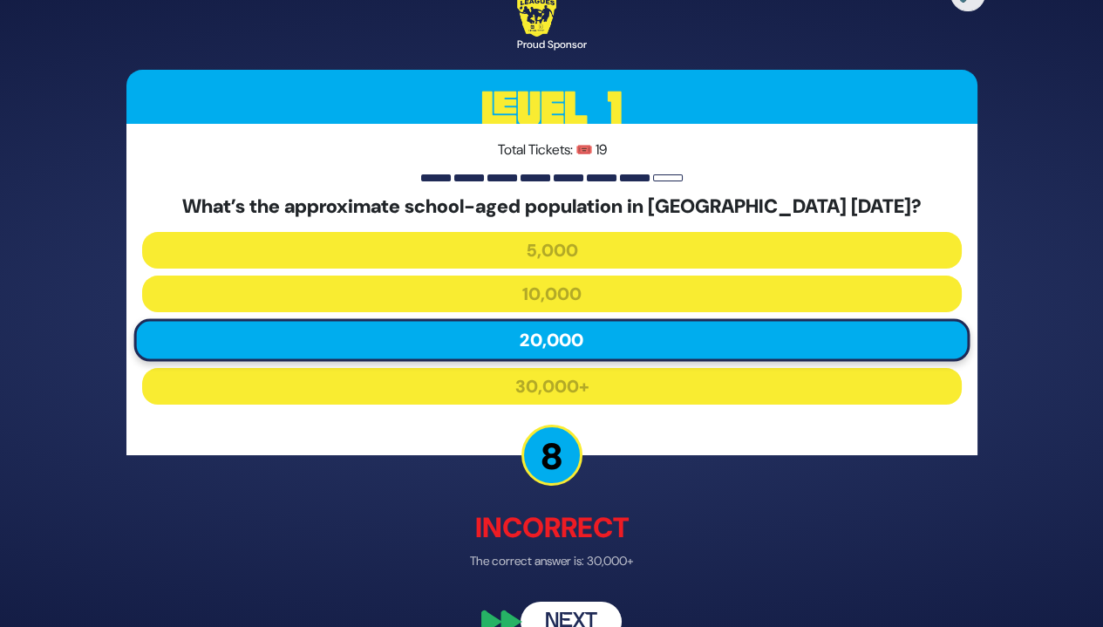
click at [570, 610] on button "Next" at bounding box center [571, 623] width 101 height 40
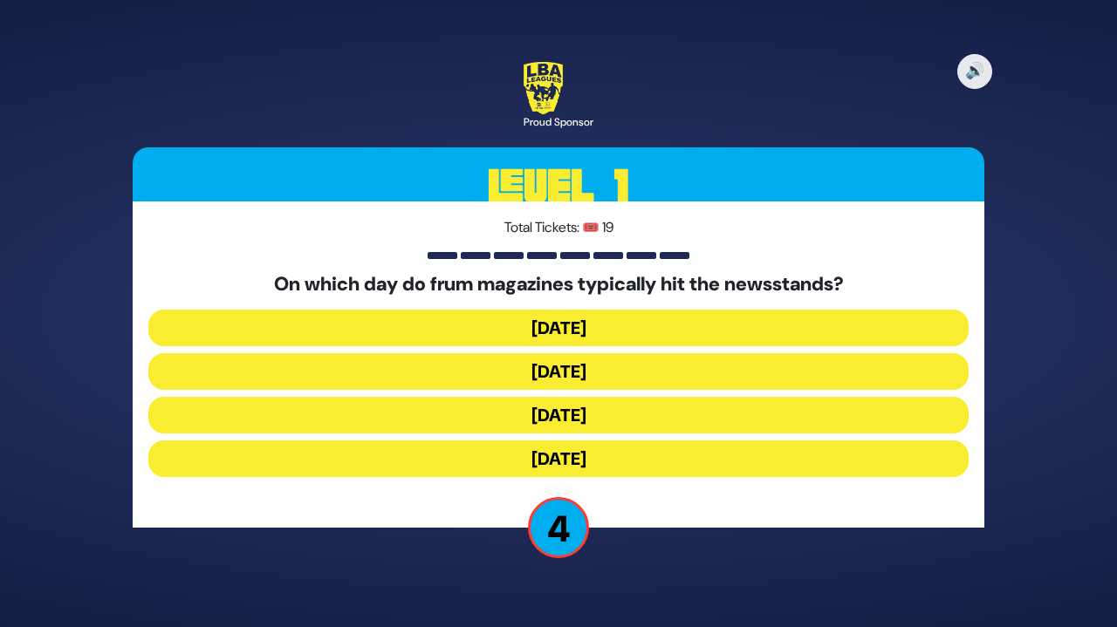
click at [601, 331] on button "Monday" at bounding box center [558, 328] width 820 height 37
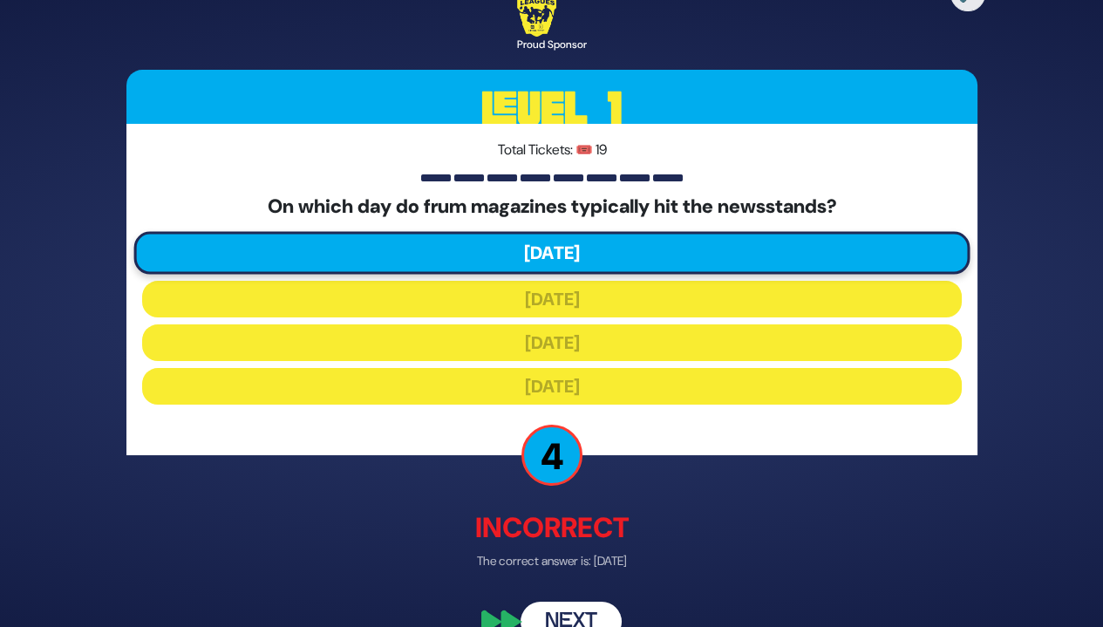
click at [562, 608] on button "Next" at bounding box center [571, 623] width 101 height 40
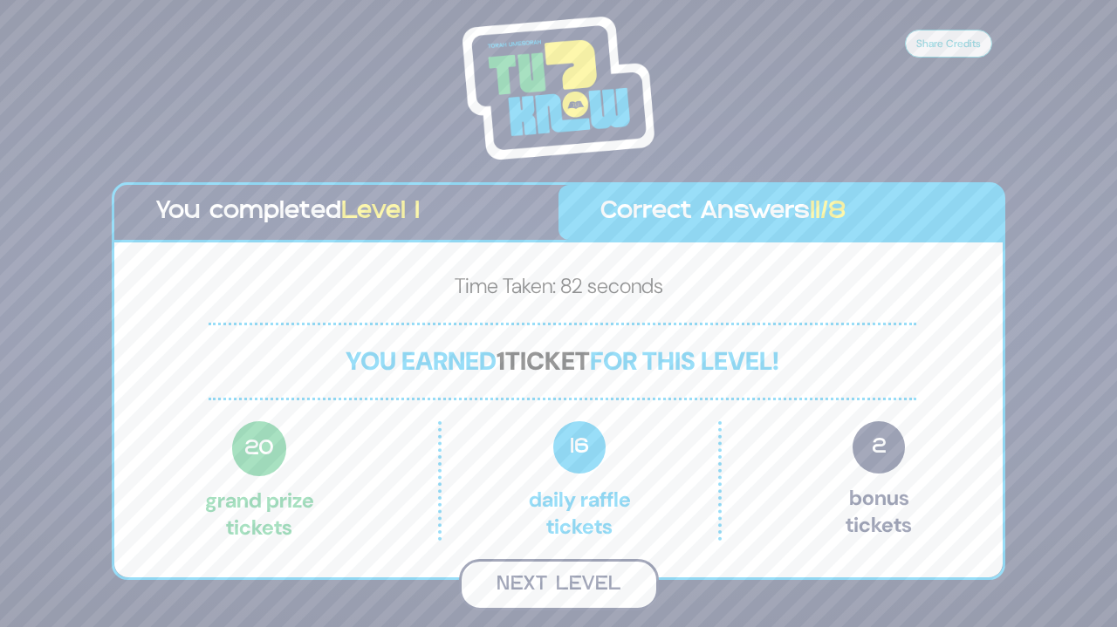
click at [571, 577] on button "Next Level" at bounding box center [559, 584] width 200 height 51
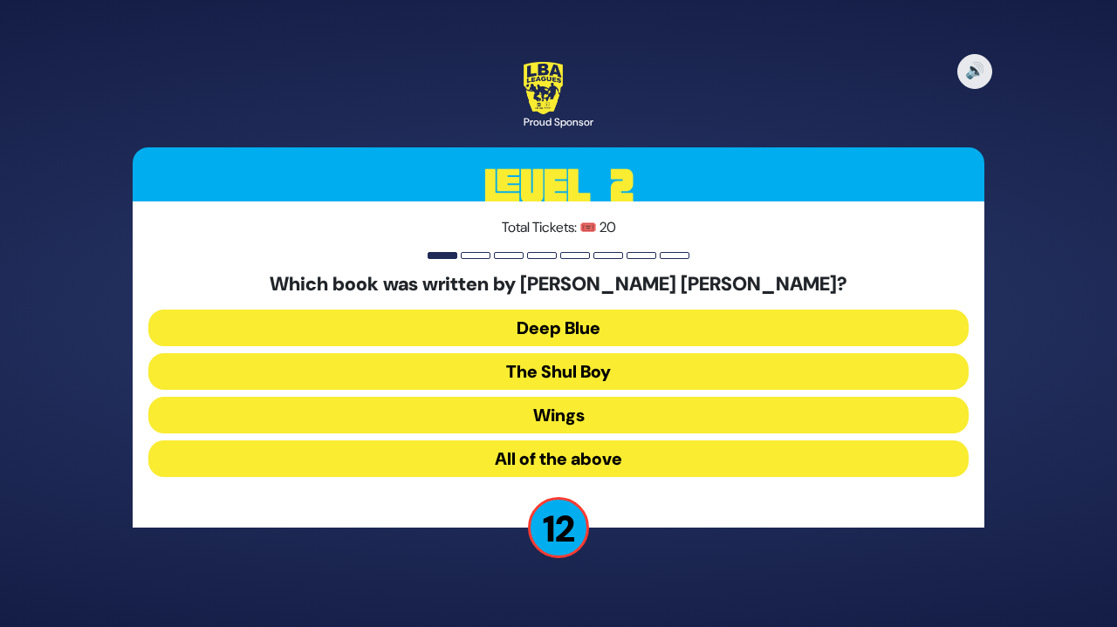
click at [634, 319] on button "Deep Blue" at bounding box center [558, 328] width 820 height 37
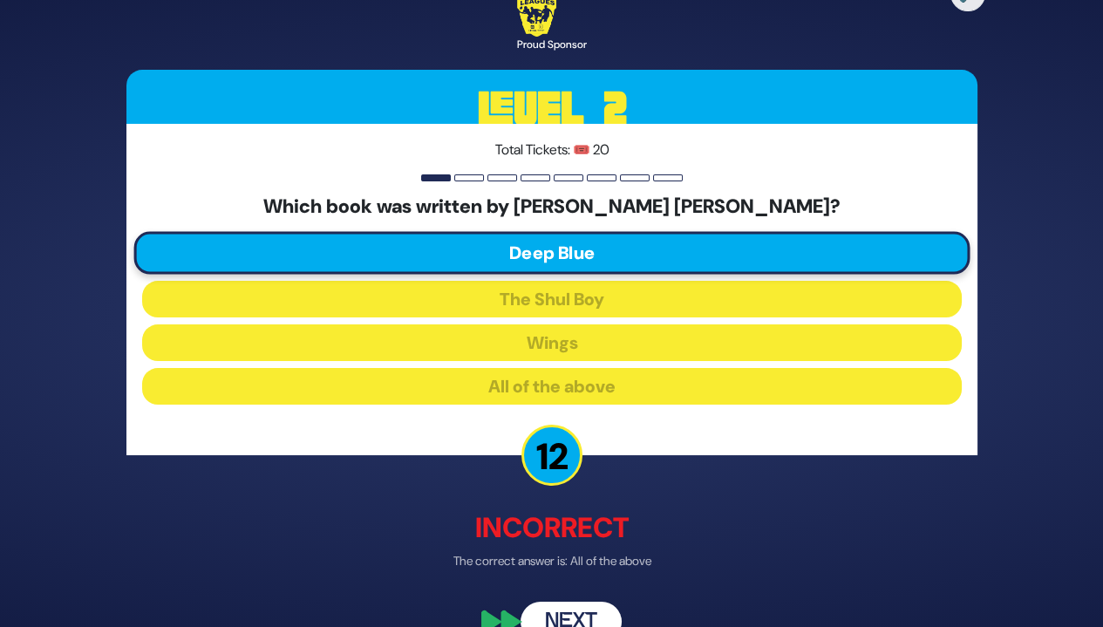
click at [572, 615] on button "Next" at bounding box center [571, 623] width 101 height 40
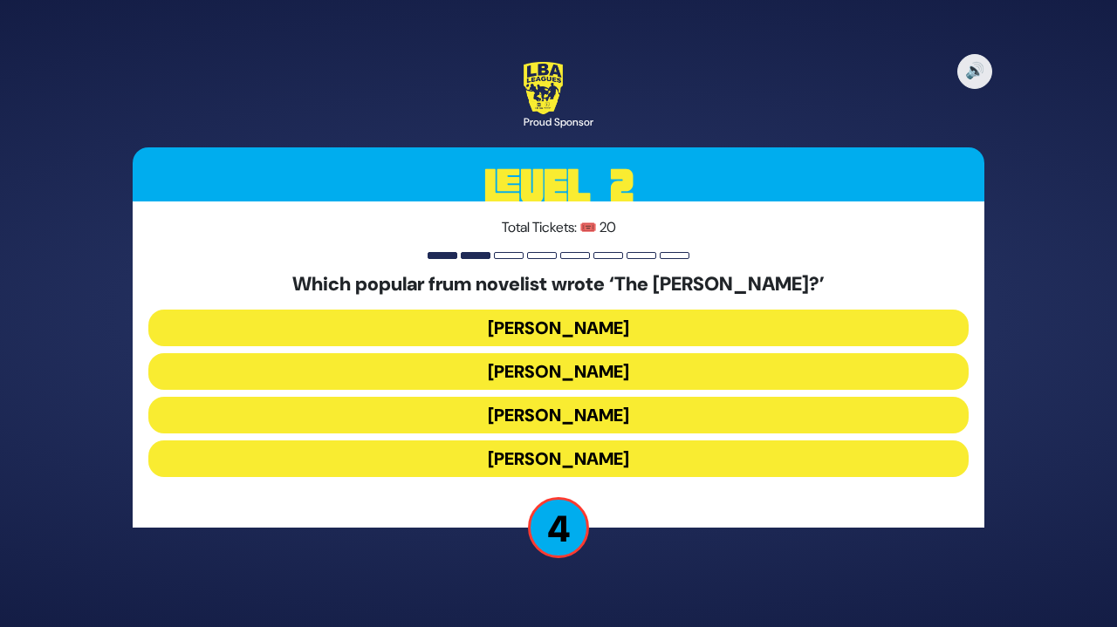
click at [640, 360] on button "Chaim Eliav" at bounding box center [558, 371] width 820 height 37
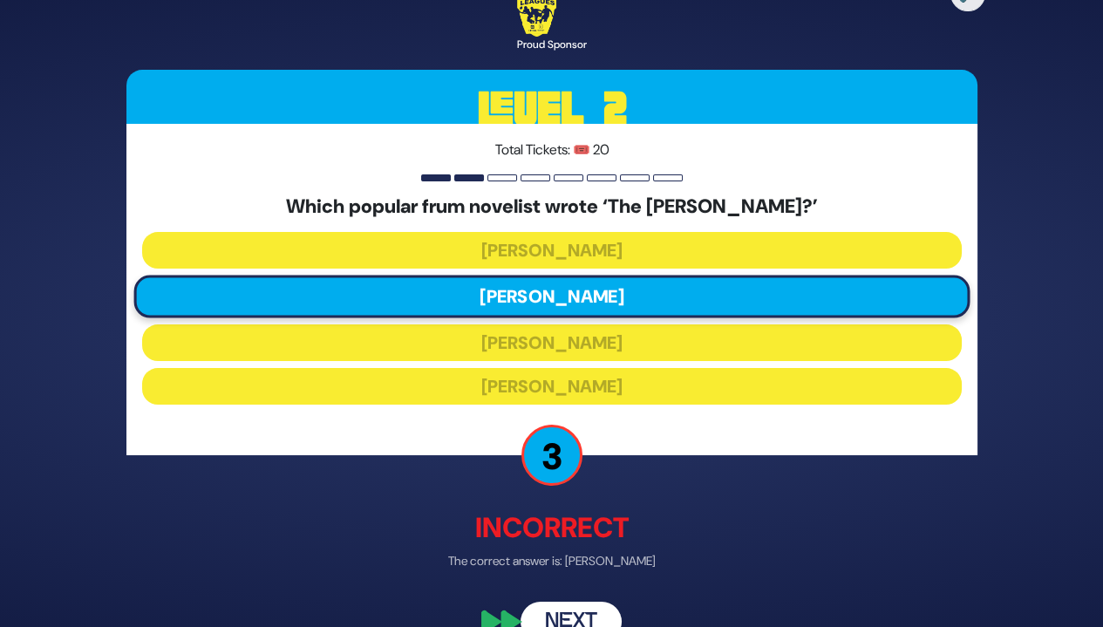
click at [593, 611] on button "Next" at bounding box center [571, 623] width 101 height 40
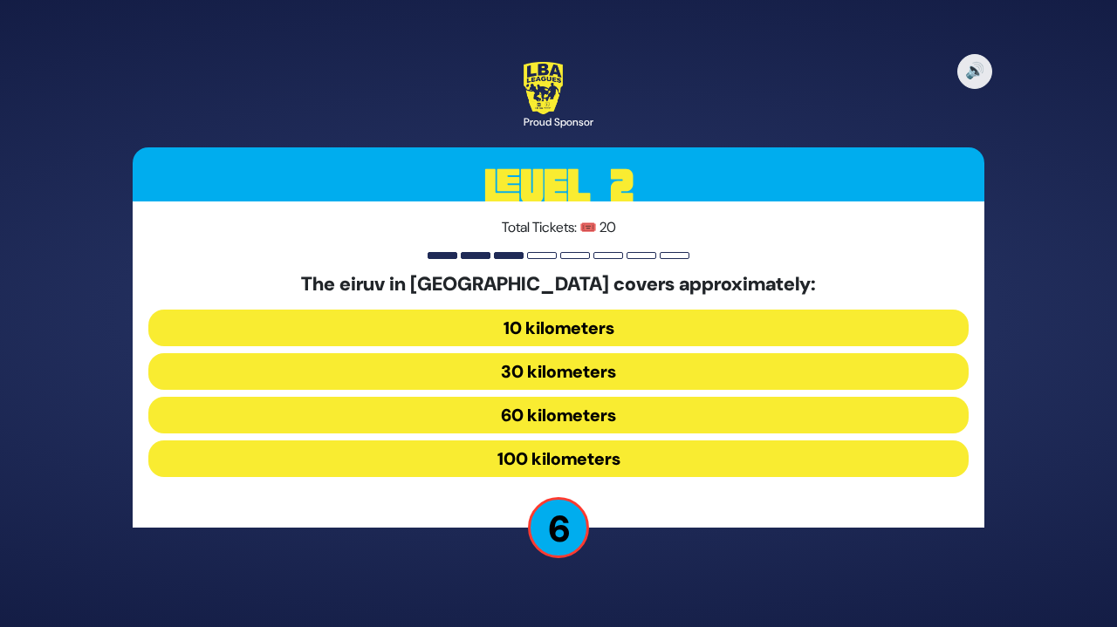
click at [594, 451] on button "100 kilometers" at bounding box center [558, 459] width 820 height 37
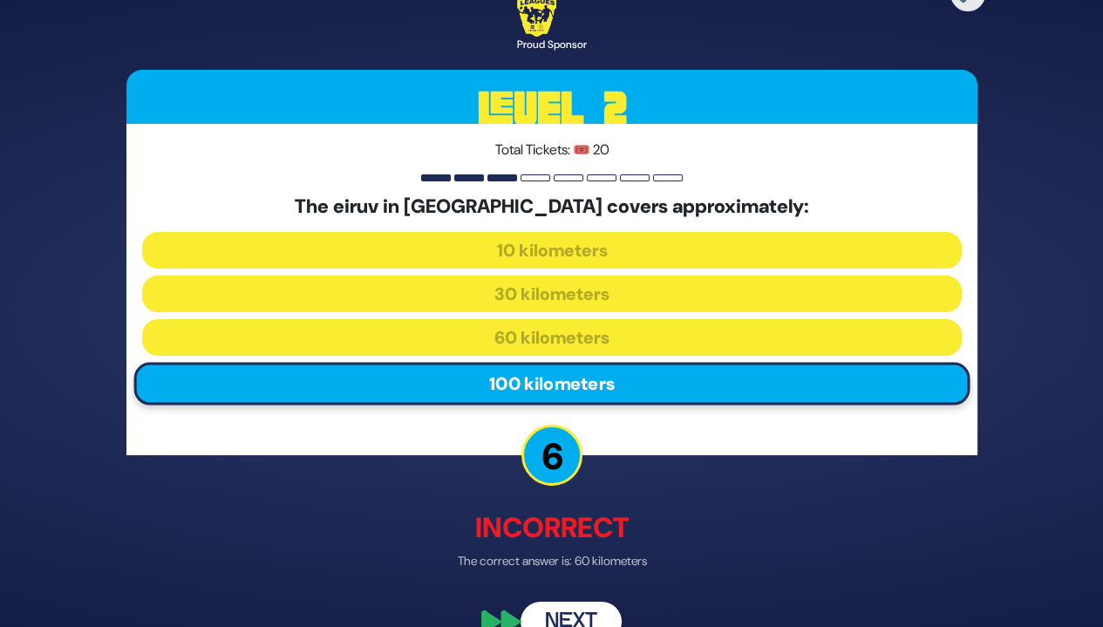
click at [582, 604] on button "Next" at bounding box center [571, 623] width 101 height 40
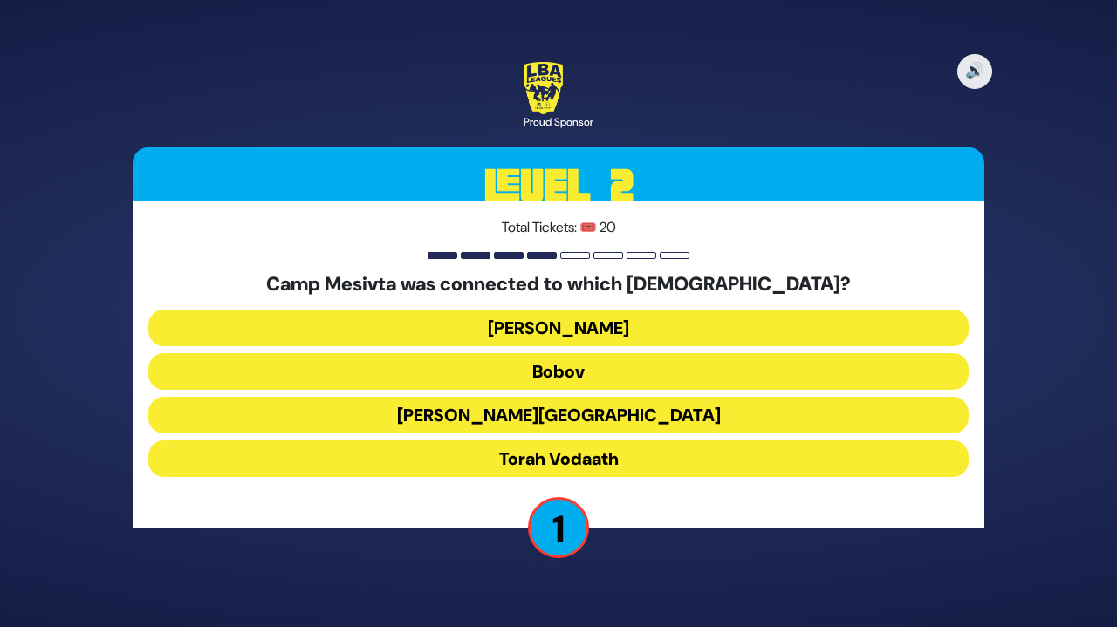
click at [618, 338] on button "Bais Shraga" at bounding box center [558, 328] width 820 height 37
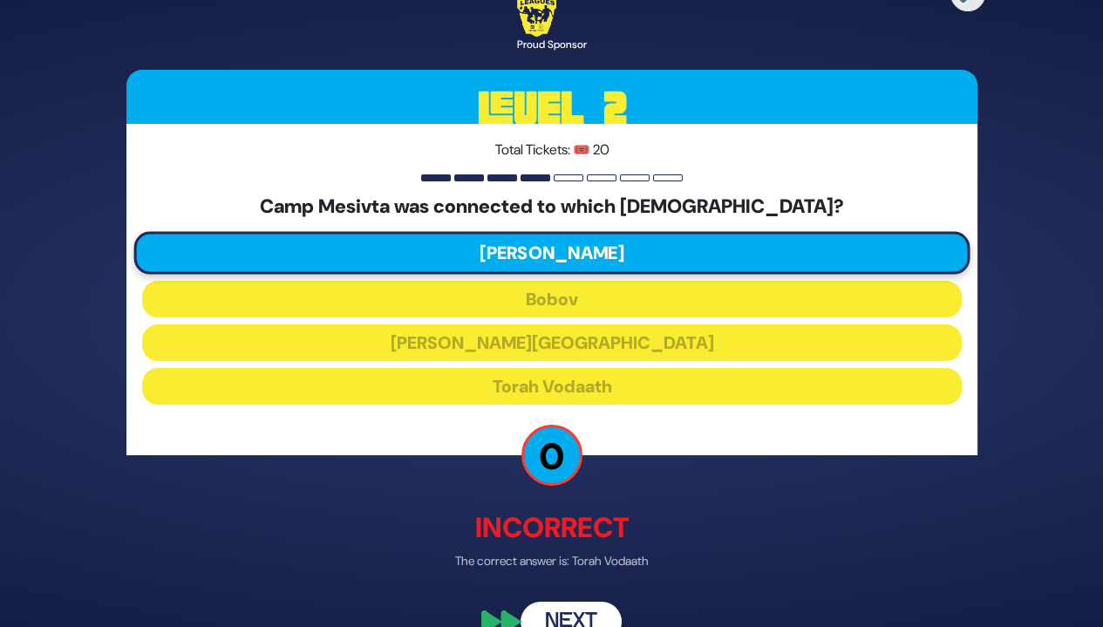
click at [573, 606] on button "Next" at bounding box center [571, 623] width 101 height 40
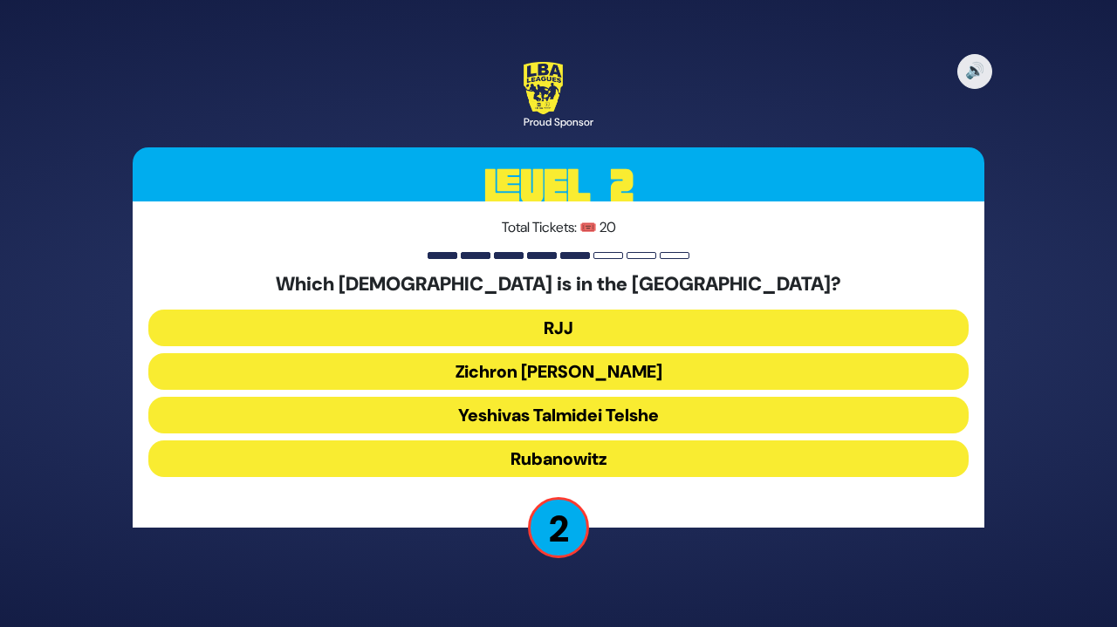
click at [660, 308] on div "Which yeshiva is in the Bronx? RJJ Zichron Moshe Yeshivas Talmidei Telshe Ruban…" at bounding box center [558, 378] width 820 height 211
click at [659, 318] on button "RJJ" at bounding box center [558, 328] width 820 height 37
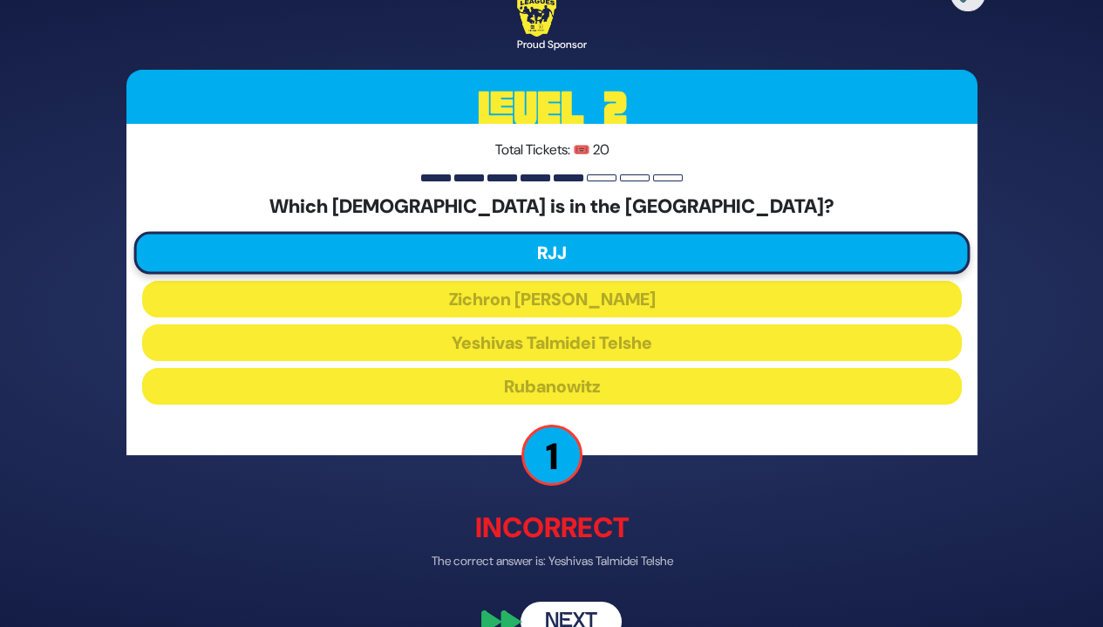
click at [589, 613] on button "Next" at bounding box center [571, 623] width 101 height 40
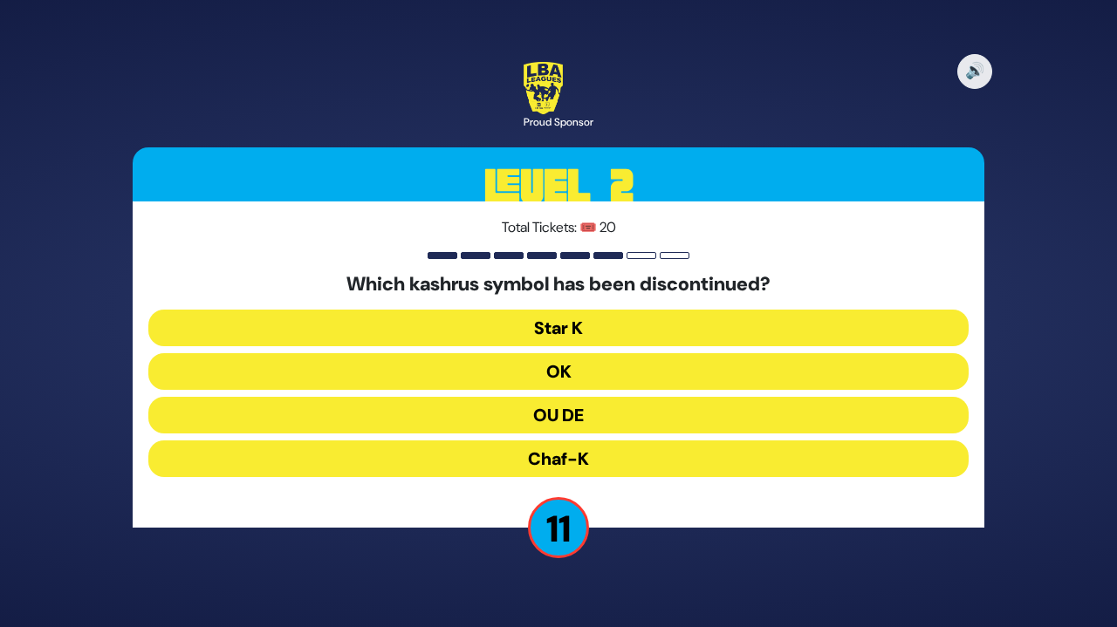
click at [599, 414] on button "OU DE" at bounding box center [558, 415] width 820 height 37
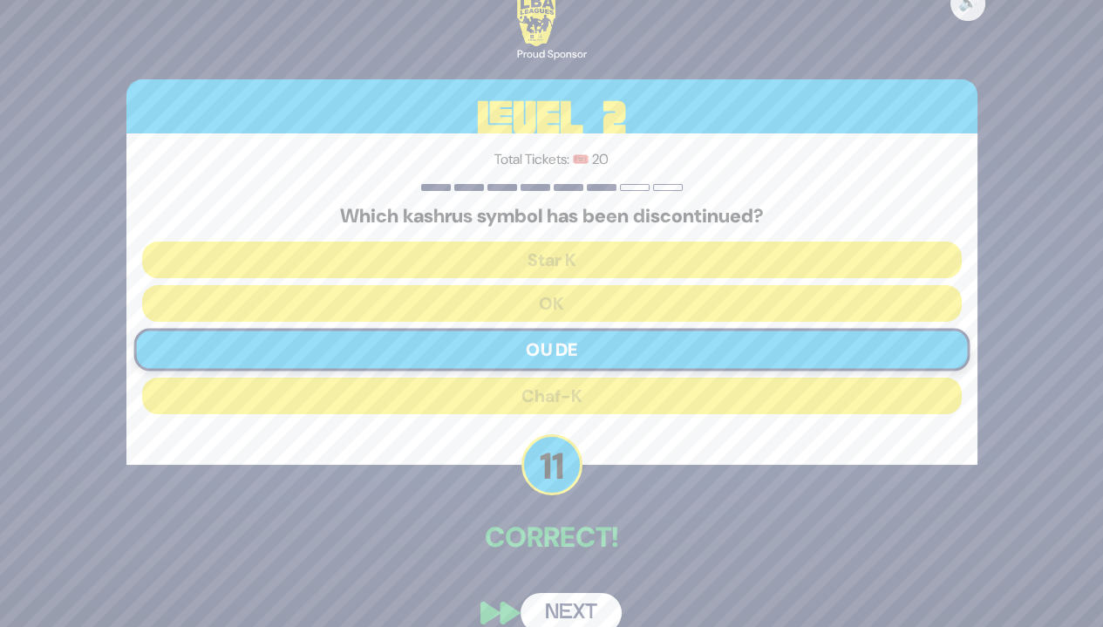
click at [588, 605] on button "Next" at bounding box center [571, 613] width 101 height 40
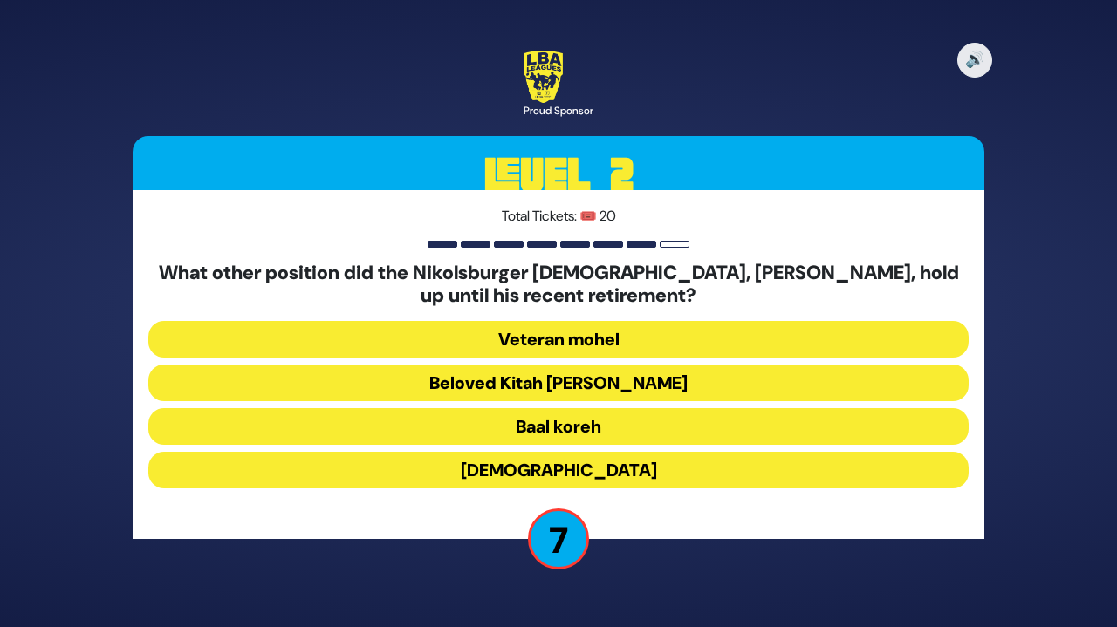
click at [725, 383] on button "Beloved Kitah Aleph Rebbi" at bounding box center [558, 383] width 820 height 37
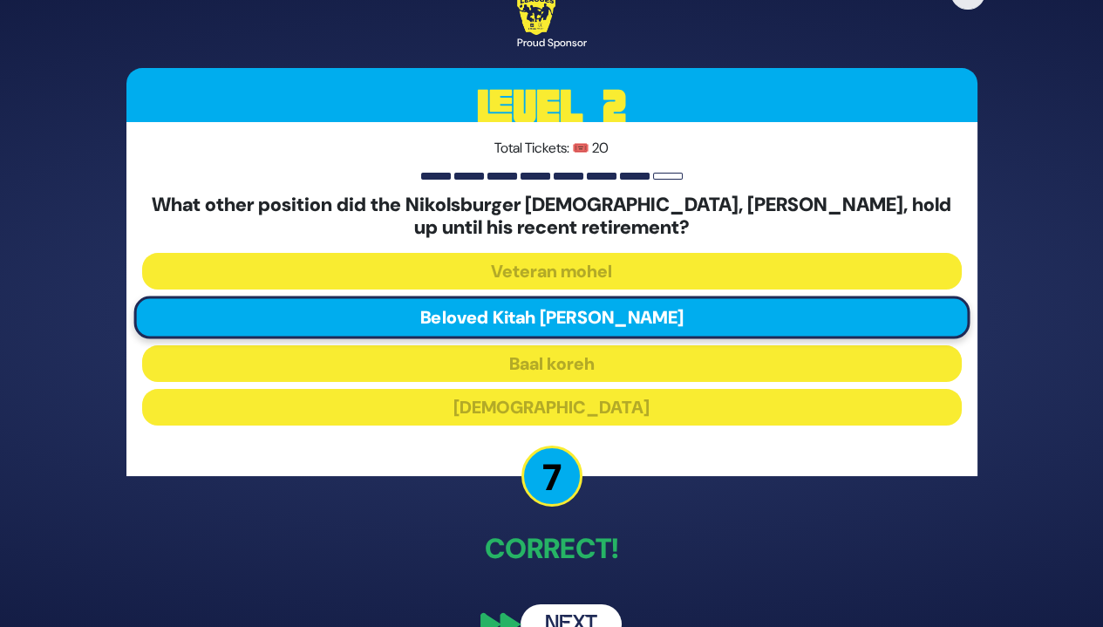
click at [584, 610] on button "Next" at bounding box center [571, 625] width 101 height 40
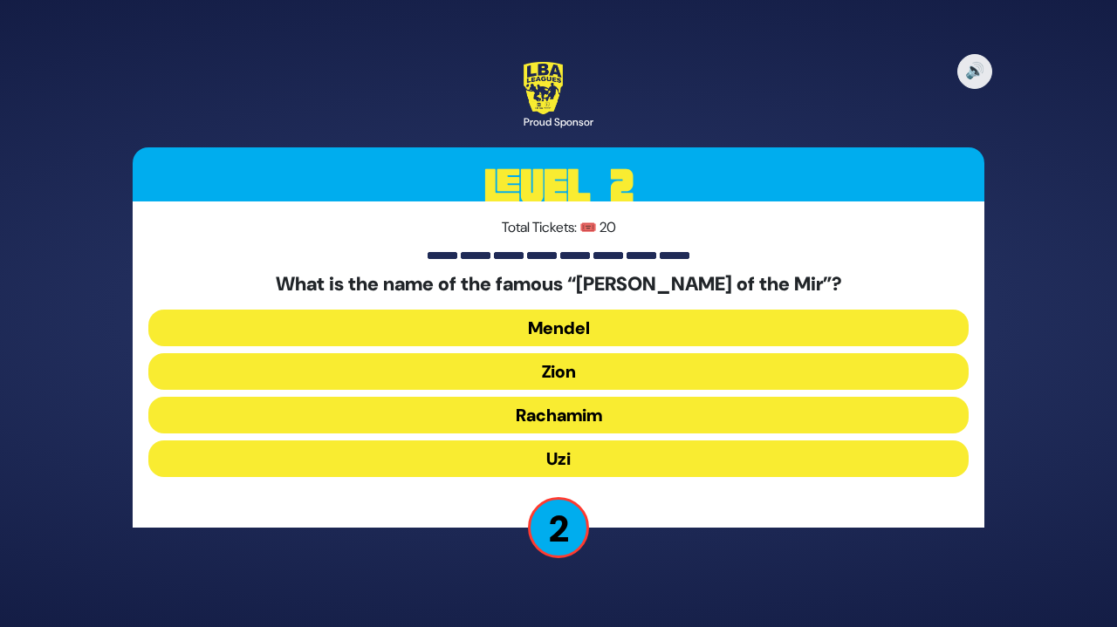
click at [649, 456] on button "Uzi" at bounding box center [558, 459] width 820 height 37
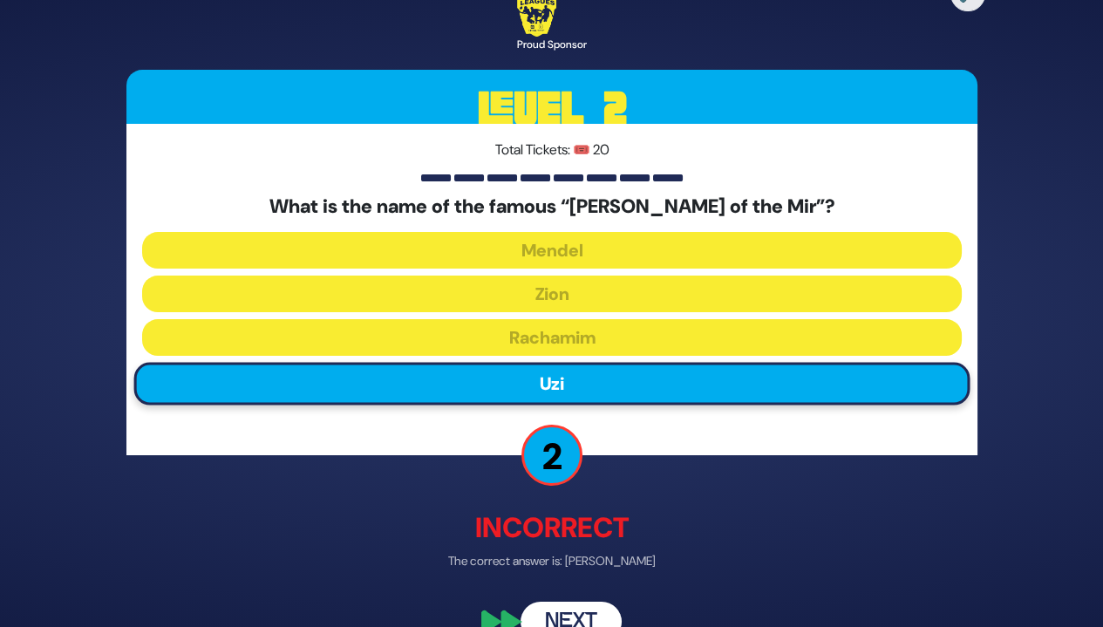
click at [594, 608] on button "Next" at bounding box center [571, 623] width 101 height 40
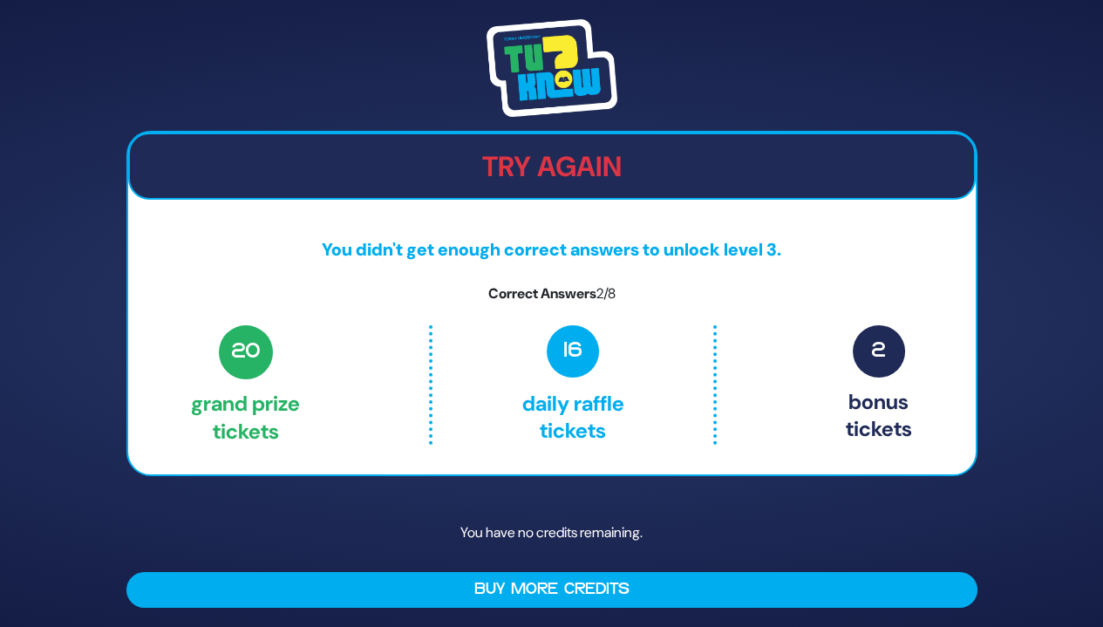
click at [647, 343] on p "16 Daily Raffle tickets" at bounding box center [573, 384] width 208 height 119
click at [545, 255] on p "You didn't get enough correct answers to unlock level 3." at bounding box center [552, 249] width 848 height 26
click at [682, 186] on div "Try Again" at bounding box center [552, 166] width 848 height 66
click at [694, 271] on div "Try Again You didn't get enough correct answers to unlock level 3. Correct Answ…" at bounding box center [551, 303] width 851 height 345
click at [606, 526] on p "You have no credits remaining." at bounding box center [551, 533] width 851 height 51
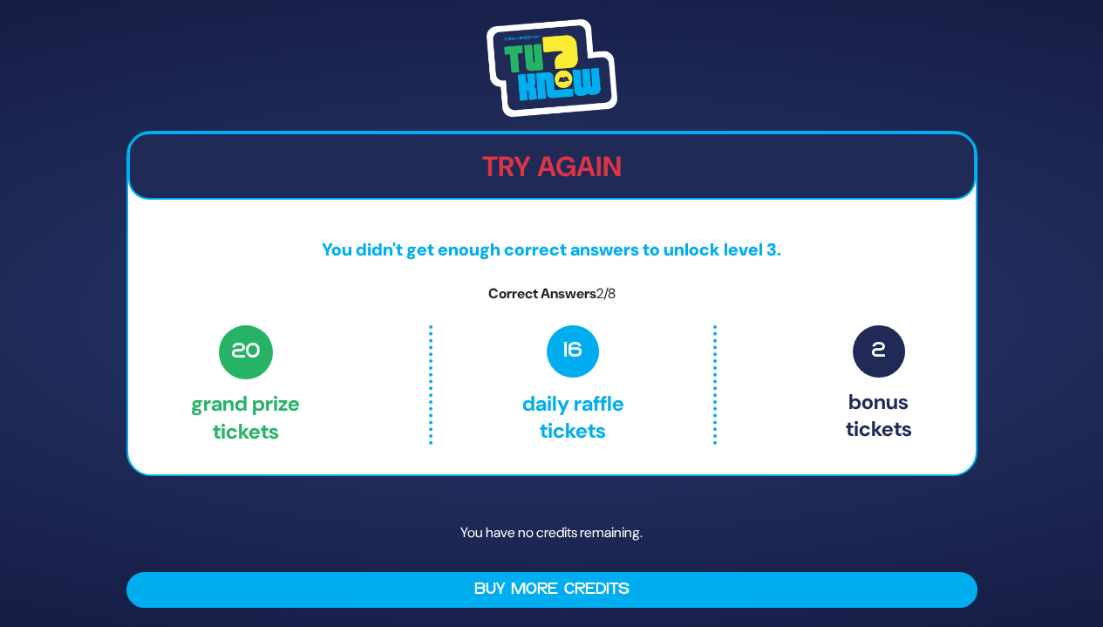
click at [1043, 385] on div "Try Again You didn't get enough correct answers to unlock level 3. Correct Answ…" at bounding box center [551, 313] width 1103 height 627
